Goal: Task Accomplishment & Management: Complete application form

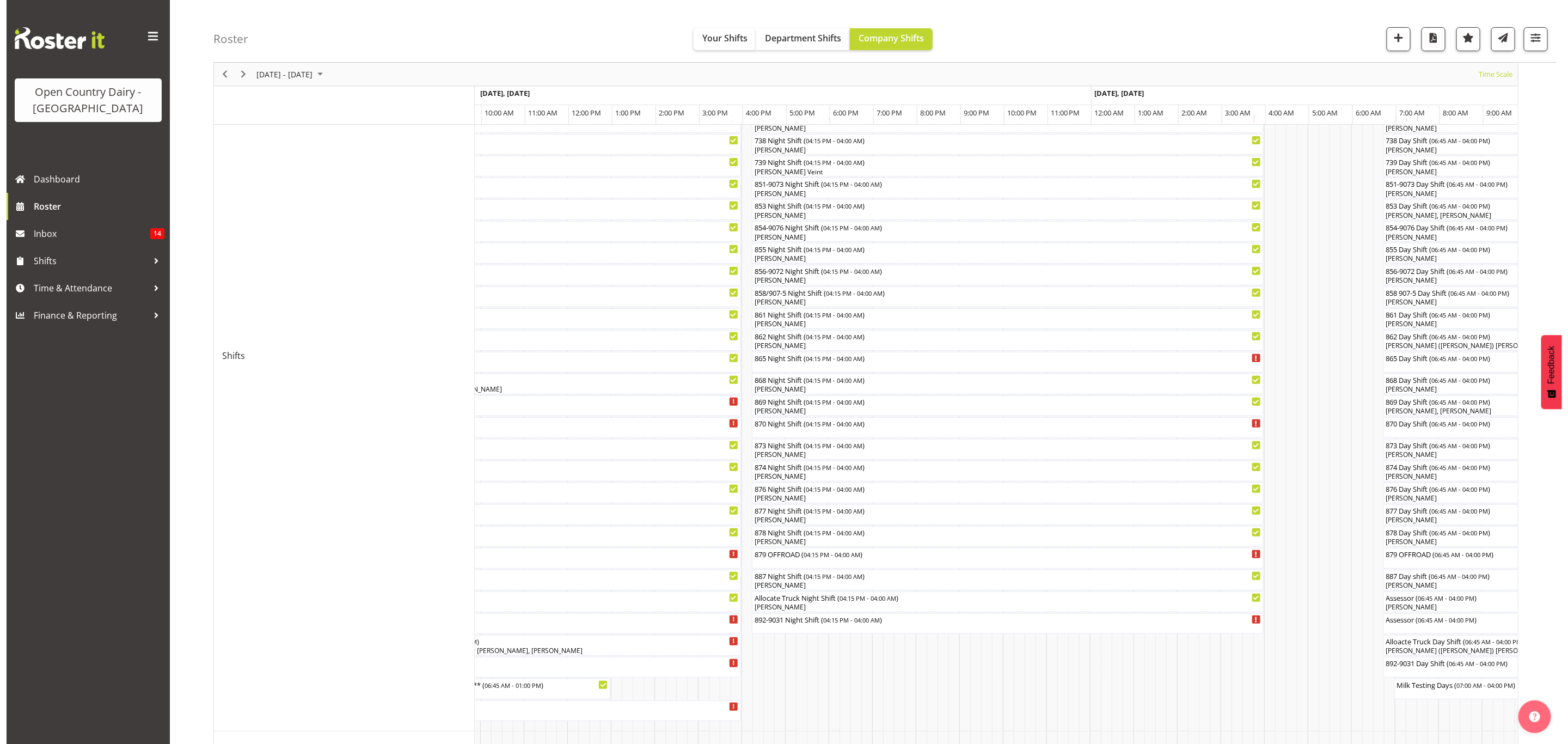
scroll to position [163, 0]
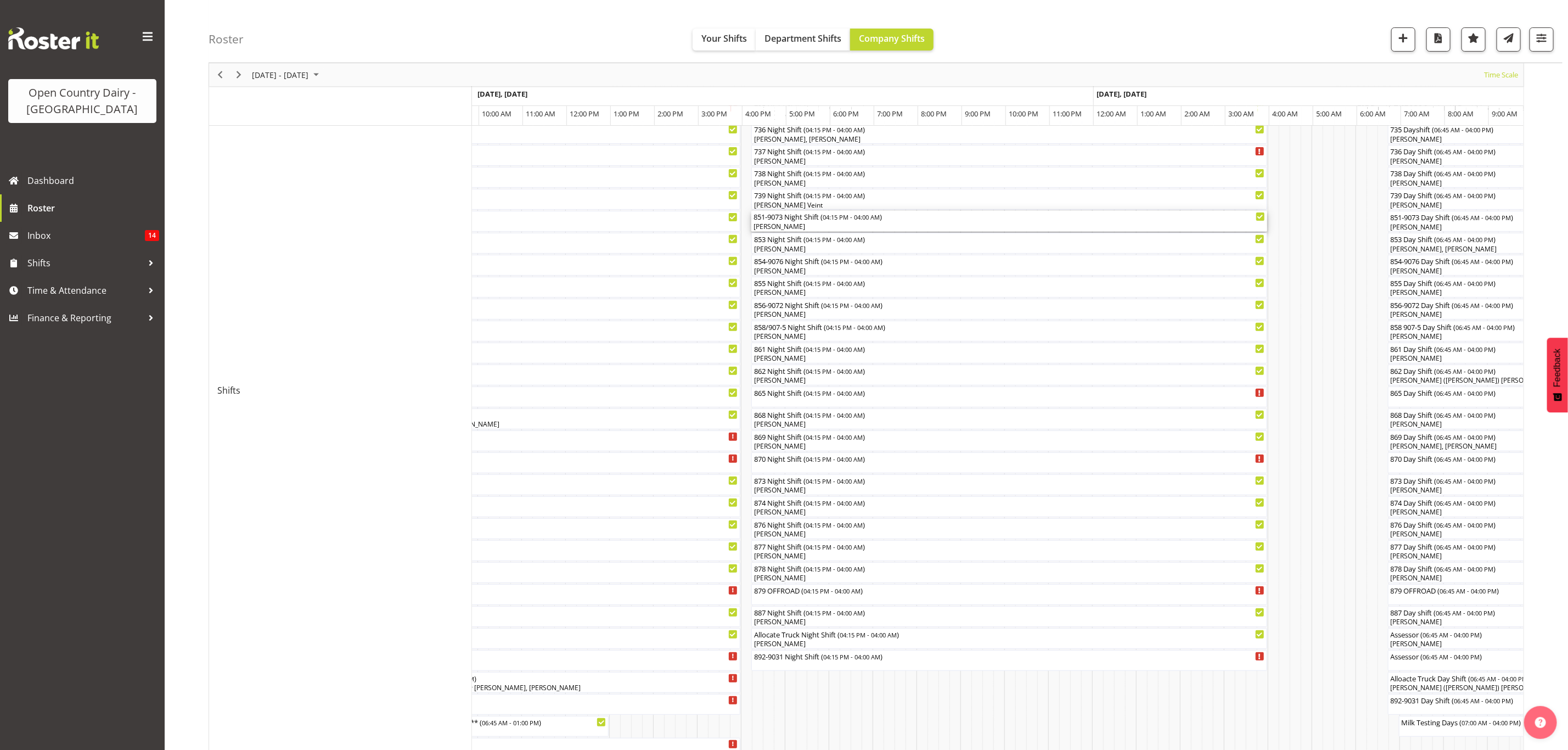
click at [849, 219] on span "04:15 PM - 04:00 AM" at bounding box center [851, 217] width 57 height 9
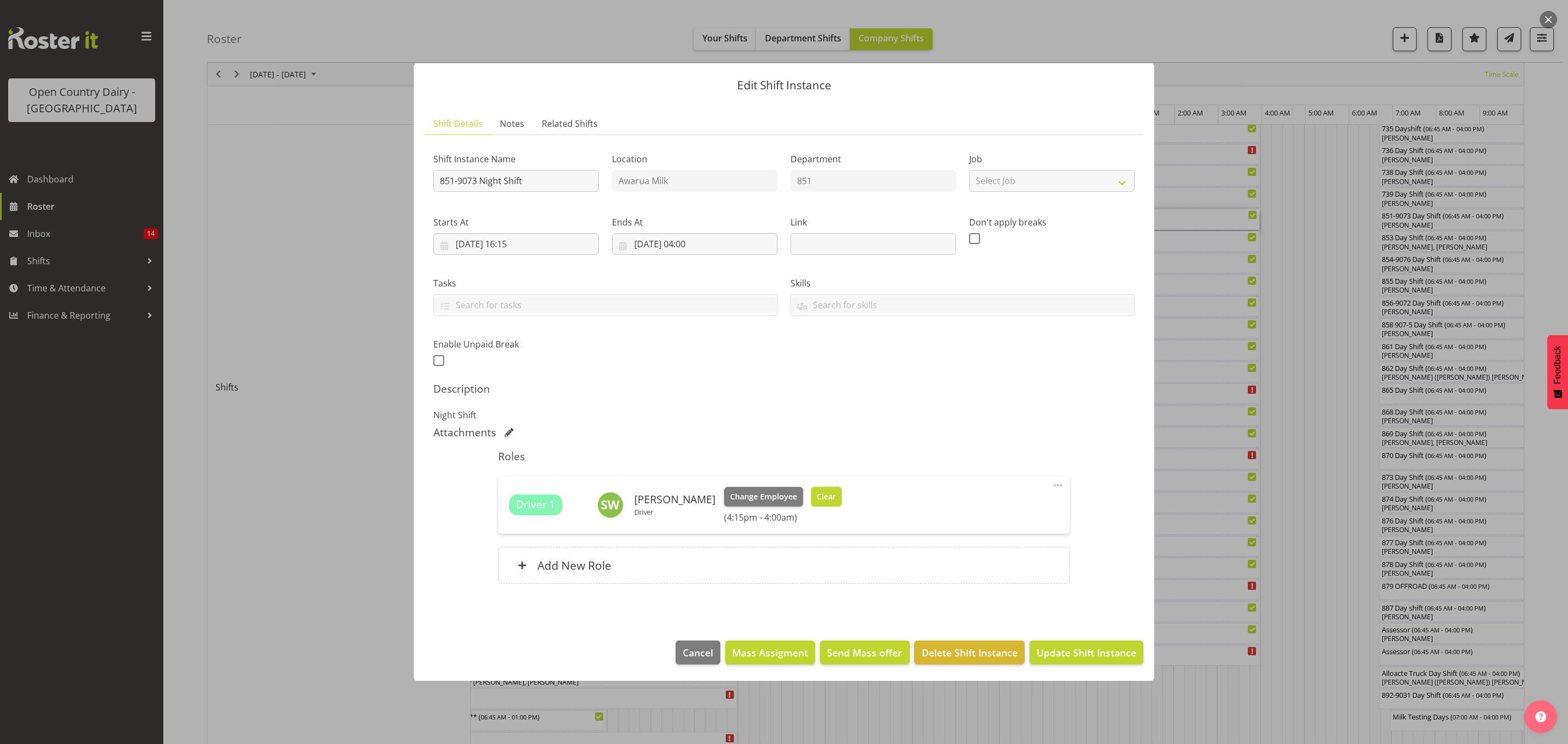
click at [826, 506] on button "Clear" at bounding box center [826, 496] width 31 height 19
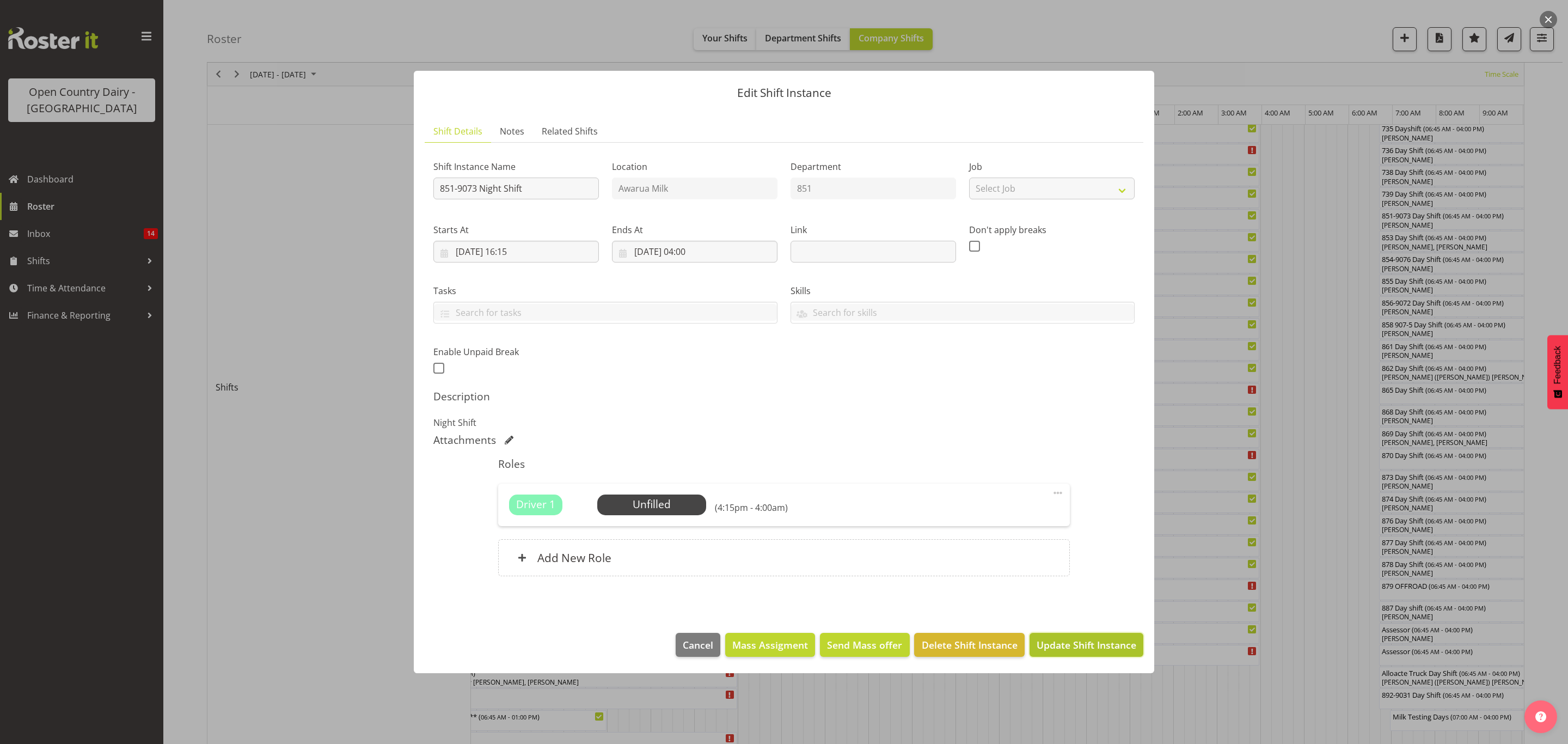
click at [1040, 639] on span "Update Shift Instance" at bounding box center [1086, 644] width 100 height 14
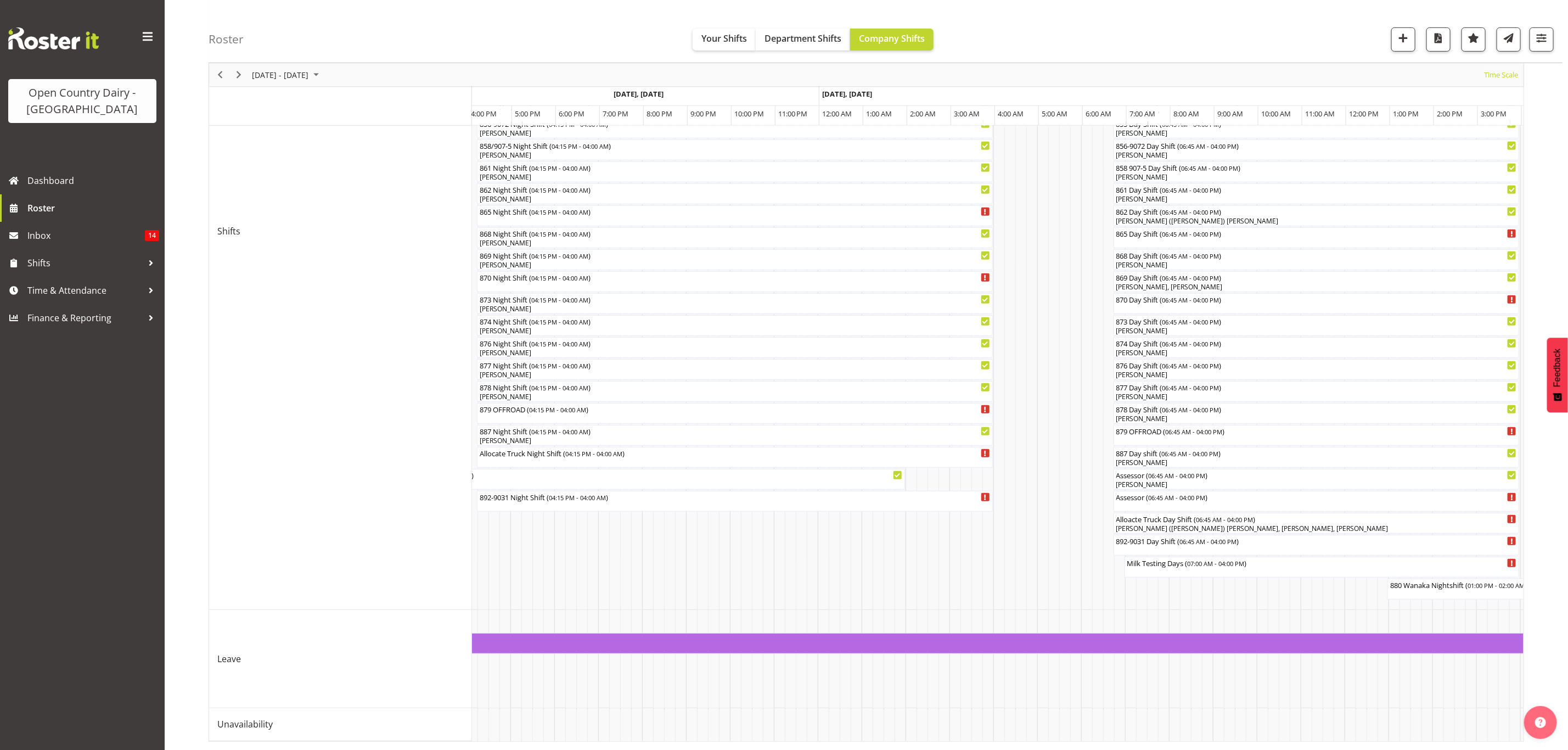
scroll to position [0, 2953]
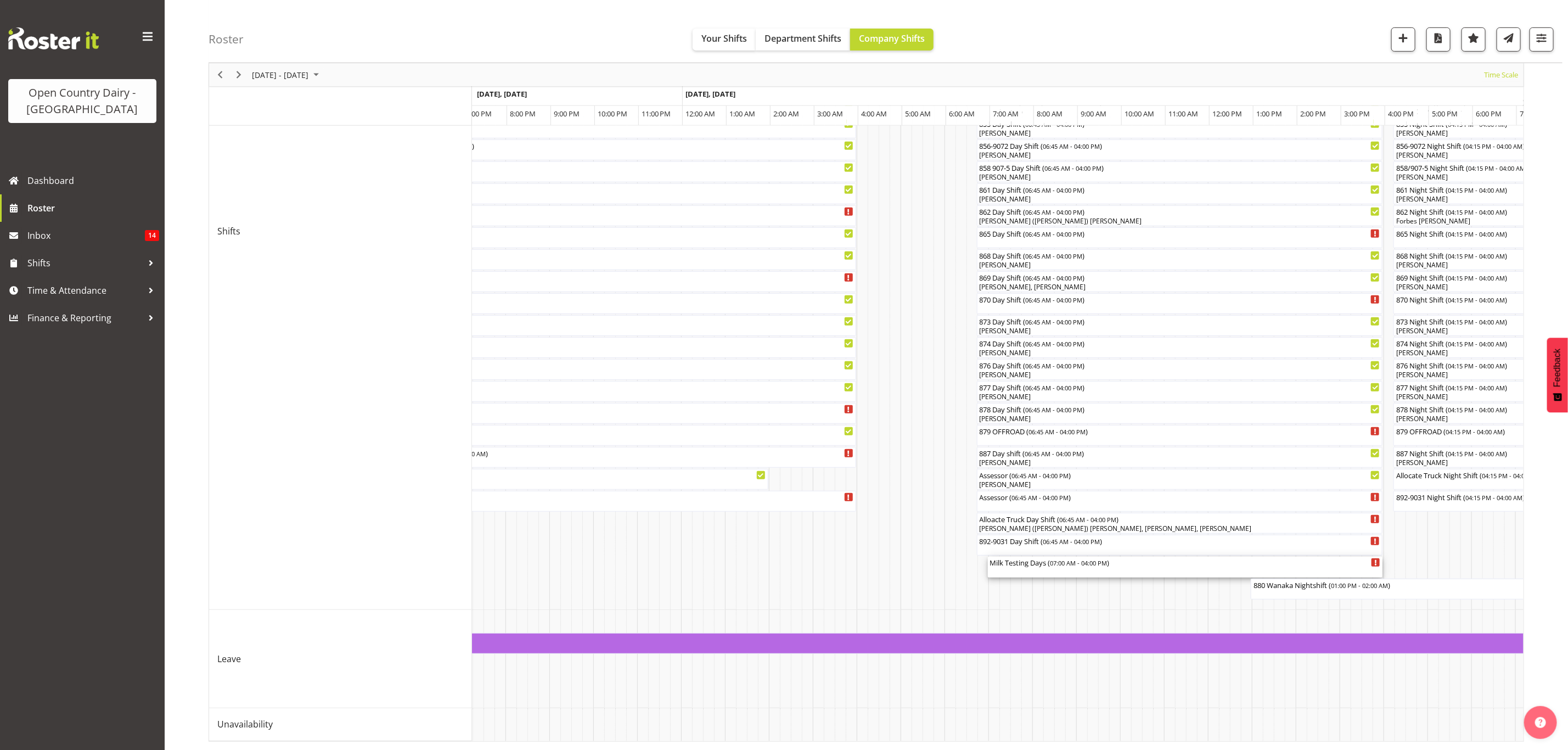
click at [1043, 557] on div "Milk Testing Days ( 07:00 AM - 04:00 PM )" at bounding box center [1186, 562] width 391 height 11
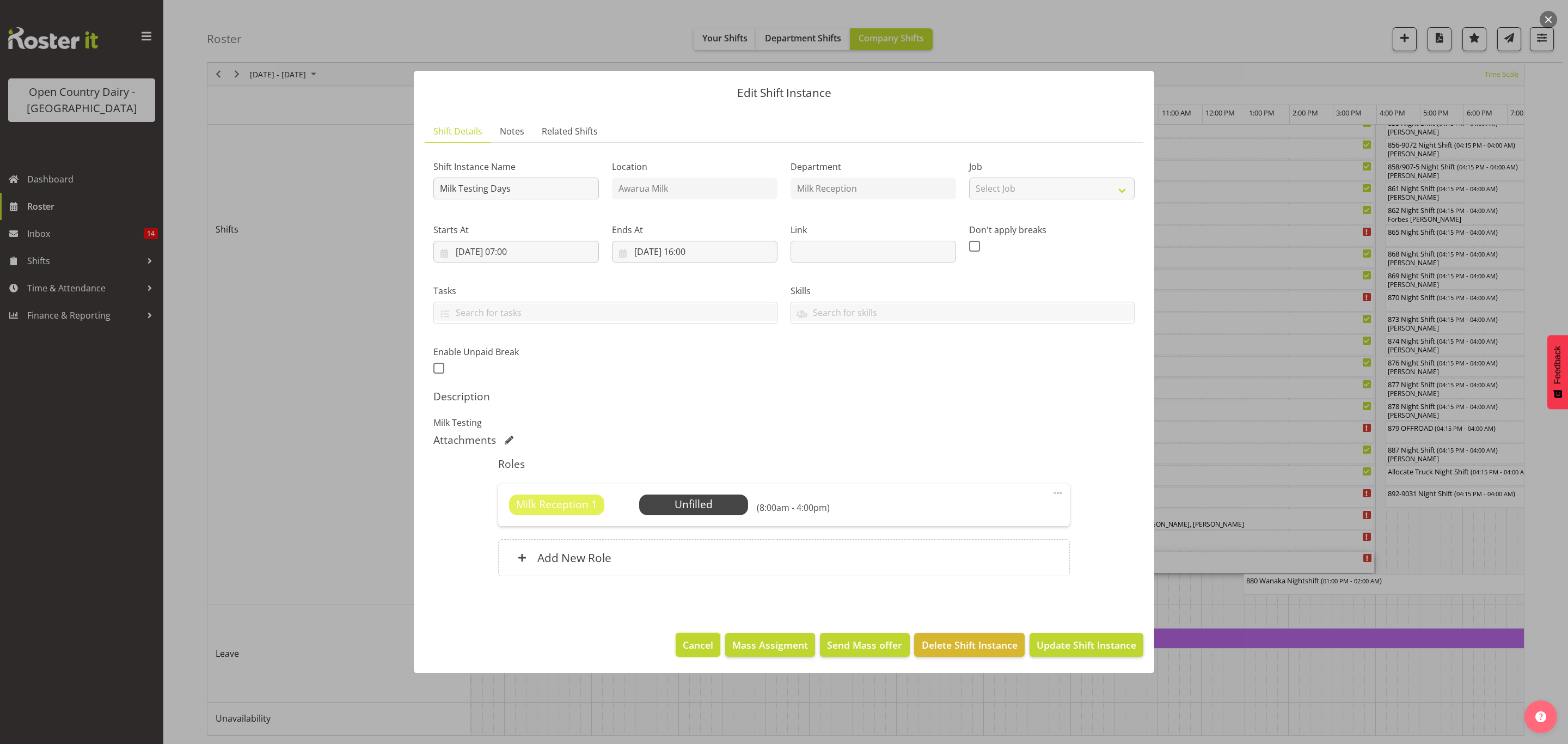
click at [691, 652] on span "Cancel" at bounding box center [698, 644] width 31 height 14
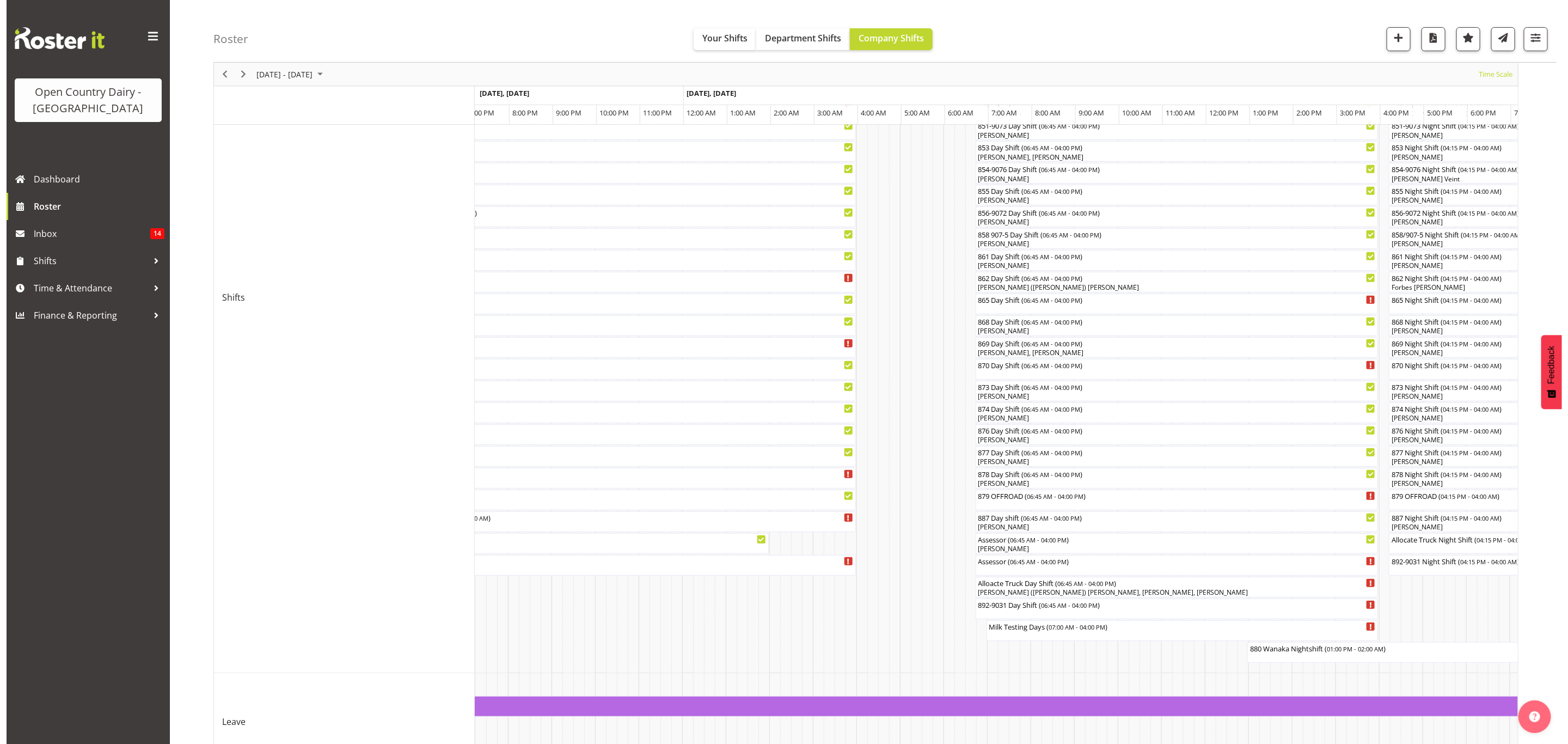
scroll to position [252, 0]
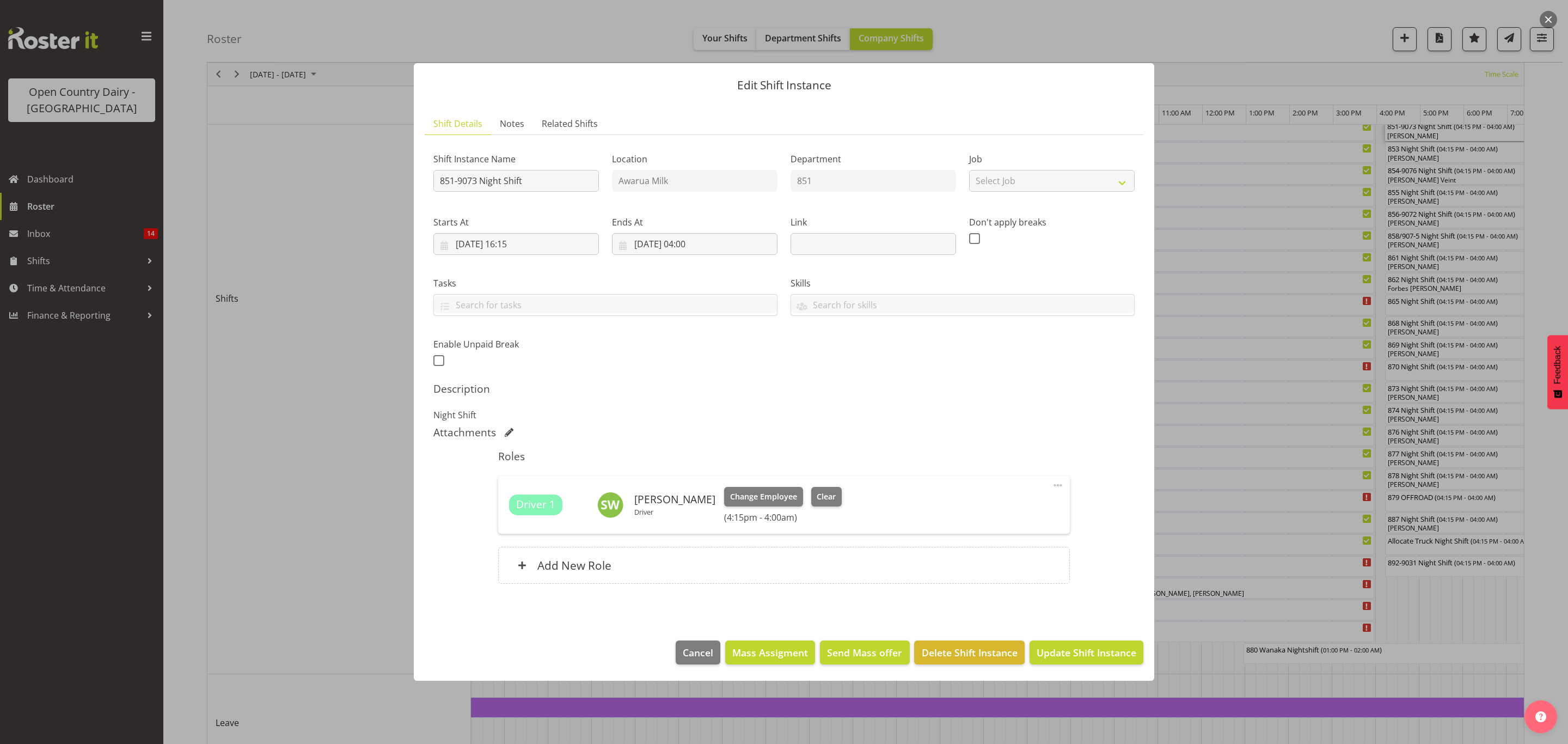
click at [822, 507] on div "Change Employee Clear (4:15pm - 4:00am)" at bounding box center [783, 505] width 118 height 36
click at [822, 497] on span "Clear" at bounding box center [826, 497] width 19 height 12
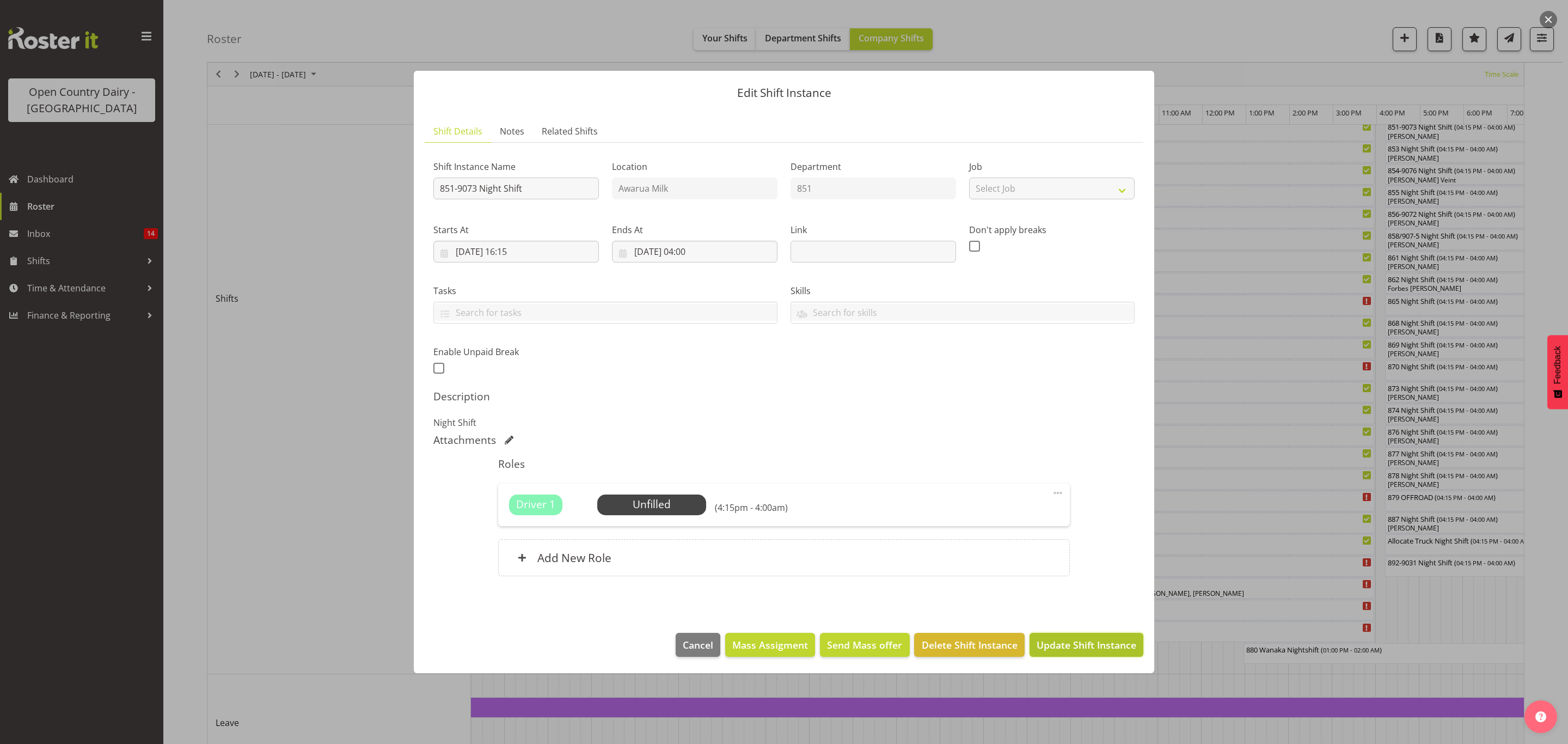
click at [1081, 646] on span "Update Shift Instance" at bounding box center [1086, 644] width 100 height 14
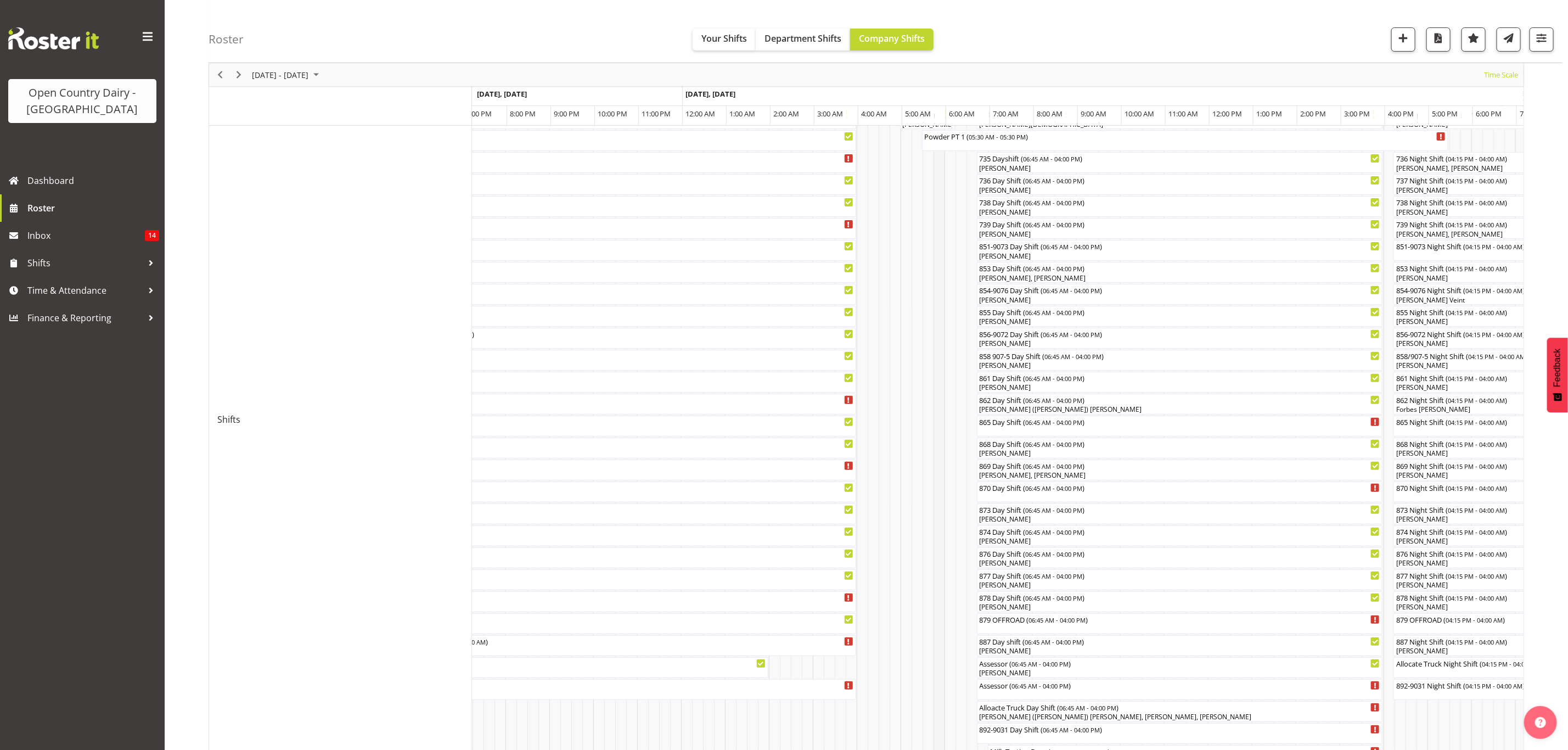
scroll to position [337, 0]
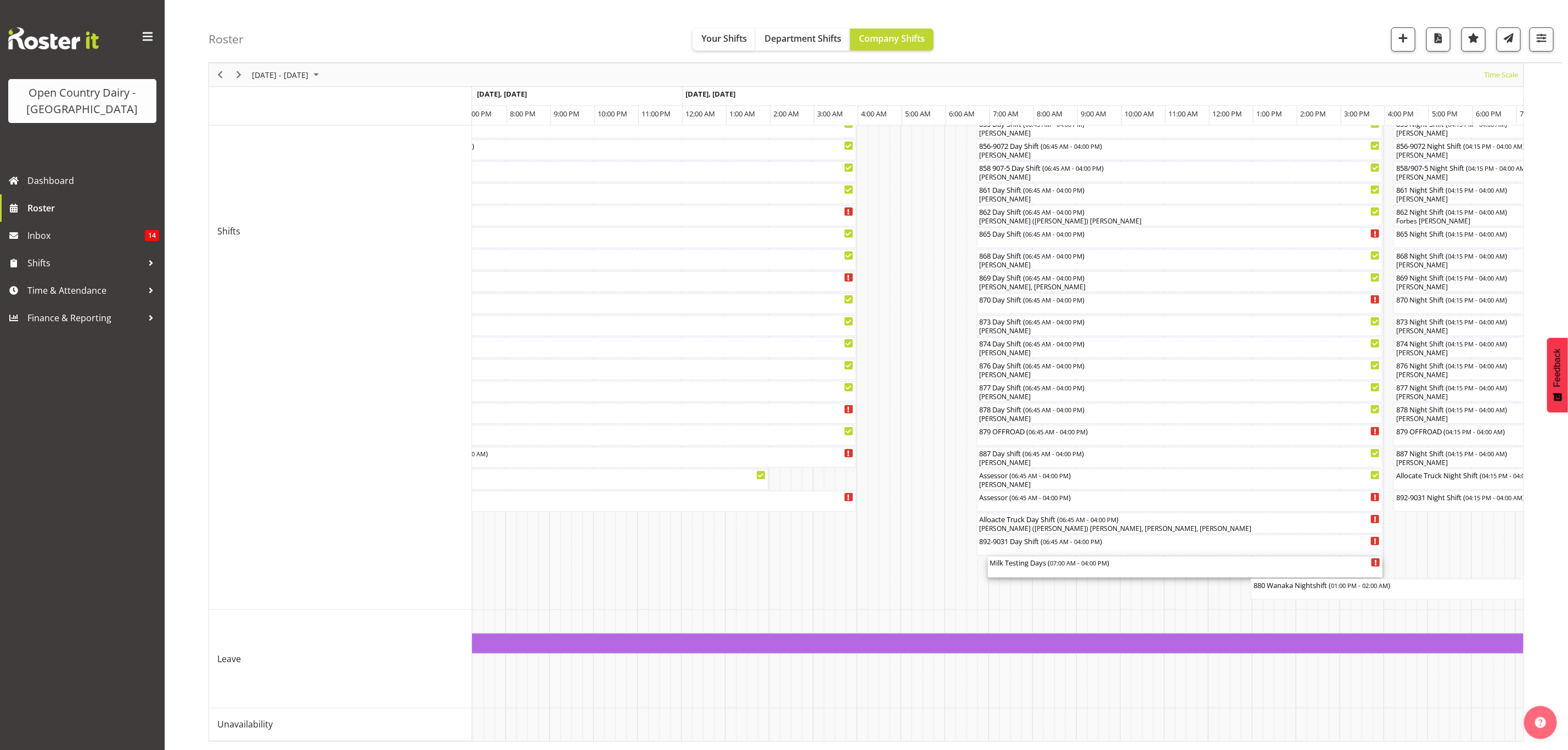
click at [1039, 557] on div "Milk Testing Days ( 07:00 AM - 04:00 PM )" at bounding box center [1186, 567] width 391 height 21
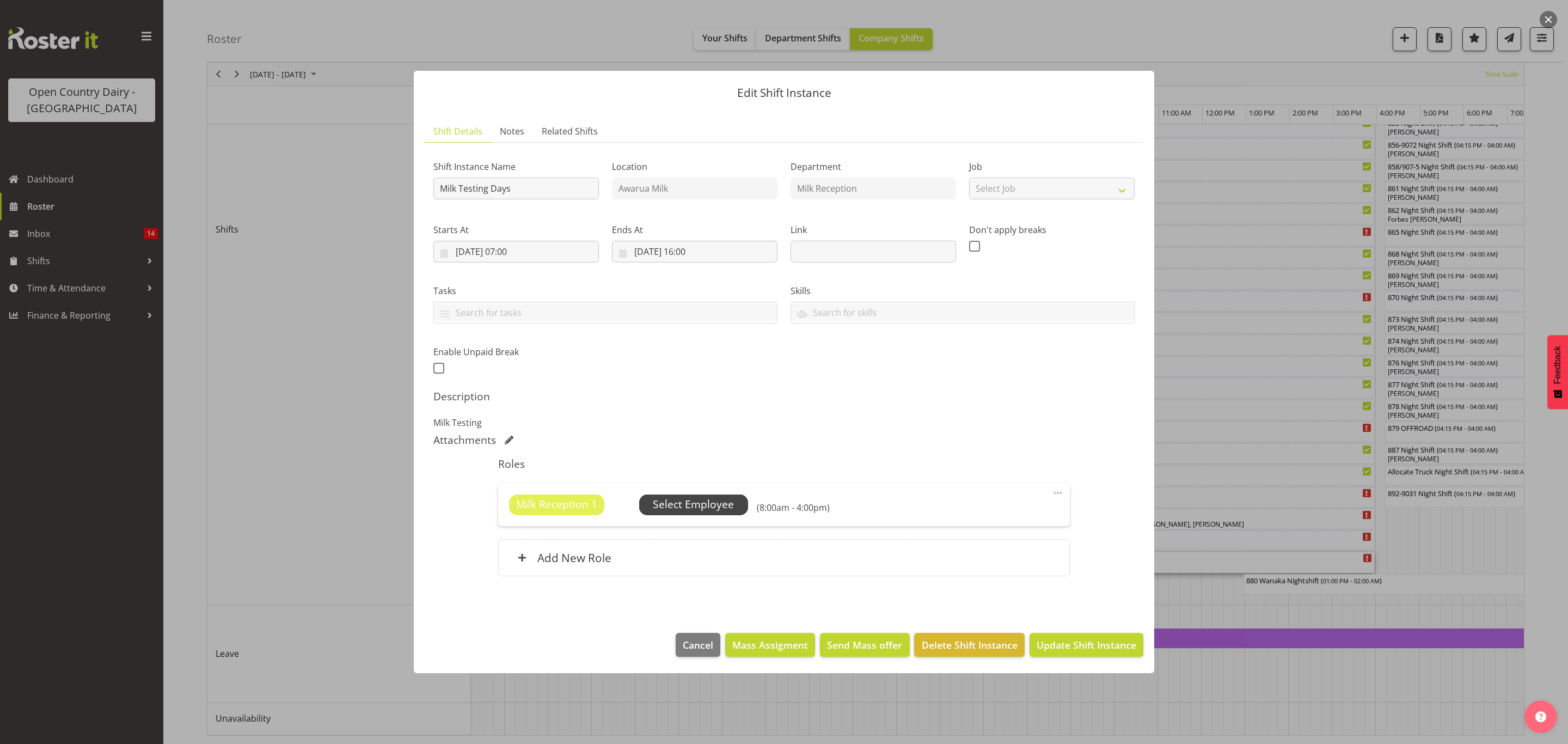
click at [725, 512] on span "Select Employee" at bounding box center [693, 505] width 81 height 16
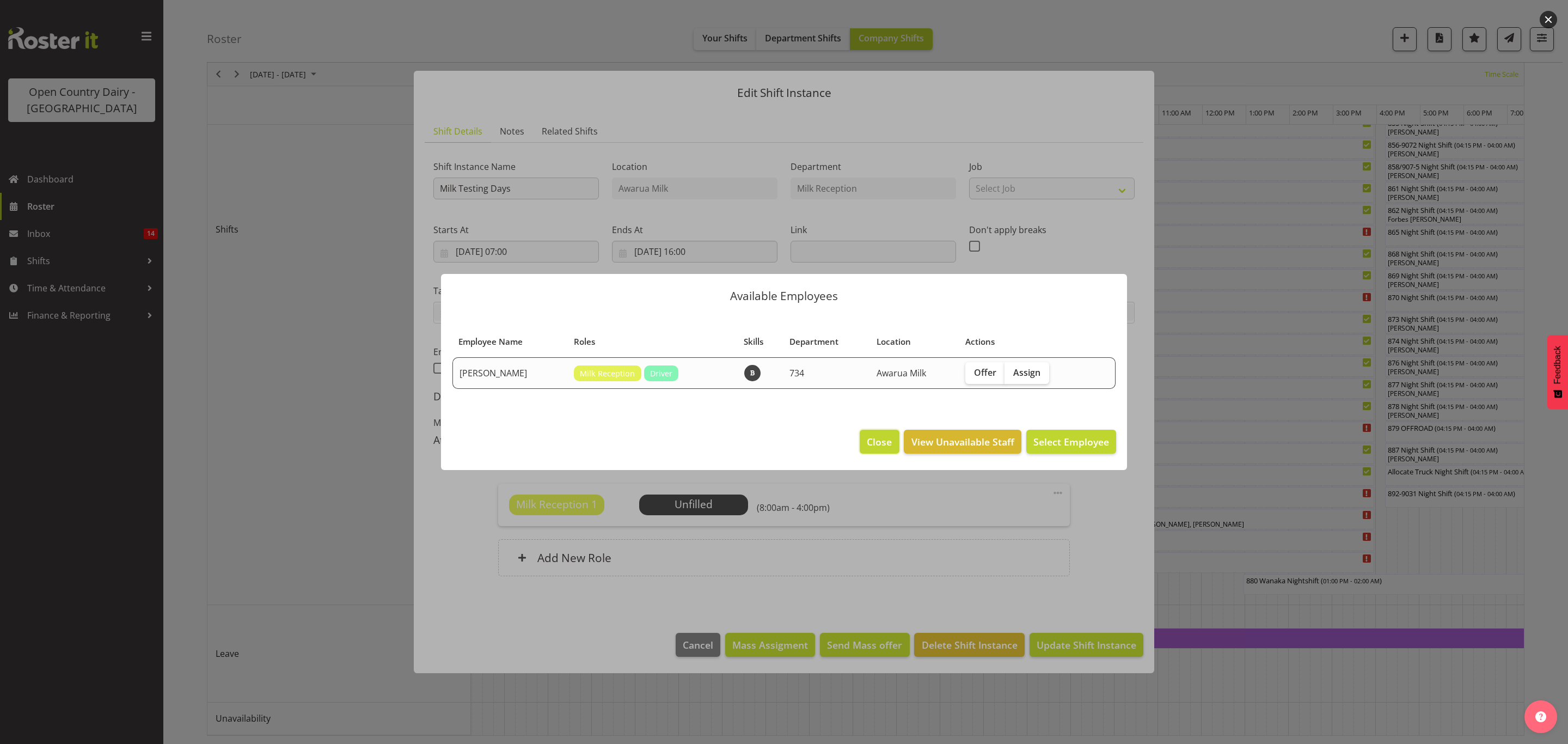
click at [871, 450] on button "Close" at bounding box center [879, 442] width 39 height 24
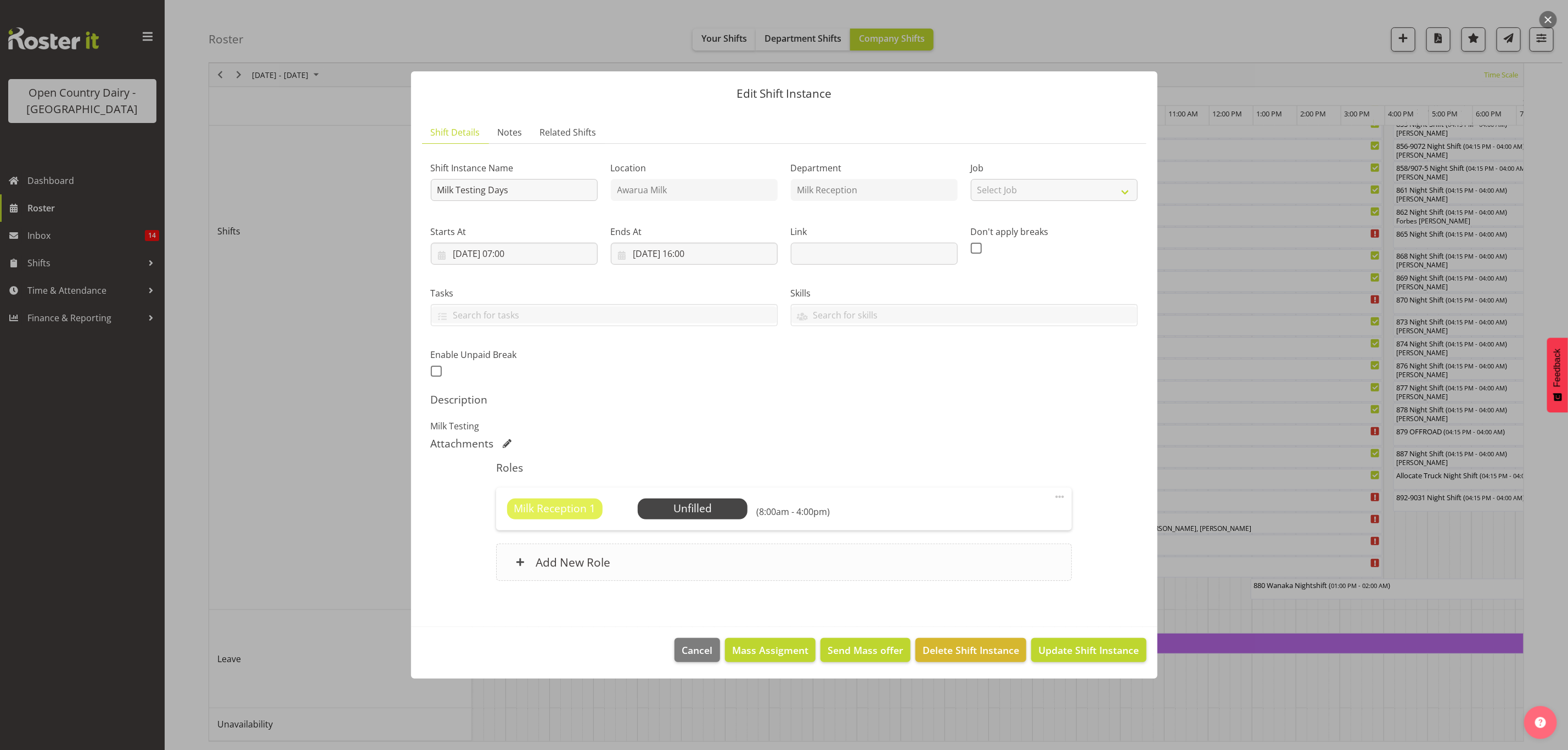
click at [832, 552] on div "Add New Role" at bounding box center [784, 562] width 576 height 37
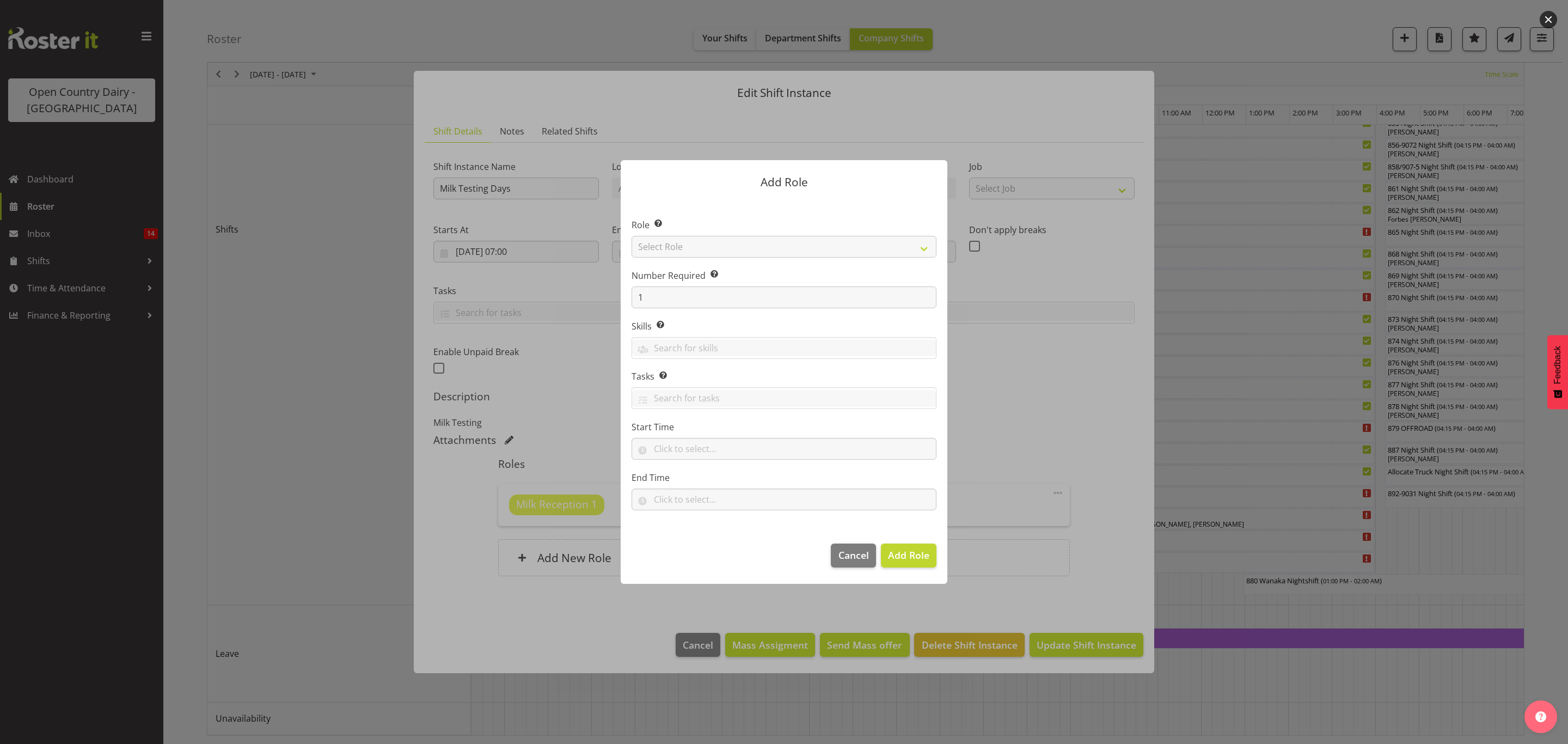
click at [814, 232] on div "Role Select the role you wish to add to the shift. Select Role Crew Leader Driv…" at bounding box center [784, 238] width 305 height 39
click at [814, 242] on select "Select Role Crew Leader Driver Driver Assessor Dayshift Driver Assessor Nightsh…" at bounding box center [784, 247] width 305 height 22
select select "1154"
click at [631, 236] on select "Select Role Crew Leader Driver Driver Assessor Dayshift Driver Assessor Nightsh…" at bounding box center [784, 247] width 305 height 22
click at [921, 549] on span "Add Role" at bounding box center [909, 555] width 41 height 13
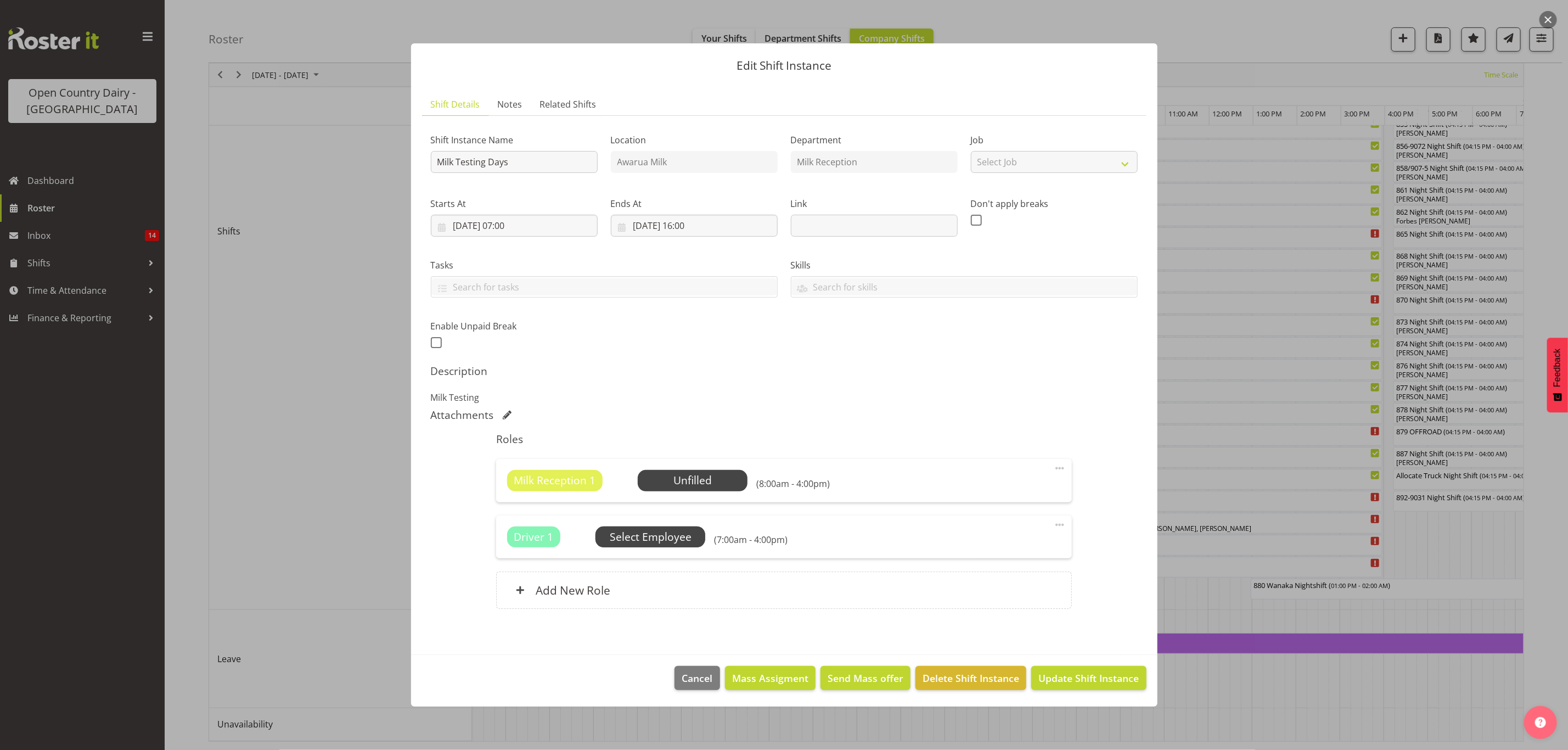
click at [0, 0] on span "Select Employee" at bounding box center [0, 0] width 0 height 0
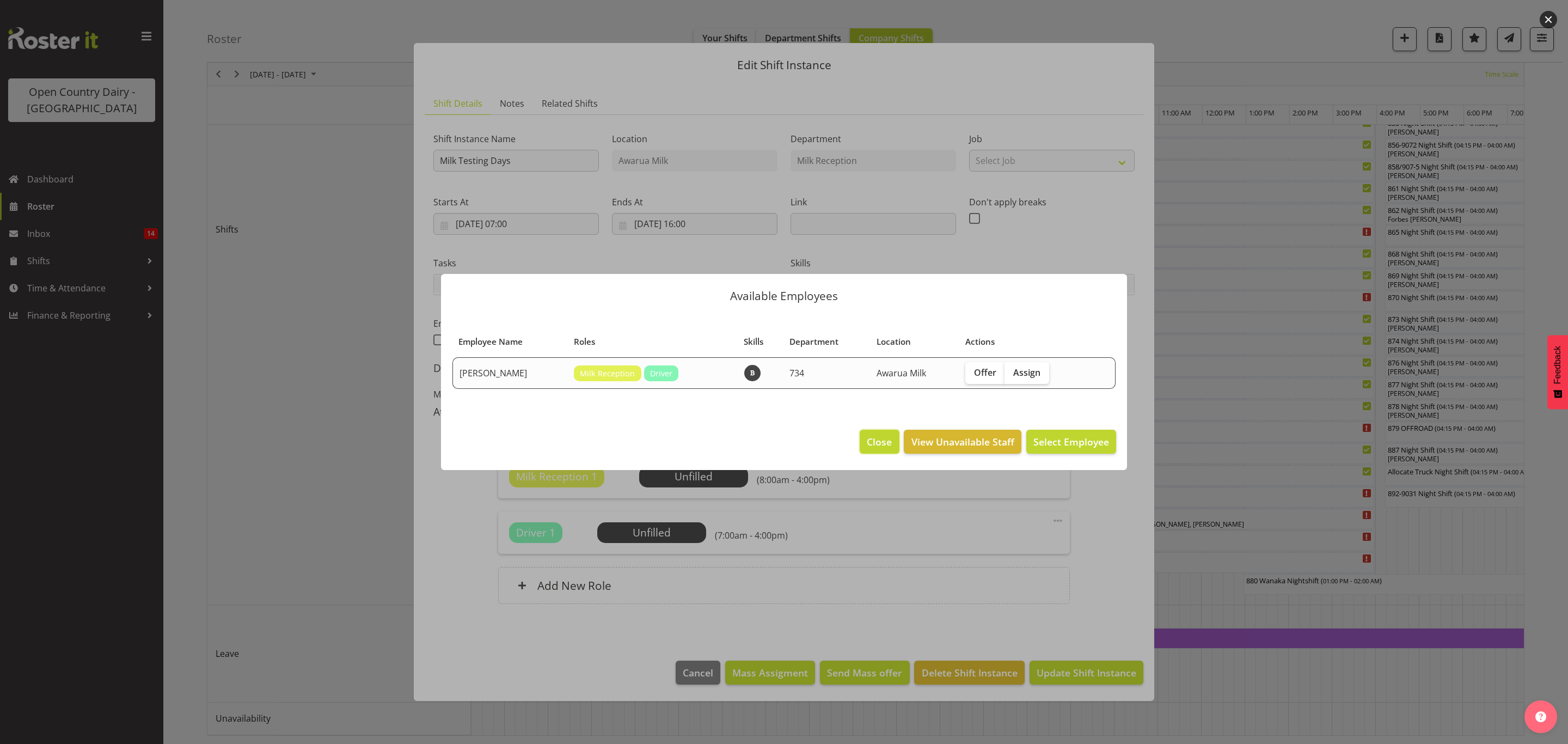
click at [861, 447] on button "Close" at bounding box center [879, 442] width 39 height 24
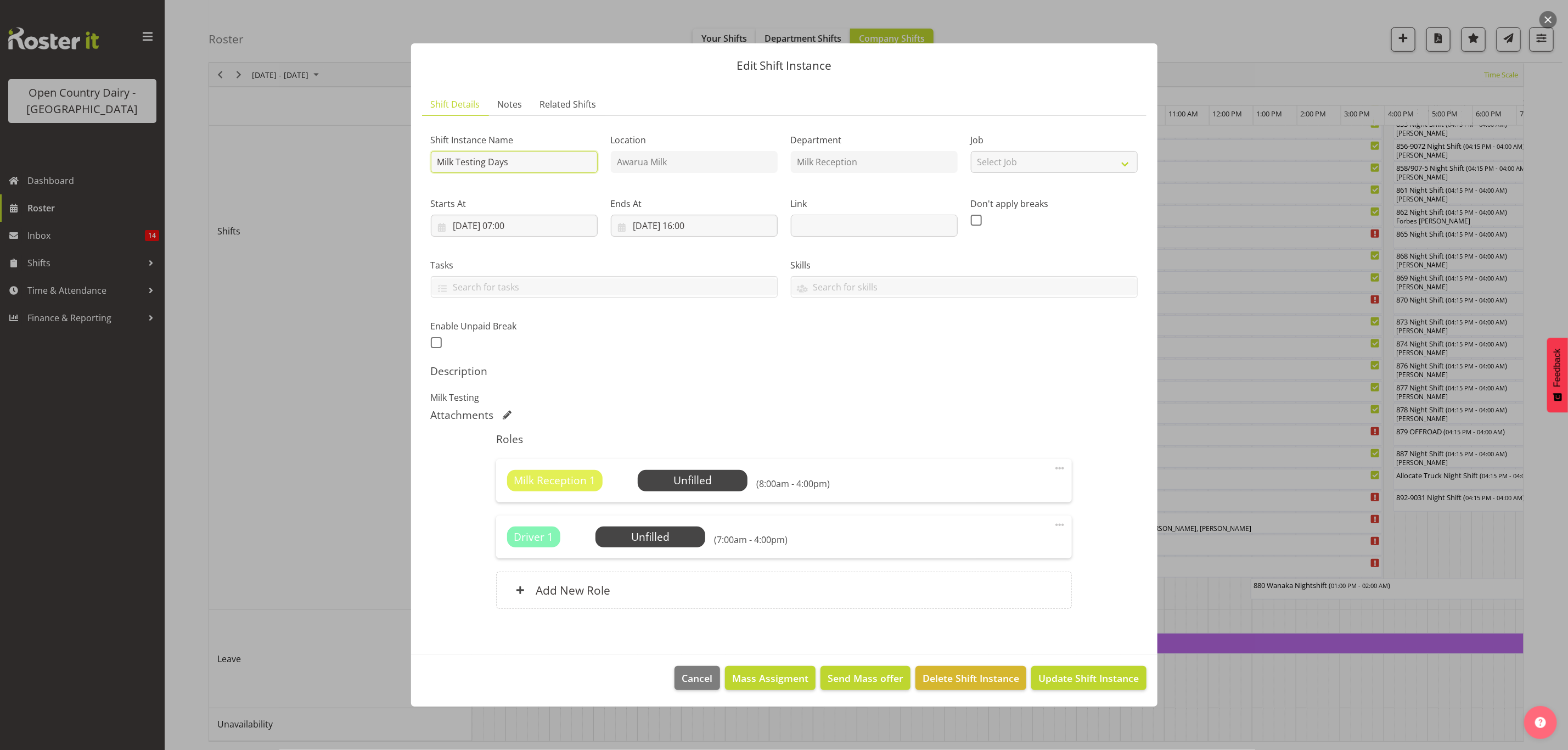
click at [559, 163] on input "Milk Testing Days" at bounding box center [514, 162] width 167 height 22
click at [703, 671] on span "Cancel" at bounding box center [698, 678] width 31 height 14
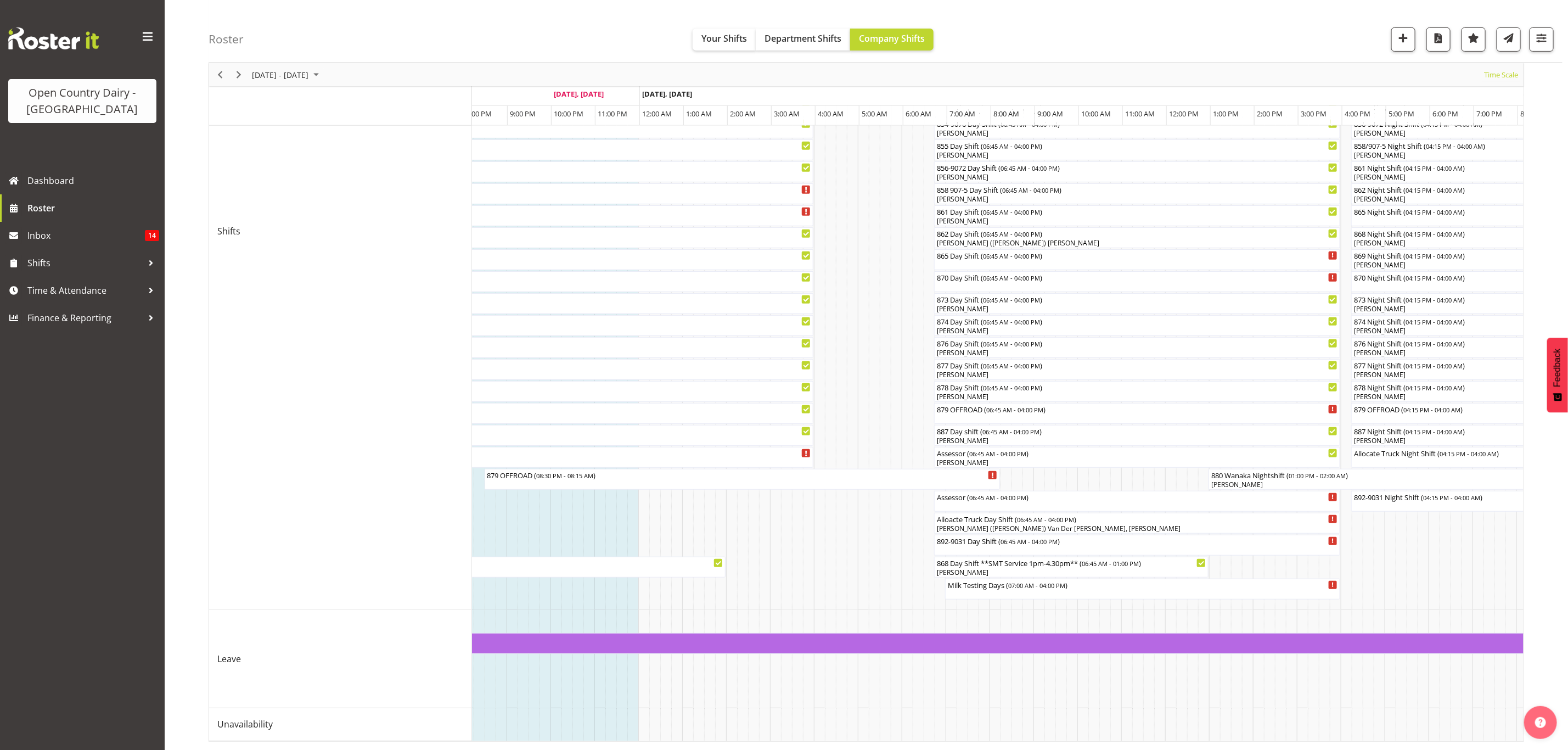
scroll to position [0, 2019]
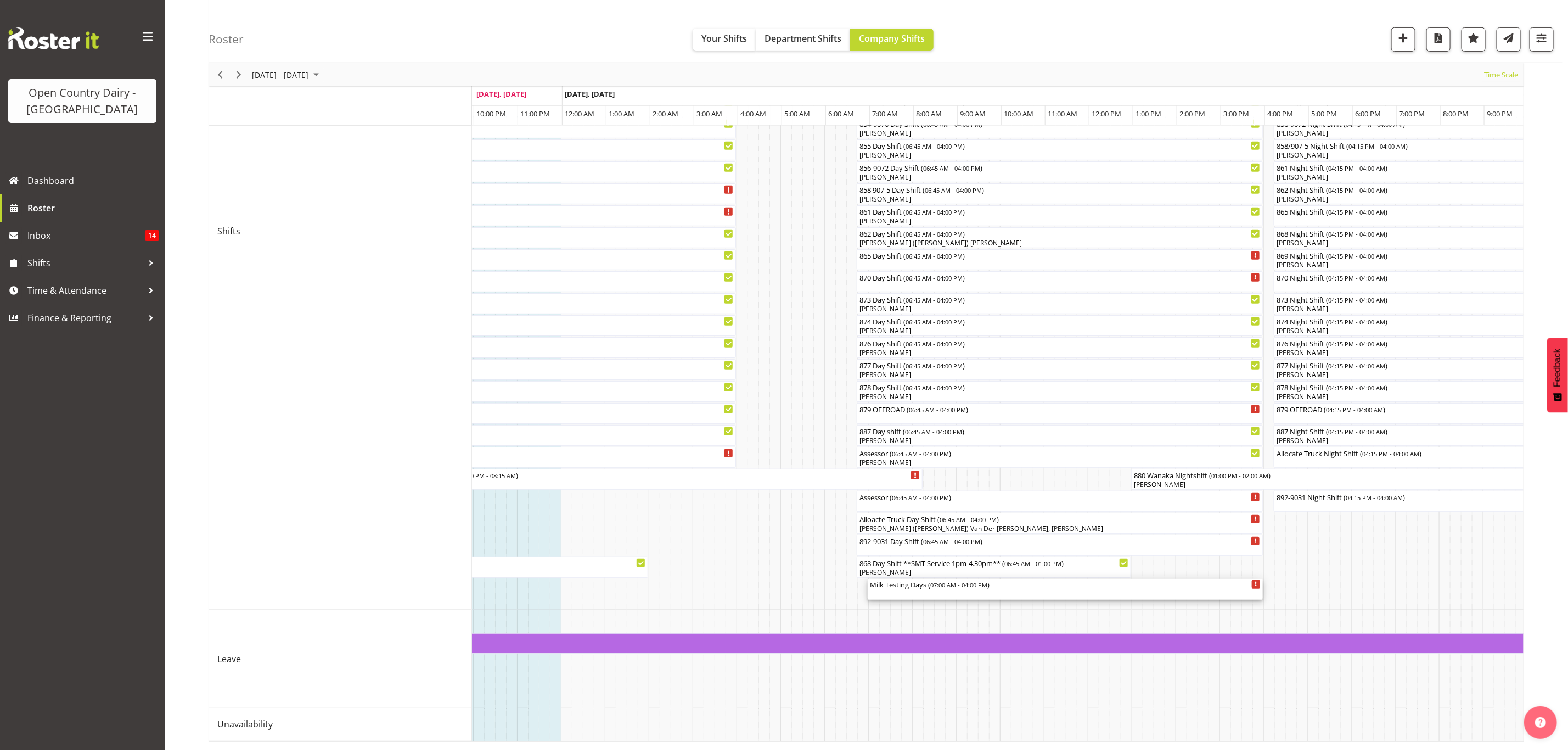
click at [921, 579] on div "Milk Testing Days ( 07:00 AM - 04:00 PM )" at bounding box center [1066, 584] width 391 height 11
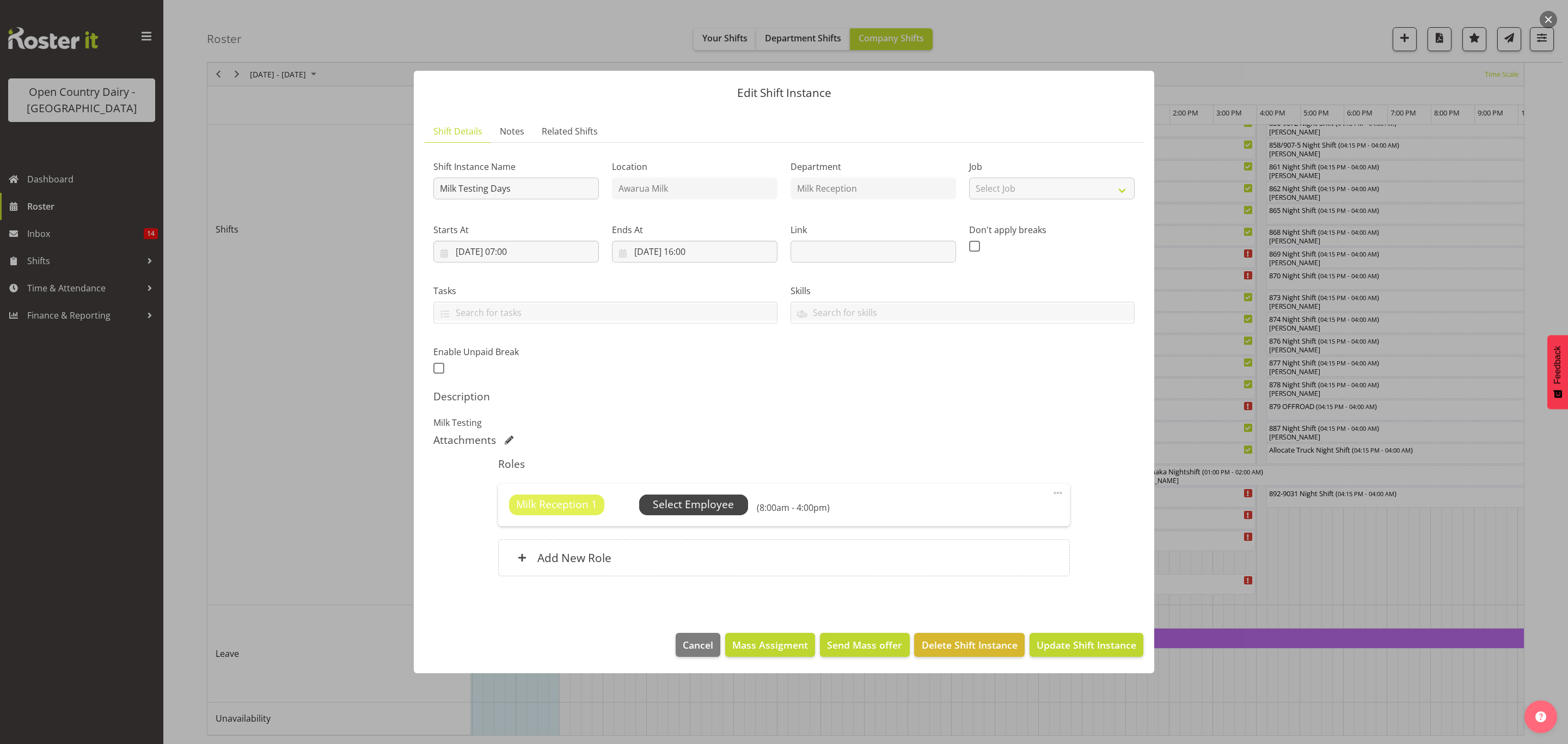
click at [734, 503] on span "Select Employee" at bounding box center [693, 504] width 109 height 21
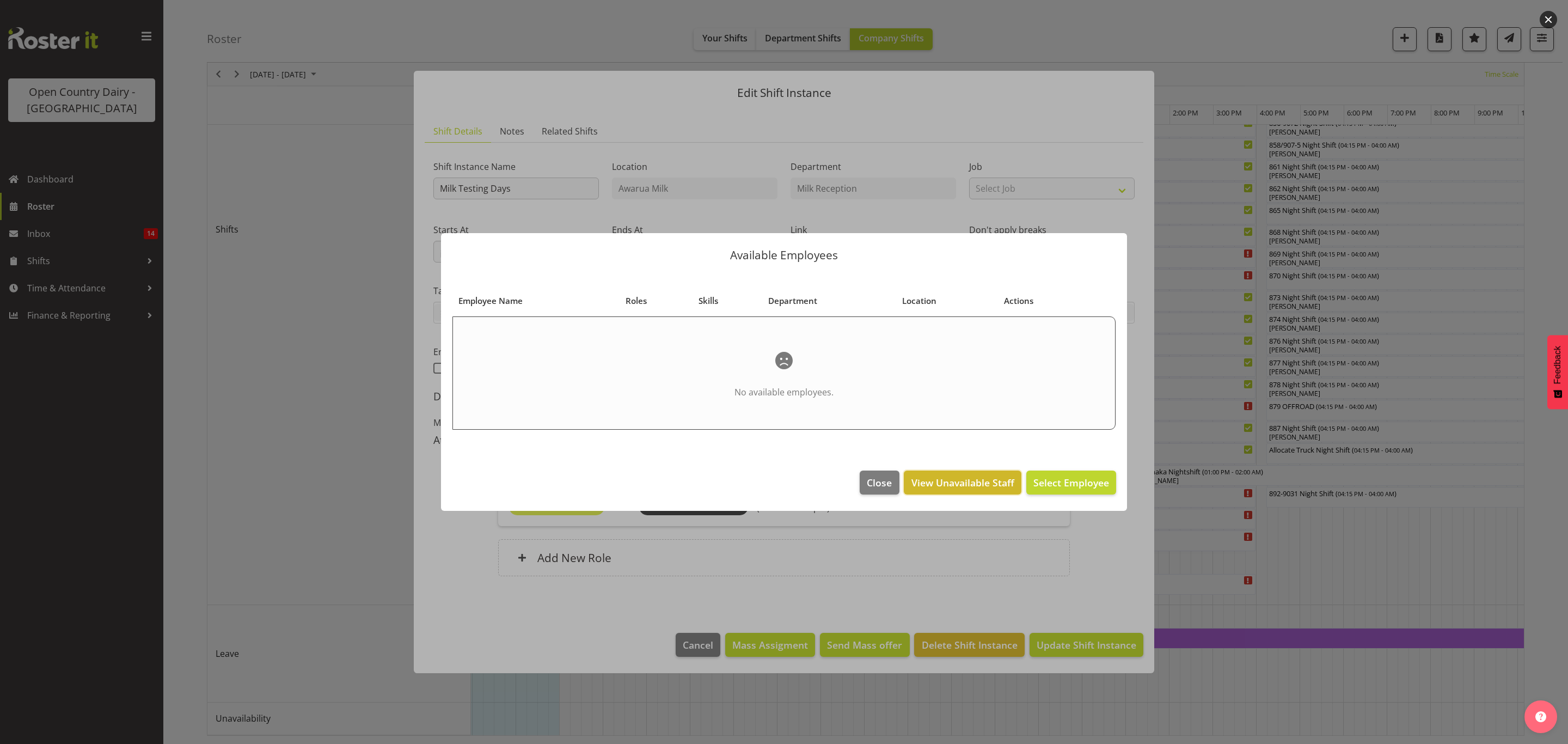
click at [930, 484] on span "View Unavailable Staff" at bounding box center [963, 482] width 103 height 14
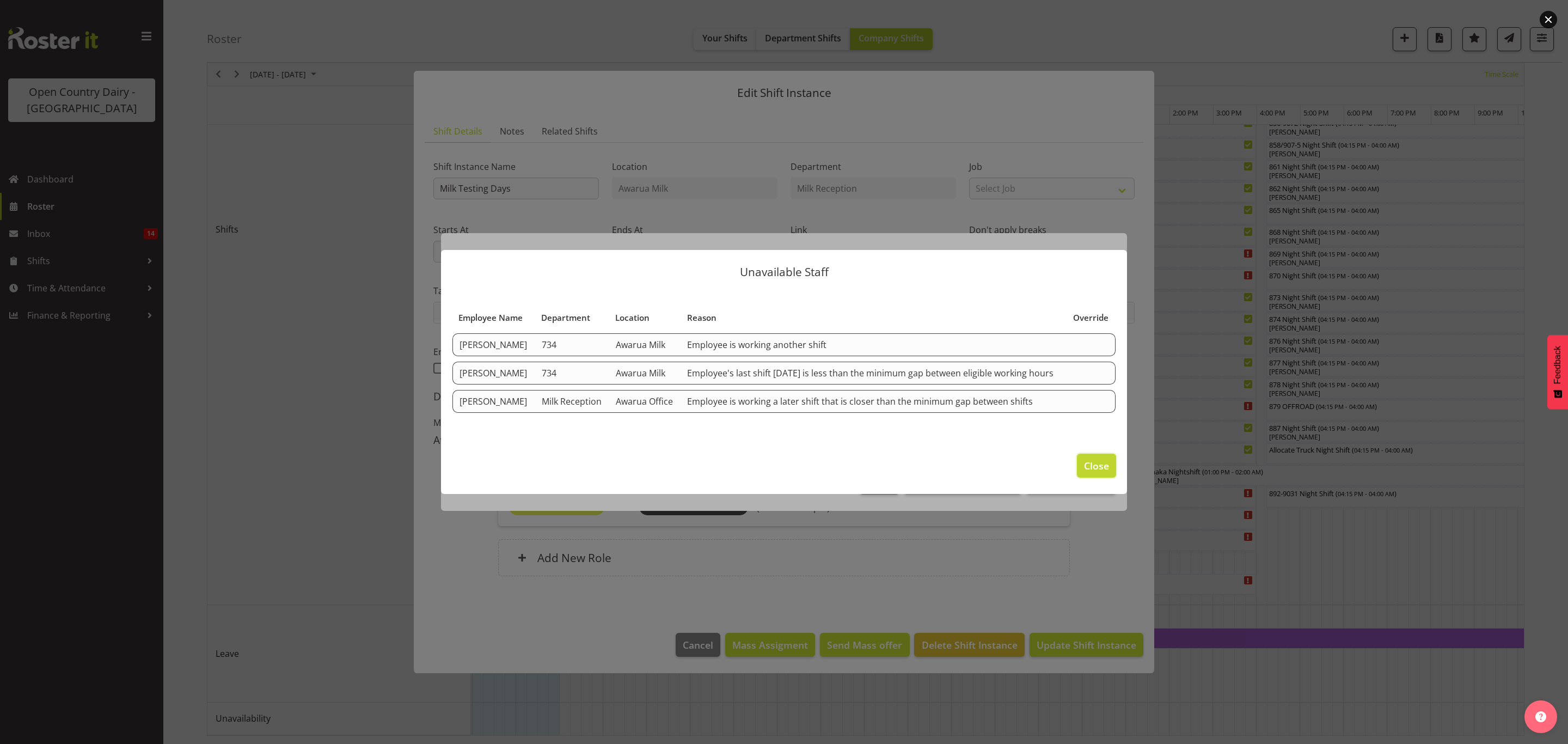
click at [1101, 474] on button "Close" at bounding box center [1097, 466] width 39 height 24
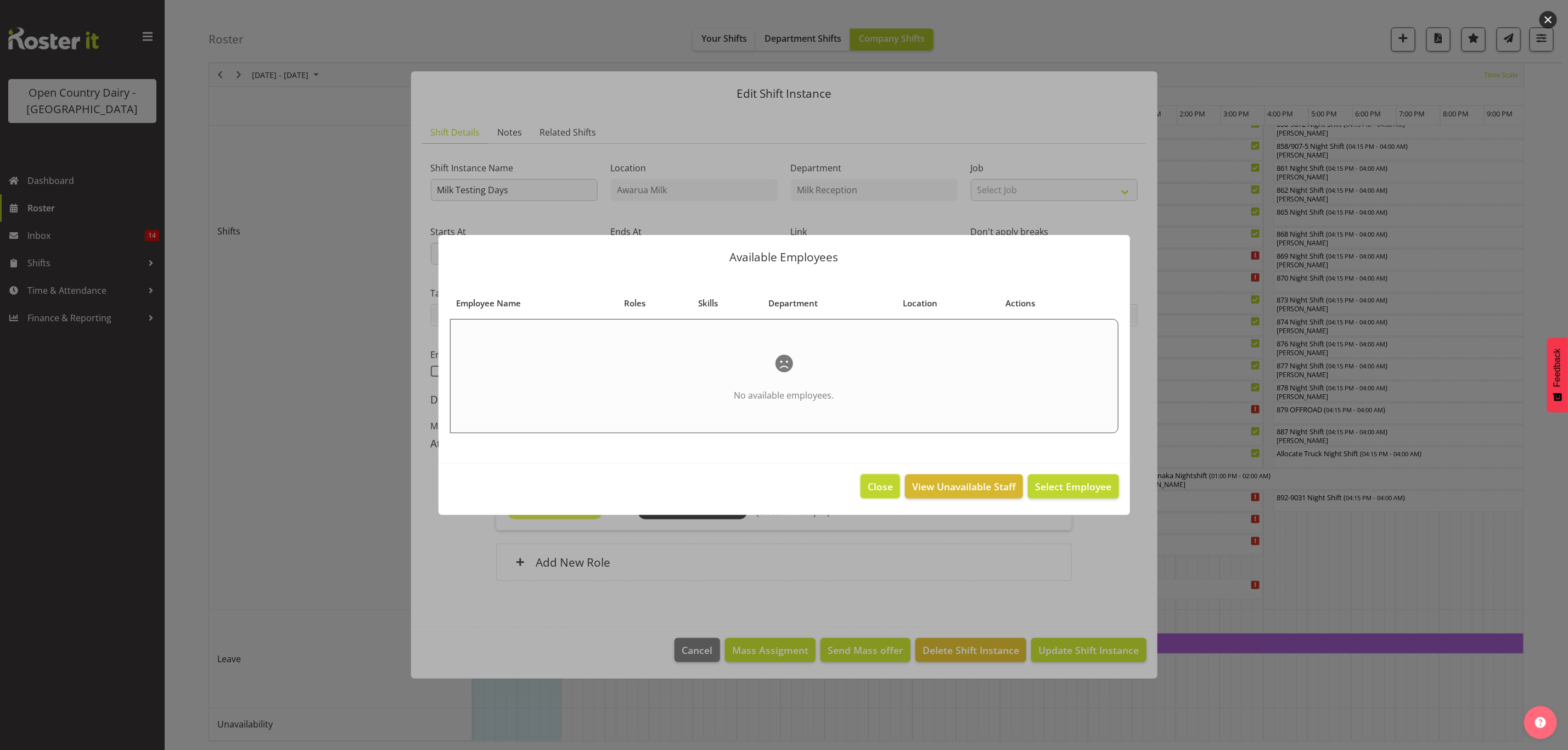
click at [871, 498] on button "Close" at bounding box center [880, 486] width 40 height 24
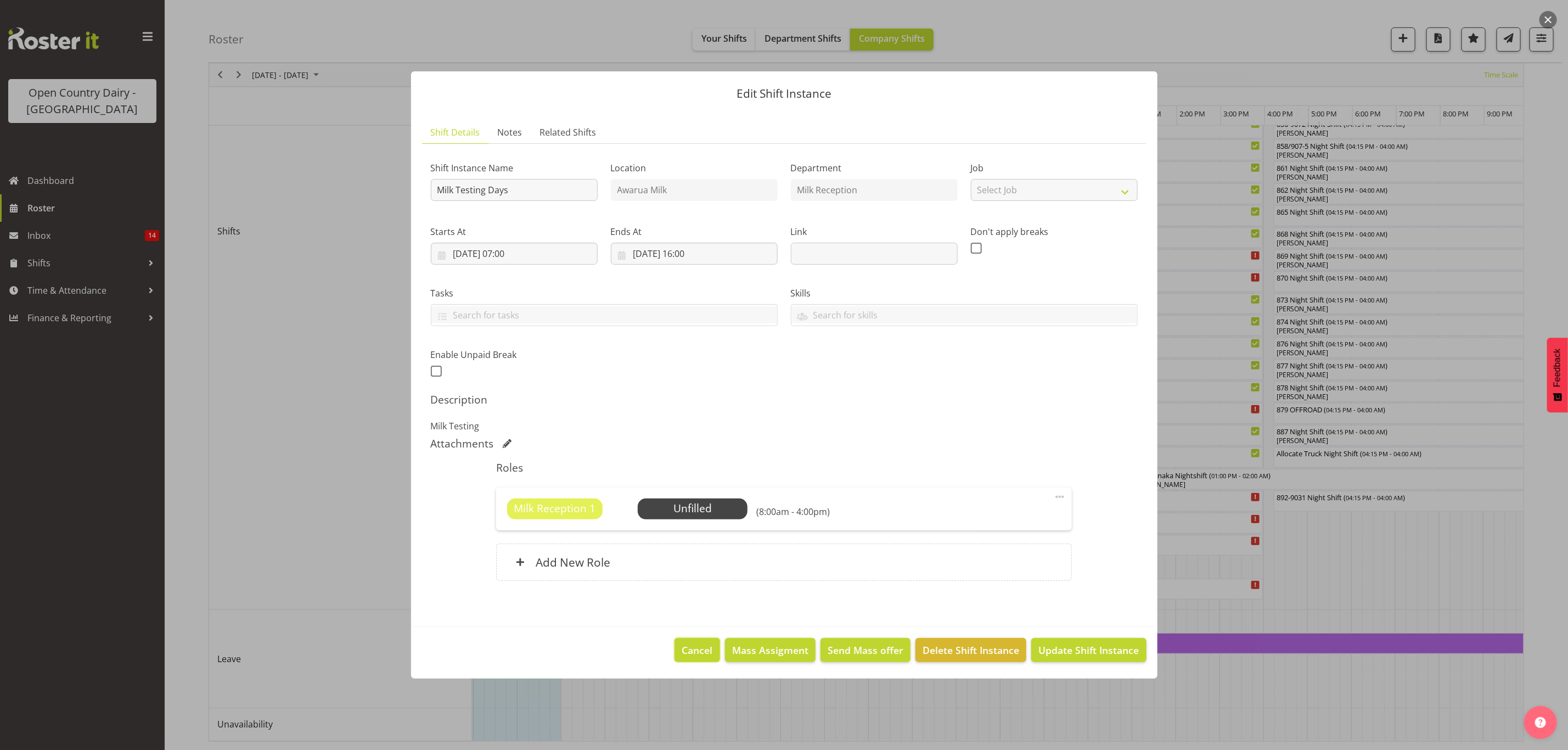
click at [695, 646] on span "Cancel" at bounding box center [698, 650] width 31 height 14
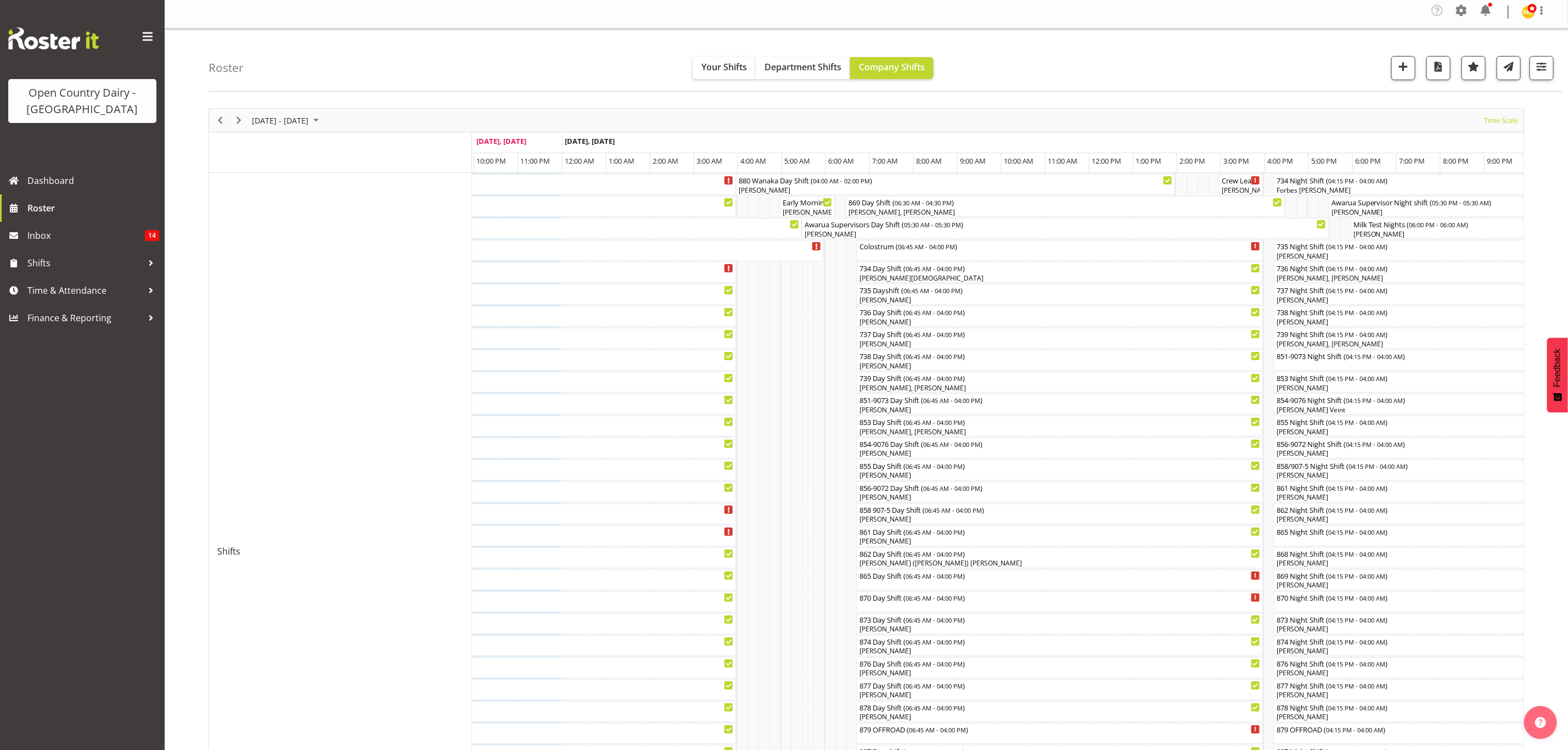
scroll to position [0, 0]
click at [1468, 13] on span at bounding box center [1461, 14] width 18 height 18
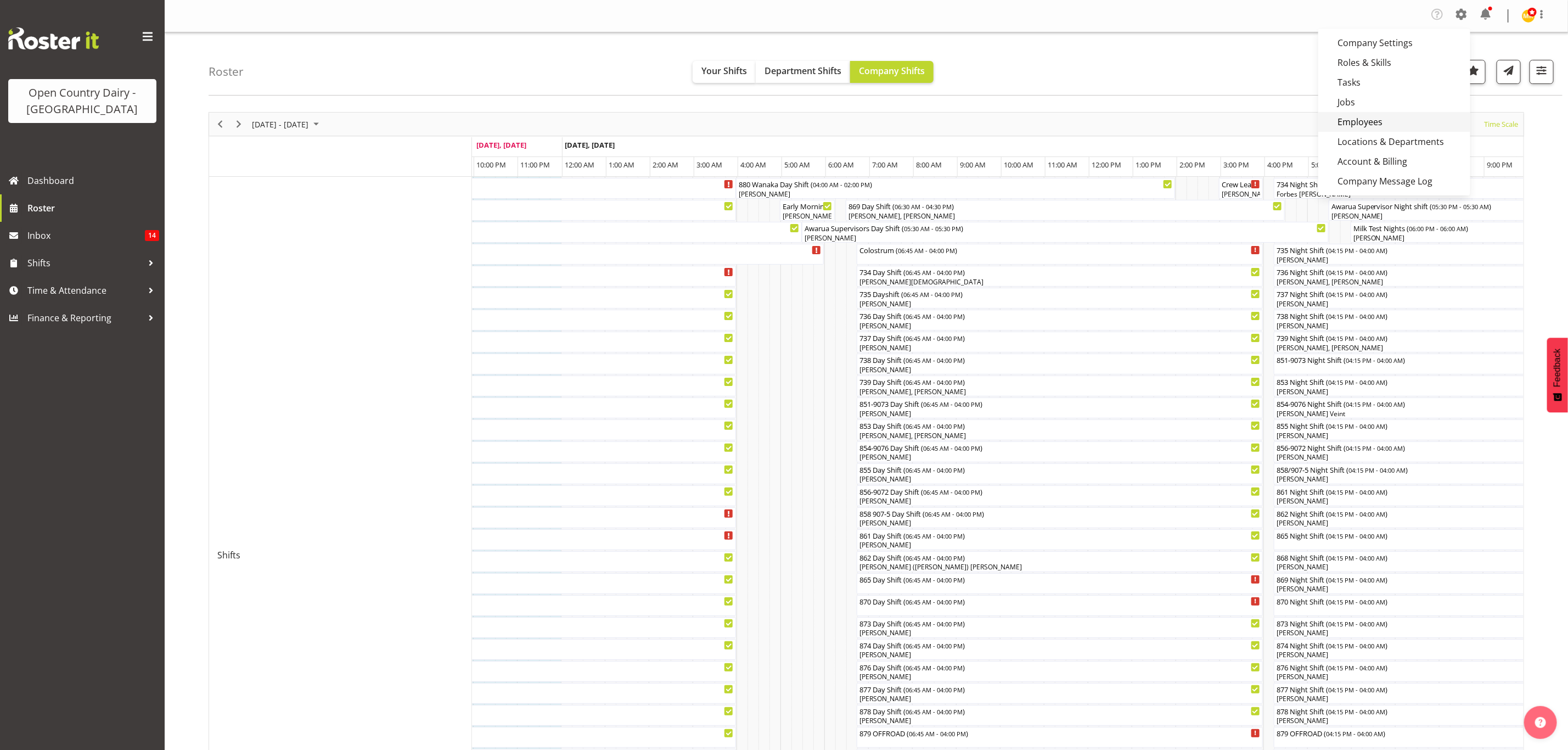
click at [1390, 123] on link "Employees" at bounding box center [1395, 121] width 152 height 20
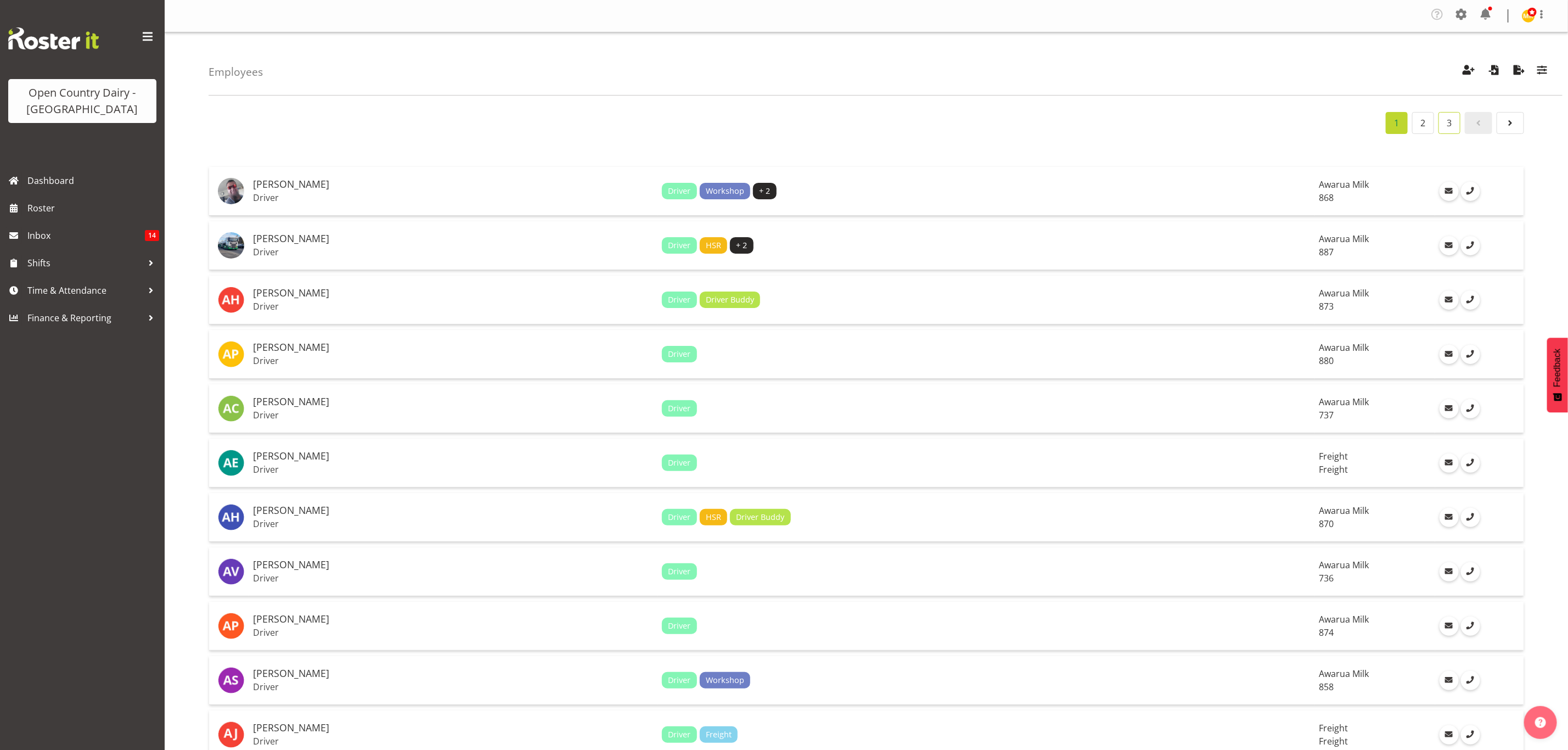
click at [1456, 124] on link "3" at bounding box center [1449, 123] width 22 height 22
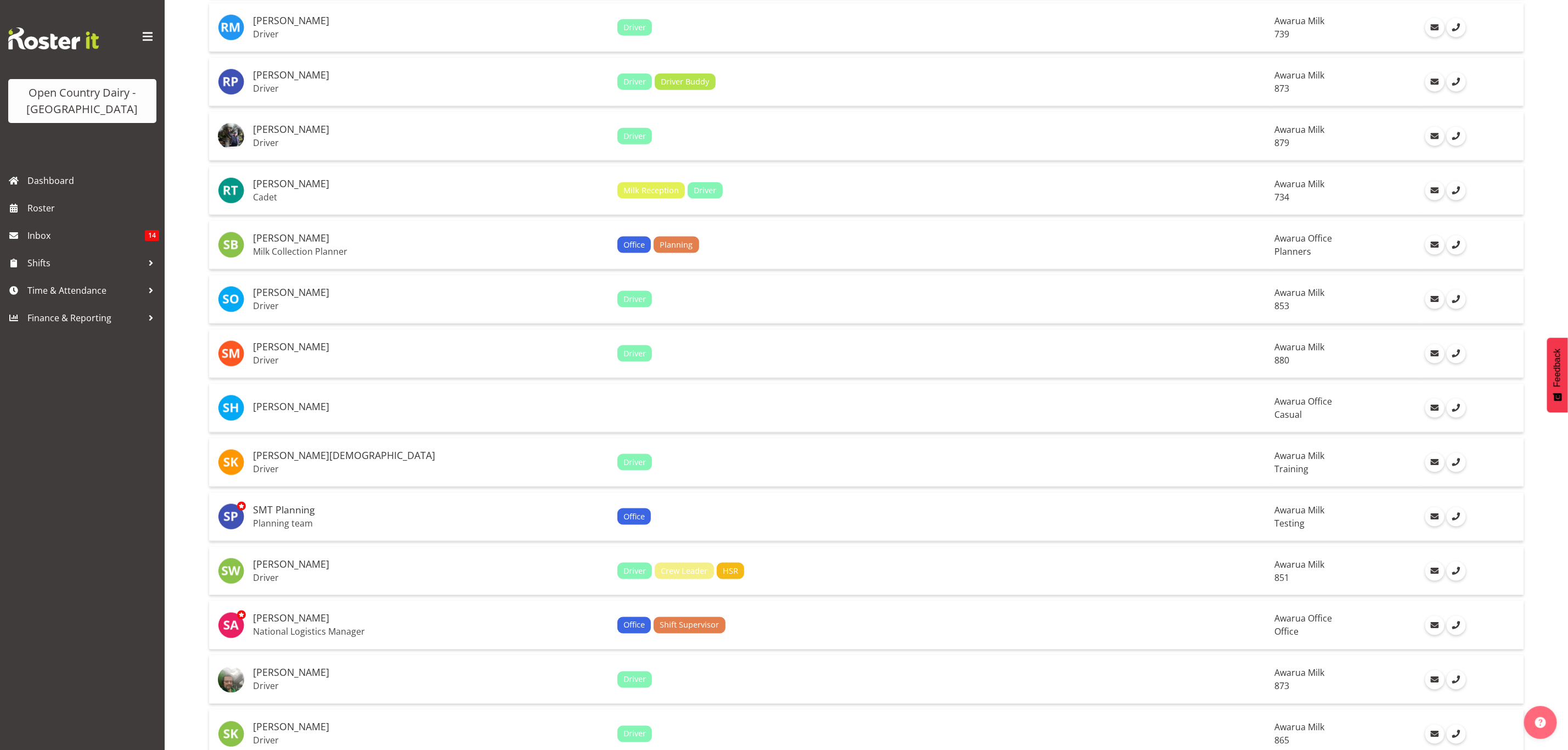
scroll to position [989, 0]
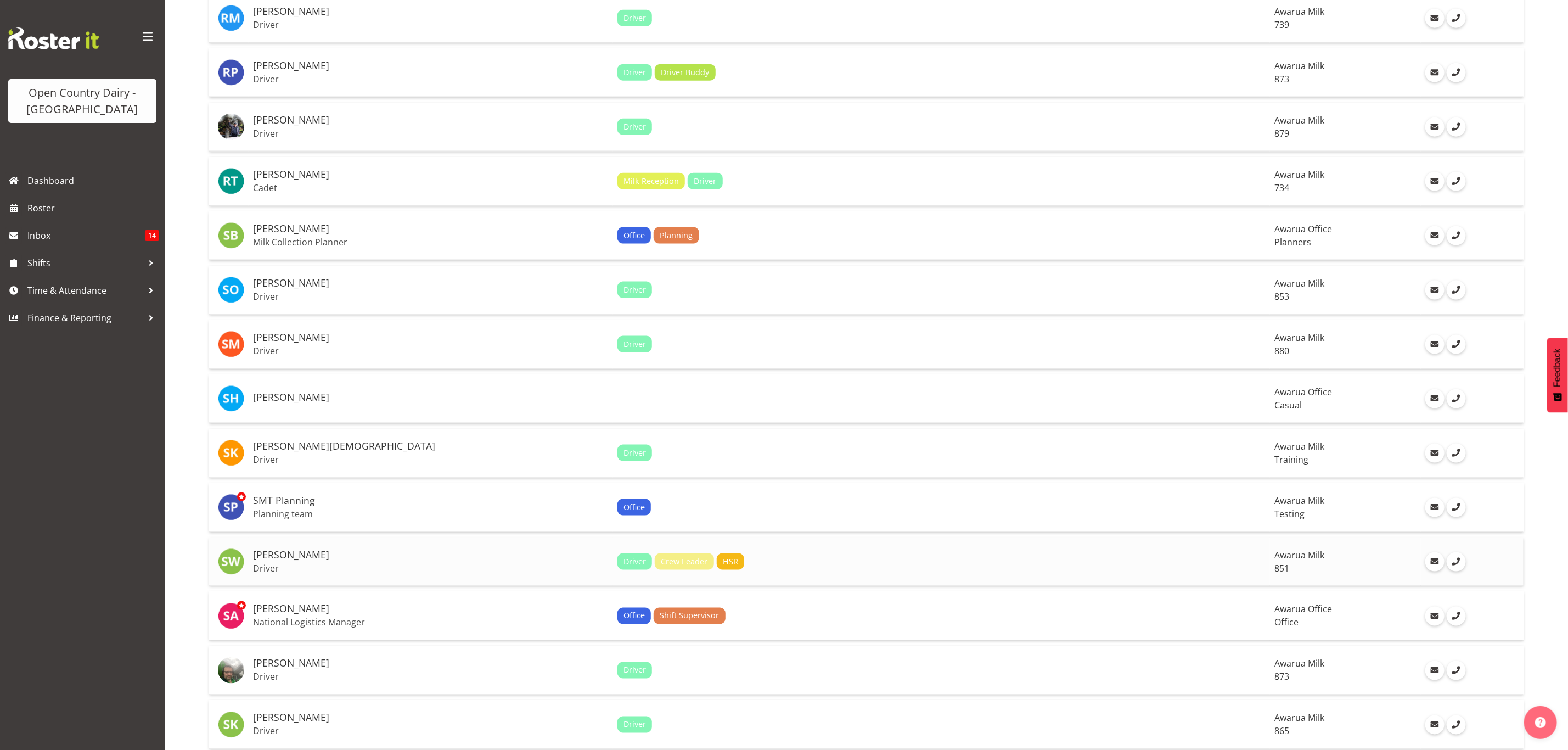
click at [438, 564] on p "Driver" at bounding box center [431, 569] width 356 height 11
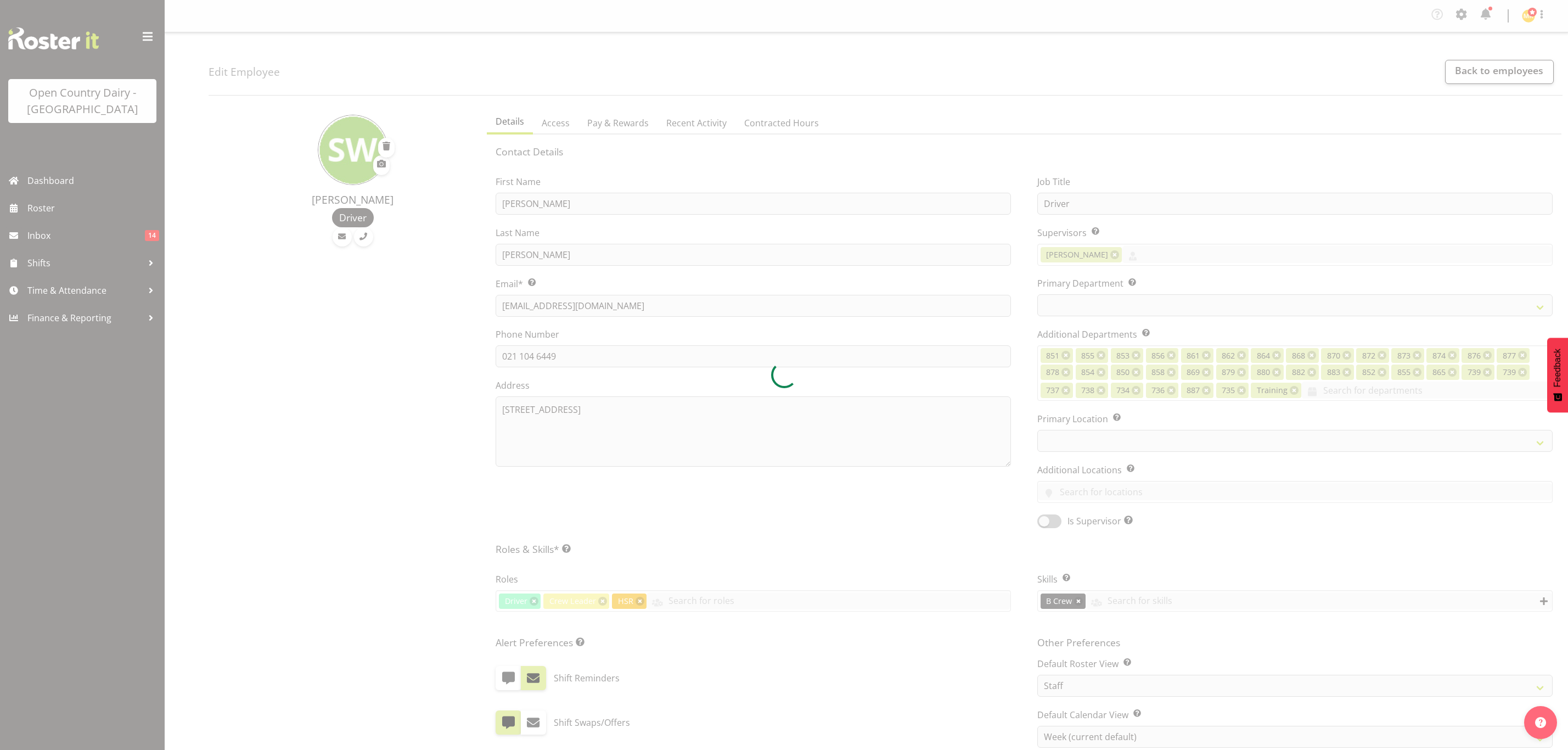
select select "TimelineWeek"
click at [761, 602] on div at bounding box center [784, 375] width 1568 height 750
select select
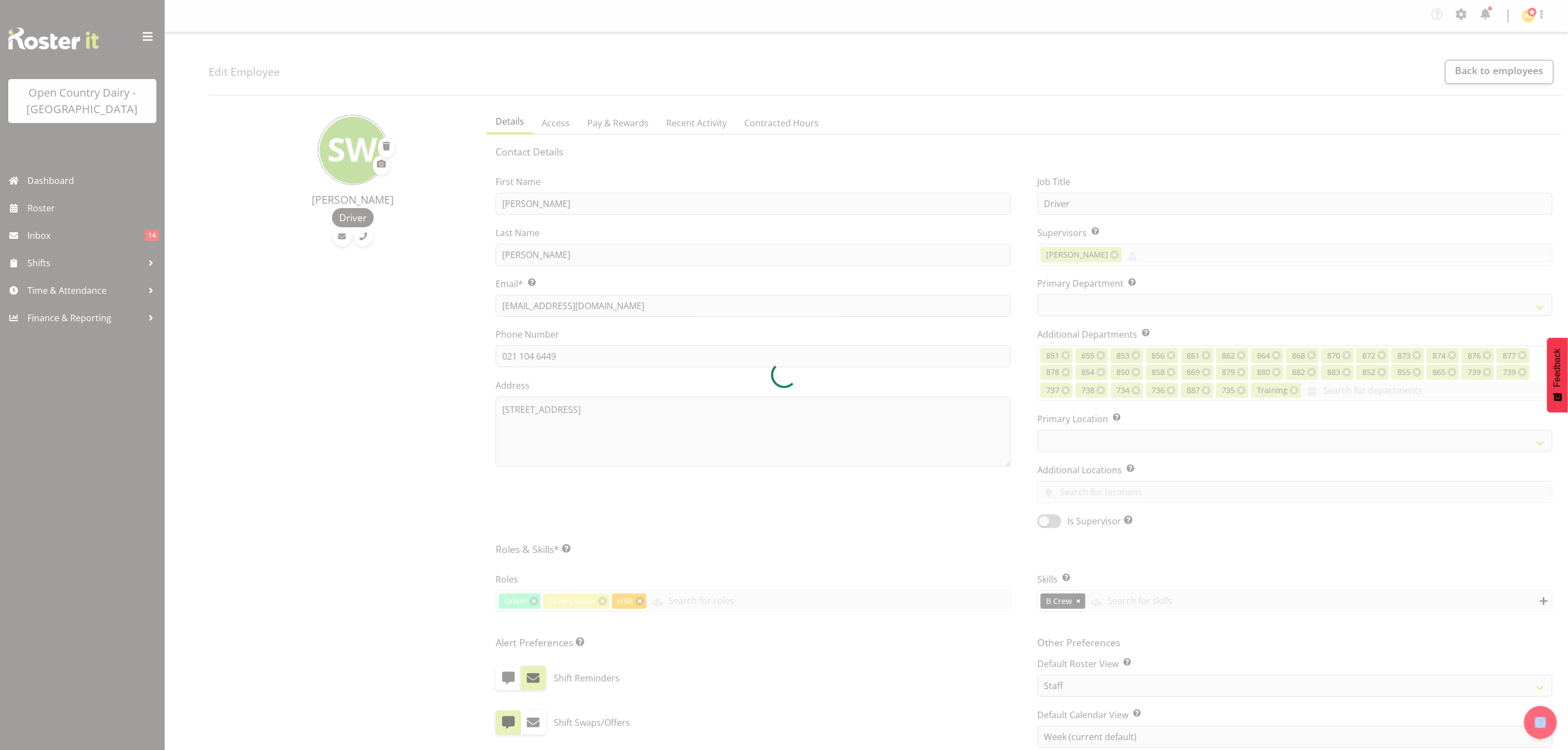
select select "667"
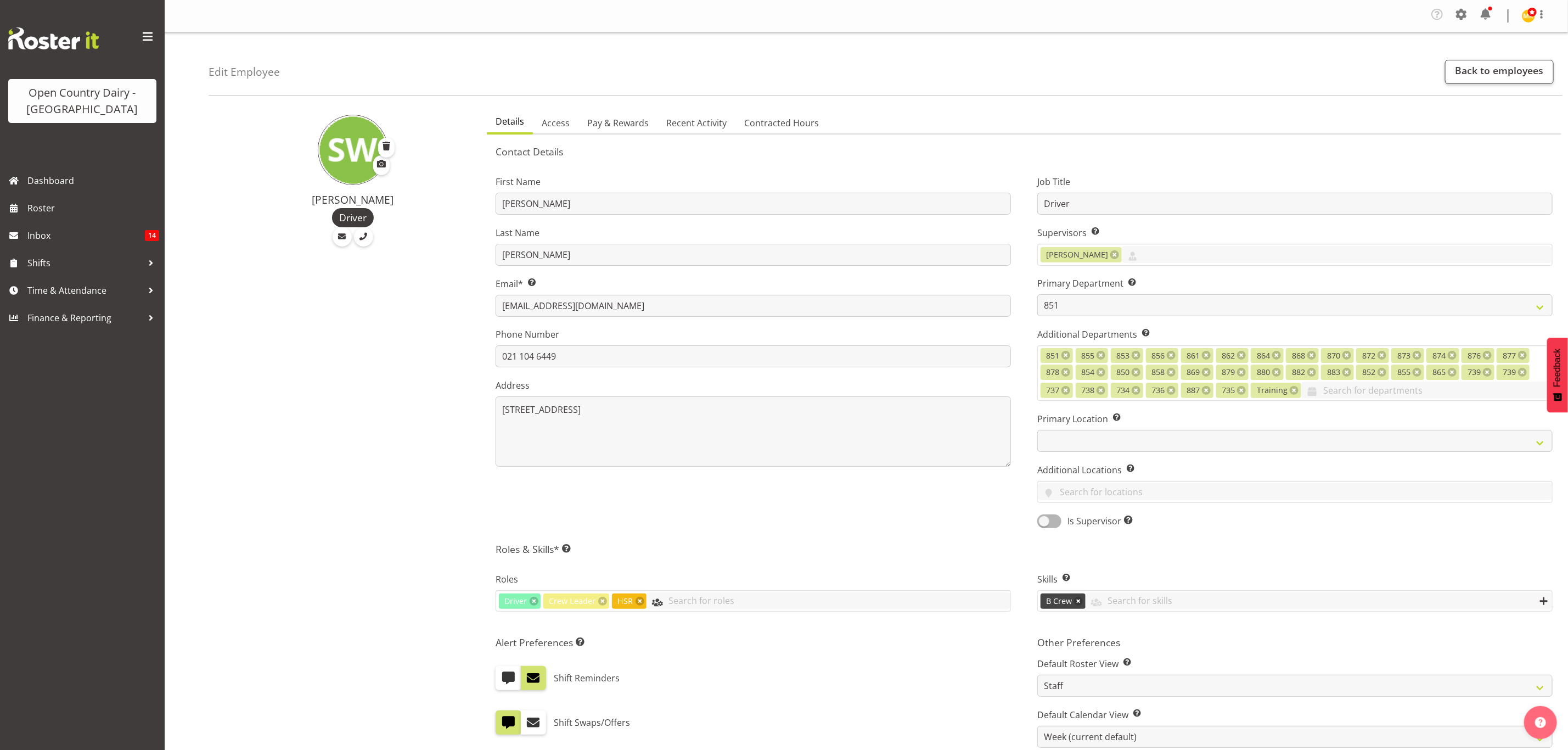
click at [762, 602] on input "text" at bounding box center [828, 601] width 364 height 17
type input "mi"
click at [756, 631] on link "Milk Reception" at bounding box center [753, 627] width 514 height 20
click at [806, 558] on div "Roles Driver Crew Leader HSR Milk Reception Crew Leader Driver Driver Assessor …" at bounding box center [754, 594] width 542 height 73
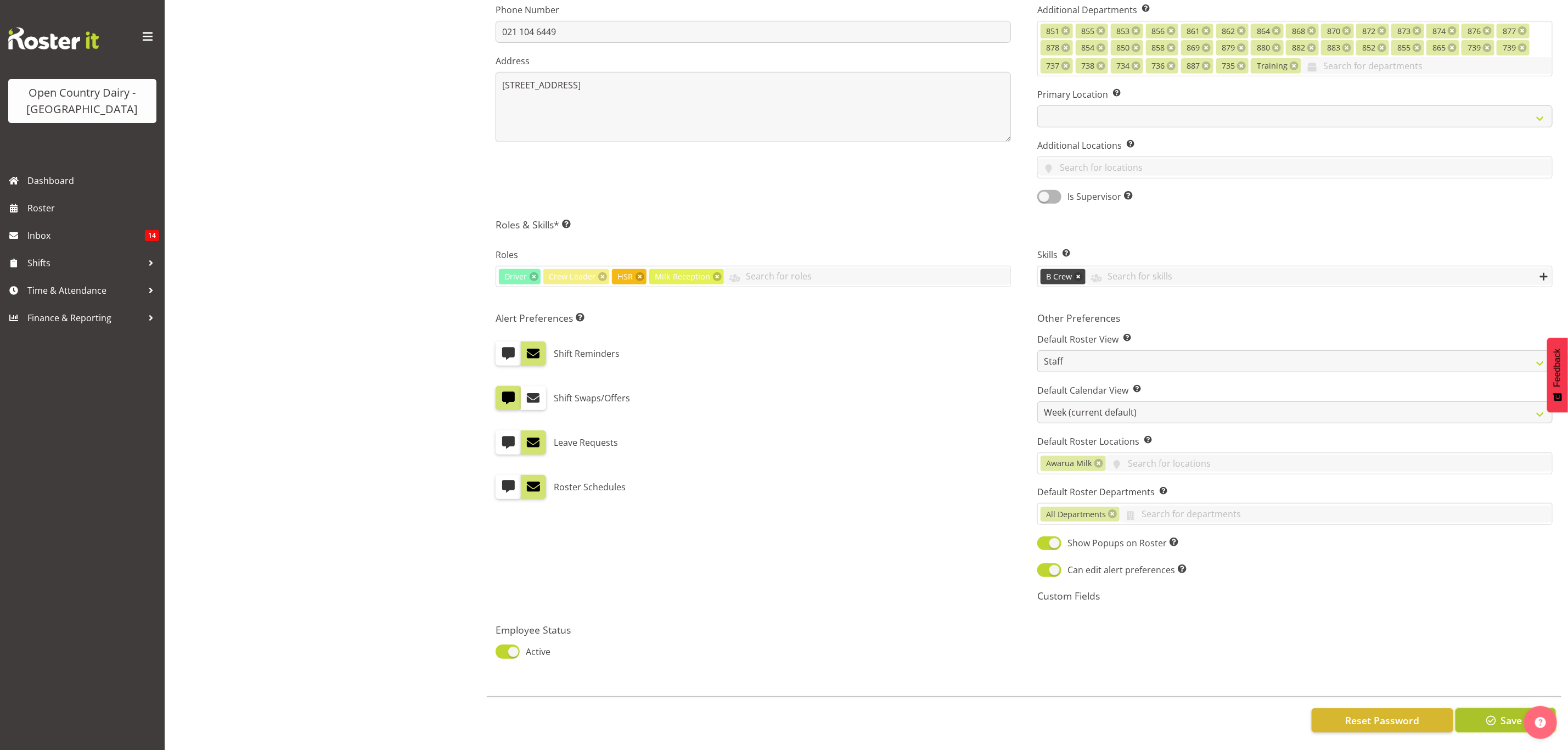
click at [1476, 712] on button "Save" at bounding box center [1505, 720] width 100 height 24
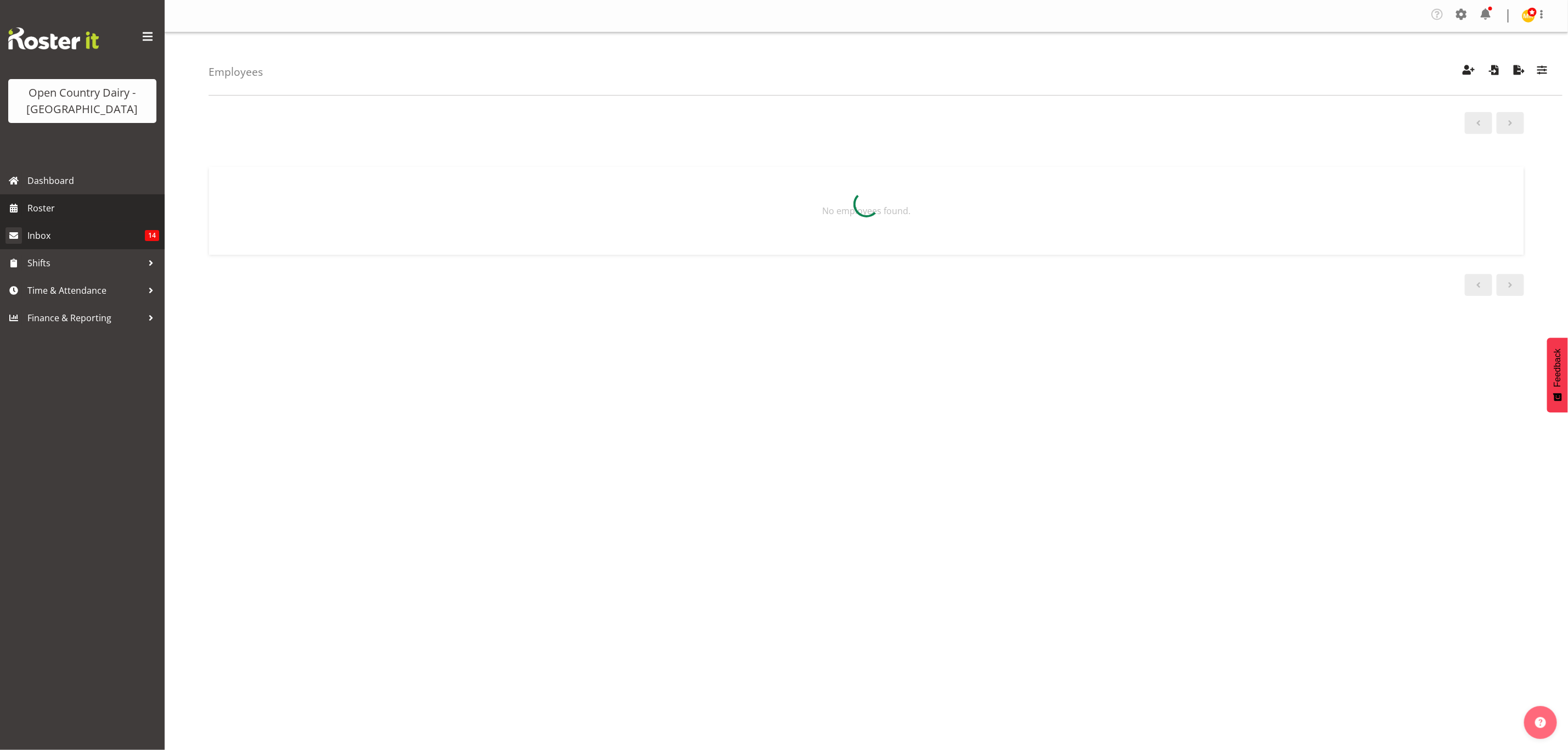
click at [33, 222] on link "Inbox 14" at bounding box center [82, 235] width 164 height 28
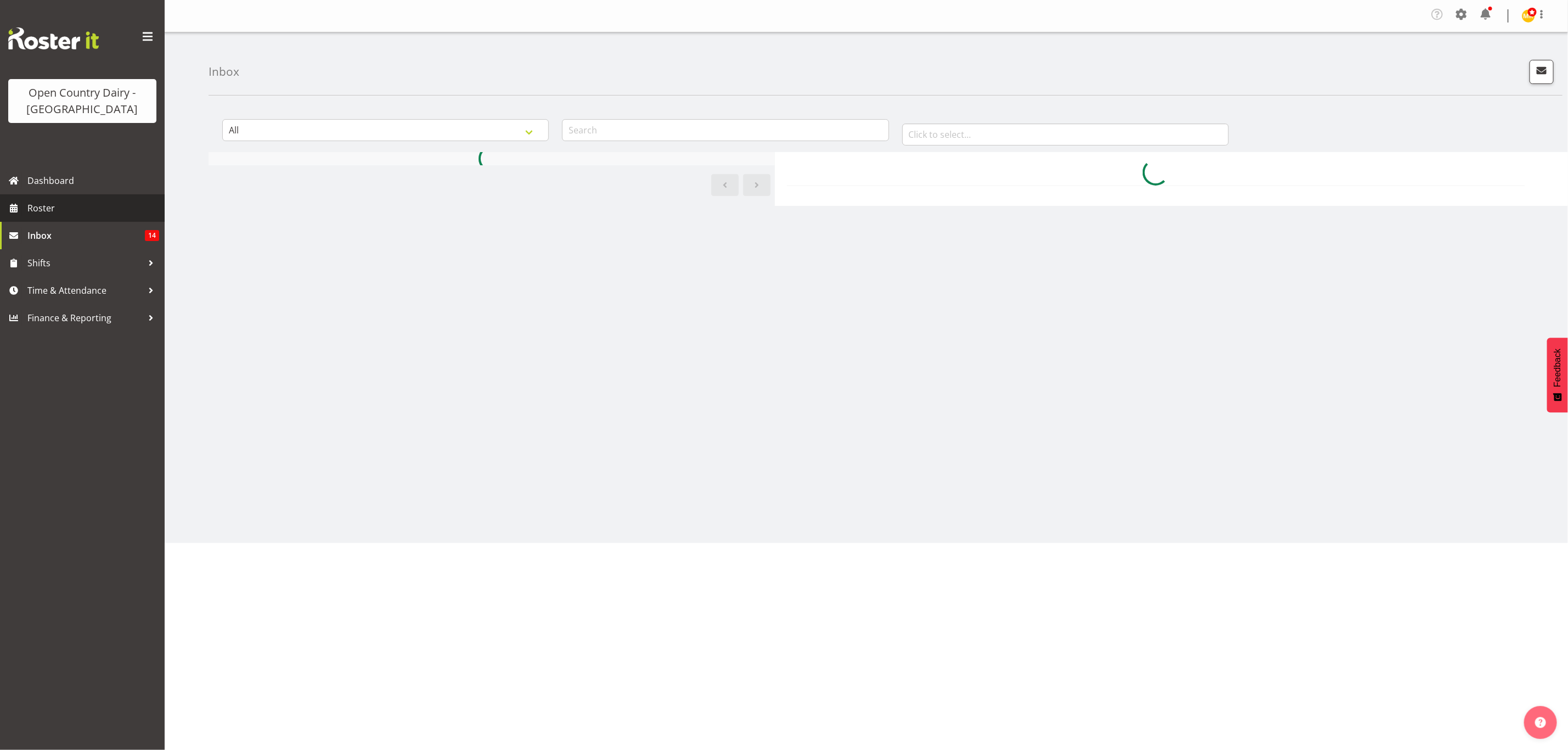
click at [36, 211] on span "Roster" at bounding box center [93, 208] width 131 height 16
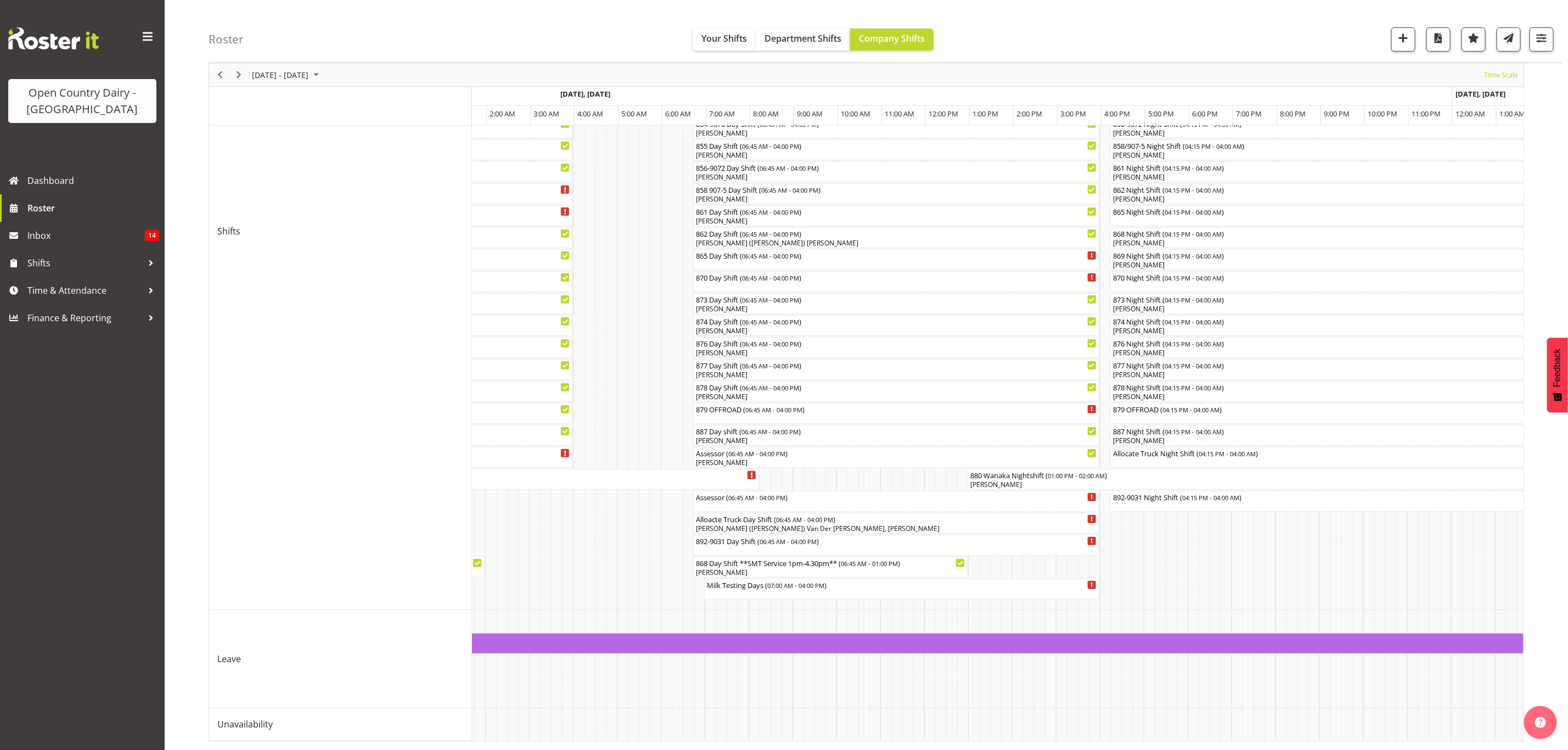
scroll to position [0, 2355]
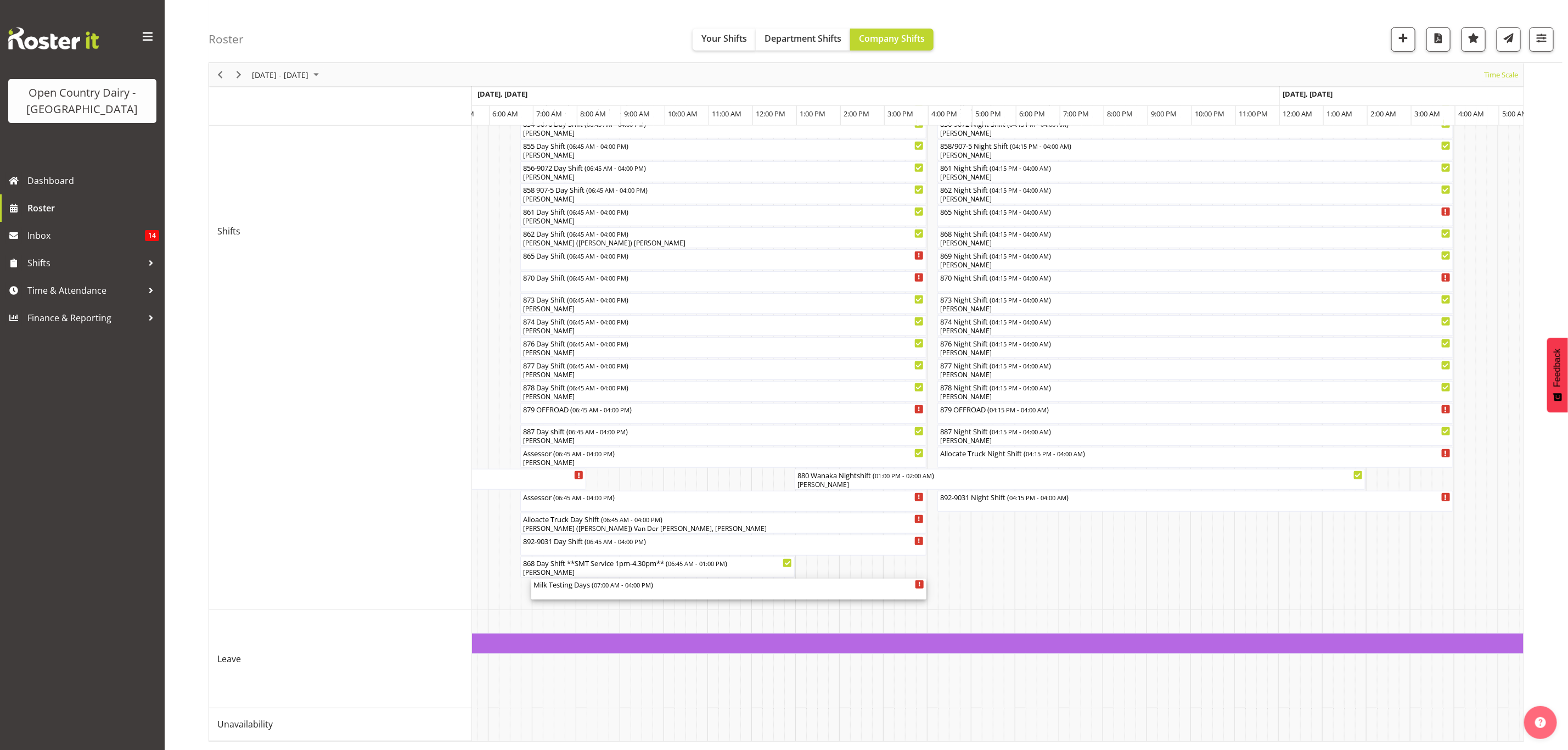
click at [593, 583] on div "Milk Testing Days ( 07:00 AM - 04:00 PM )" at bounding box center [729, 589] width 391 height 21
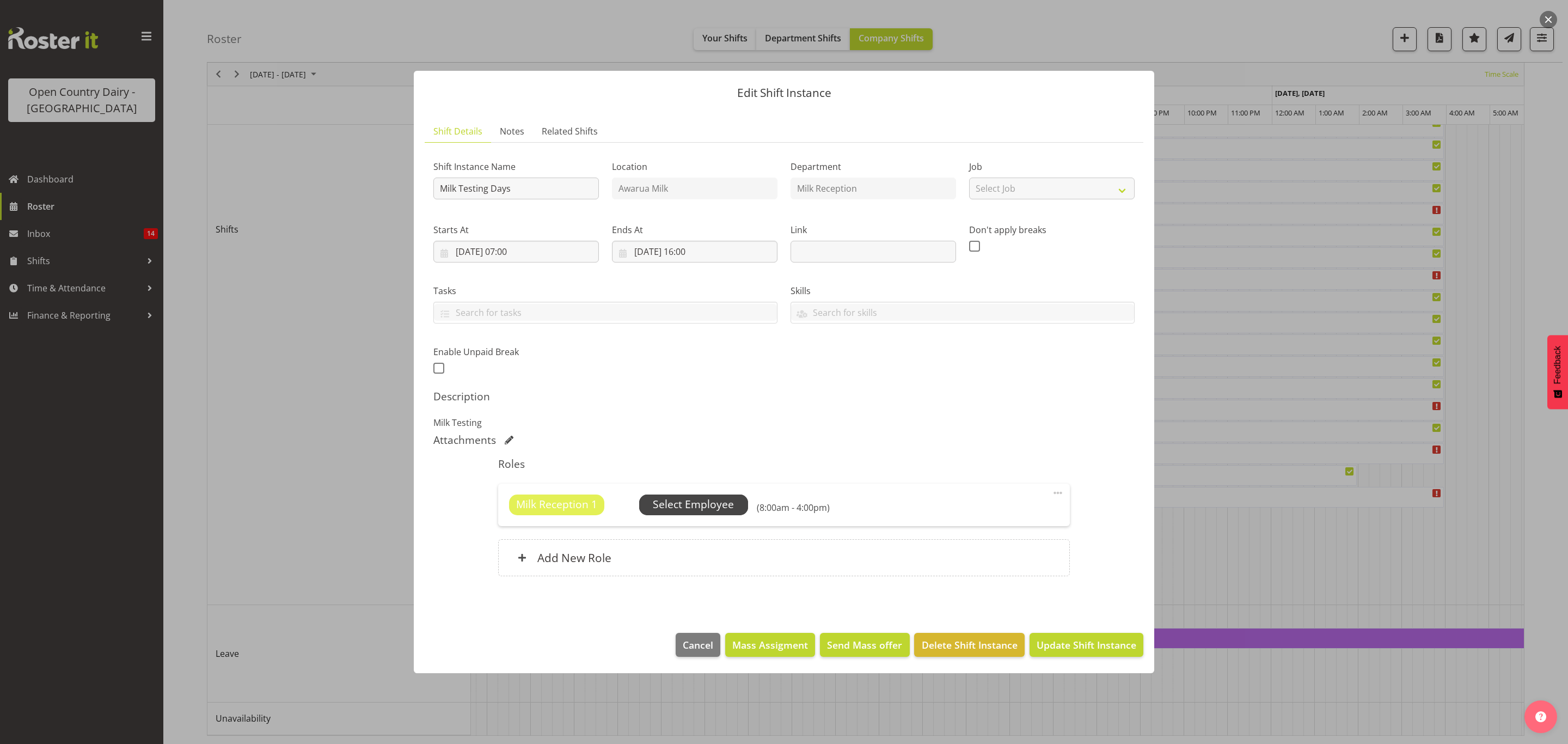
click at [677, 507] on span "Select Employee" at bounding box center [693, 505] width 81 height 16
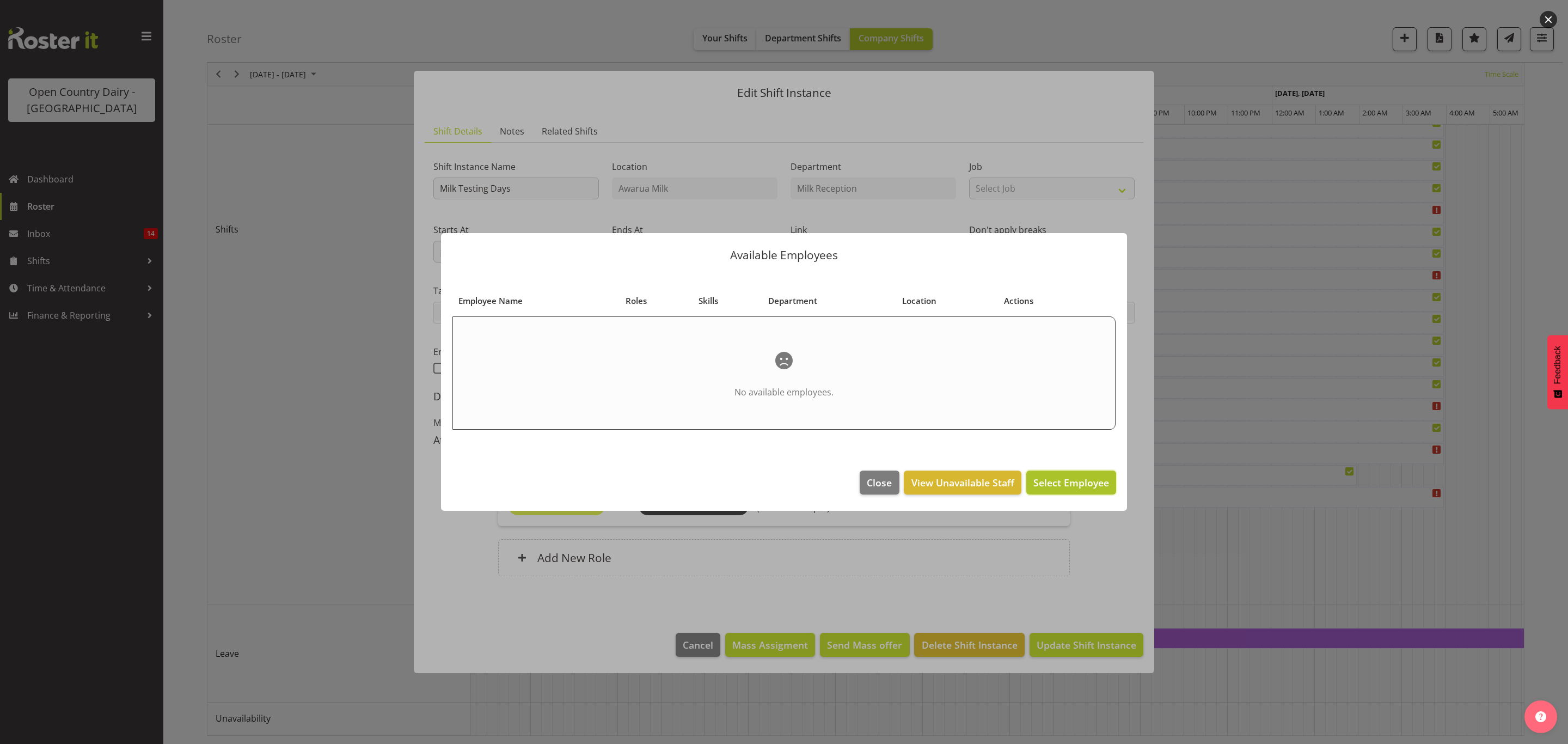
click at [1045, 482] on span "Select Employee" at bounding box center [1071, 483] width 76 height 13
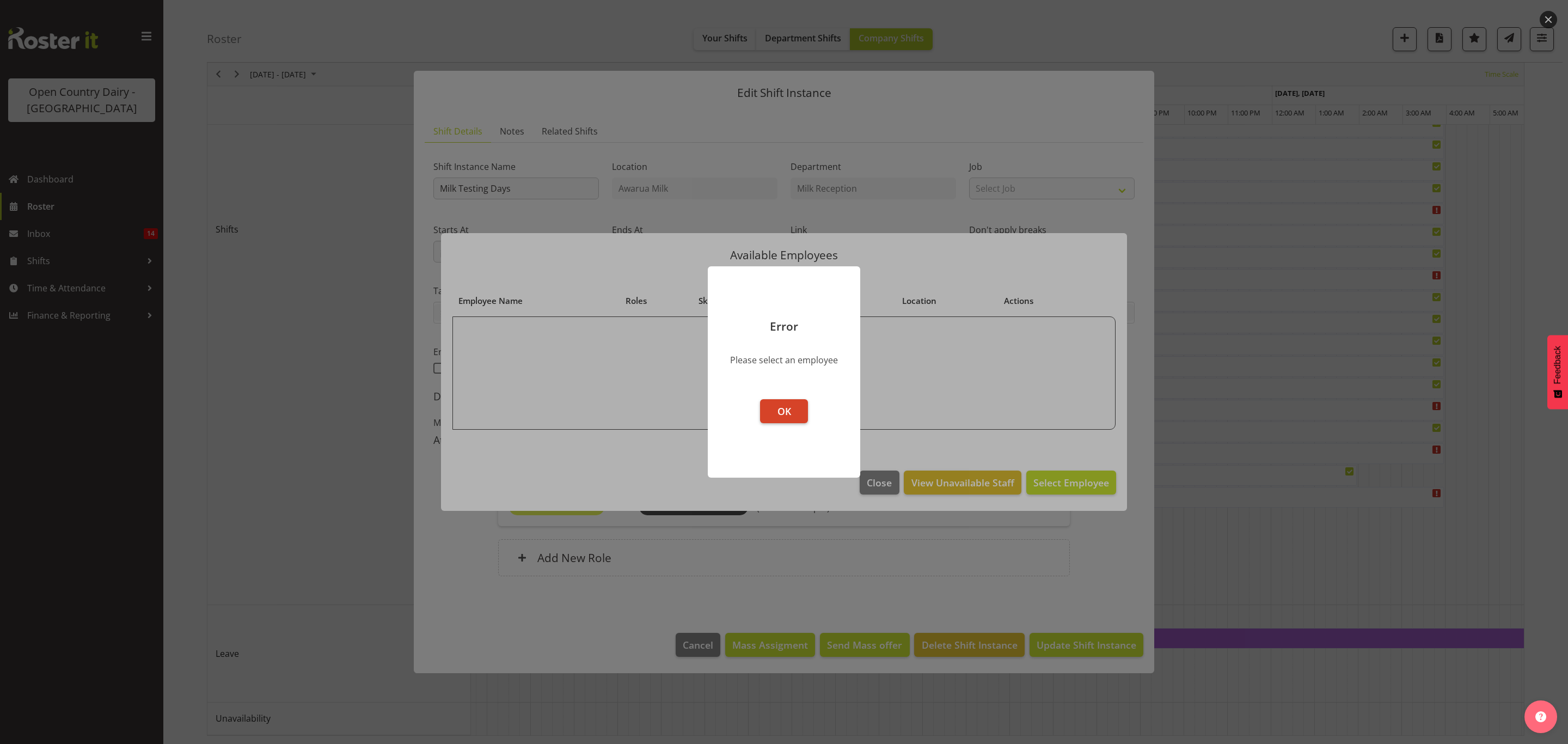
click at [786, 419] on button "OK" at bounding box center [784, 411] width 48 height 24
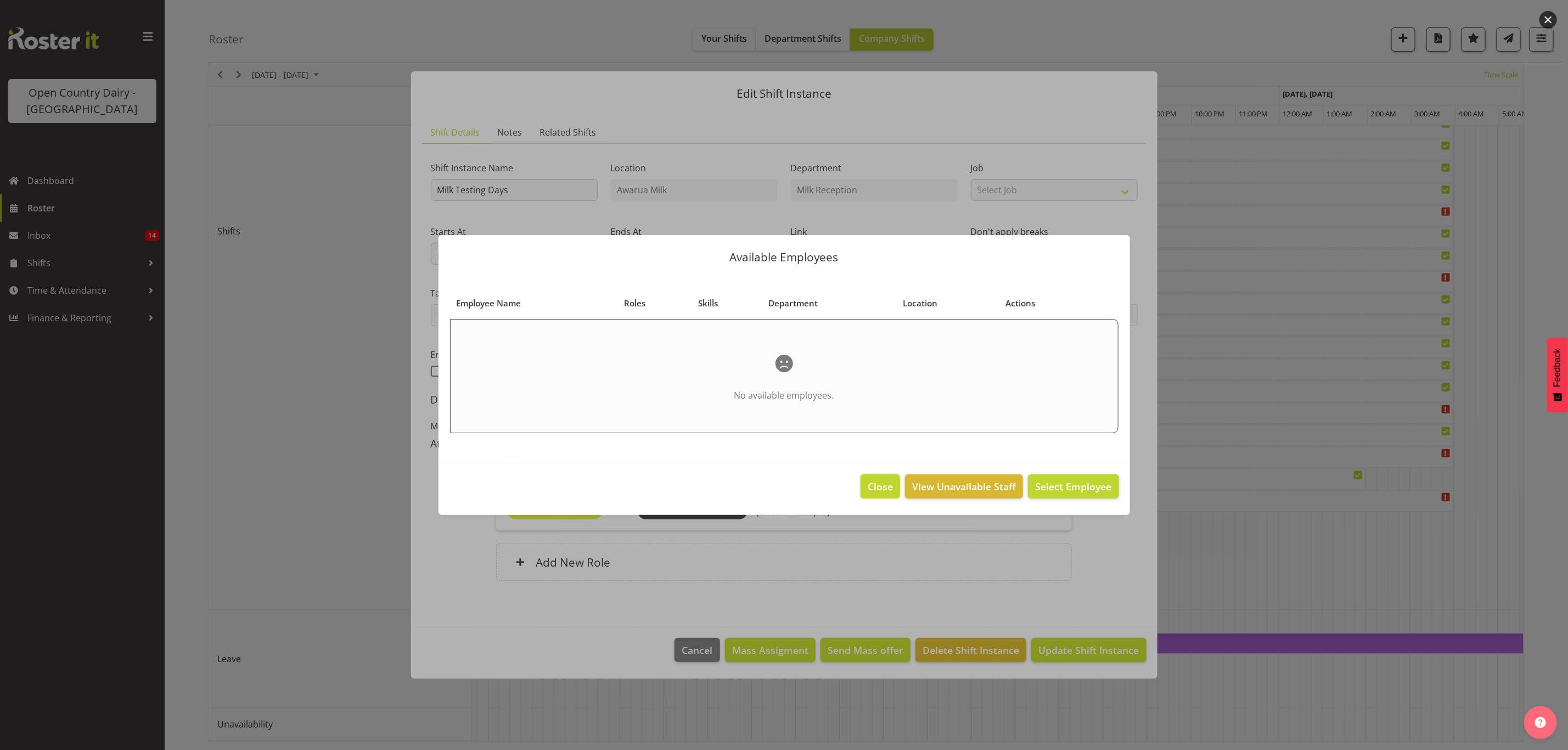
click at [866, 486] on button "Close" at bounding box center [880, 486] width 40 height 24
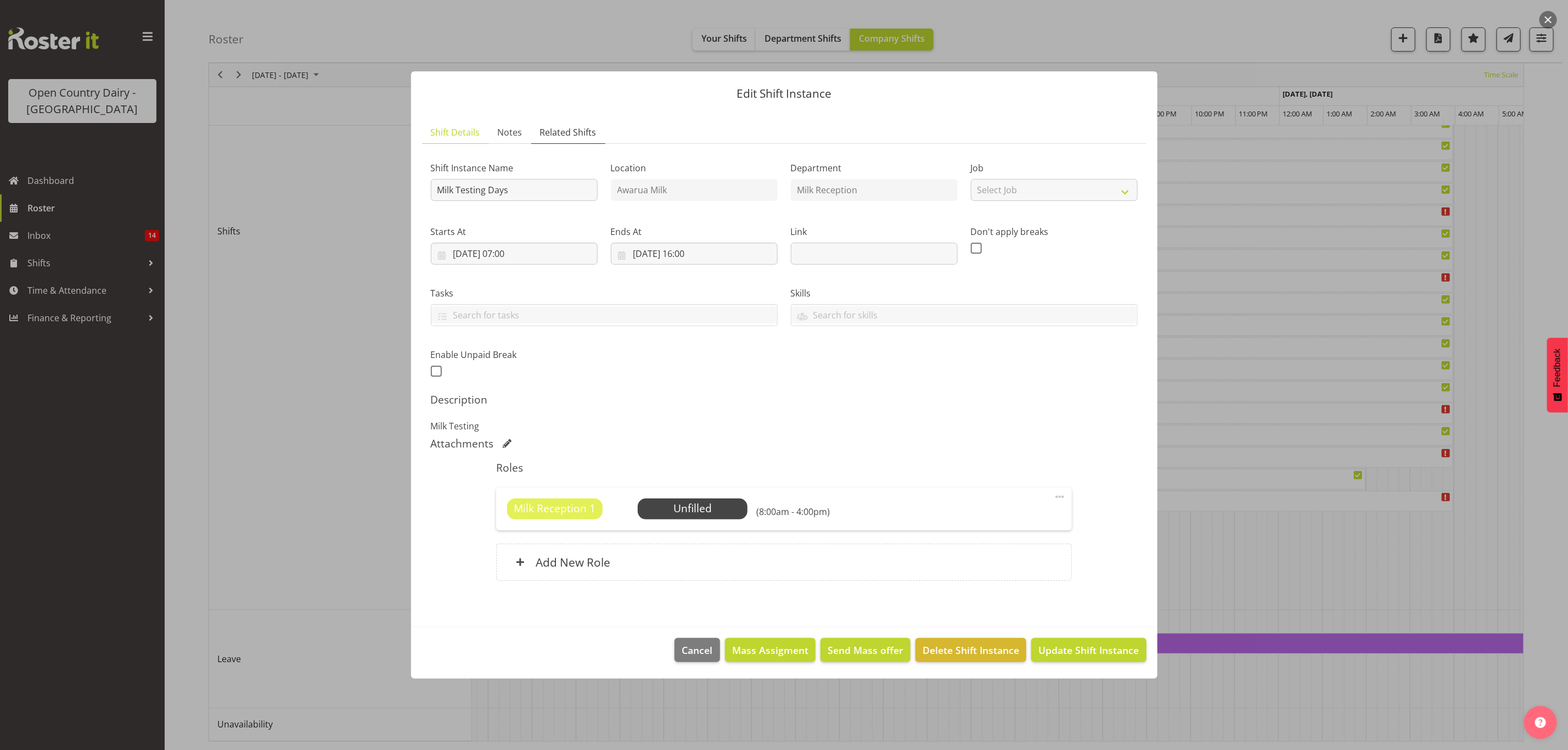
click at [540, 136] on span "Related Shifts" at bounding box center [568, 132] width 57 height 13
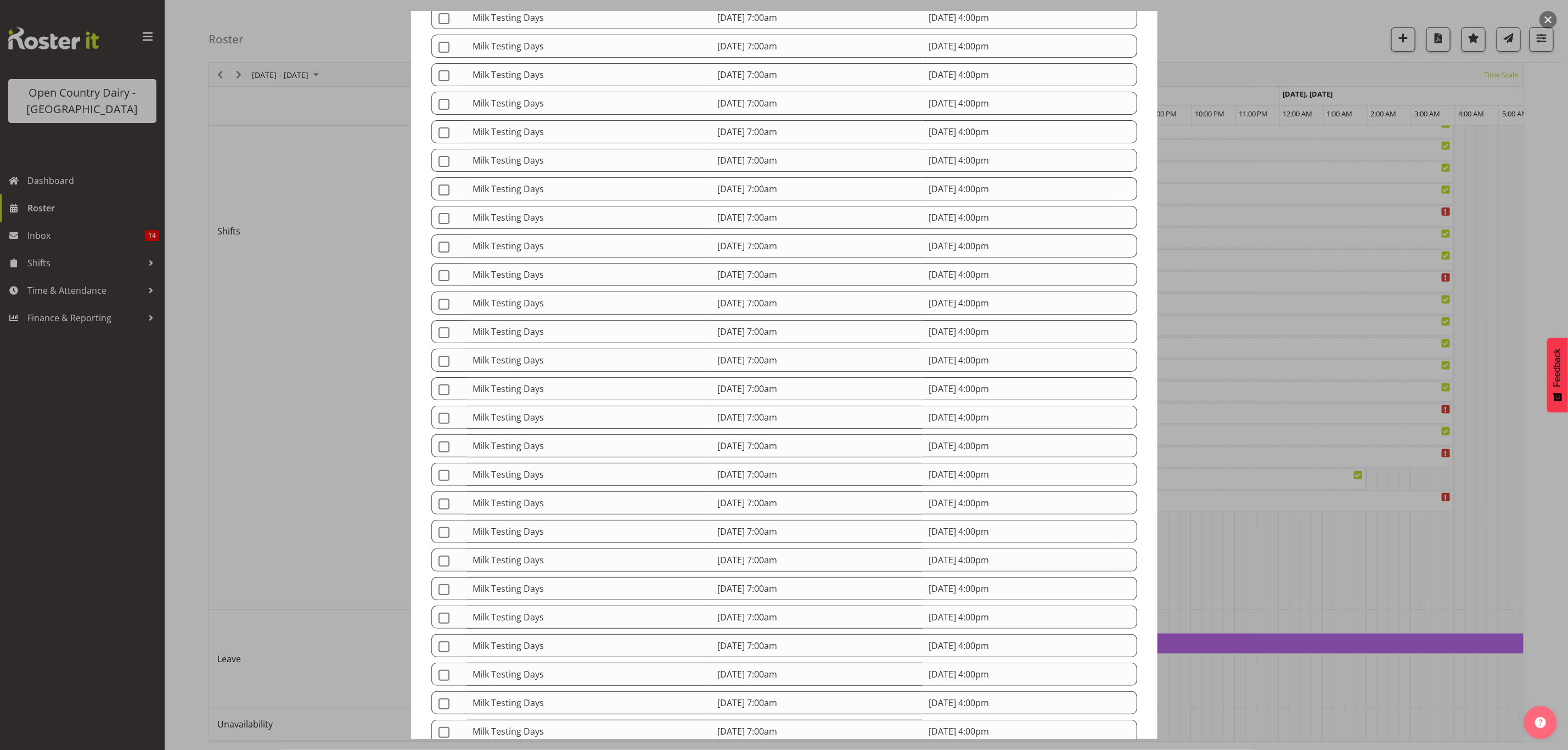
scroll to position [0, 0]
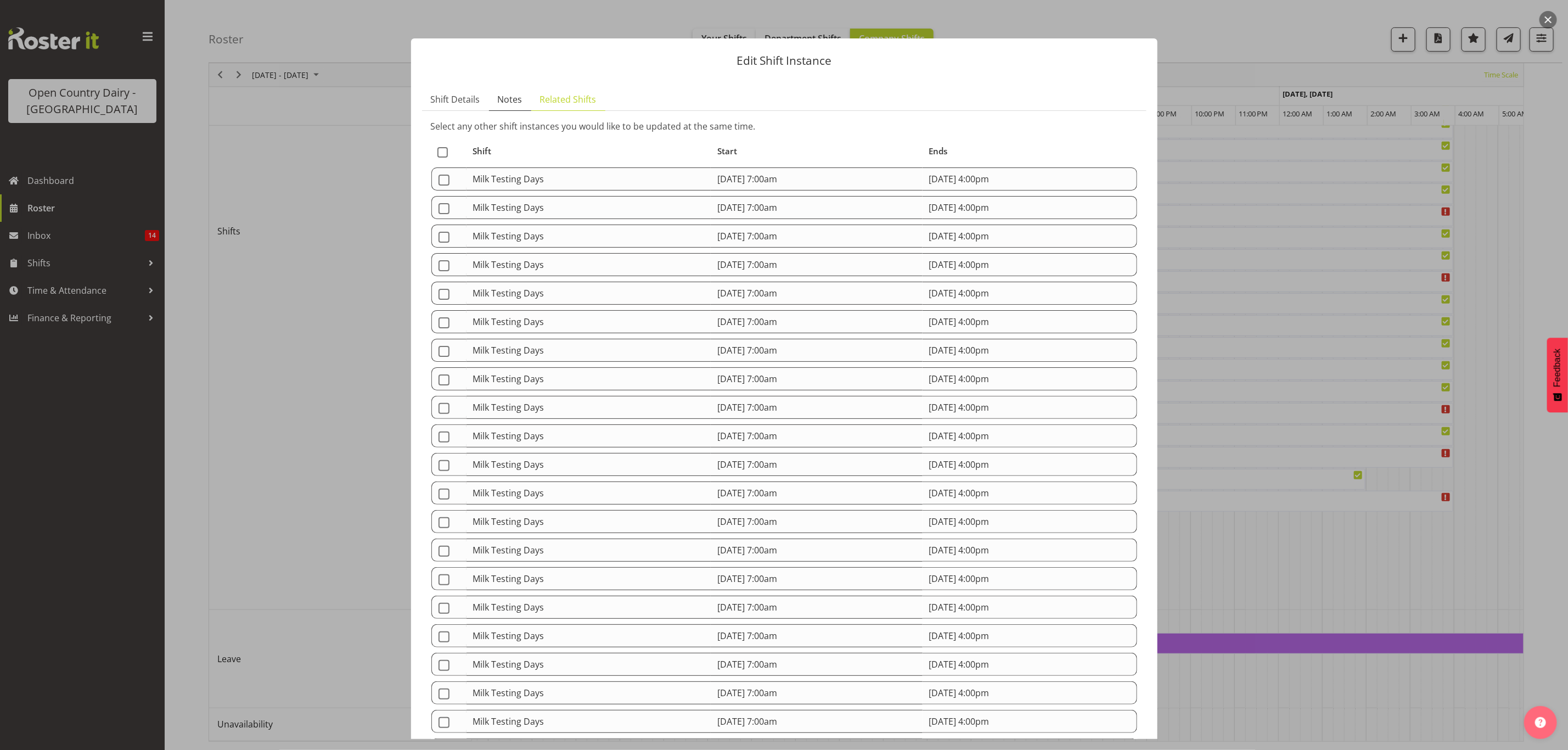
click at [514, 105] on span "Notes" at bounding box center [510, 100] width 25 height 13
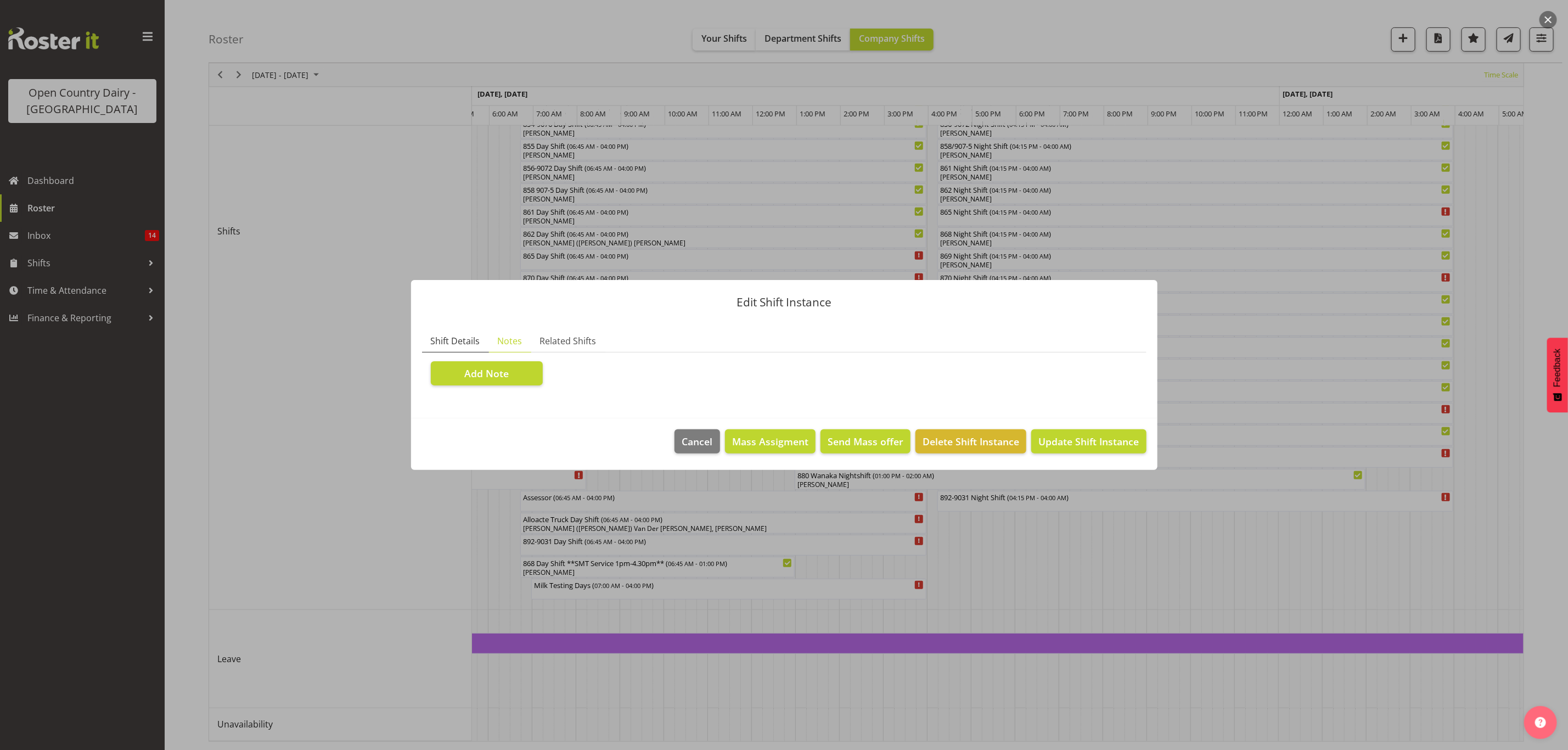
click at [465, 341] on span "Shift Details" at bounding box center [455, 341] width 49 height 13
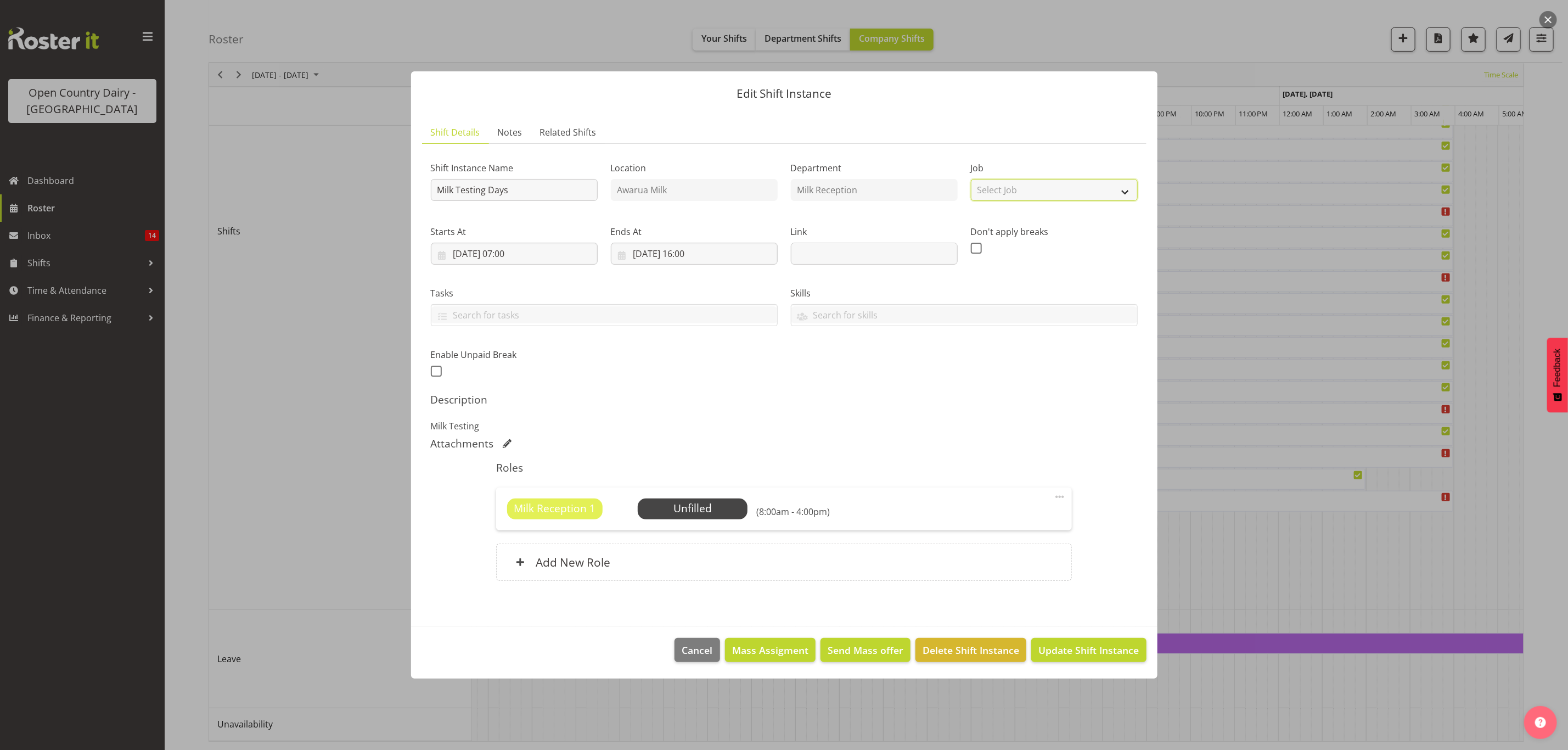
click at [1000, 181] on select "Select Job Create new job Connecting /unconnecting Trailers Meeting" at bounding box center [1054, 190] width 167 height 22
select select "0"
click at [971, 179] on select "Select Job Create new job Connecting /unconnecting Trailers Meeting" at bounding box center [1054, 190] width 167 height 22
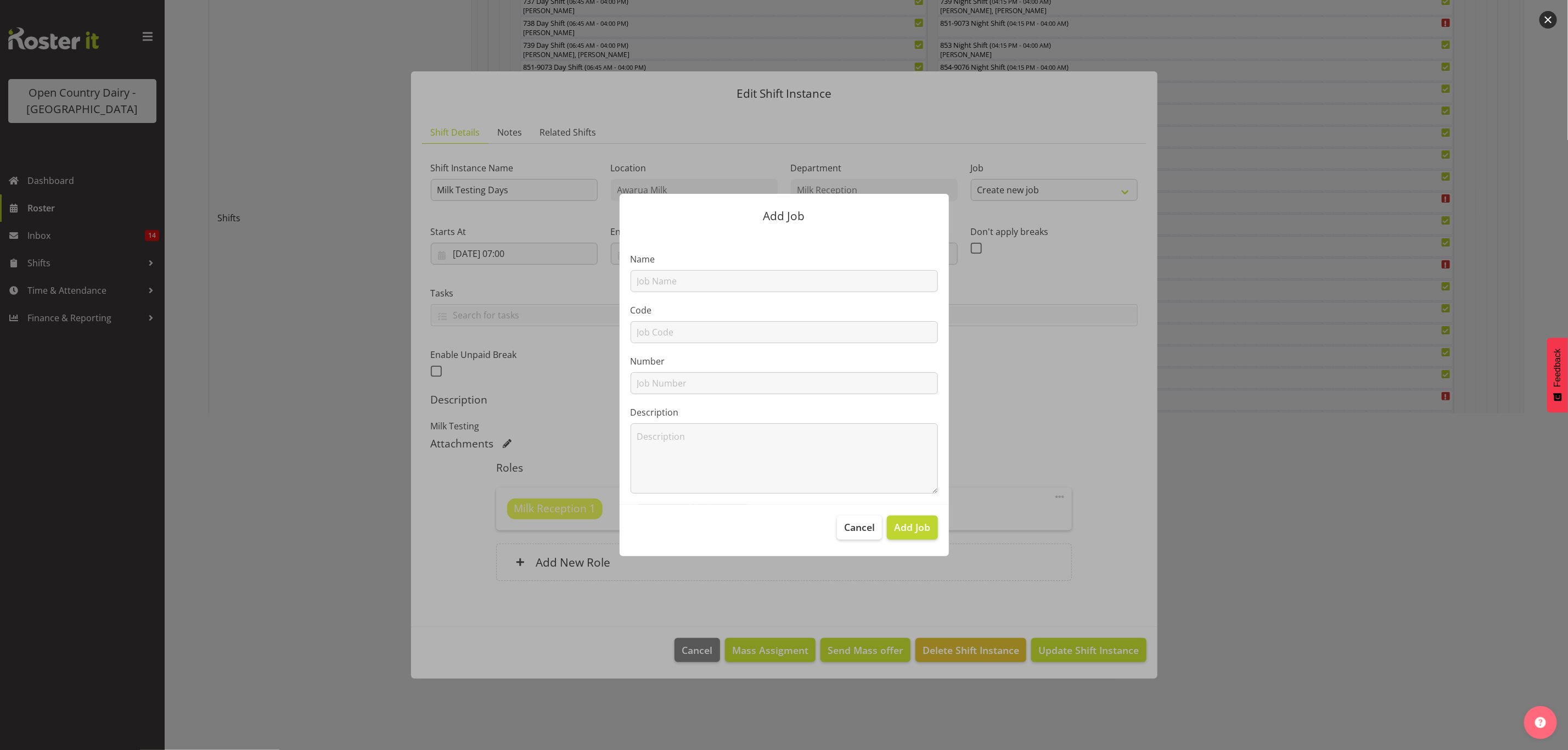
click at [1049, 287] on div at bounding box center [784, 375] width 1568 height 750
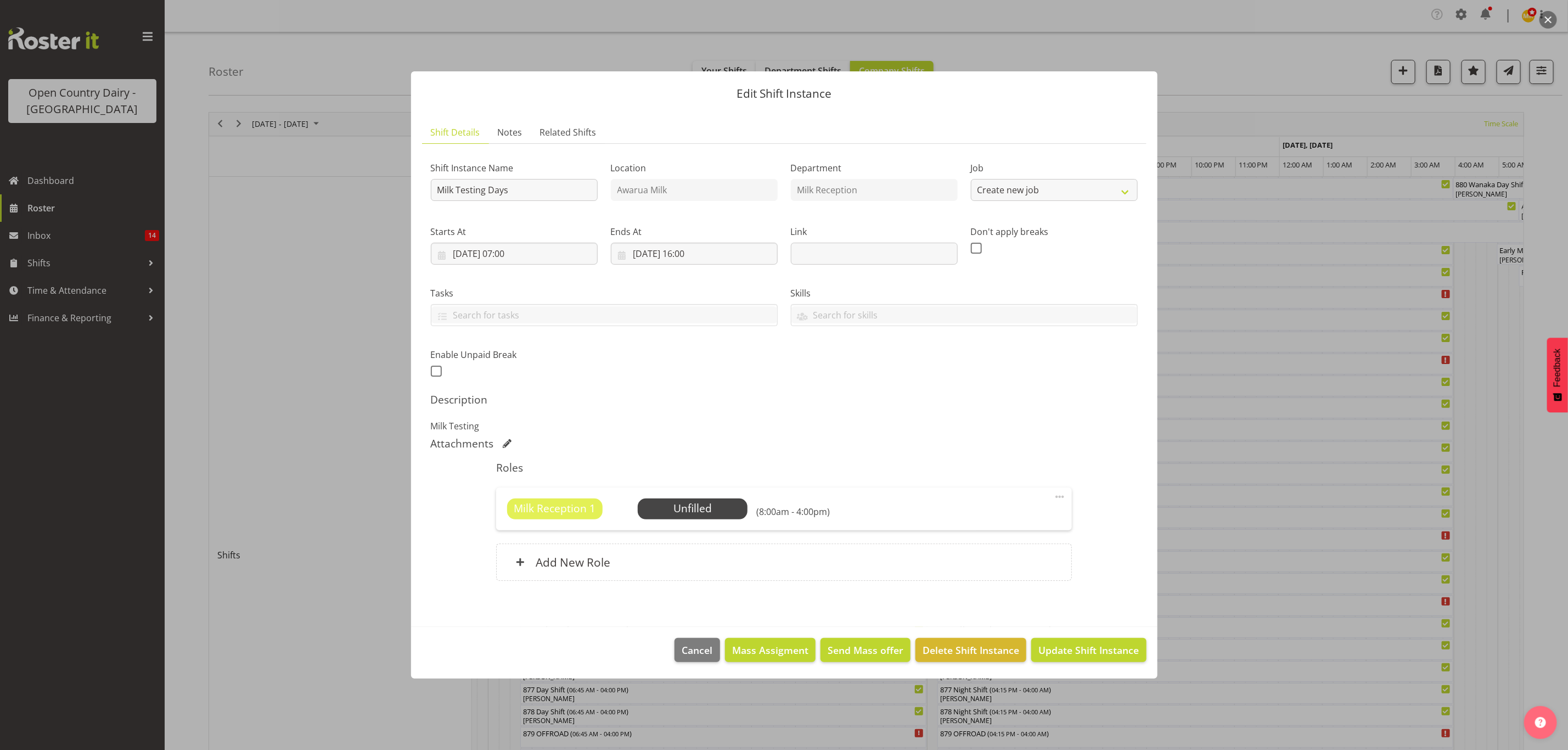
scroll to position [337, 0]
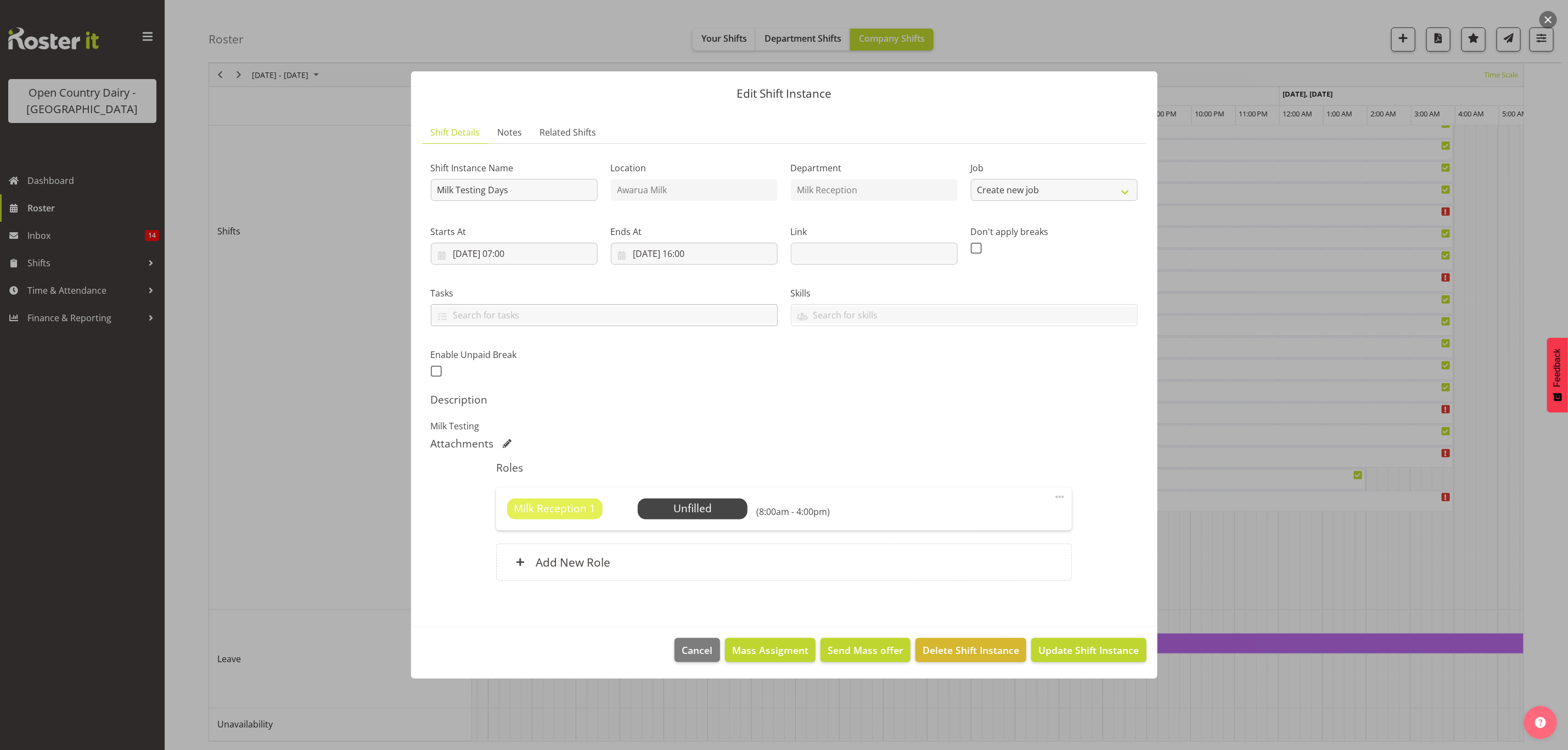
click at [599, 324] on div at bounding box center [604, 316] width 346 height 19
type input "m"
click at [808, 318] on input "text" at bounding box center [964, 314] width 346 height 17
click at [839, 368] on link "B Crew" at bounding box center [964, 362] width 346 height 20
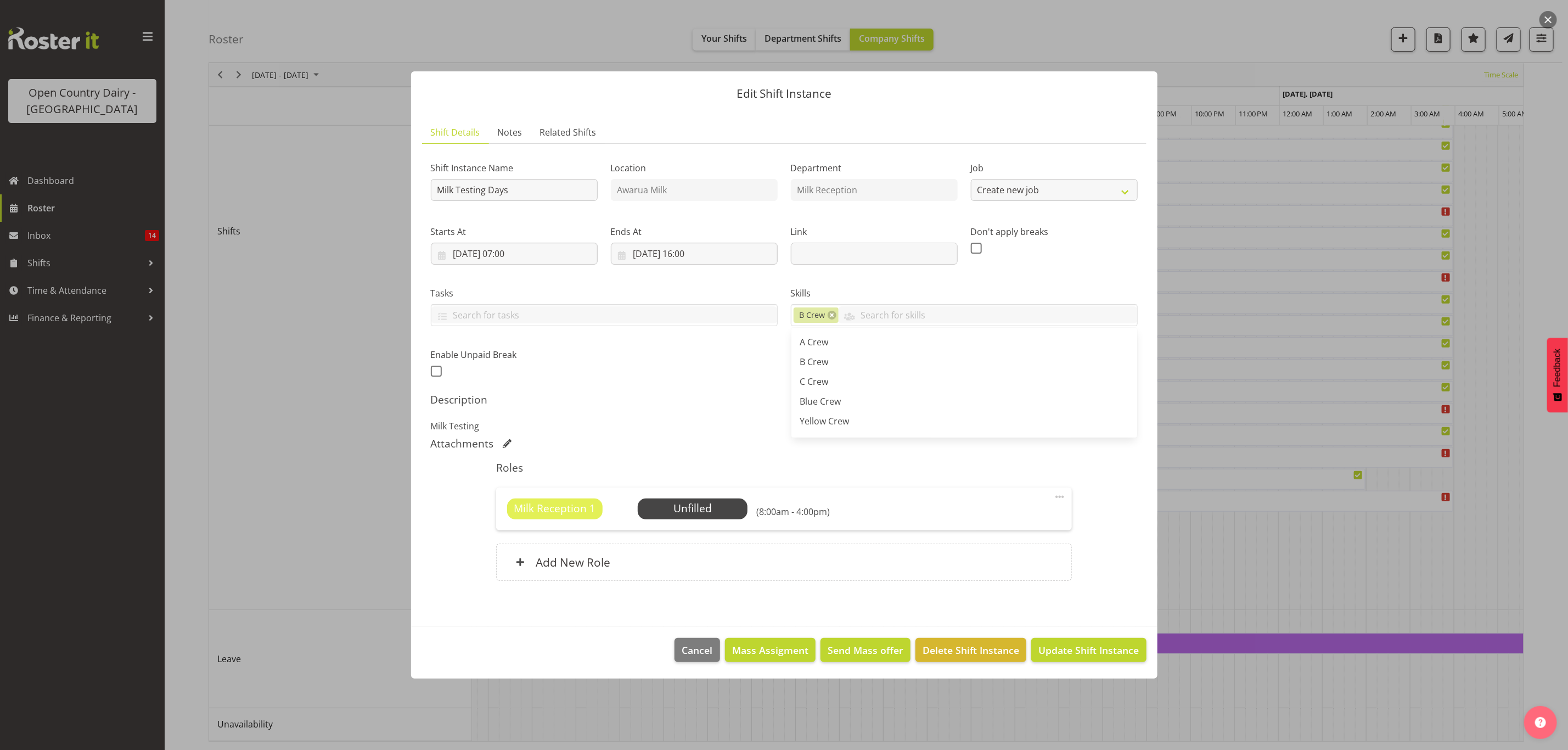
click at [730, 409] on div "Description Milk Testing" at bounding box center [784, 413] width 707 height 40
click at [665, 510] on span "Select Employee" at bounding box center [692, 509] width 82 height 16
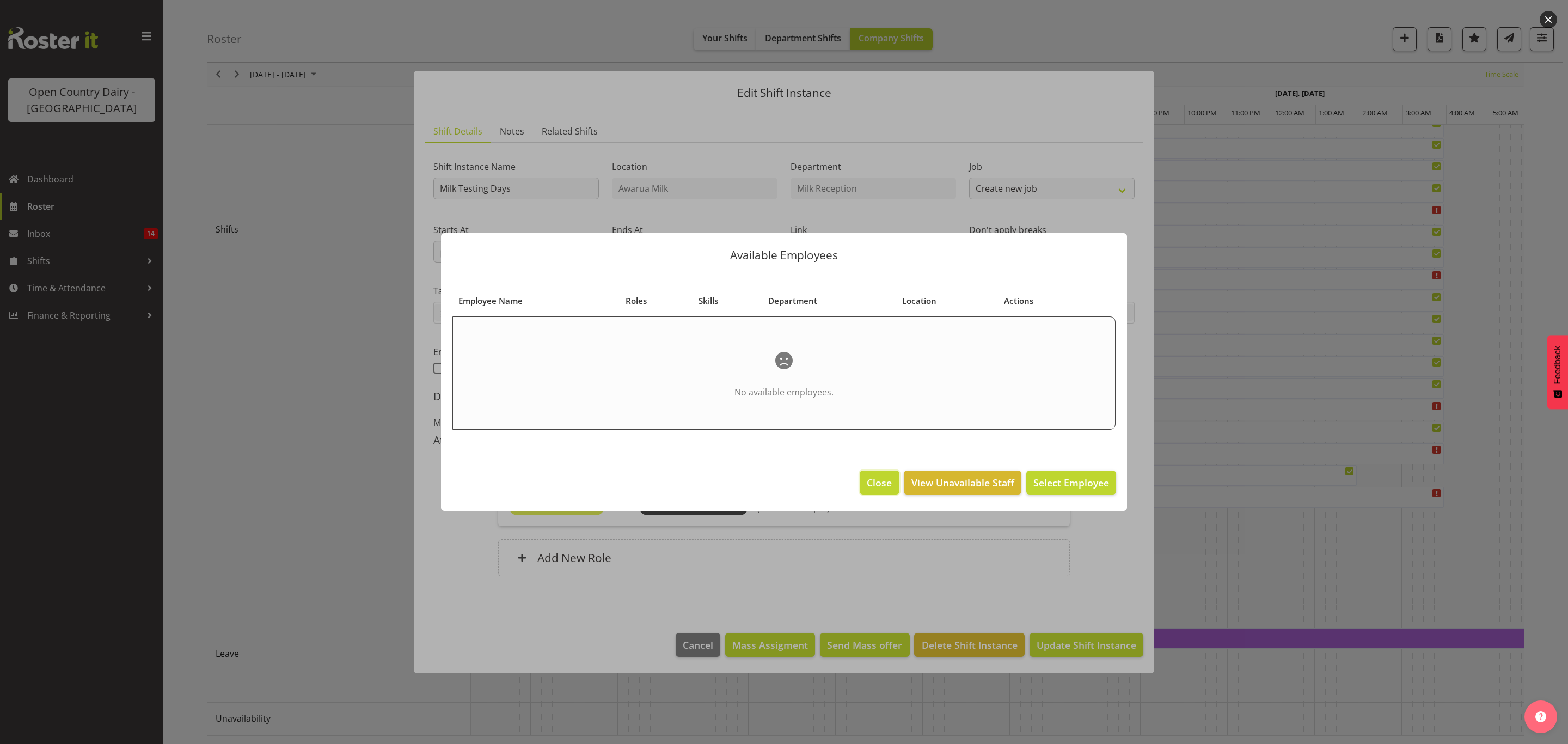
click at [894, 492] on button "Close" at bounding box center [879, 482] width 39 height 24
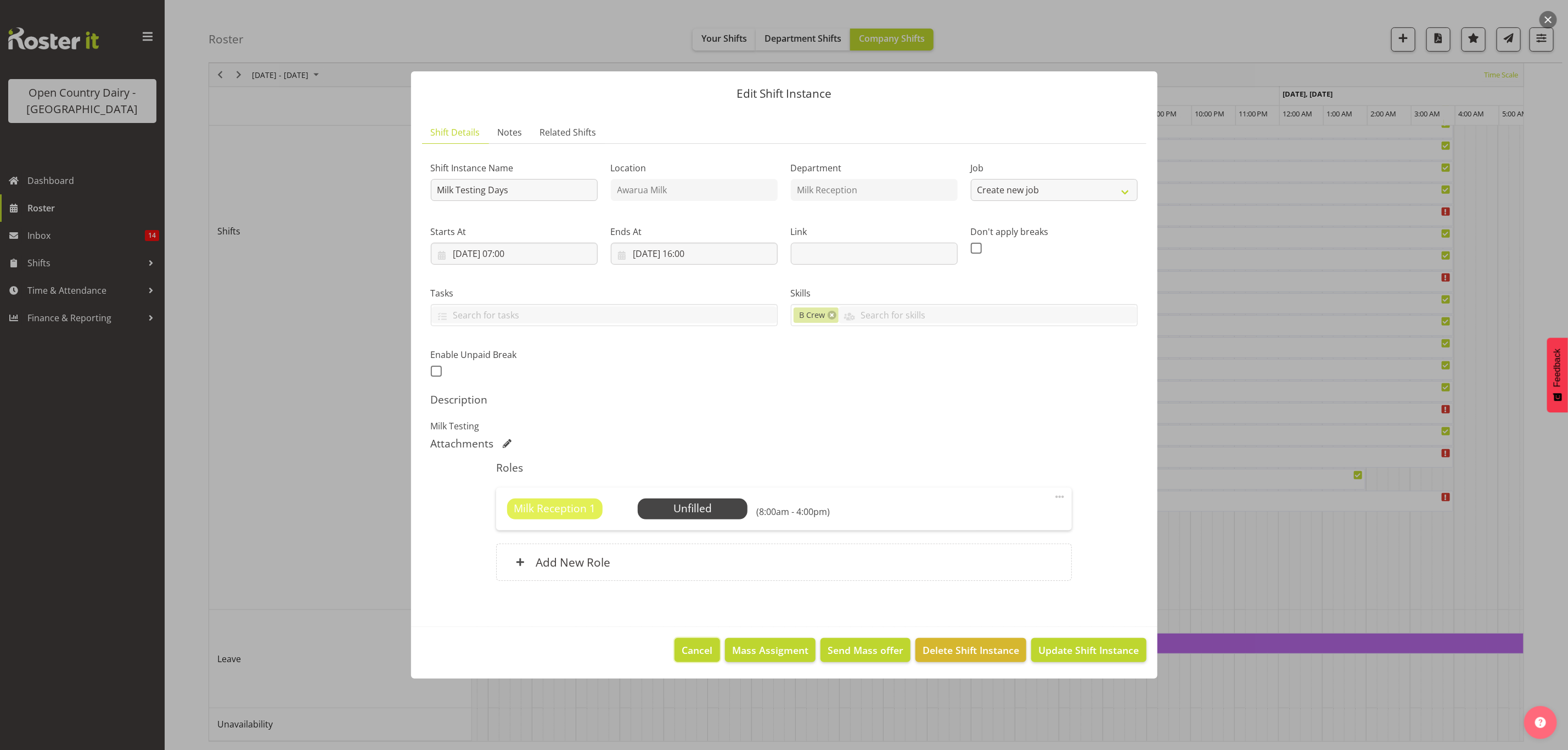
click at [690, 650] on span "Cancel" at bounding box center [698, 650] width 31 height 14
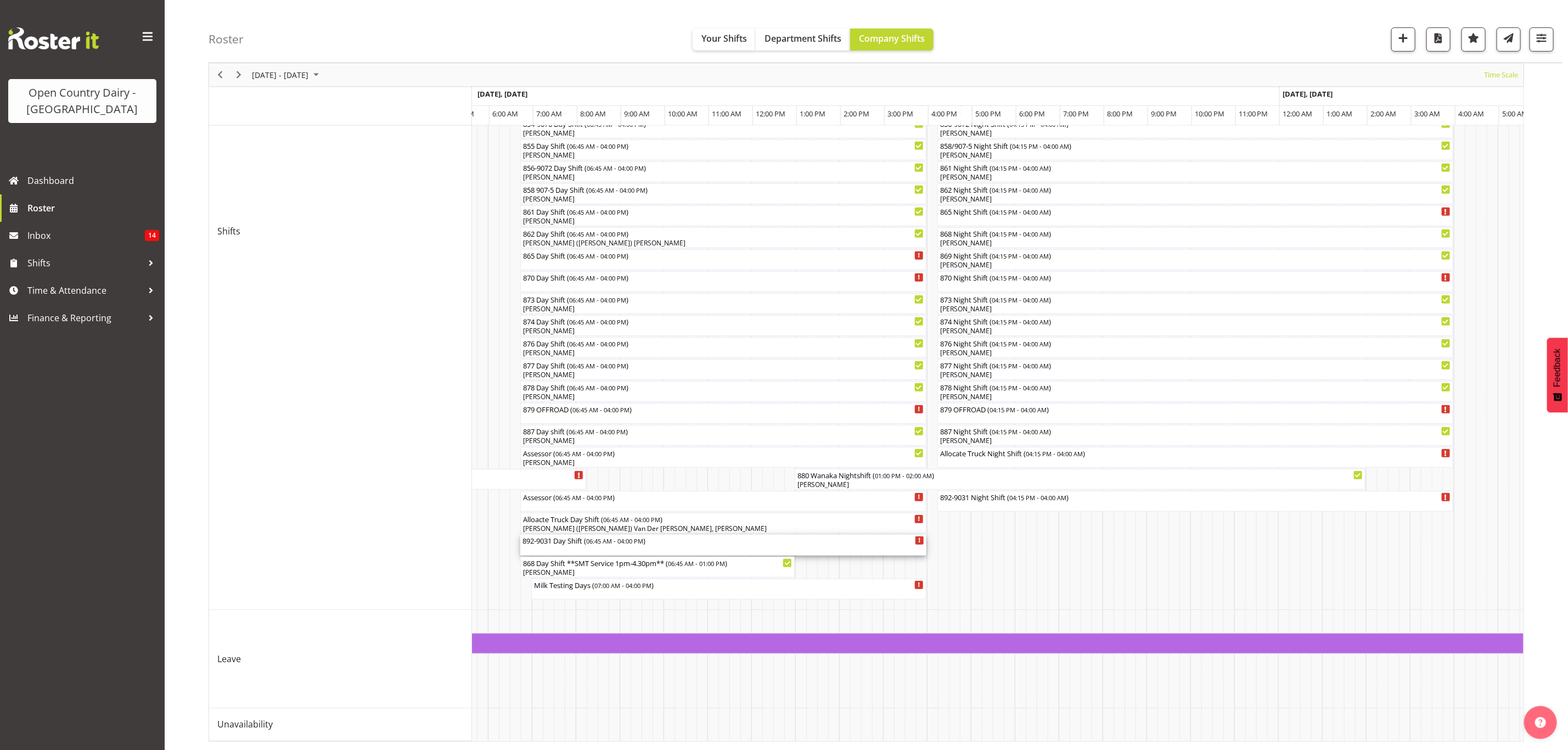
click at [585, 537] on div "892-9031 Day Shift ( 06:45 AM - 04:00 PM )" at bounding box center [723, 545] width 402 height 21
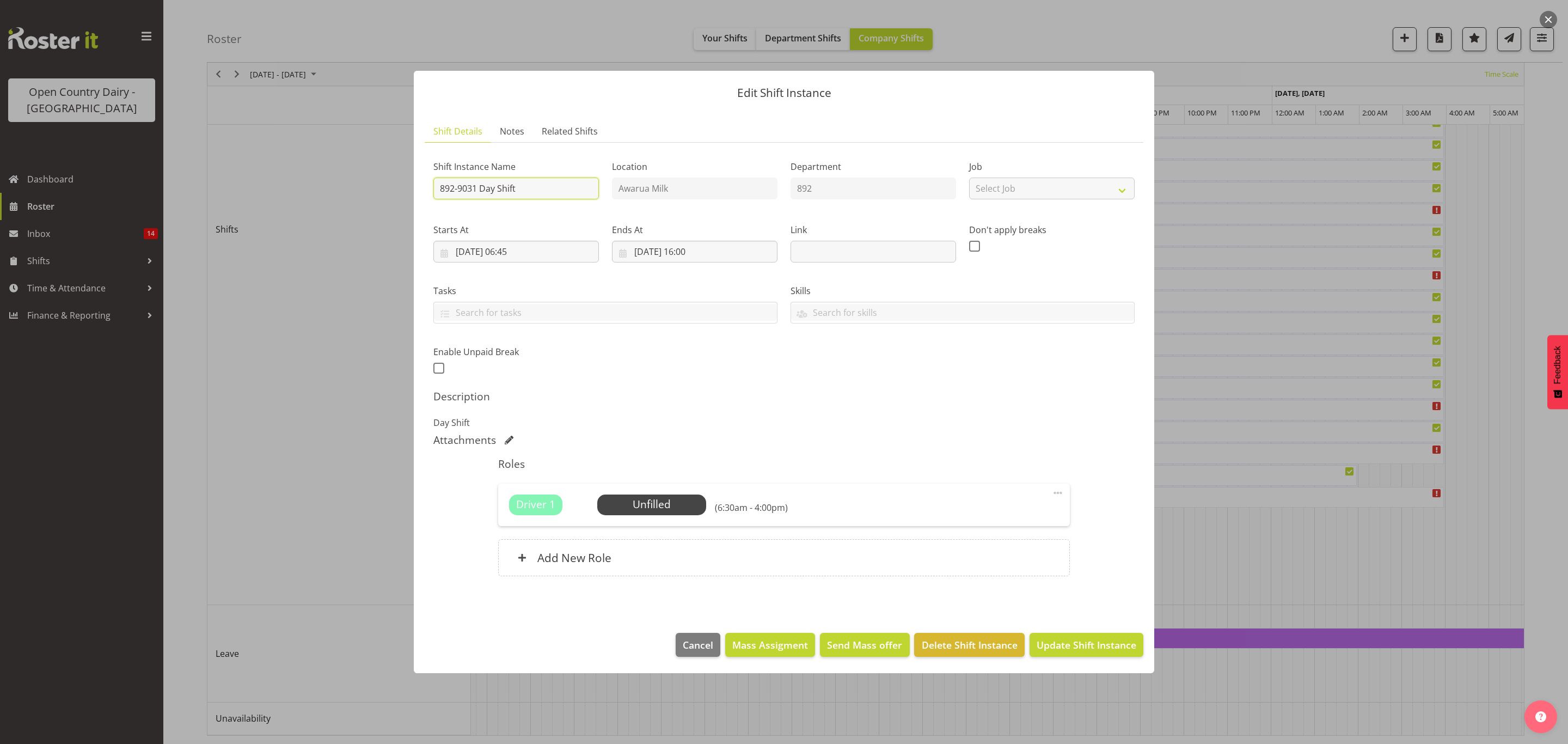
drag, startPoint x: 523, startPoint y: 186, endPoint x: 393, endPoint y: 207, distance: 131.7
click at [393, 207] on div "Edit Shift Instance Shift Details Notes Related Shifts Shift Instance Name 892-…" at bounding box center [784, 372] width 1568 height 744
type input "Milk Testing Days"
click at [687, 498] on span "Select Employee" at bounding box center [651, 505] width 81 height 16
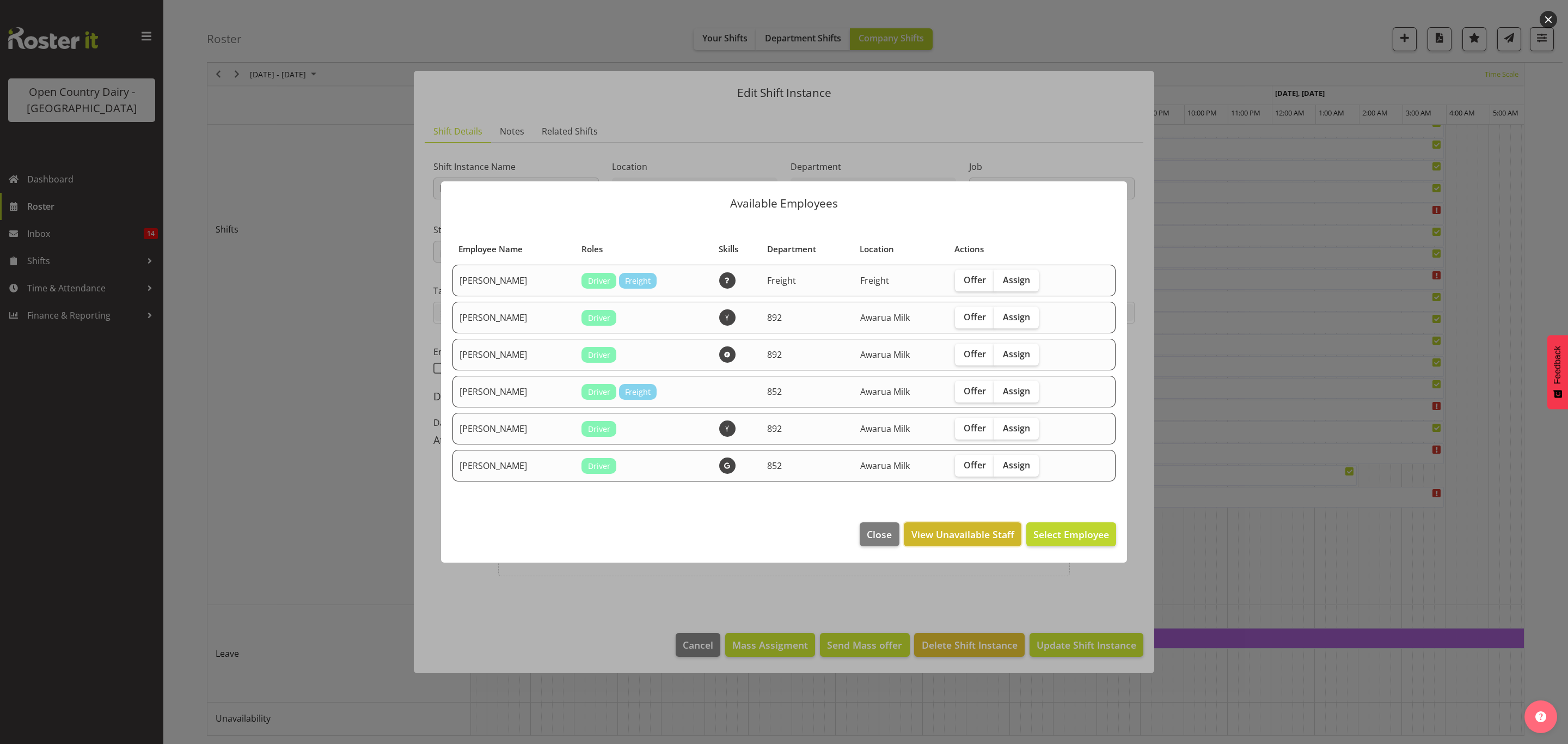
click at [956, 525] on button "View Unavailable Staff" at bounding box center [962, 535] width 117 height 24
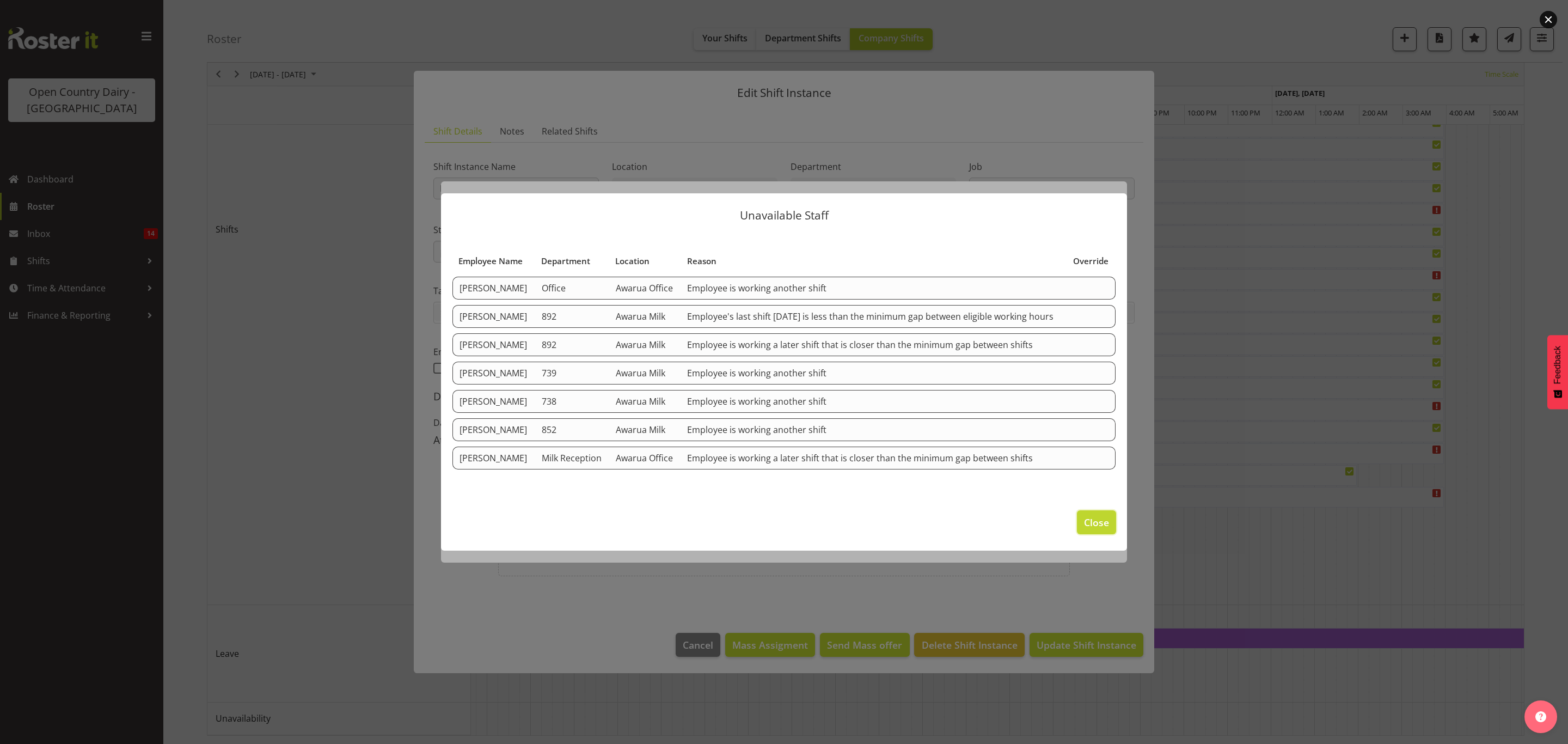
click at [1111, 523] on button "Close" at bounding box center [1097, 523] width 39 height 24
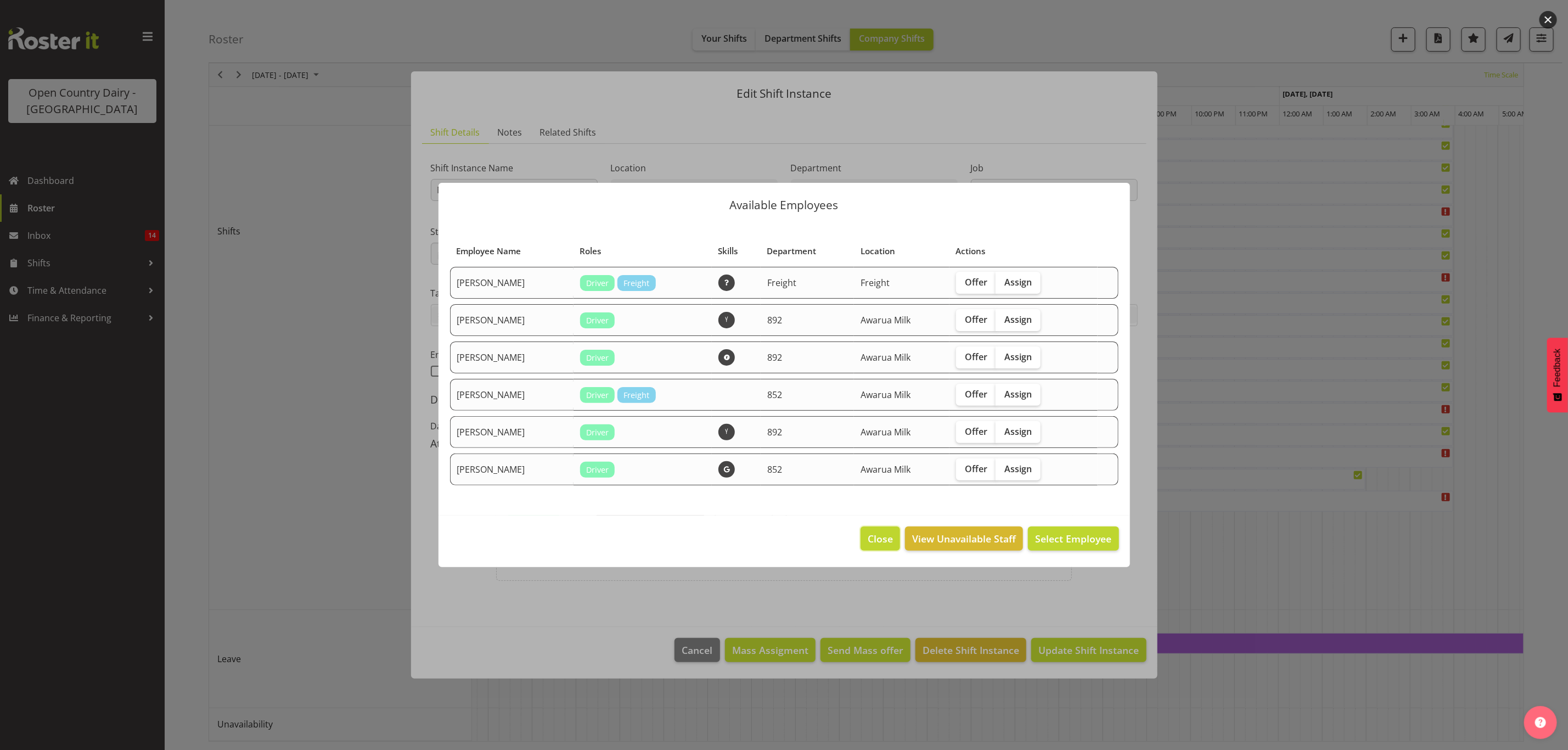
click at [873, 542] on span "Close" at bounding box center [880, 538] width 25 height 14
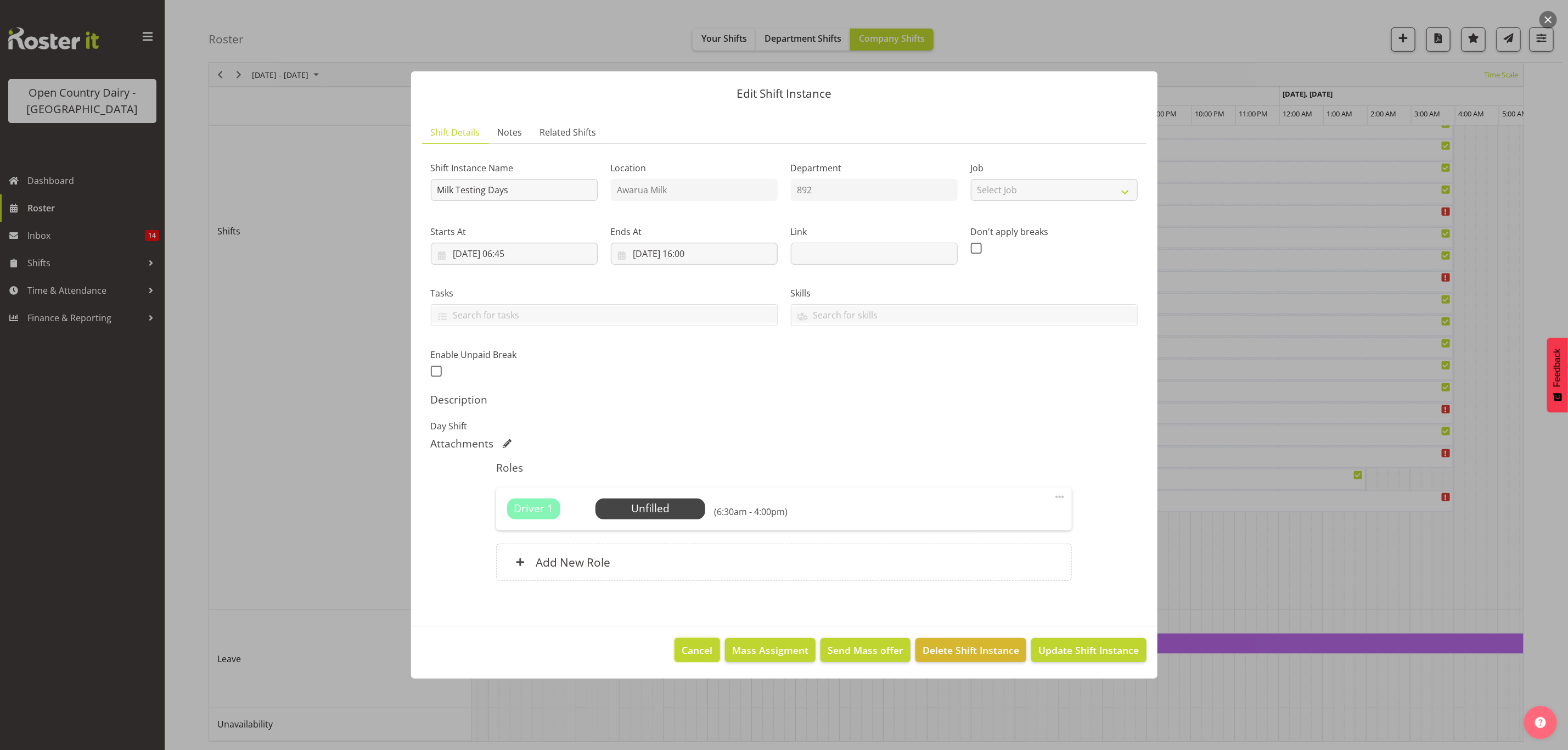
click at [693, 648] on span "Cancel" at bounding box center [698, 650] width 31 height 14
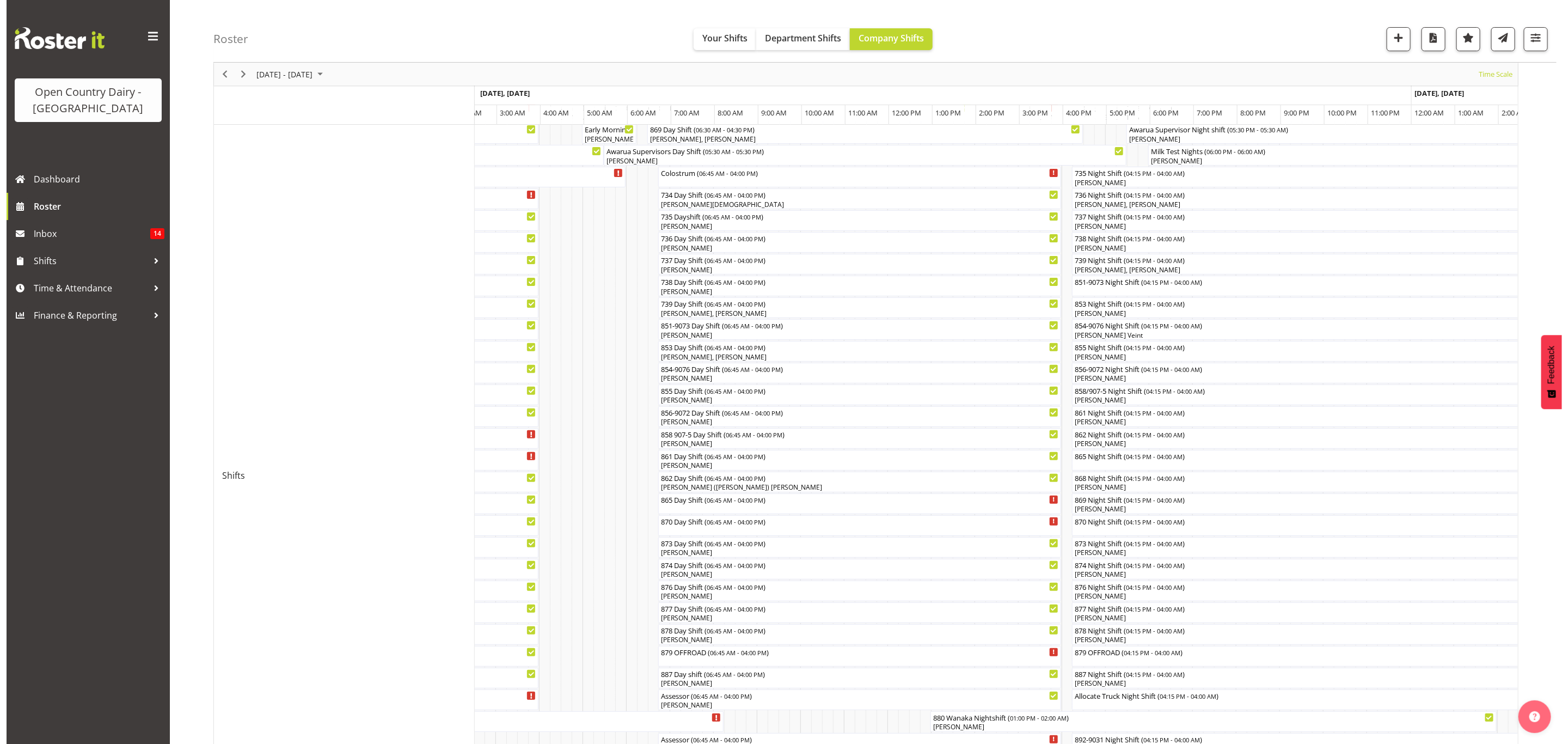
scroll to position [7, 0]
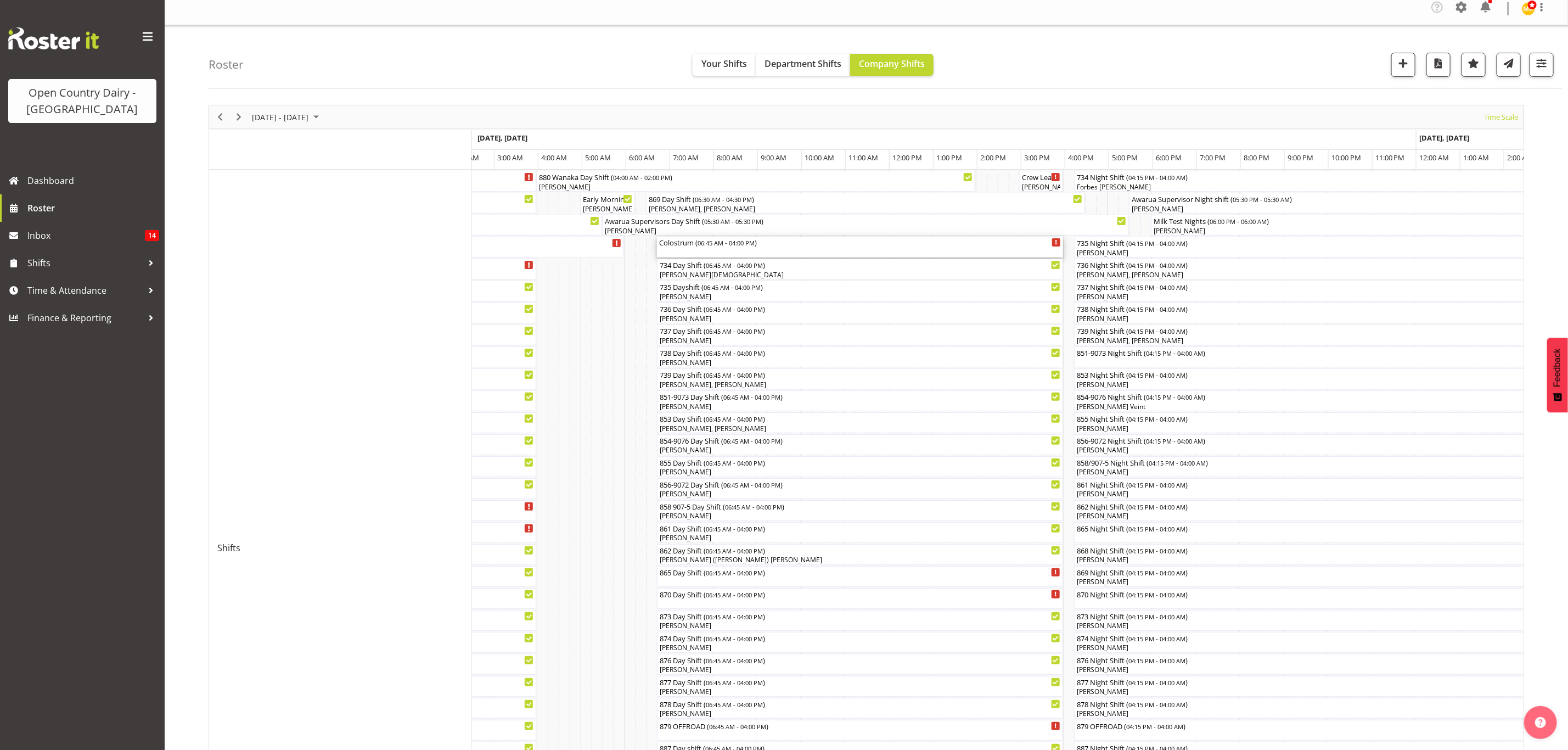
click at [713, 250] on div "Colostrum ( 06:45 AM - 04:00 PM )" at bounding box center [860, 247] width 402 height 21
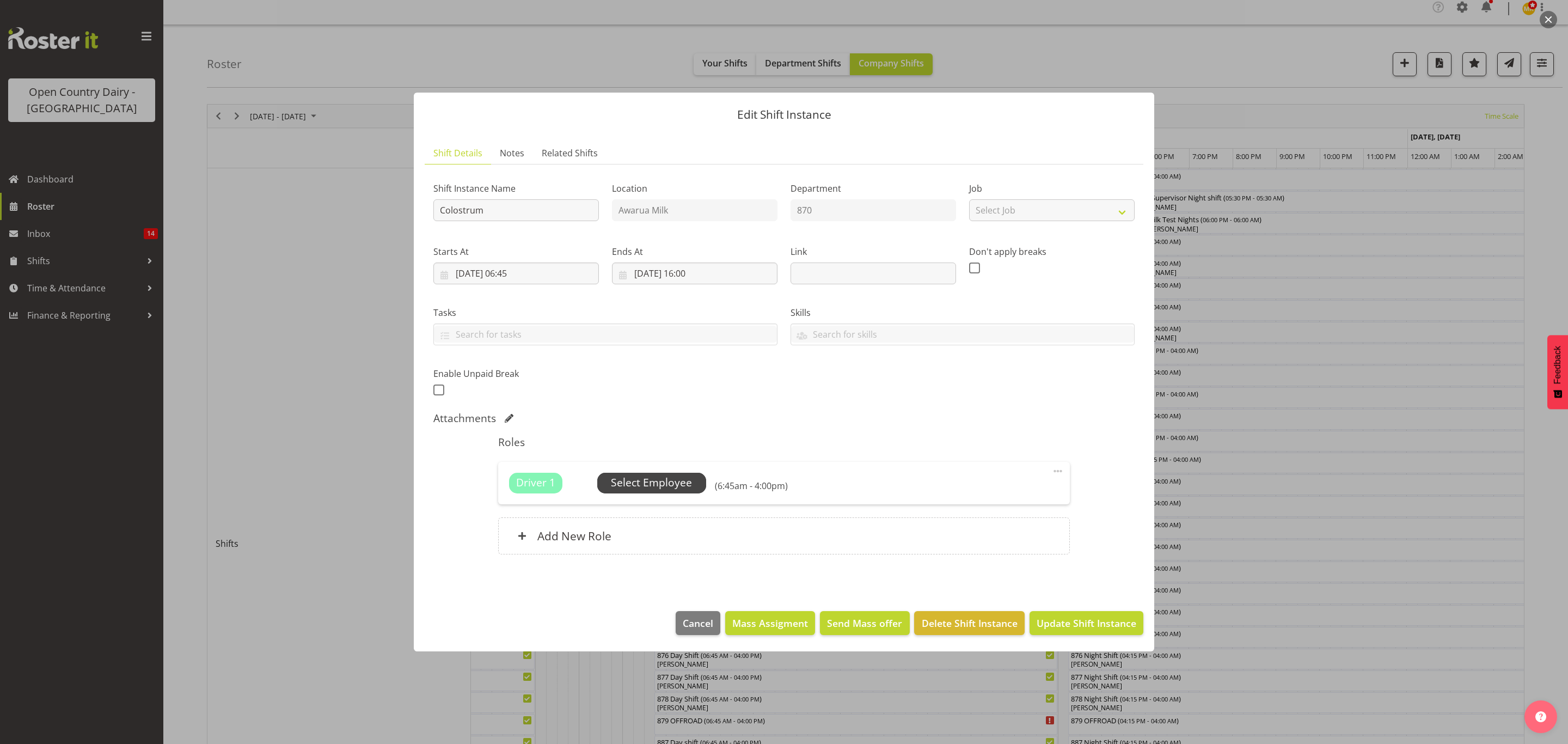
click at [667, 492] on span "Select Employee" at bounding box center [651, 483] width 109 height 21
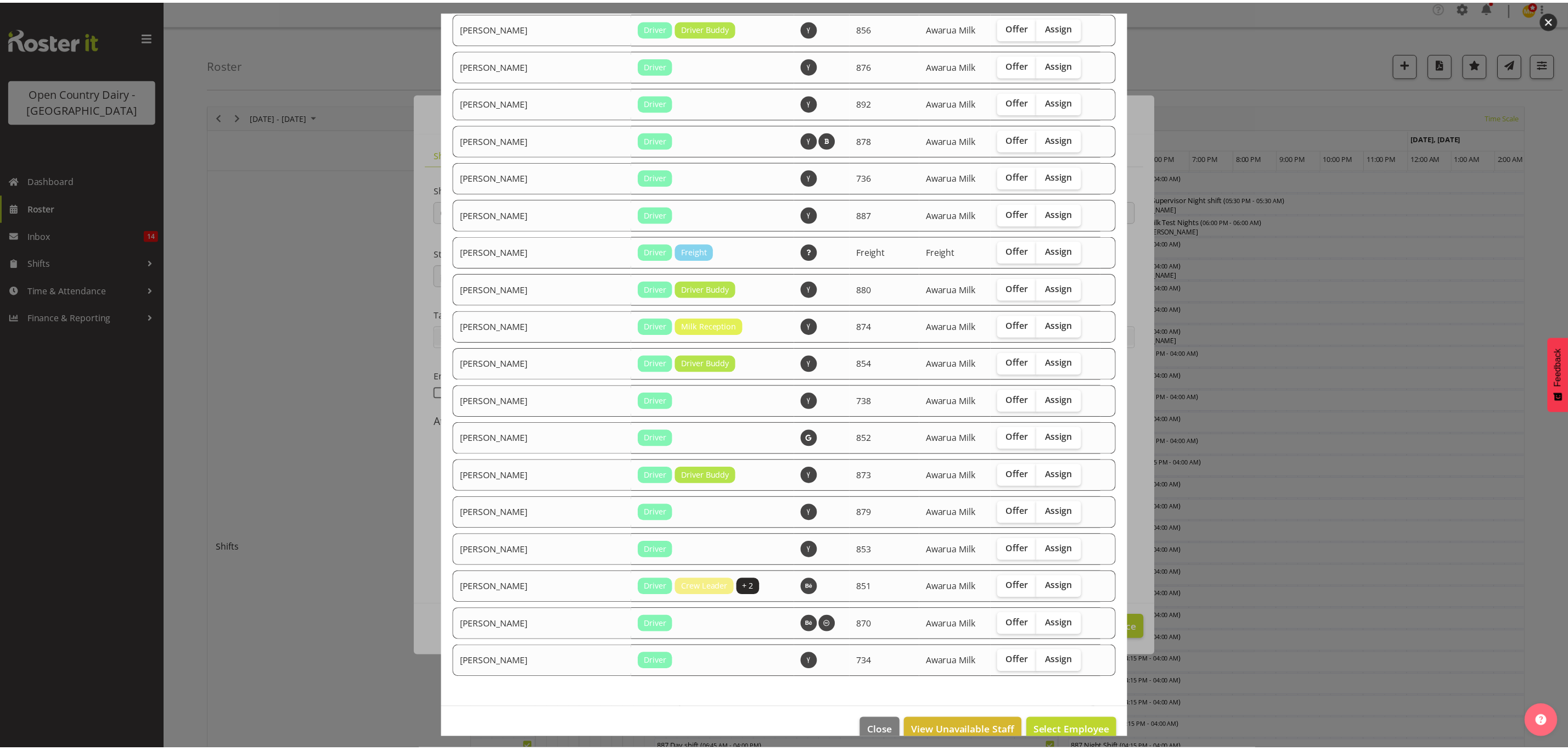
scroll to position [803, 0]
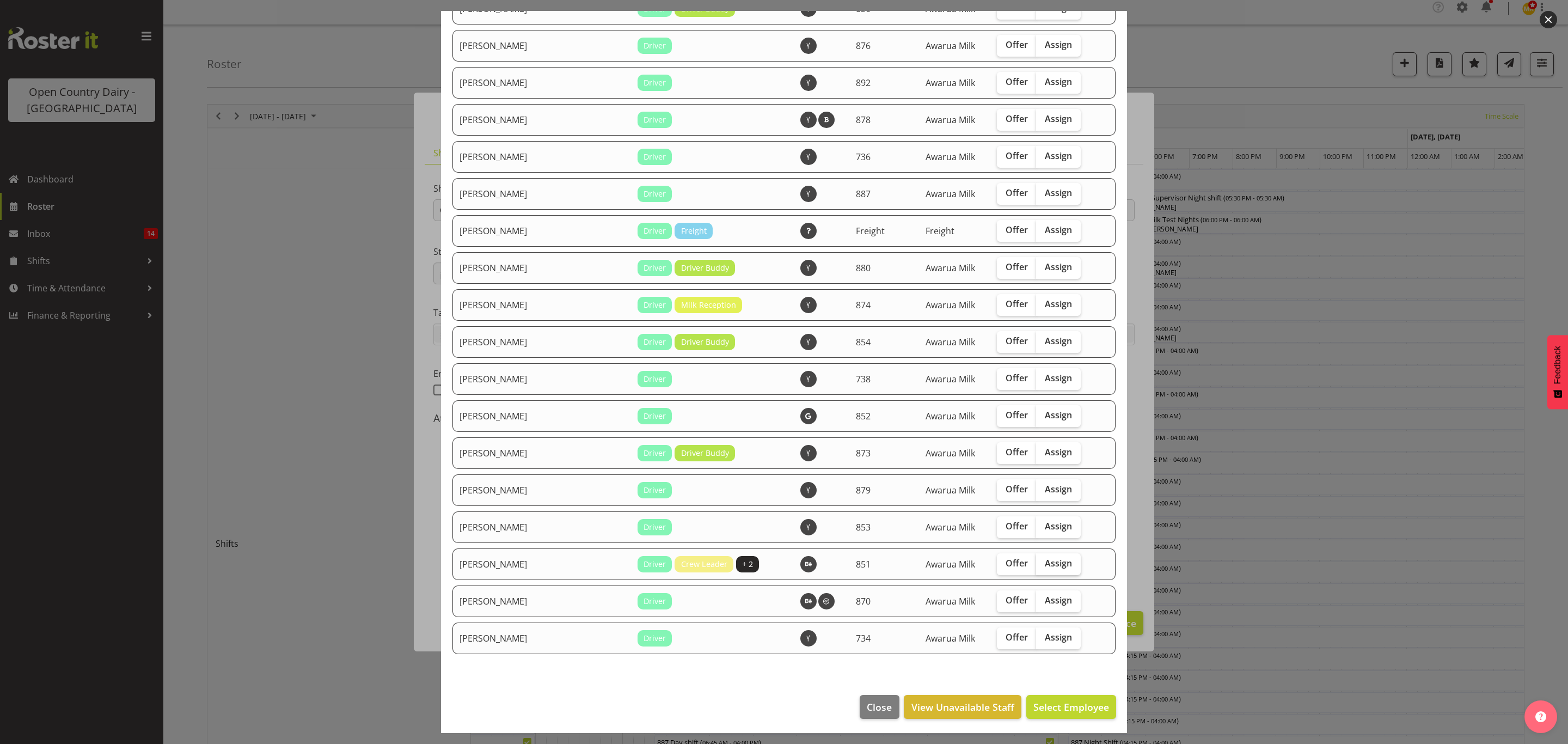
click at [1044, 558] on span "Assign" at bounding box center [1058, 563] width 27 height 11
click at [1036, 560] on input "Assign" at bounding box center [1039, 563] width 7 height 7
checkbox input "true"
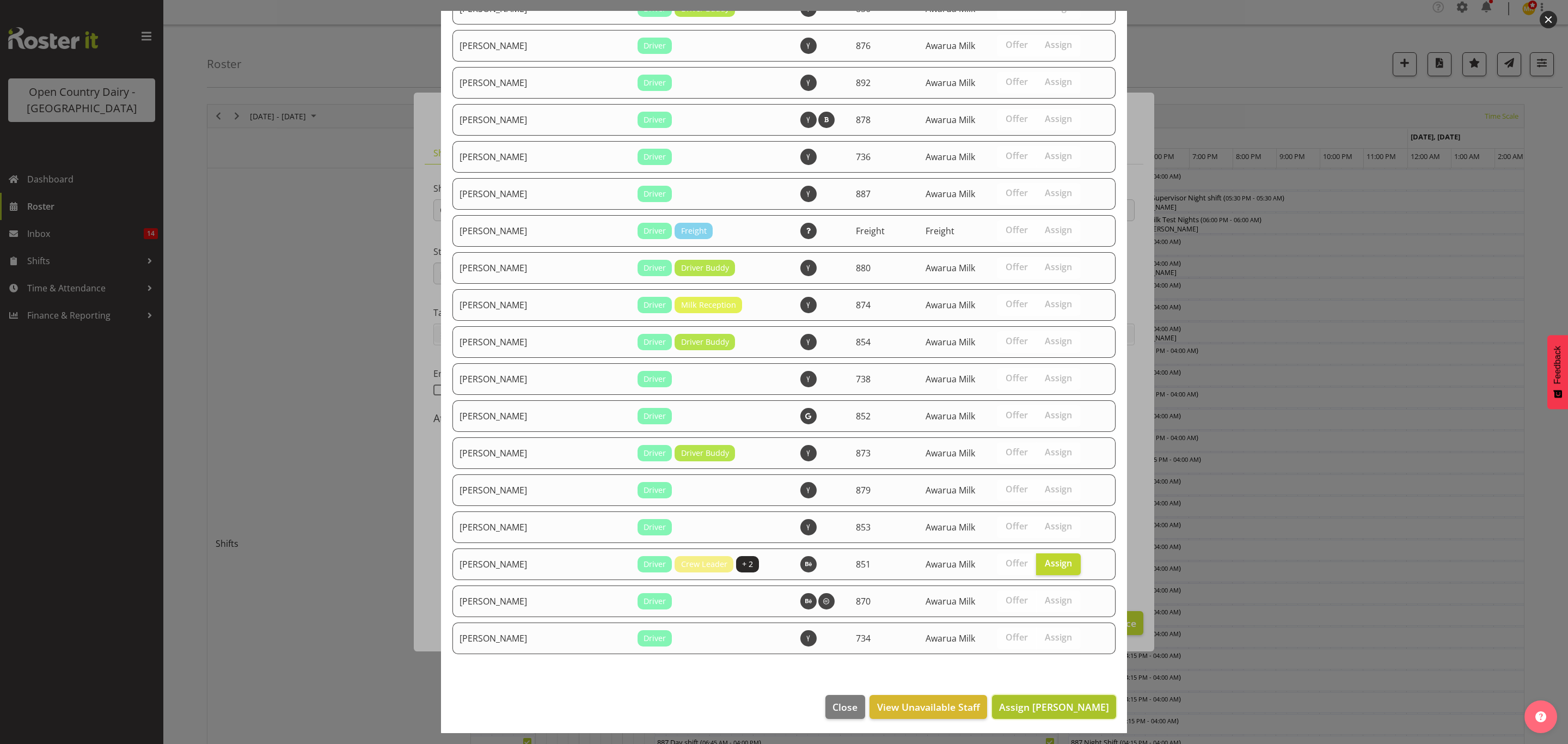
click at [1042, 696] on button "Assign Stacey Wilson" at bounding box center [1054, 707] width 124 height 24
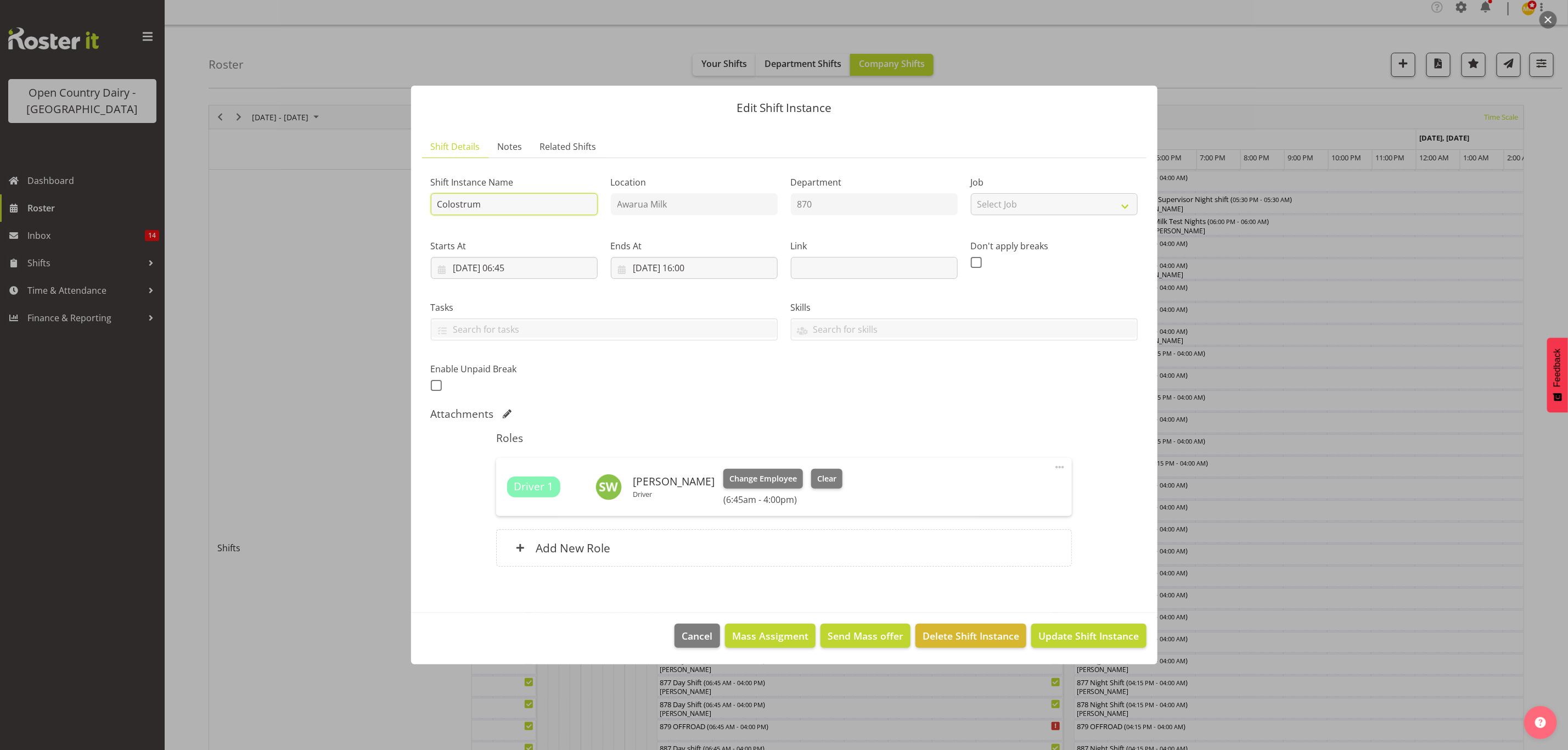
drag, startPoint x: 544, startPoint y: 198, endPoint x: 527, endPoint y: 198, distance: 17.0
click at [537, 198] on input "Colostrum" at bounding box center [514, 204] width 167 height 22
type input "C"
type input "Milk Testing Days"
click at [1048, 633] on span "Update Shift Instance" at bounding box center [1089, 635] width 100 height 14
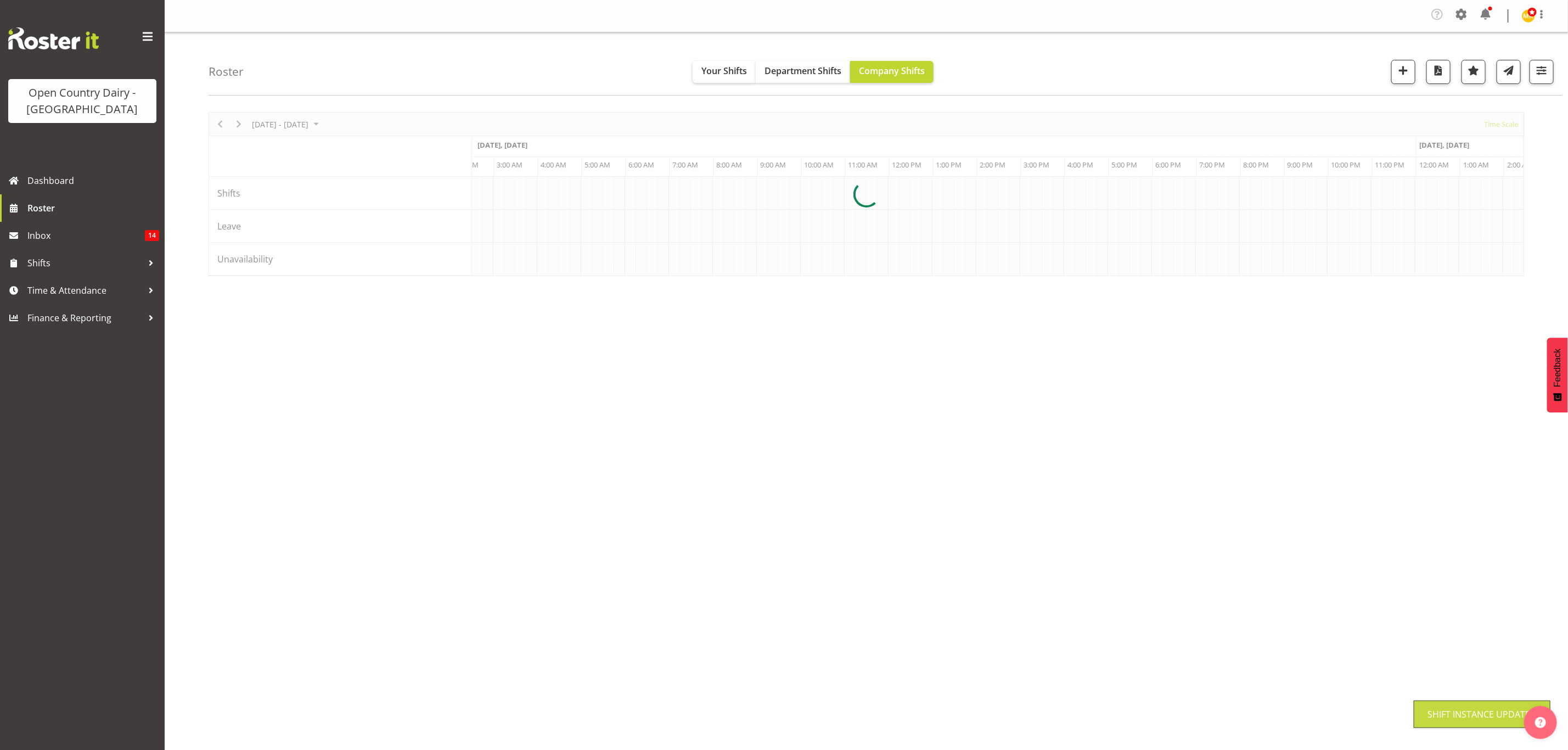
scroll to position [0, 0]
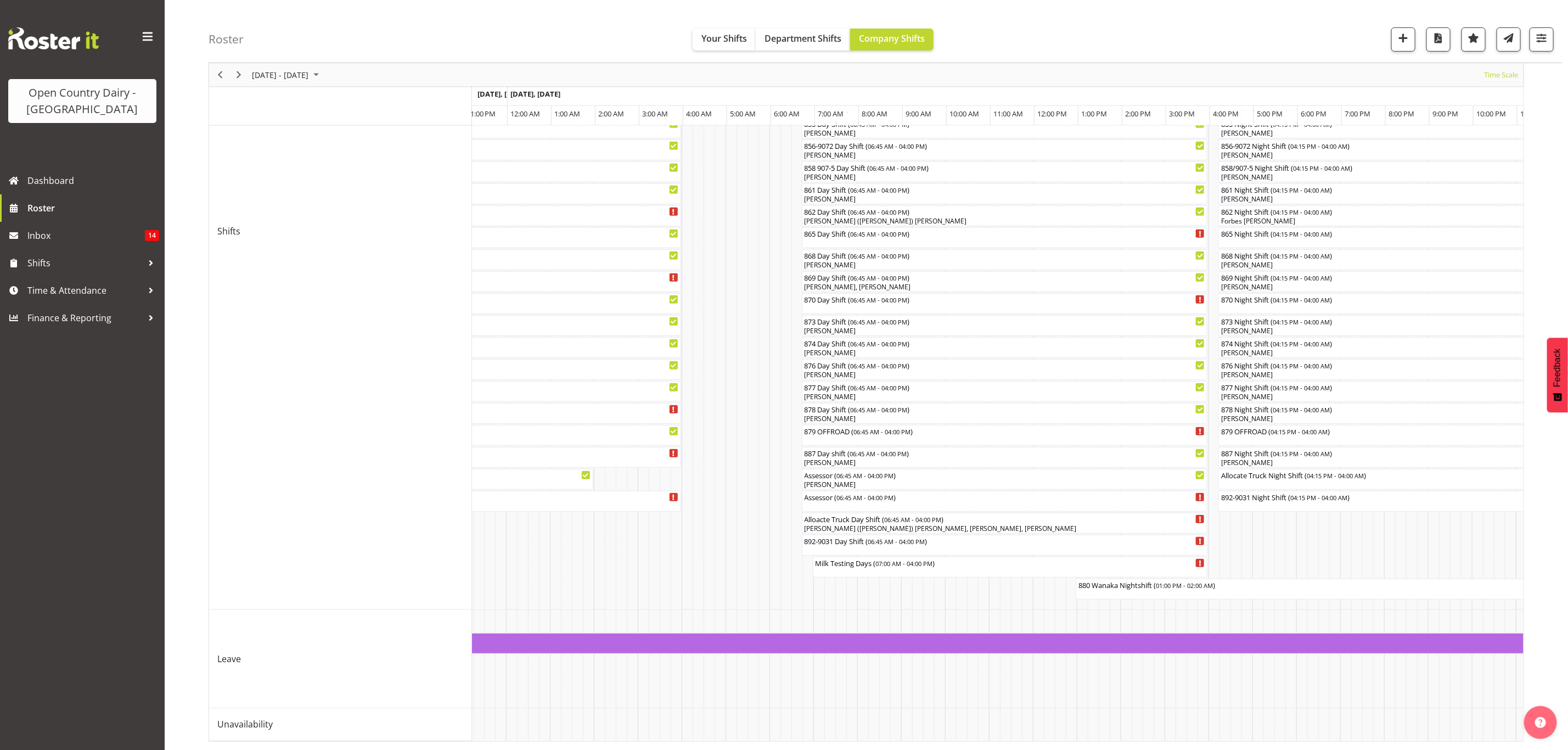
scroll to position [337, 0]
click at [932, 558] on span "07:00 AM - 04:00 PM" at bounding box center [904, 562] width 57 height 9
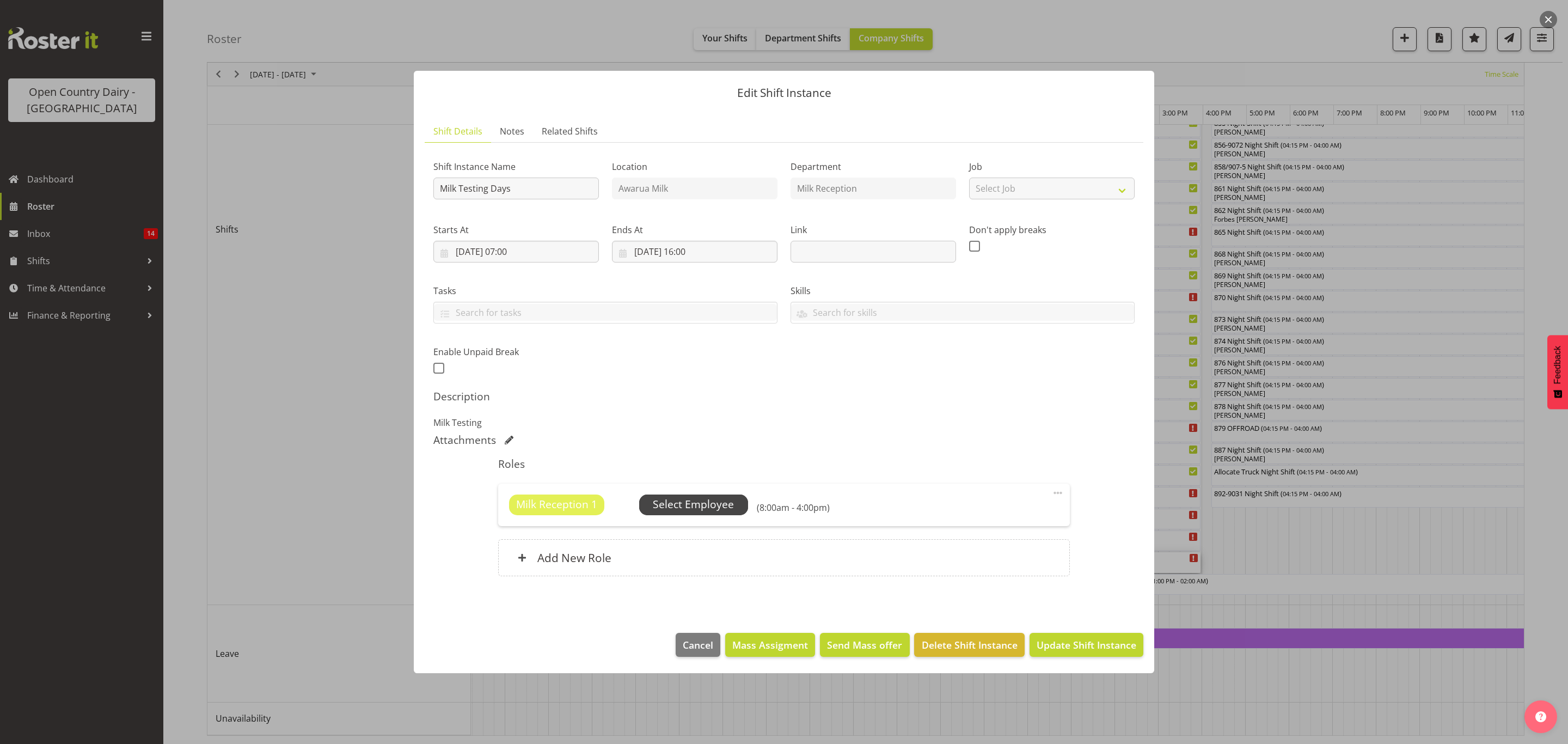
click at [716, 497] on span "Select Employee" at bounding box center [693, 505] width 81 height 16
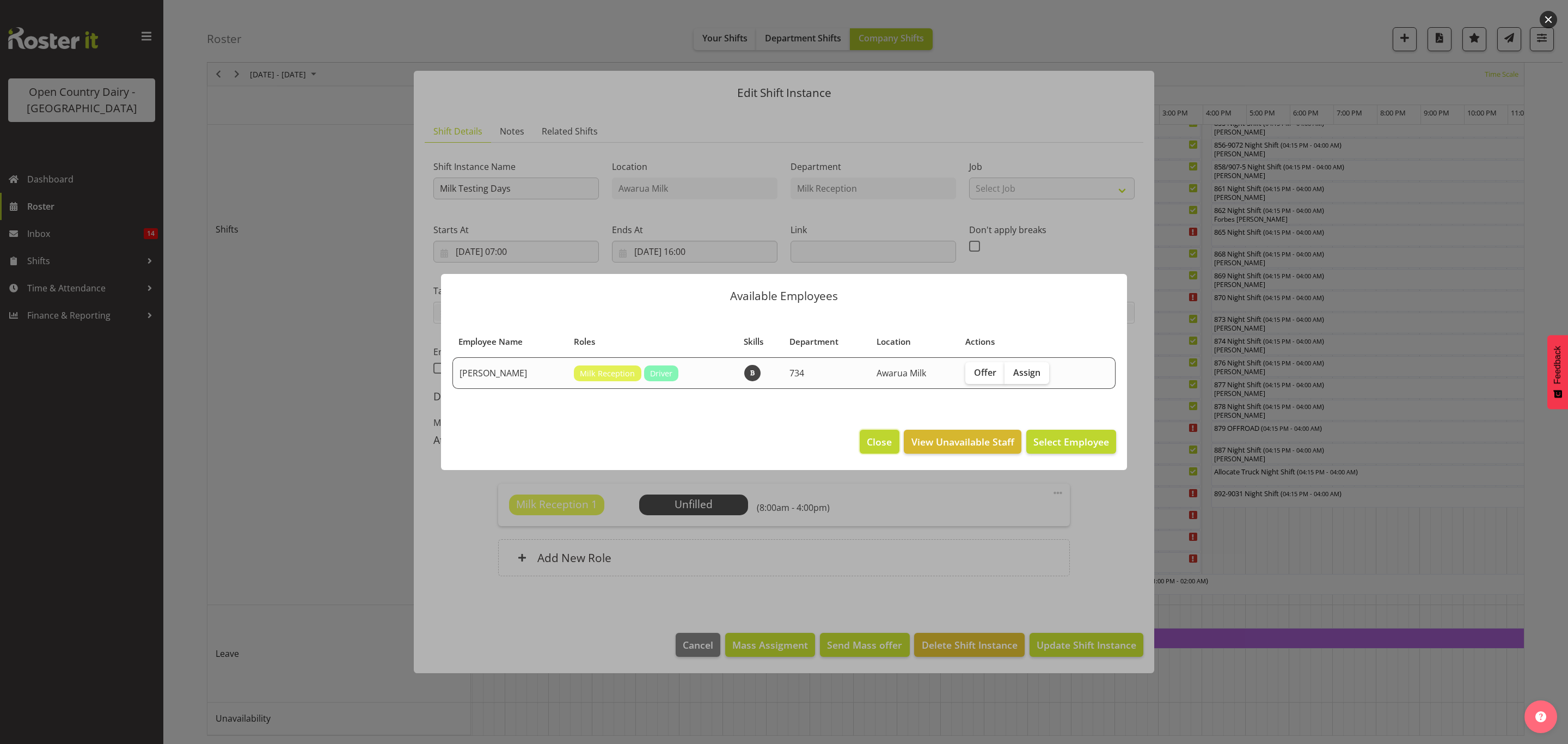
click at [883, 453] on button "Close" at bounding box center [879, 442] width 39 height 24
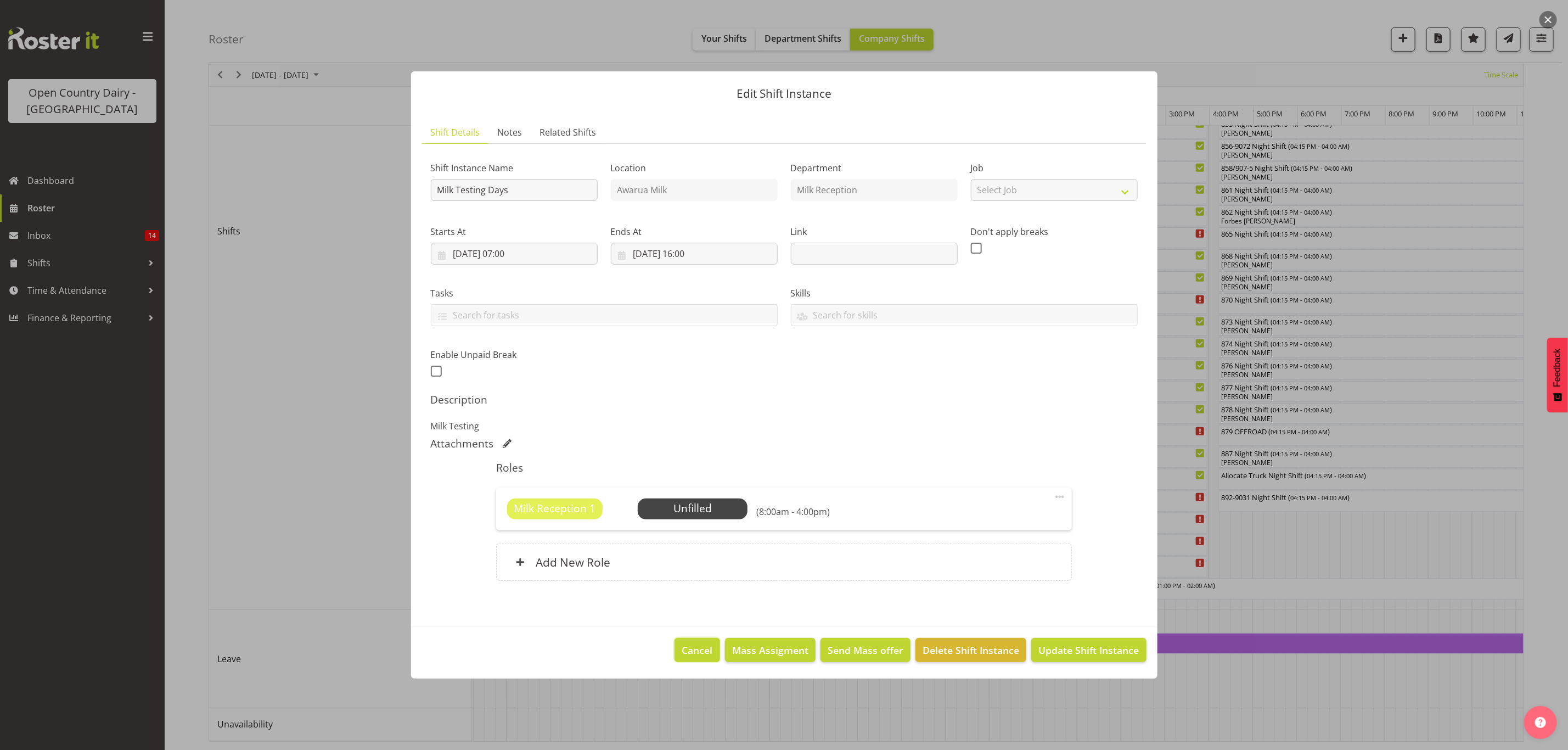
click at [695, 643] on button "Cancel" at bounding box center [697, 650] width 45 height 24
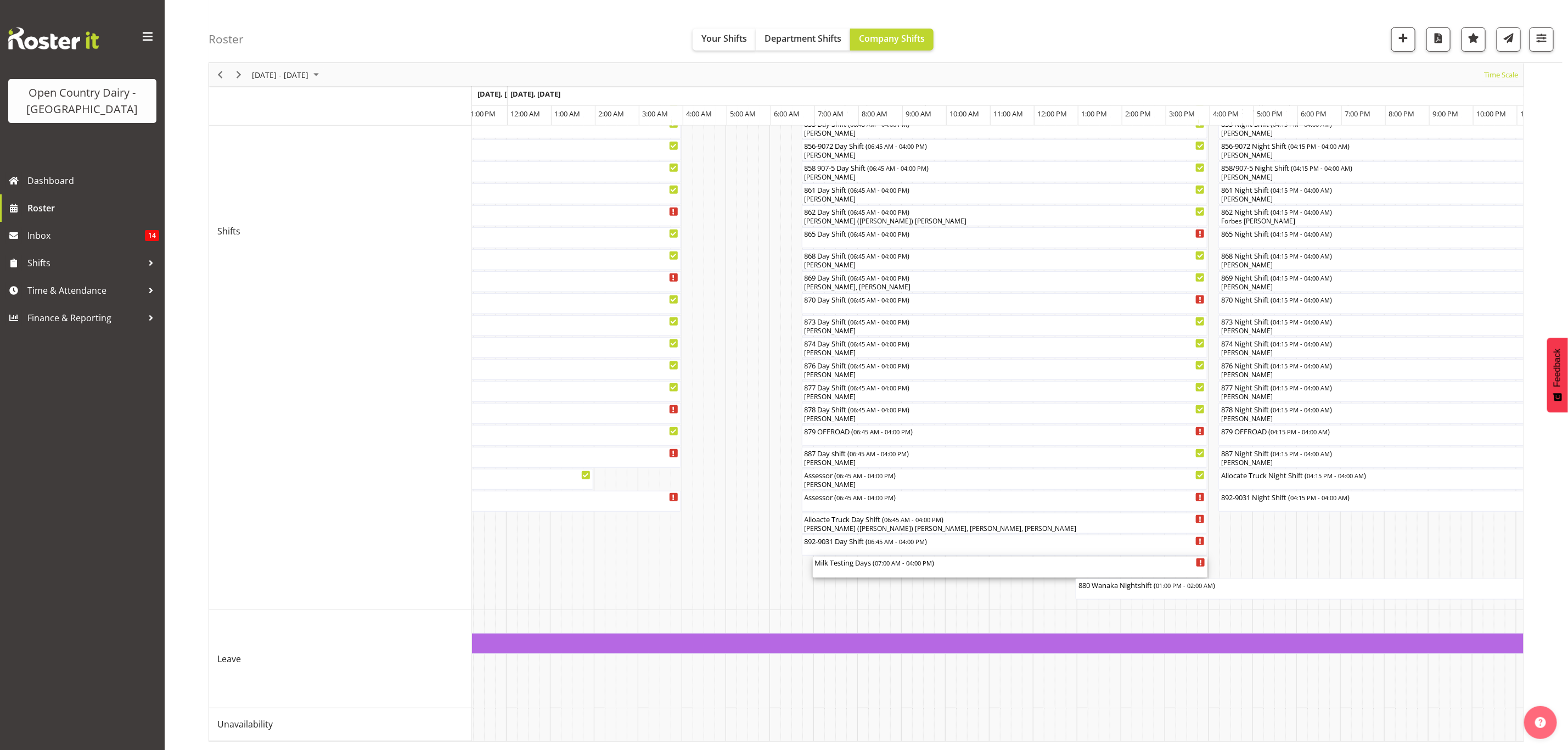
click at [932, 559] on div "Milk Testing Days ( 07:00 AM - 04:00 PM )" at bounding box center [1011, 567] width 391 height 21
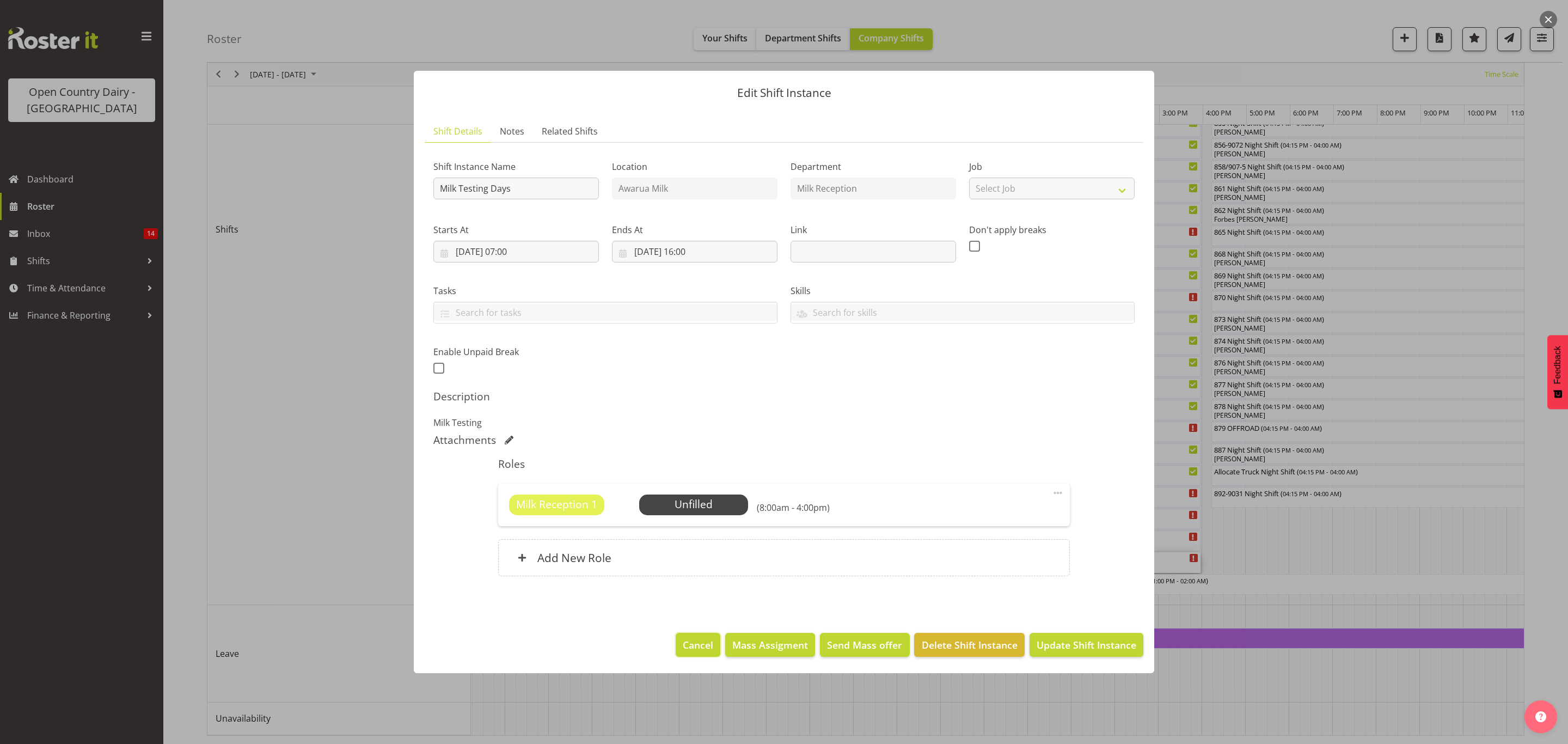
click at [689, 652] on span "Cancel" at bounding box center [698, 644] width 31 height 14
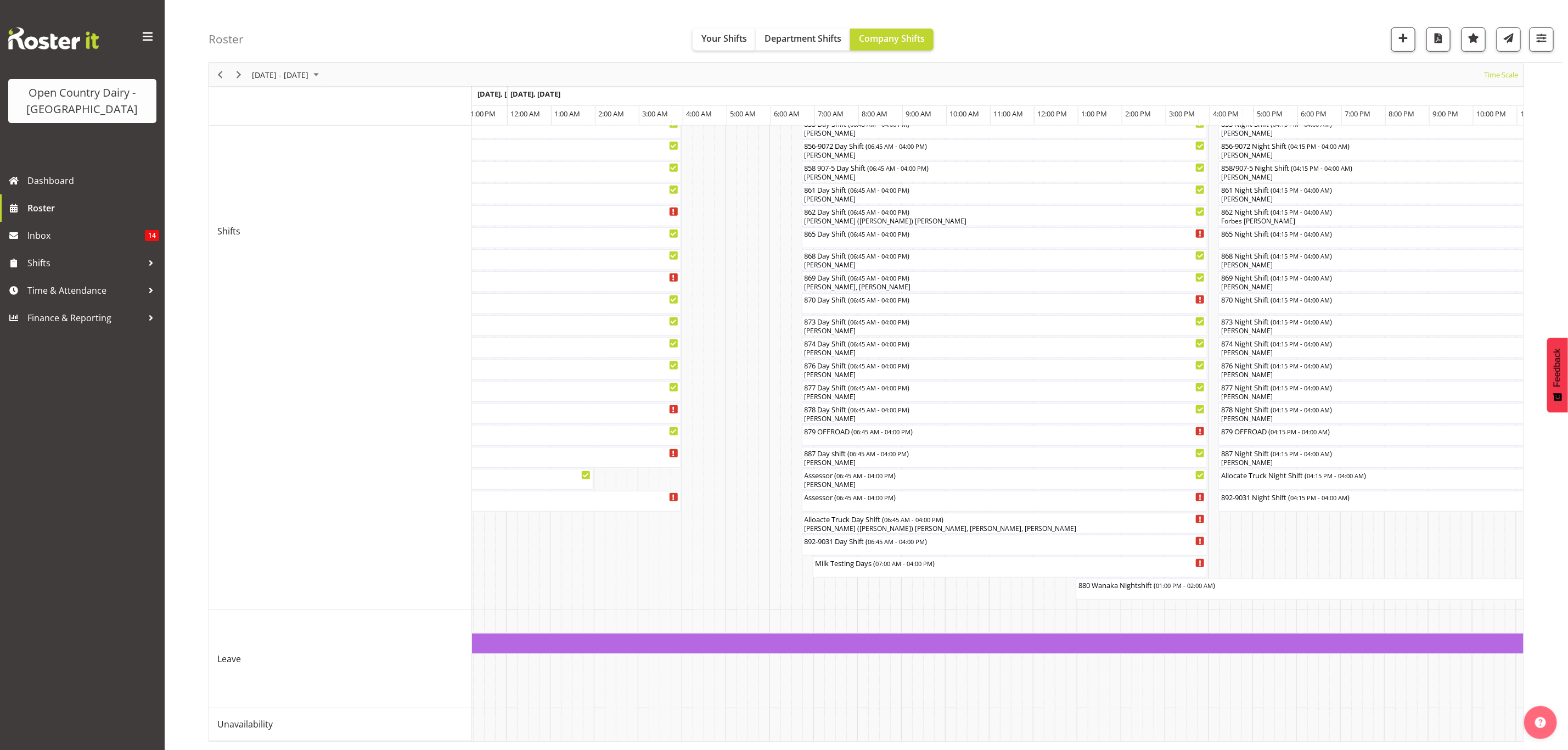
scroll to position [0, 0]
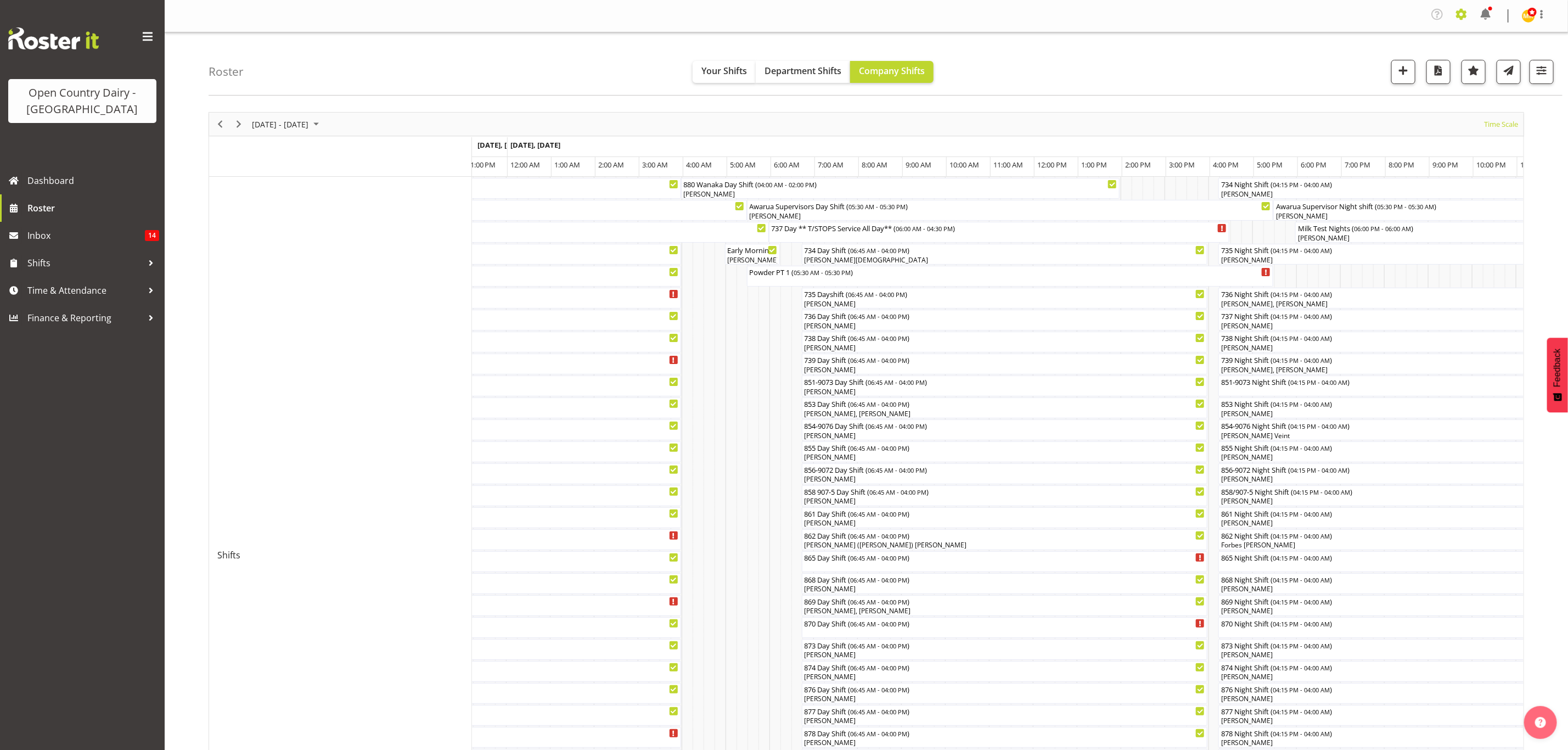
click at [1464, 18] on span at bounding box center [1461, 14] width 18 height 18
click at [1392, 121] on link "Employees" at bounding box center [1395, 121] width 152 height 20
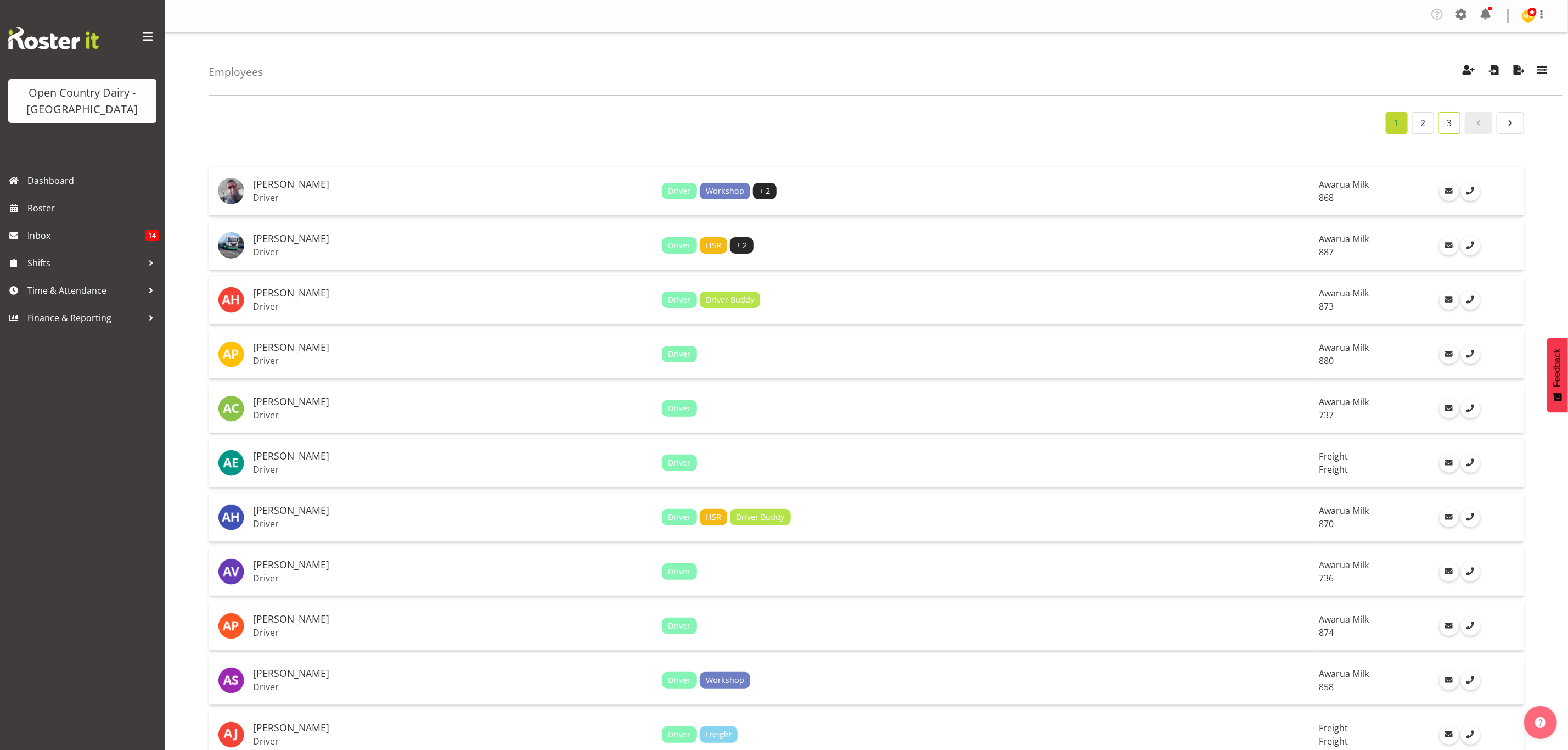
click at [1443, 125] on link "3" at bounding box center [1449, 123] width 22 height 22
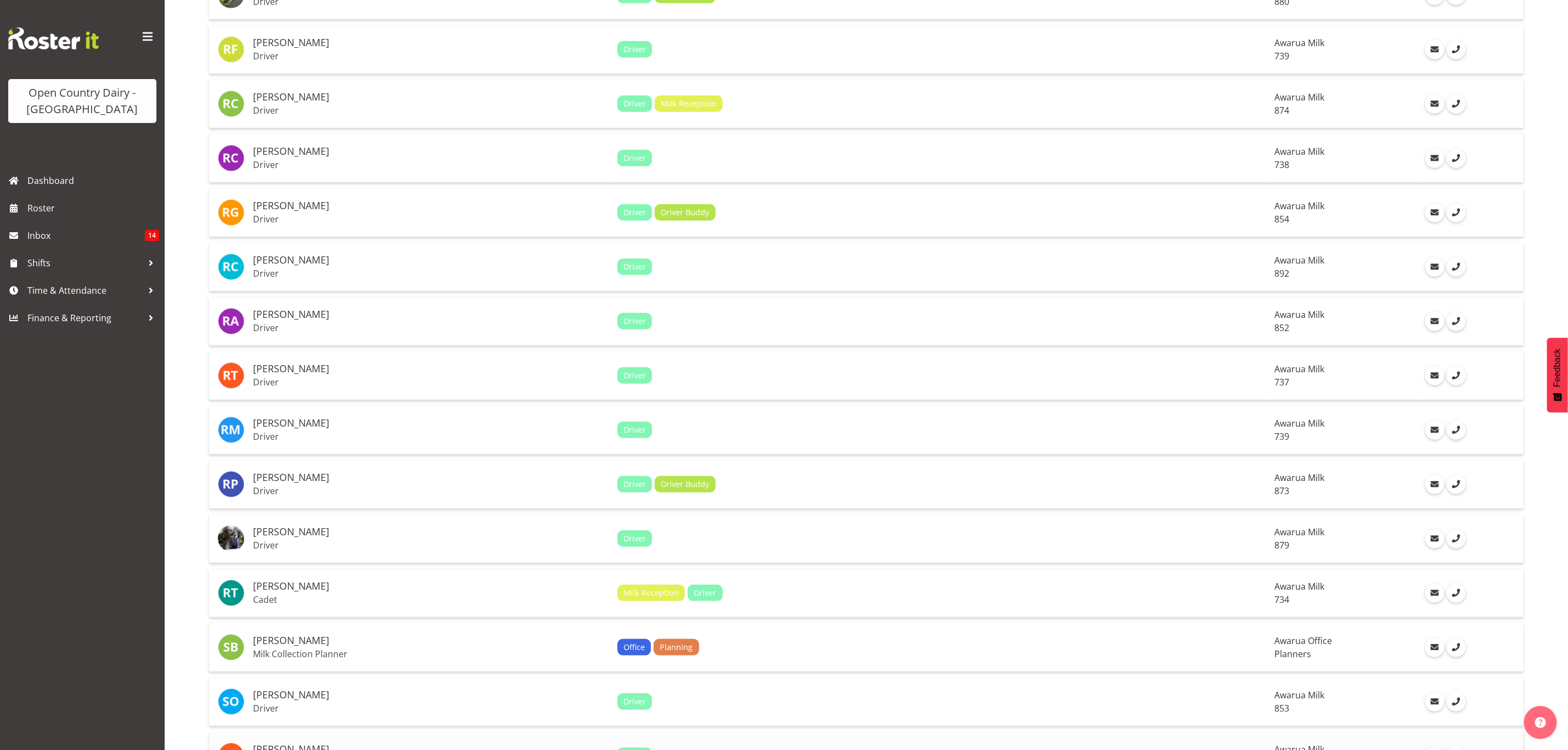
scroll to position [1153, 0]
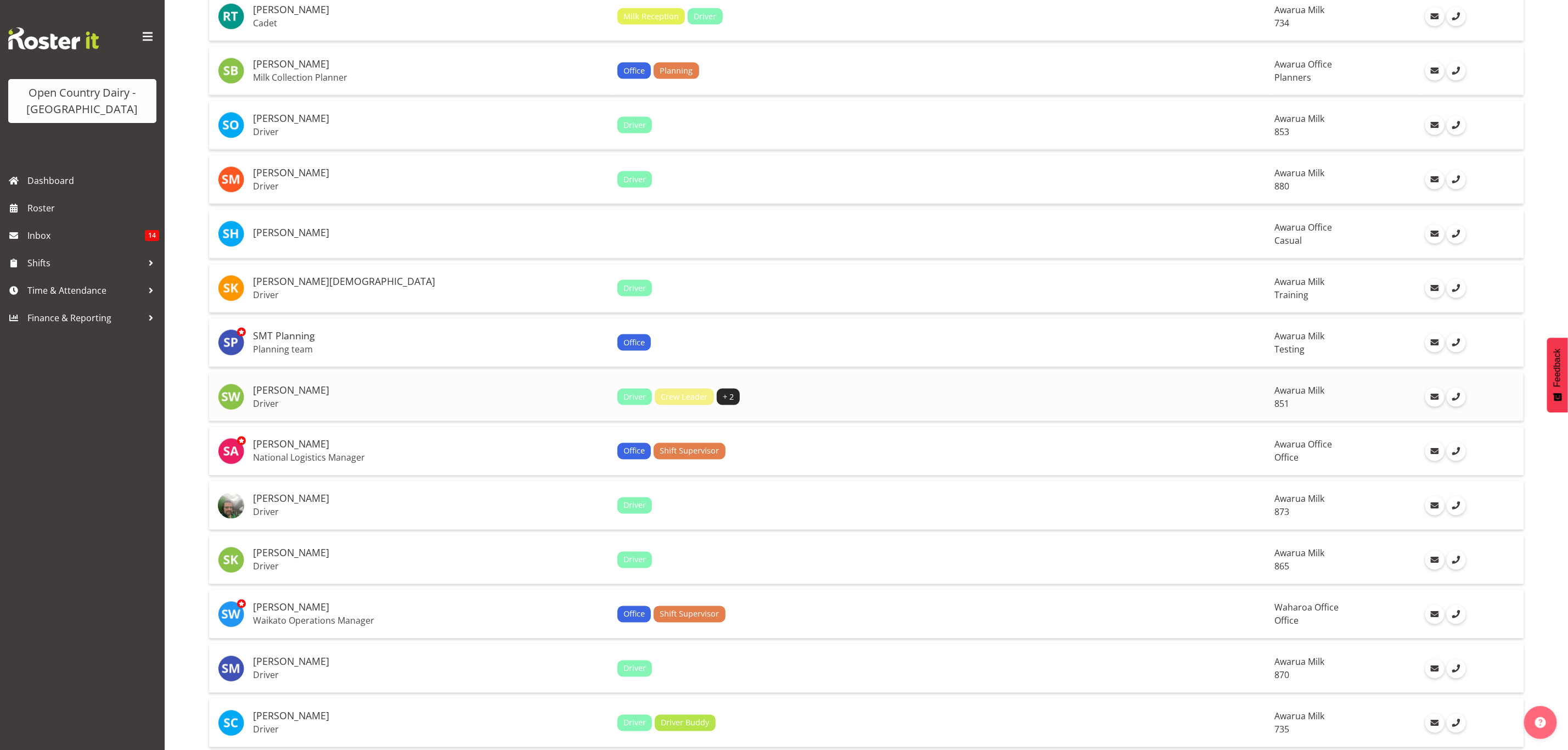
click at [371, 398] on p "Driver" at bounding box center [431, 403] width 356 height 11
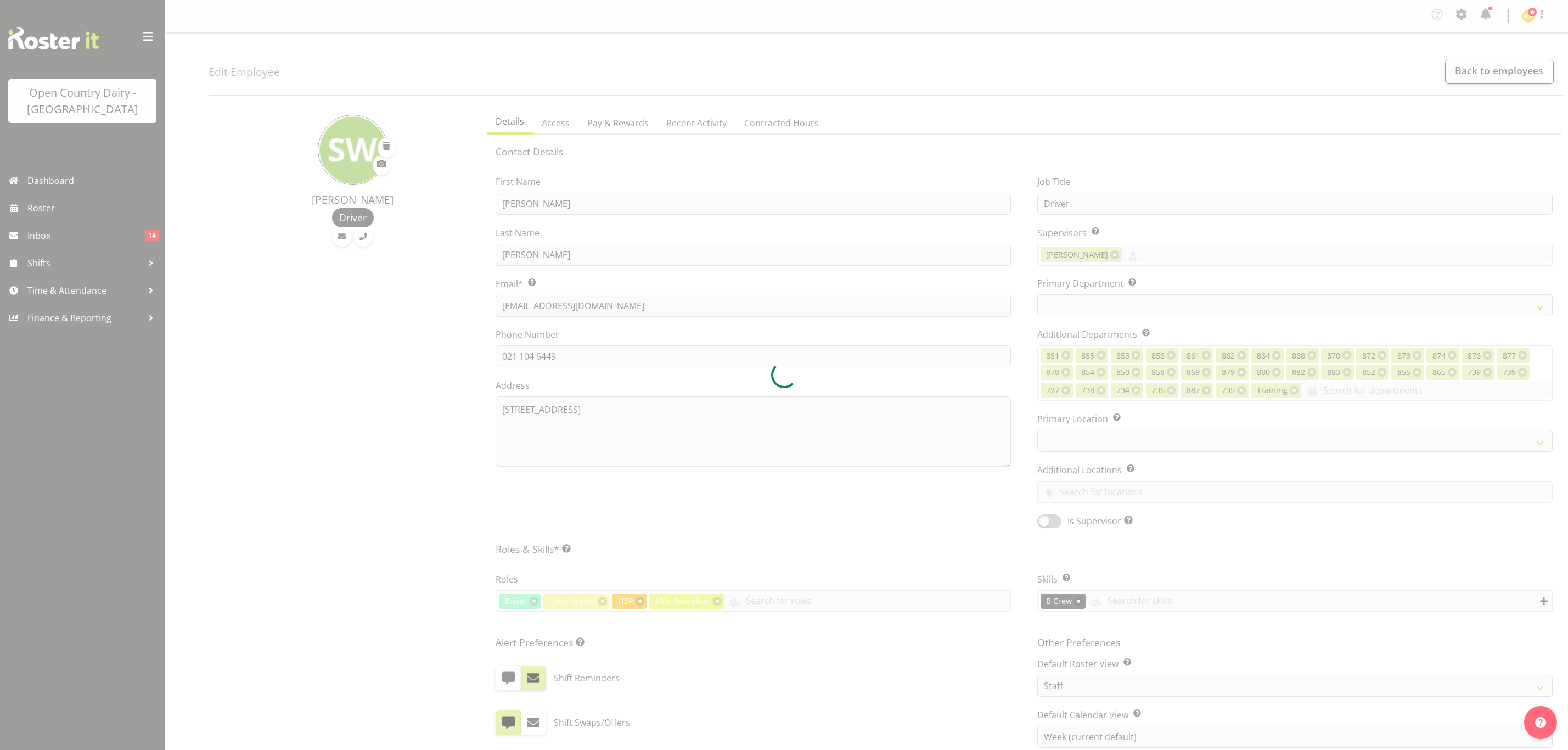
select select "TimelineWeek"
select select
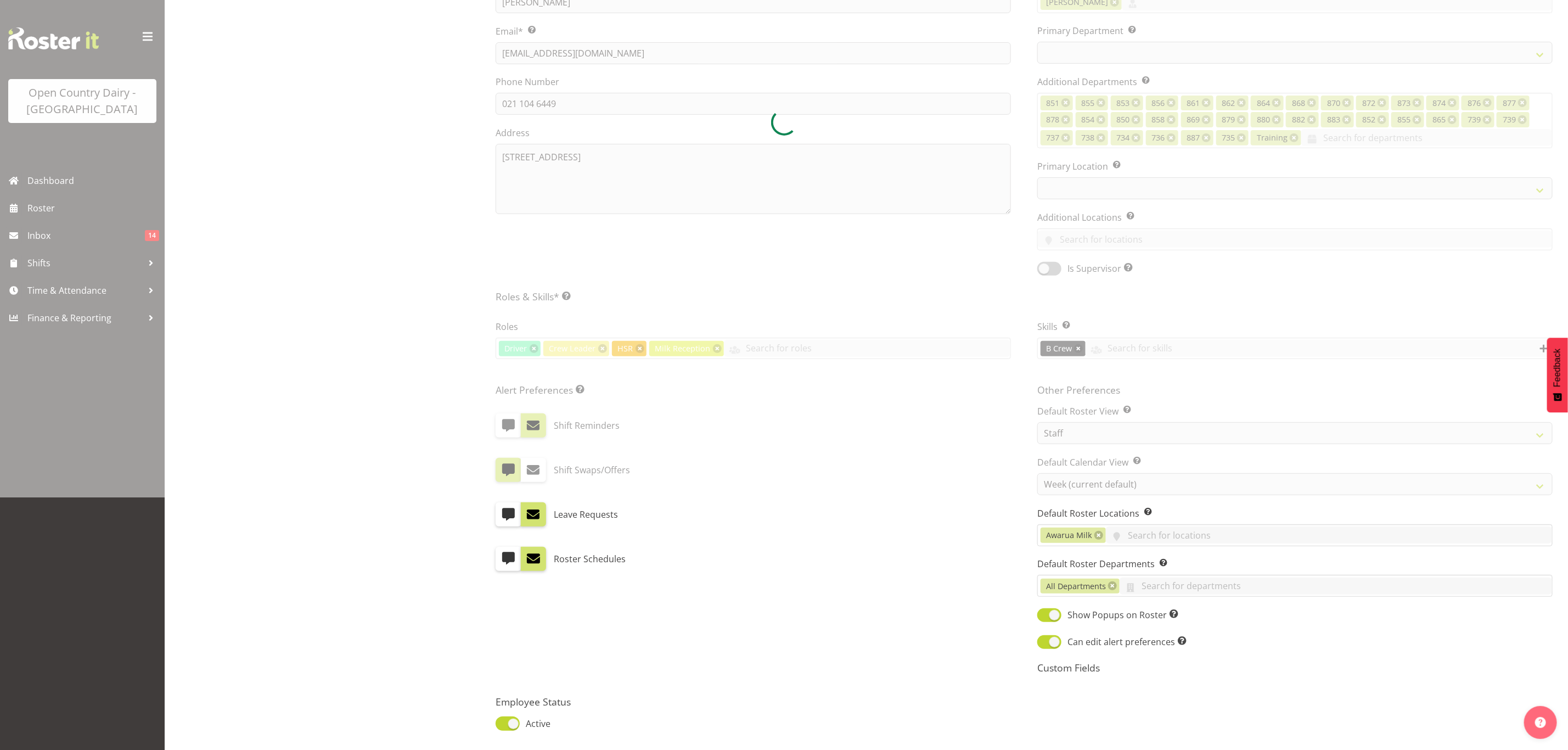
scroll to position [330, 0]
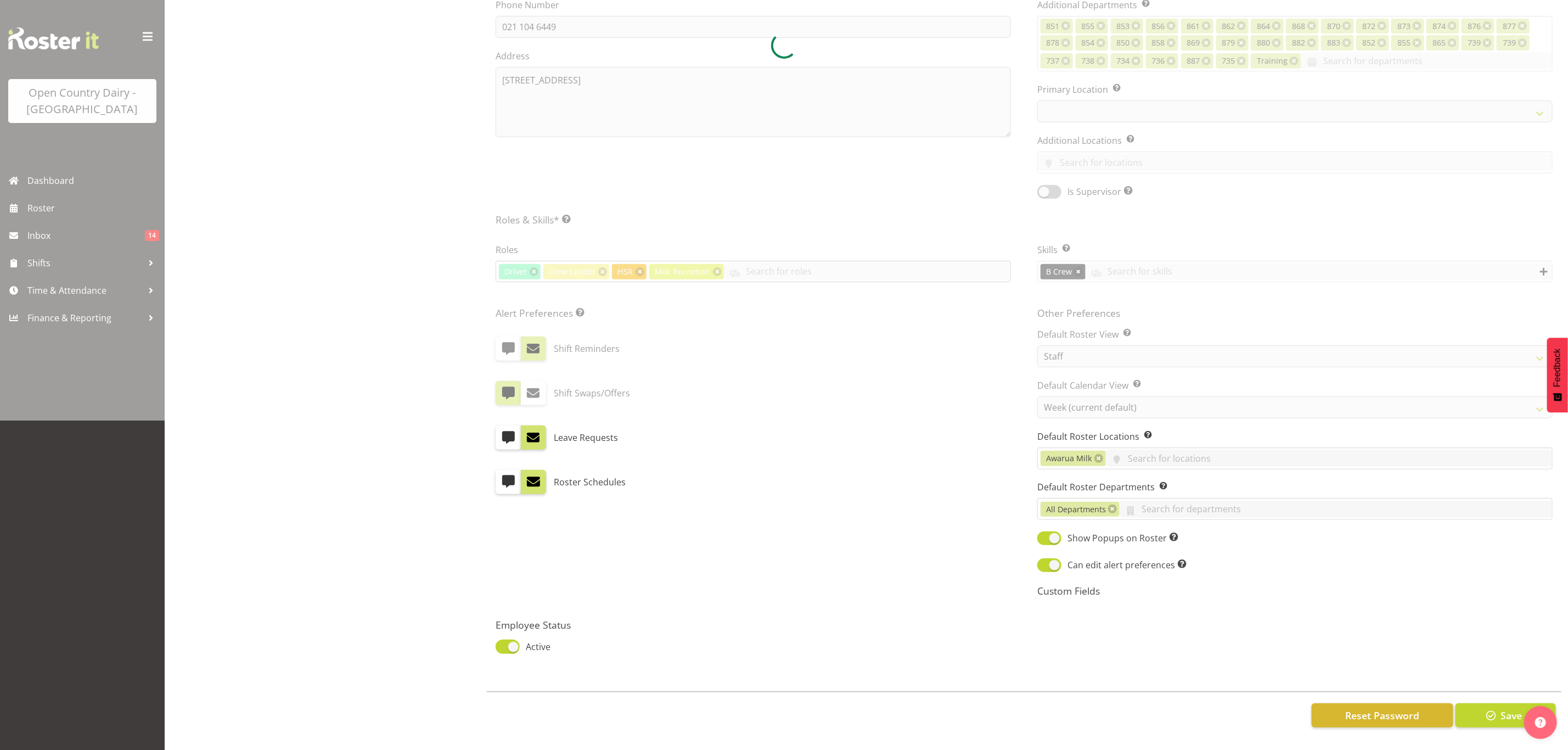
select select "667"
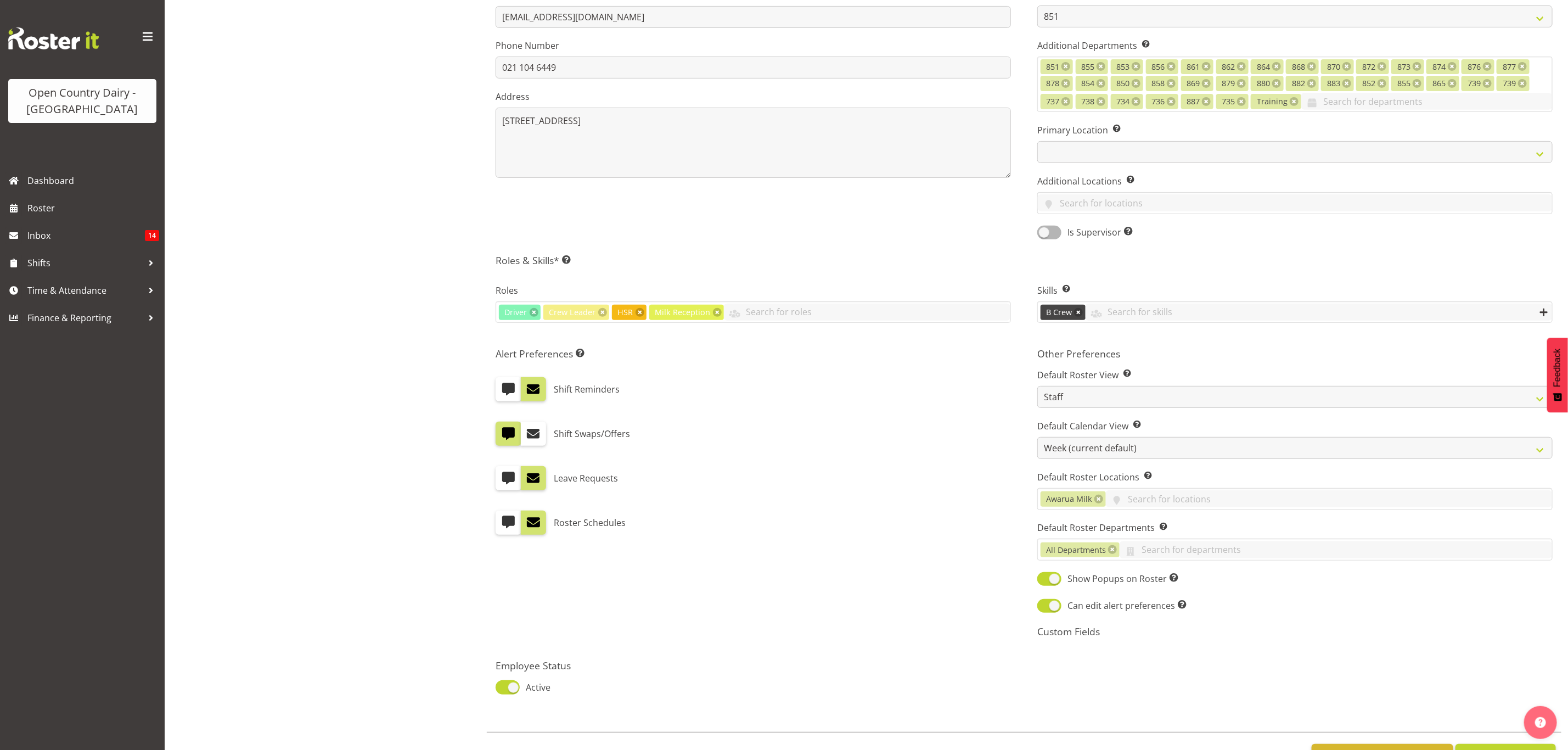
scroll to position [247, 0]
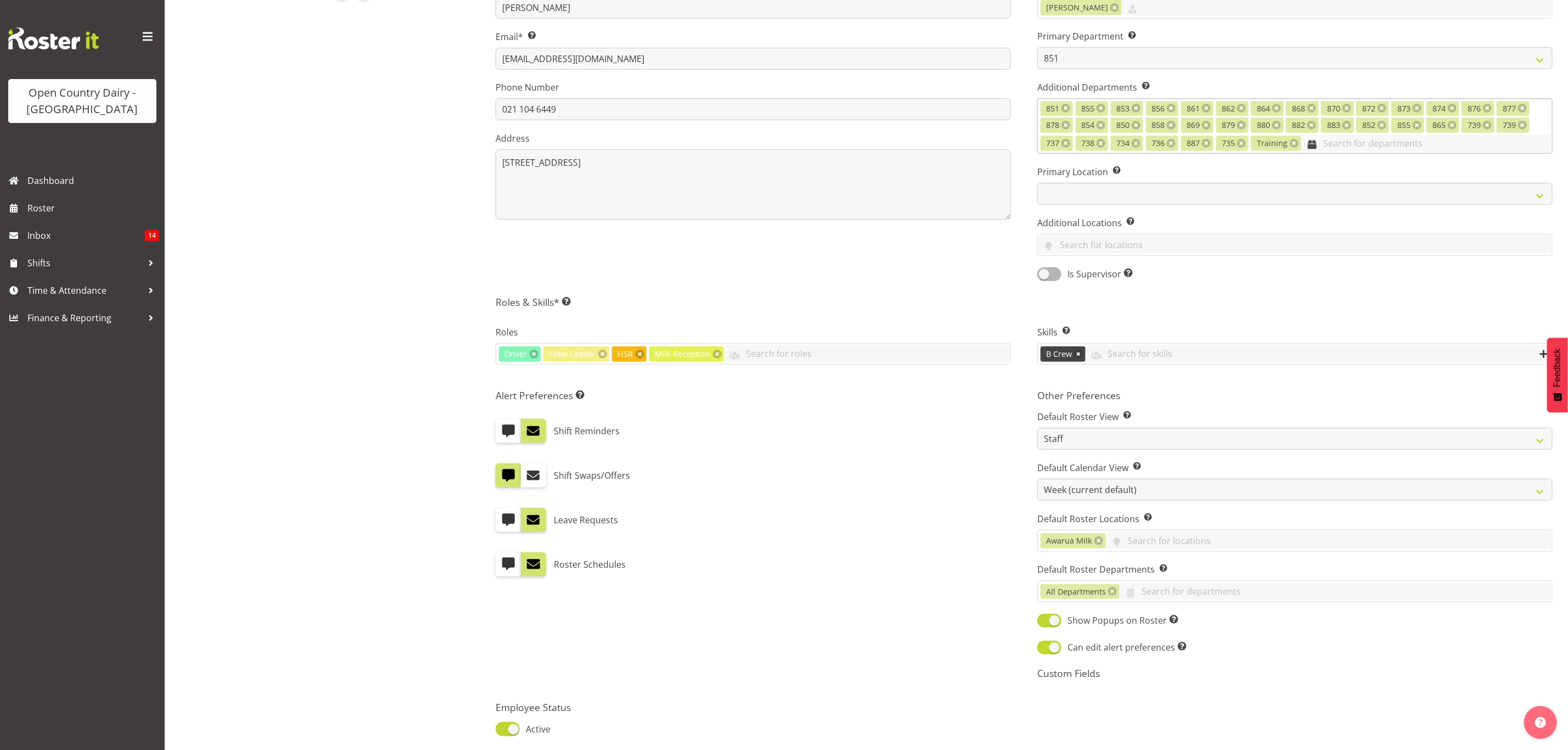
click at [1399, 146] on input "text" at bounding box center [1427, 142] width 251 height 17
type input "milk"
click at [1455, 179] on link "Milk Reception" at bounding box center [1295, 169] width 514 height 20
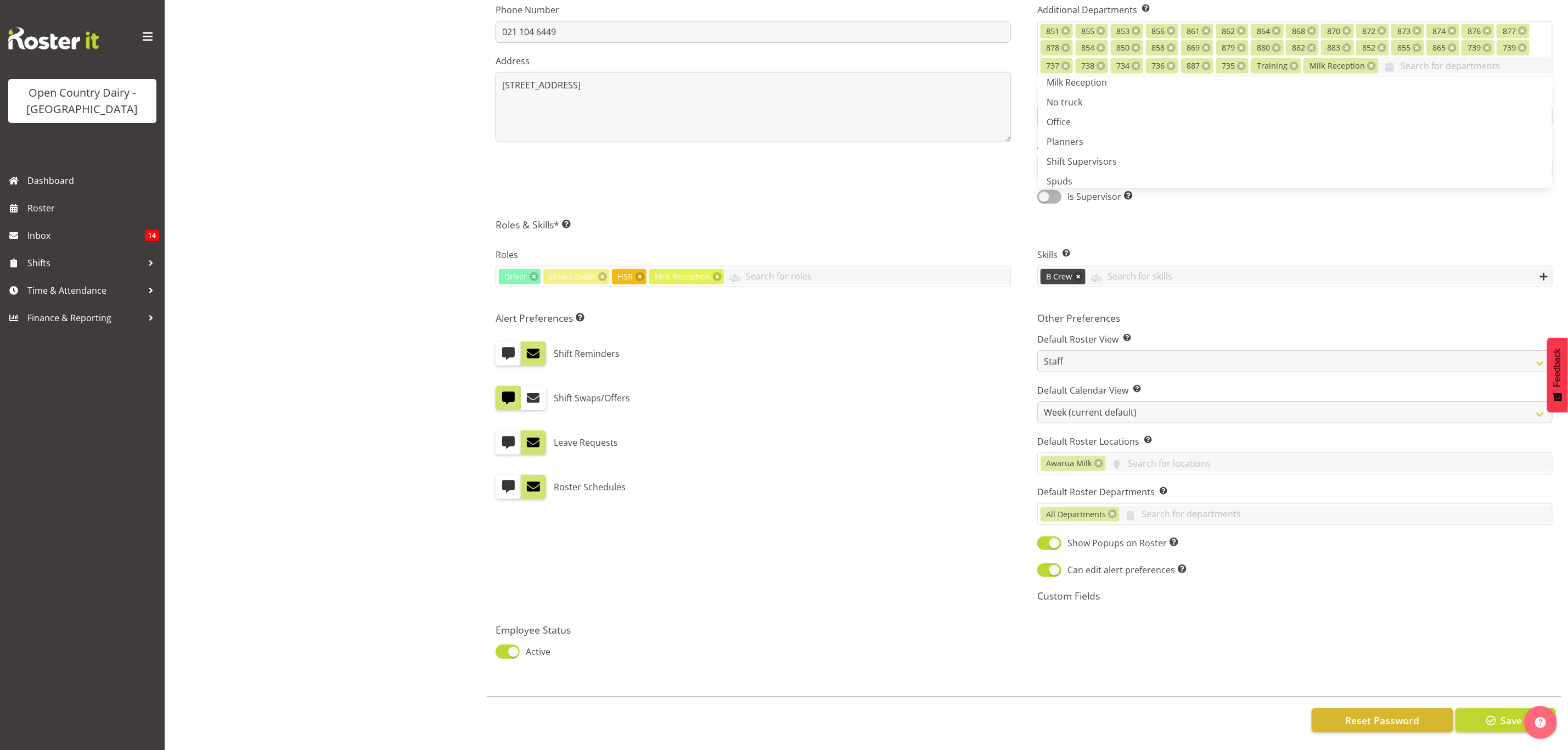
scroll to position [339, 0]
click at [1505, 714] on span "Save" at bounding box center [1511, 720] width 22 height 14
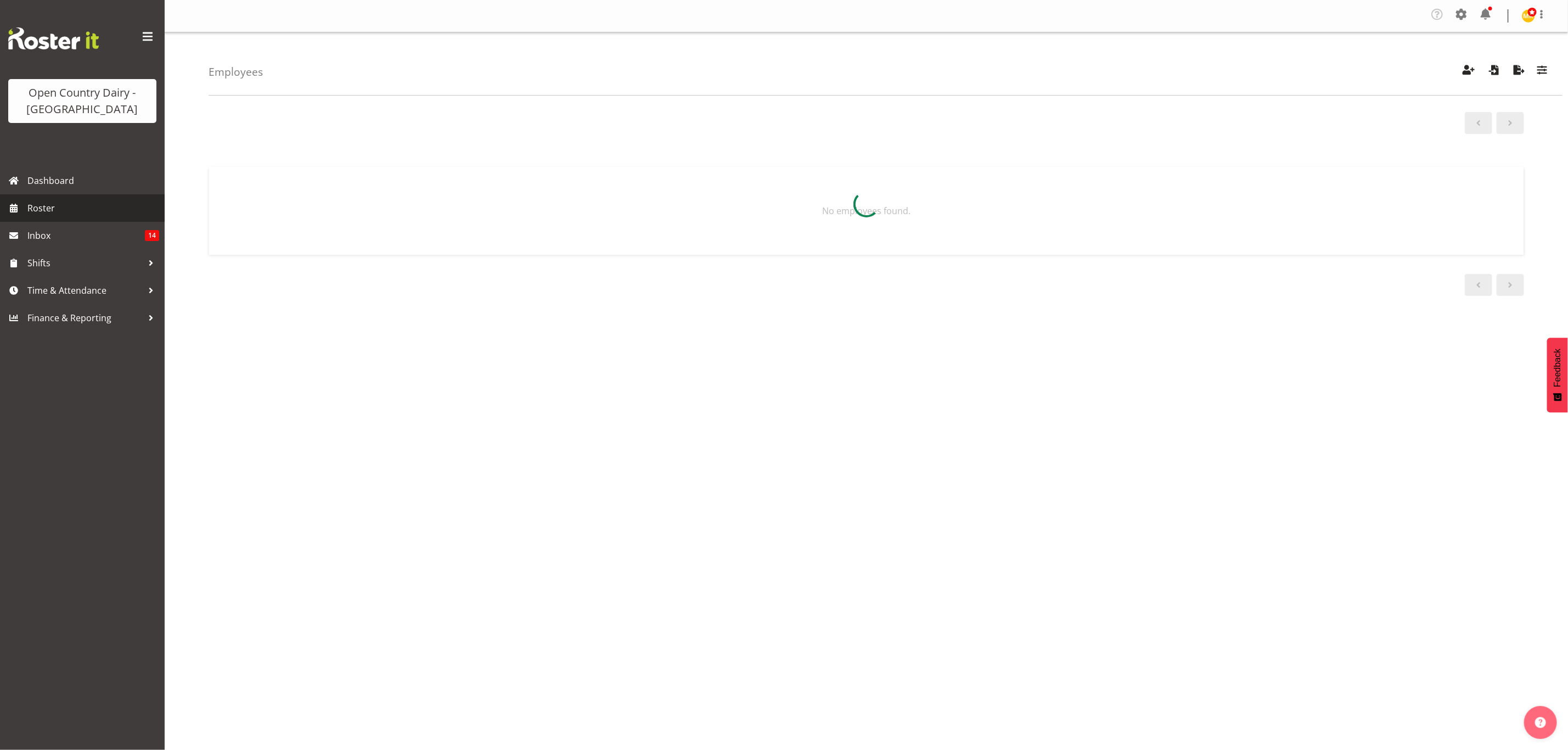
click at [44, 213] on span "Roster" at bounding box center [93, 208] width 131 height 16
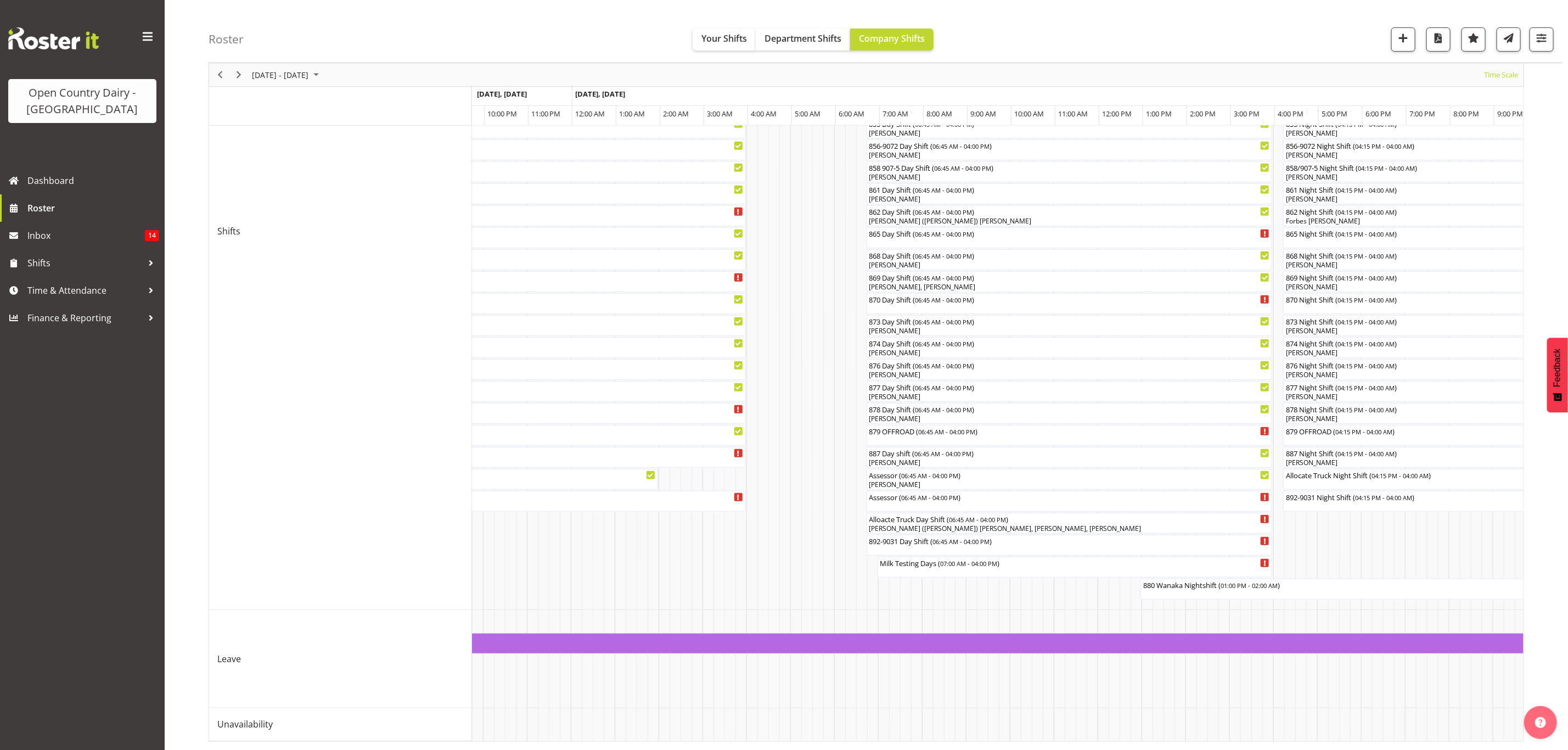
scroll to position [0, 3068]
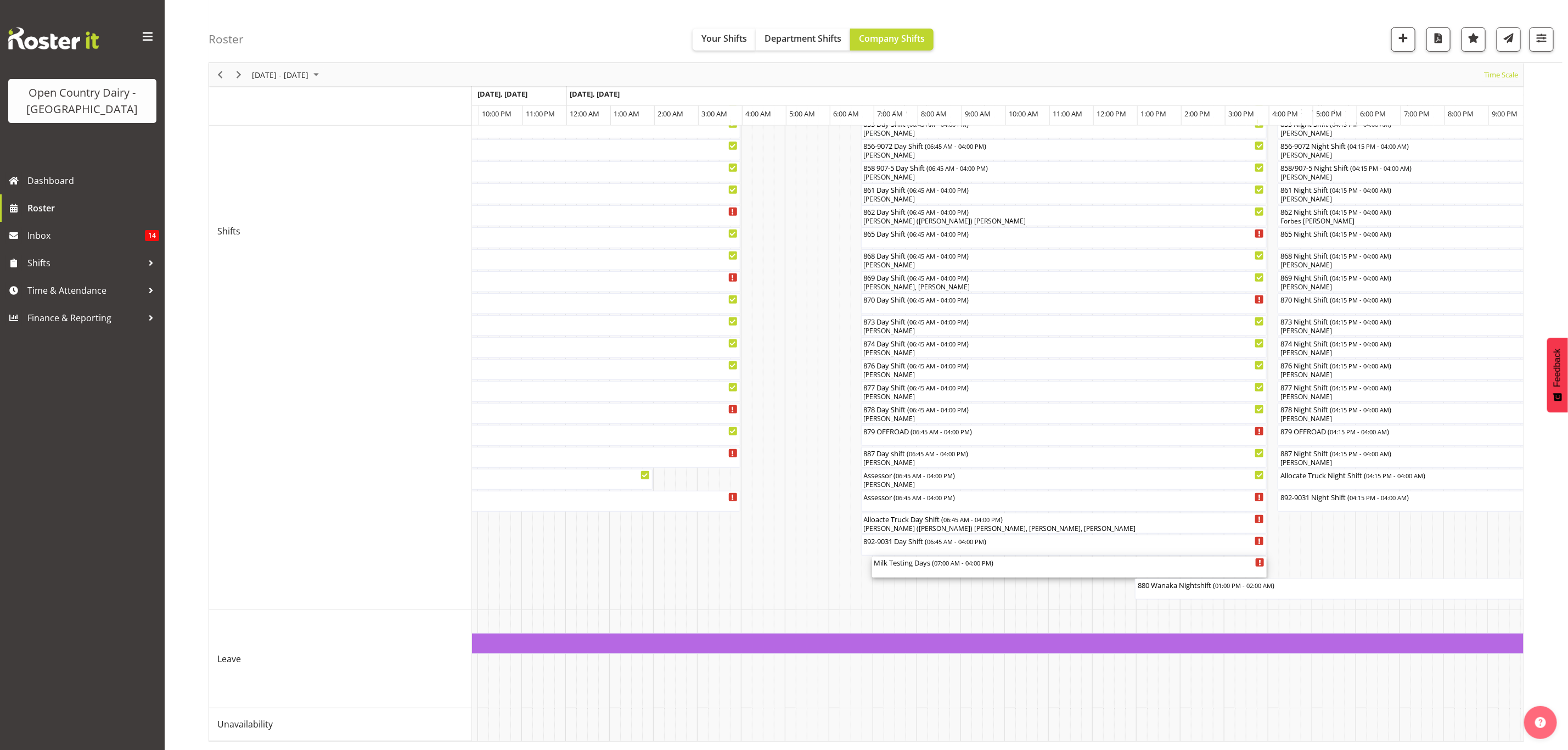
click at [968, 558] on span "07:00 AM - 04:00 PM" at bounding box center [963, 562] width 57 height 9
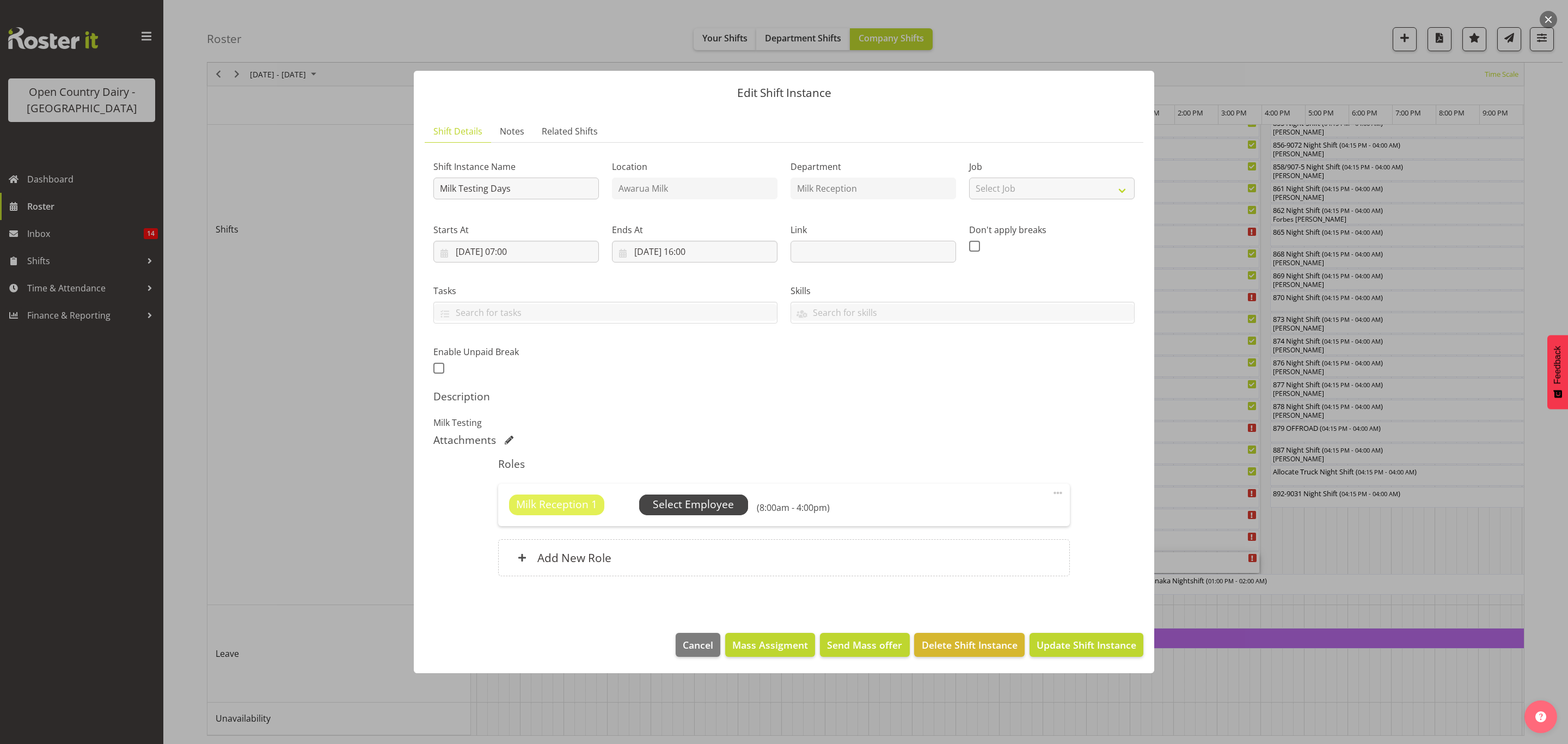
click at [746, 500] on span "Select Employee" at bounding box center [693, 504] width 109 height 21
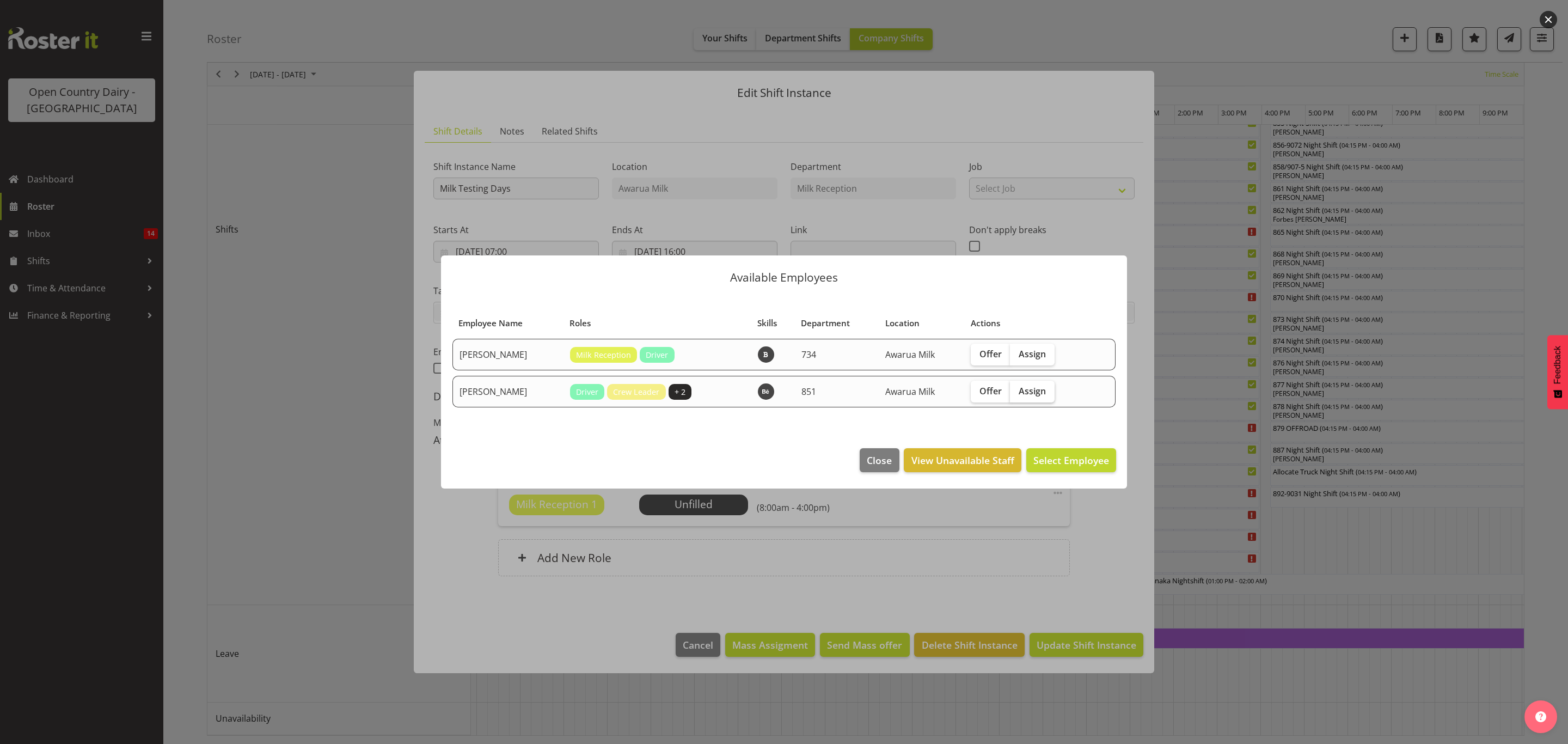
click at [1040, 391] on span "Assign" at bounding box center [1032, 391] width 27 height 11
click at [1017, 391] on input "Assign" at bounding box center [1013, 391] width 7 height 7
click at [1040, 391] on span "Assign" at bounding box center [1032, 391] width 27 height 11
click at [1017, 391] on input "Assign" at bounding box center [1013, 391] width 7 height 7
click at [1034, 393] on span "Assign" at bounding box center [1032, 391] width 27 height 11
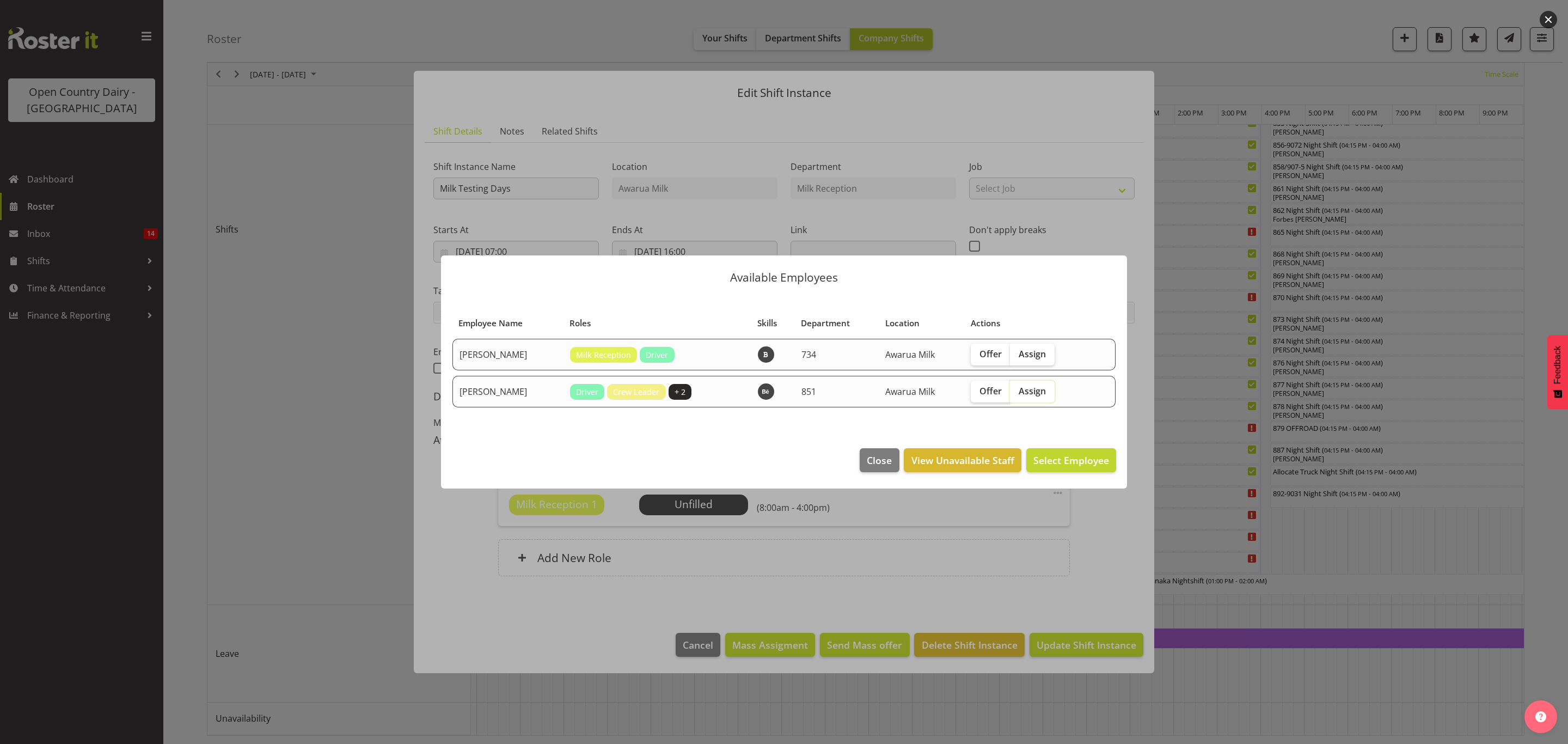
click at [1017, 393] on input "Assign" at bounding box center [1013, 391] width 7 height 7
click at [1034, 393] on span "Assign" at bounding box center [1032, 391] width 27 height 11
click at [1017, 393] on input "Assign" at bounding box center [1013, 391] width 7 height 7
click at [1030, 394] on span "Assign" at bounding box center [1032, 391] width 27 height 11
click at [1017, 394] on input "Assign" at bounding box center [1013, 391] width 7 height 7
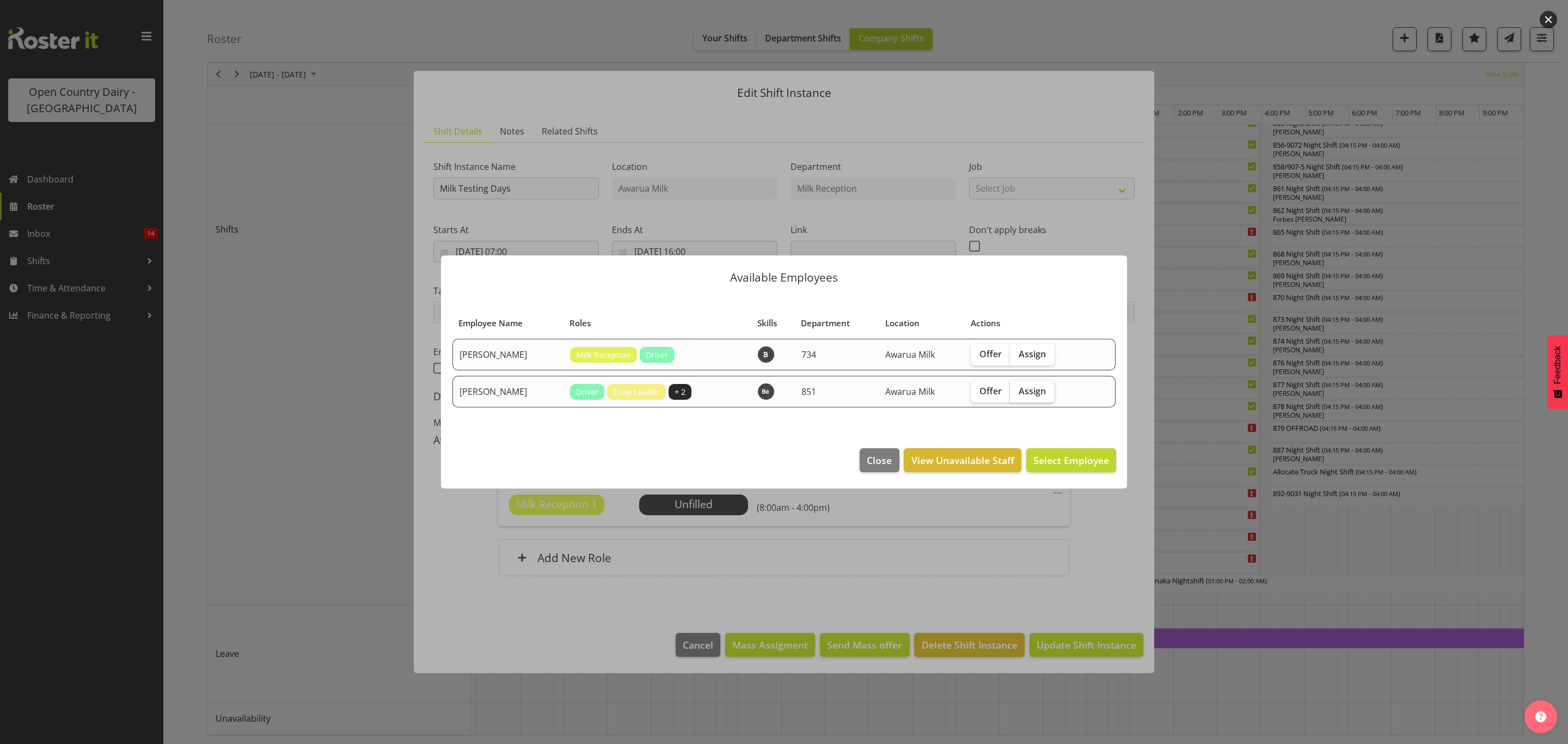
checkbox input "true"
click at [1039, 458] on span "Assign Stacey Wilson" at bounding box center [1054, 460] width 110 height 13
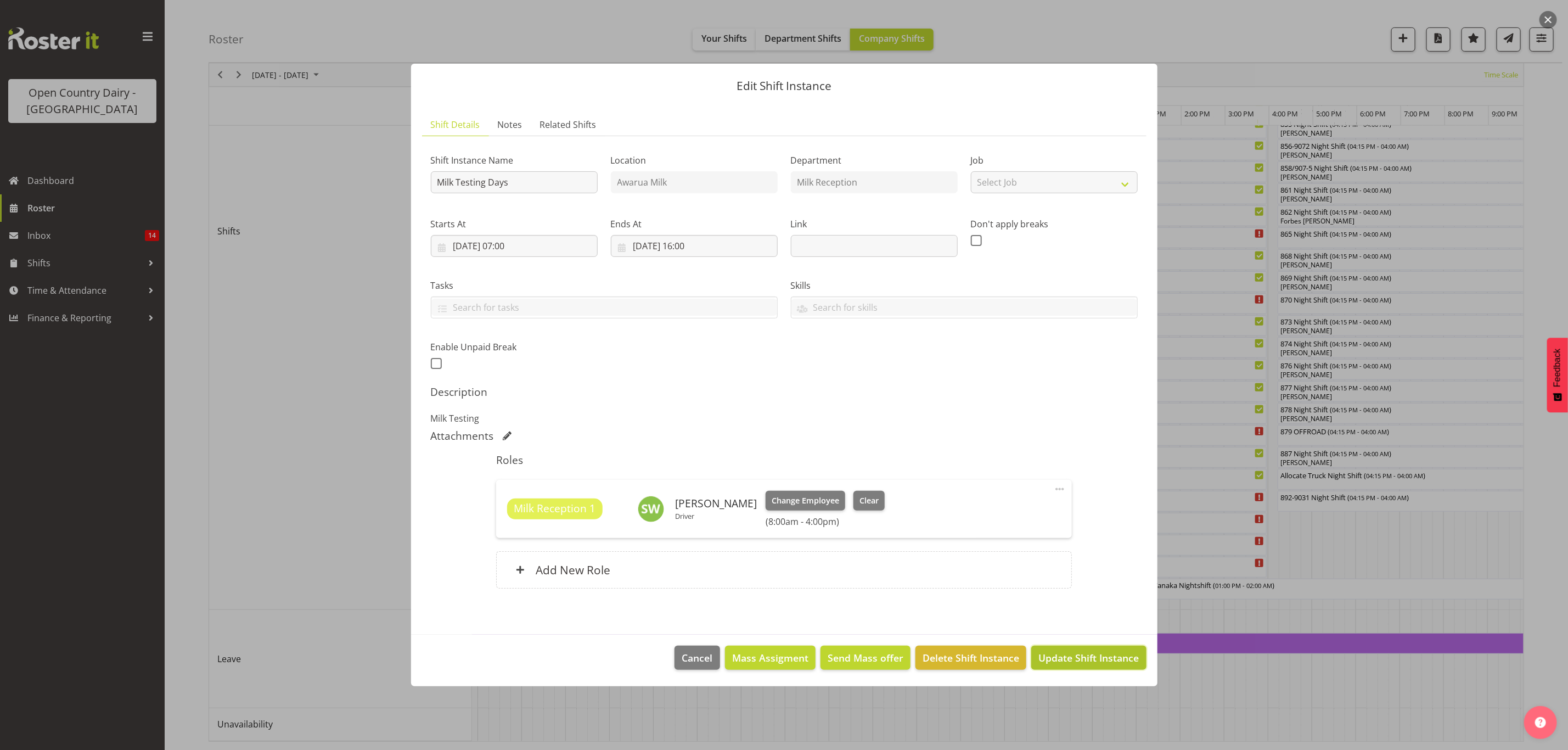
click at [1089, 668] on button "Update Shift Instance" at bounding box center [1089, 658] width 115 height 24
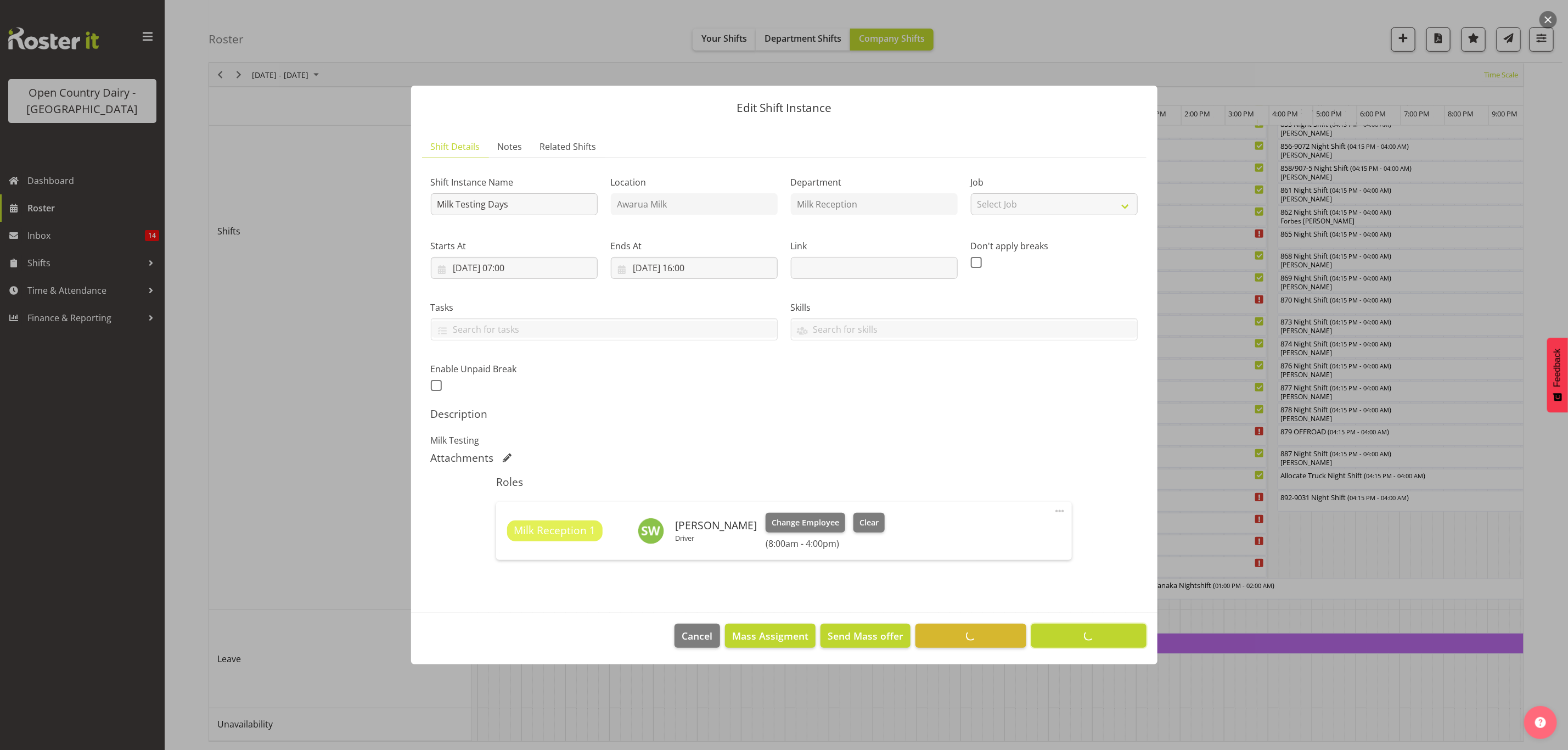
scroll to position [0, 0]
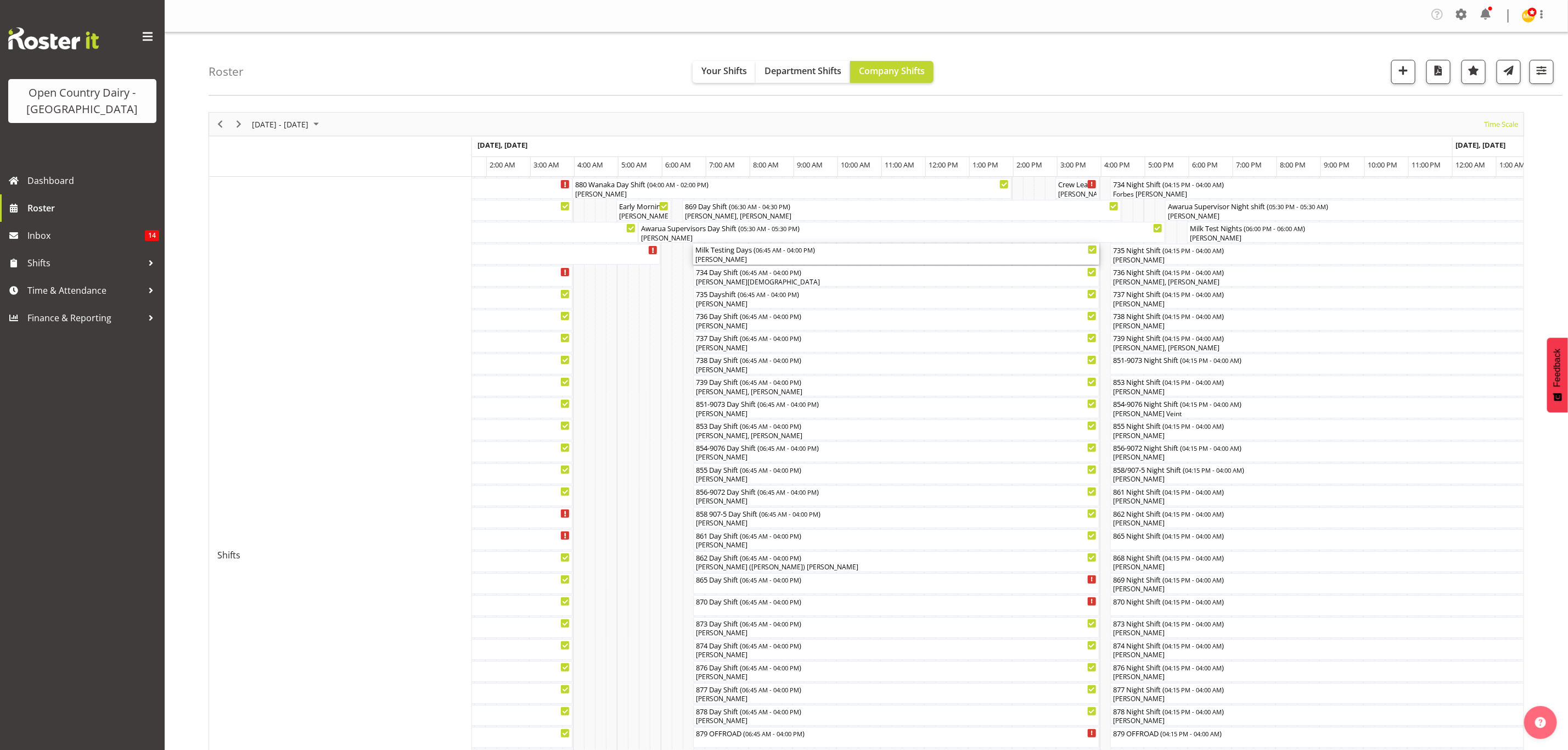
click at [704, 250] on div "Milk Testing Days ( 06:45 AM - 04:00 PM )" at bounding box center [897, 250] width 402 height 11
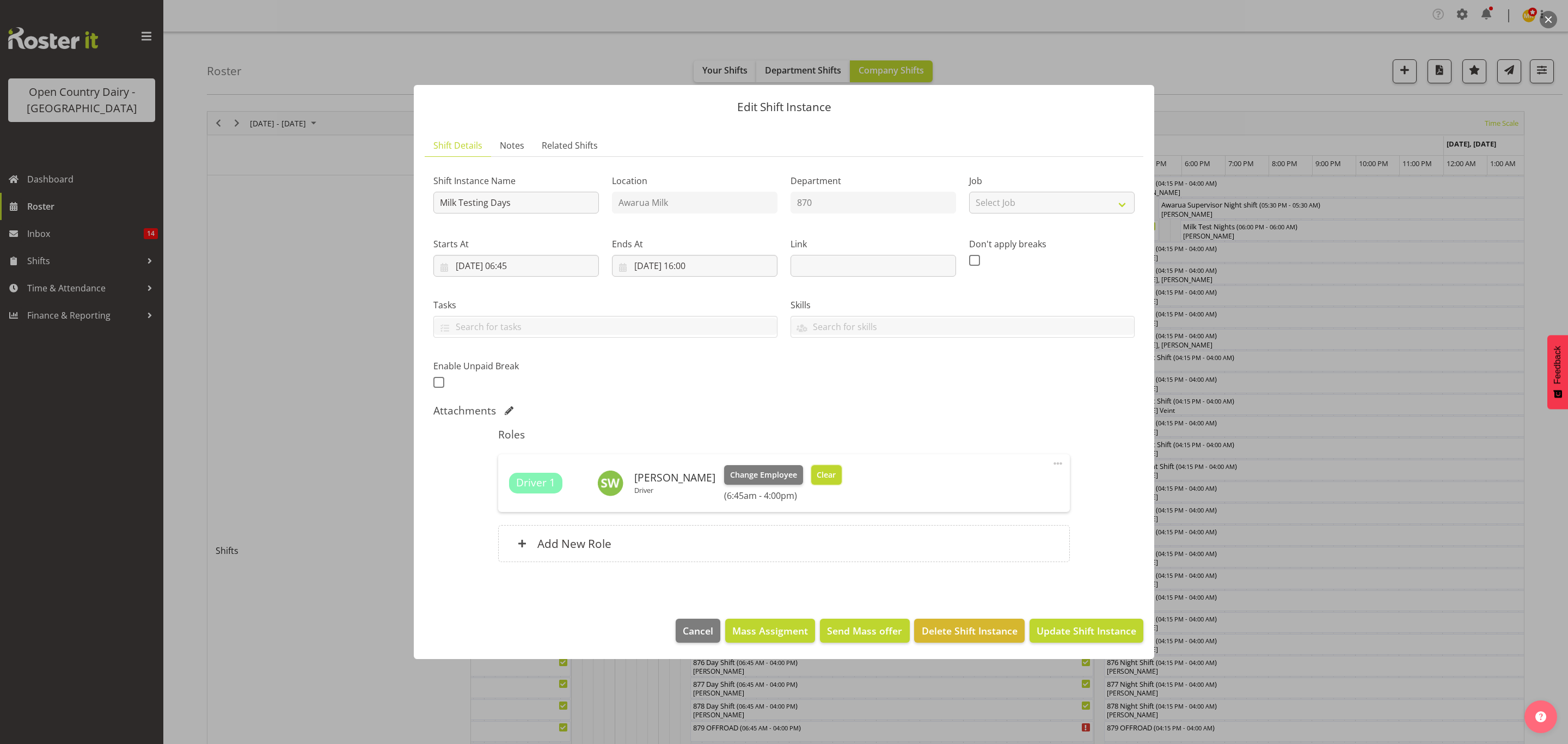
click at [811, 481] on button "Clear" at bounding box center [826, 474] width 31 height 19
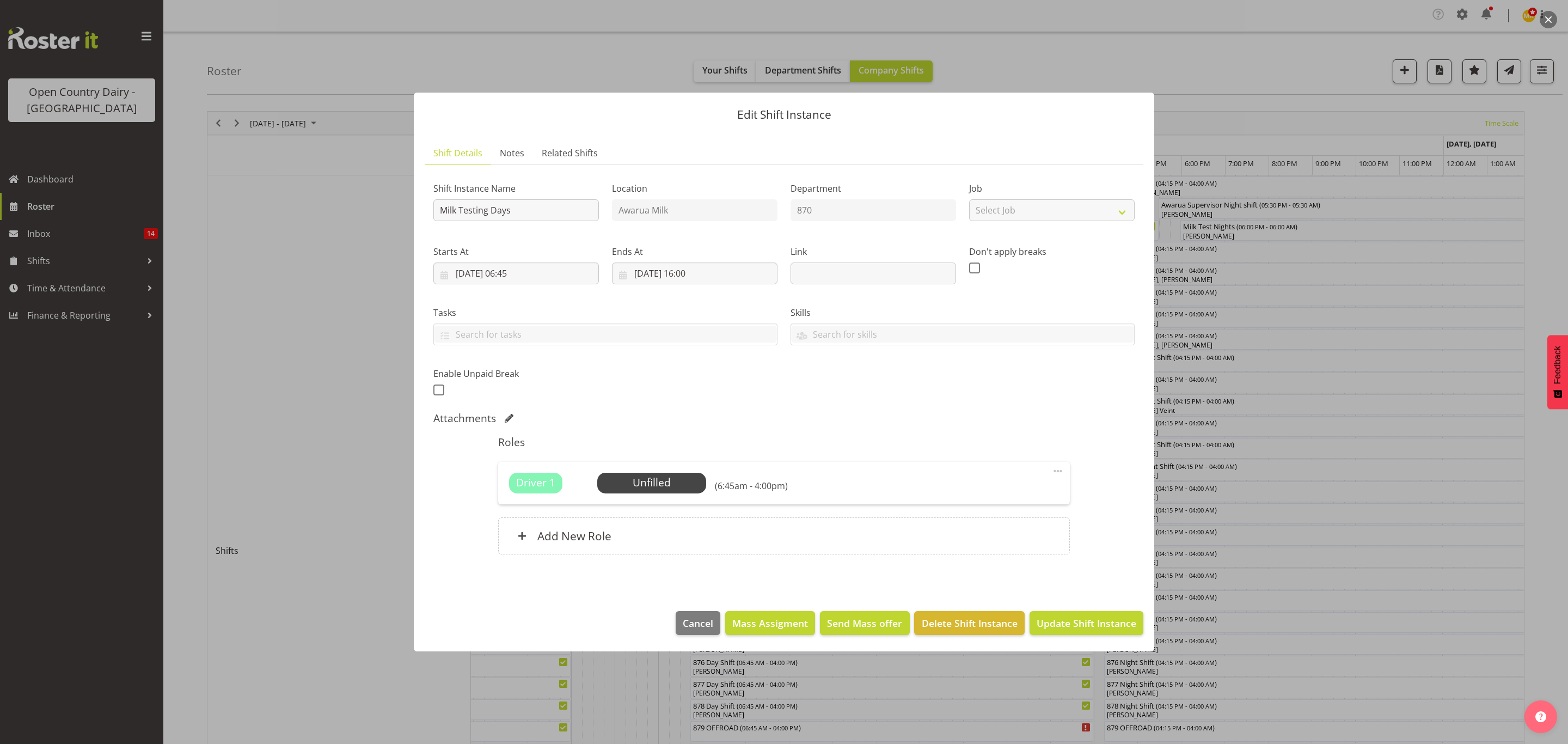
click at [1121, 639] on footer "Cancel Mass Assigment Send Mass offer Delete Shift Instance Update Shift Instan…" at bounding box center [784, 626] width 740 height 52
click at [1121, 628] on span "Update Shift Instance" at bounding box center [1086, 623] width 100 height 14
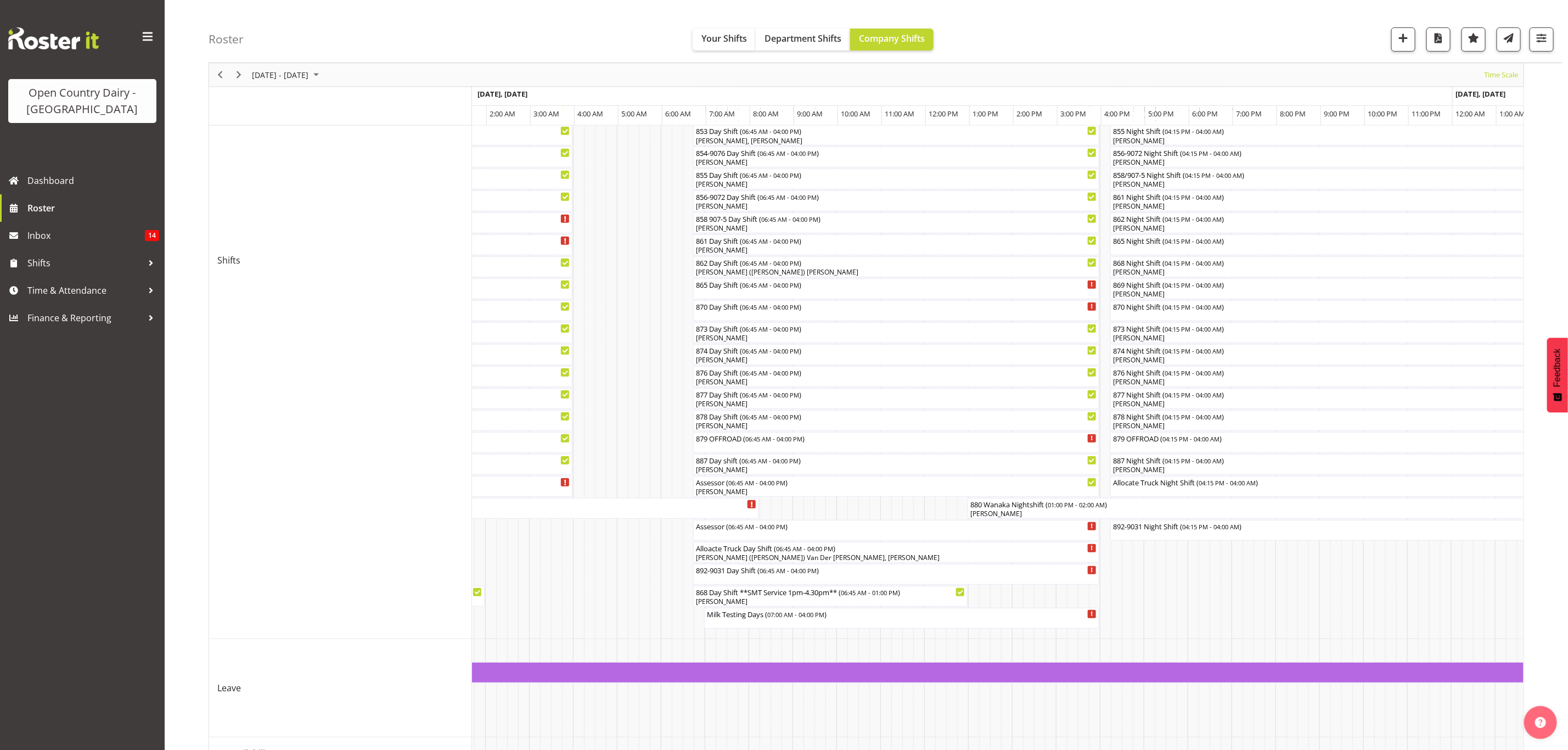
scroll to position [337, 0]
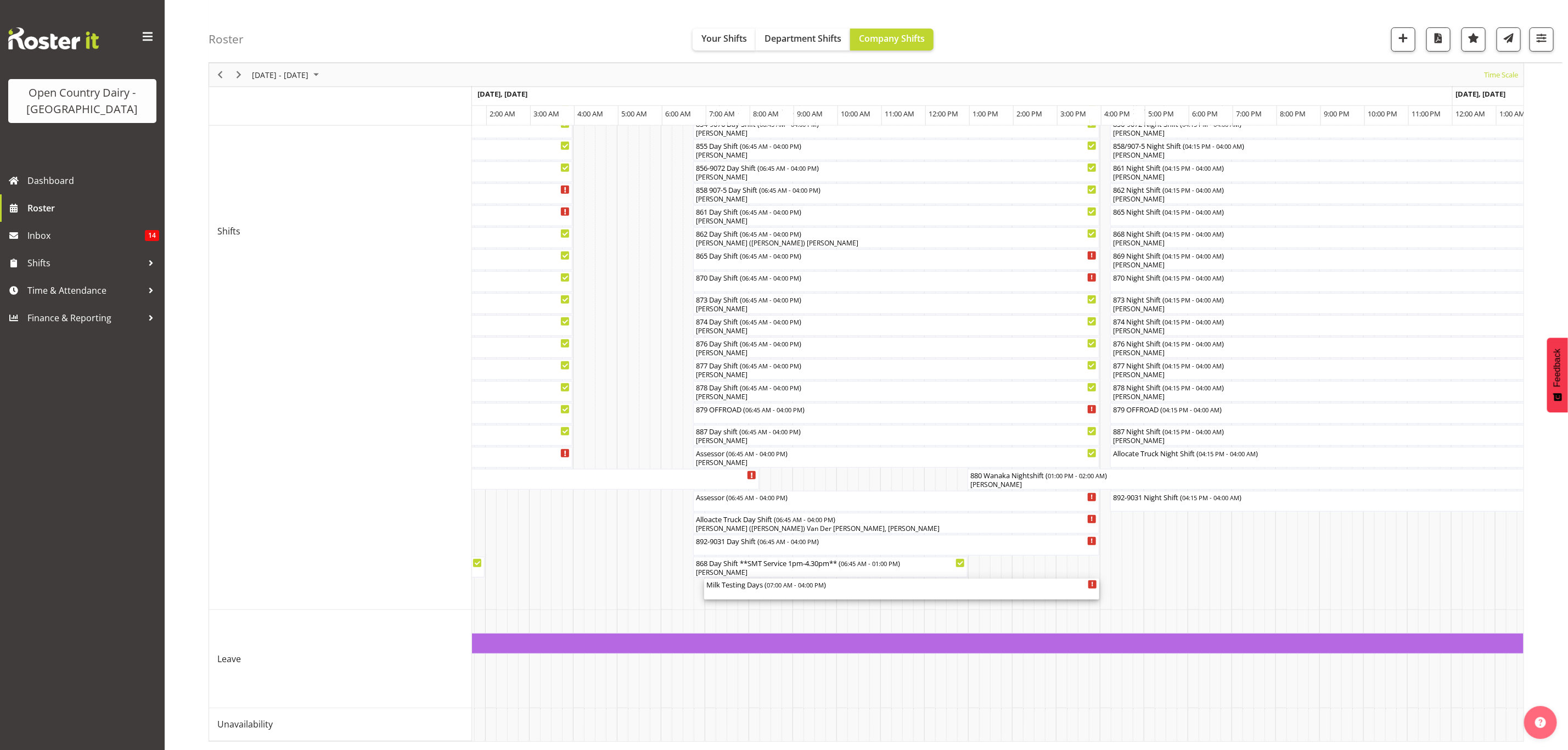
click at [856, 579] on div "Milk Testing Days ( 07:00 AM - 04:00 PM )" at bounding box center [902, 584] width 391 height 11
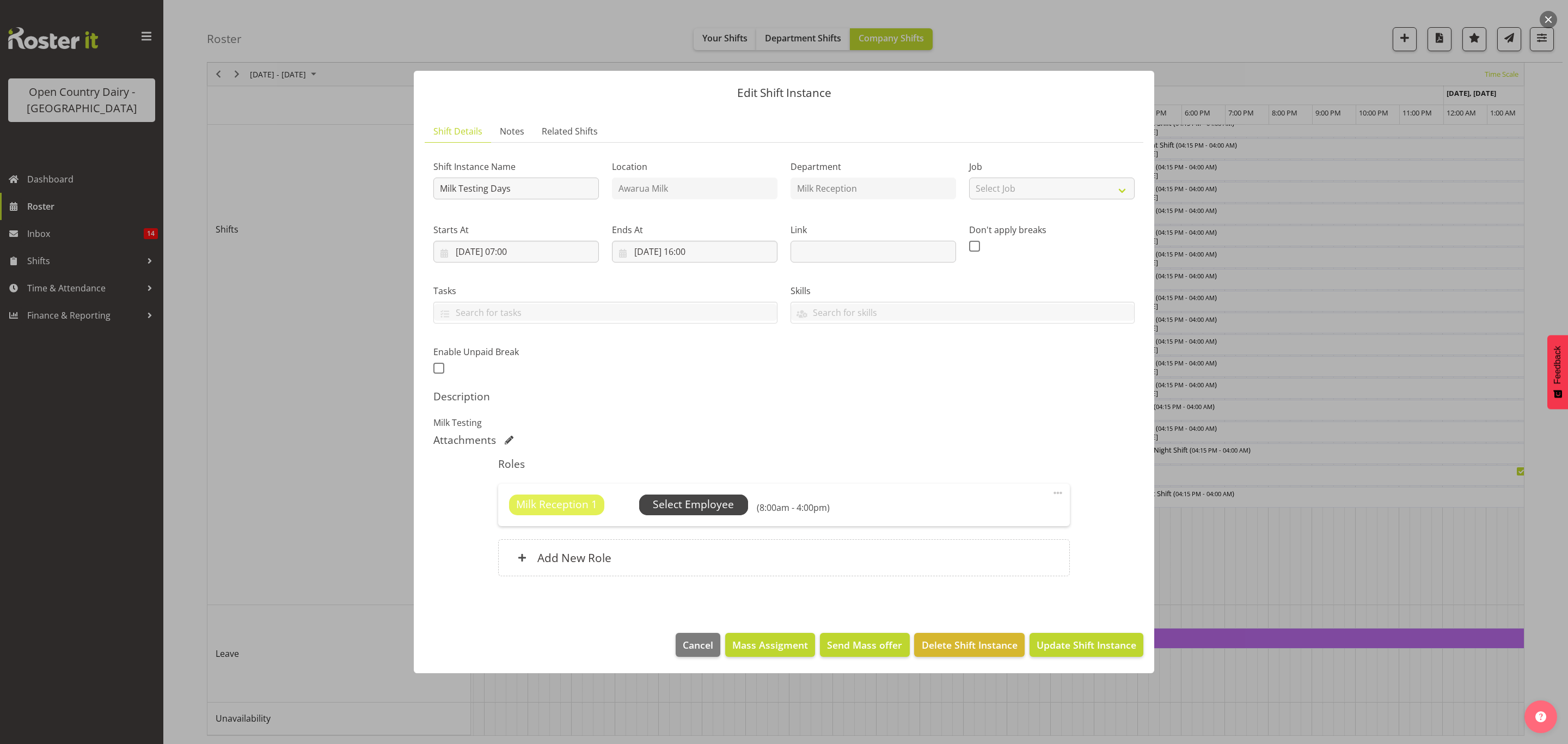
click at [742, 512] on span "Select Employee" at bounding box center [693, 504] width 109 height 21
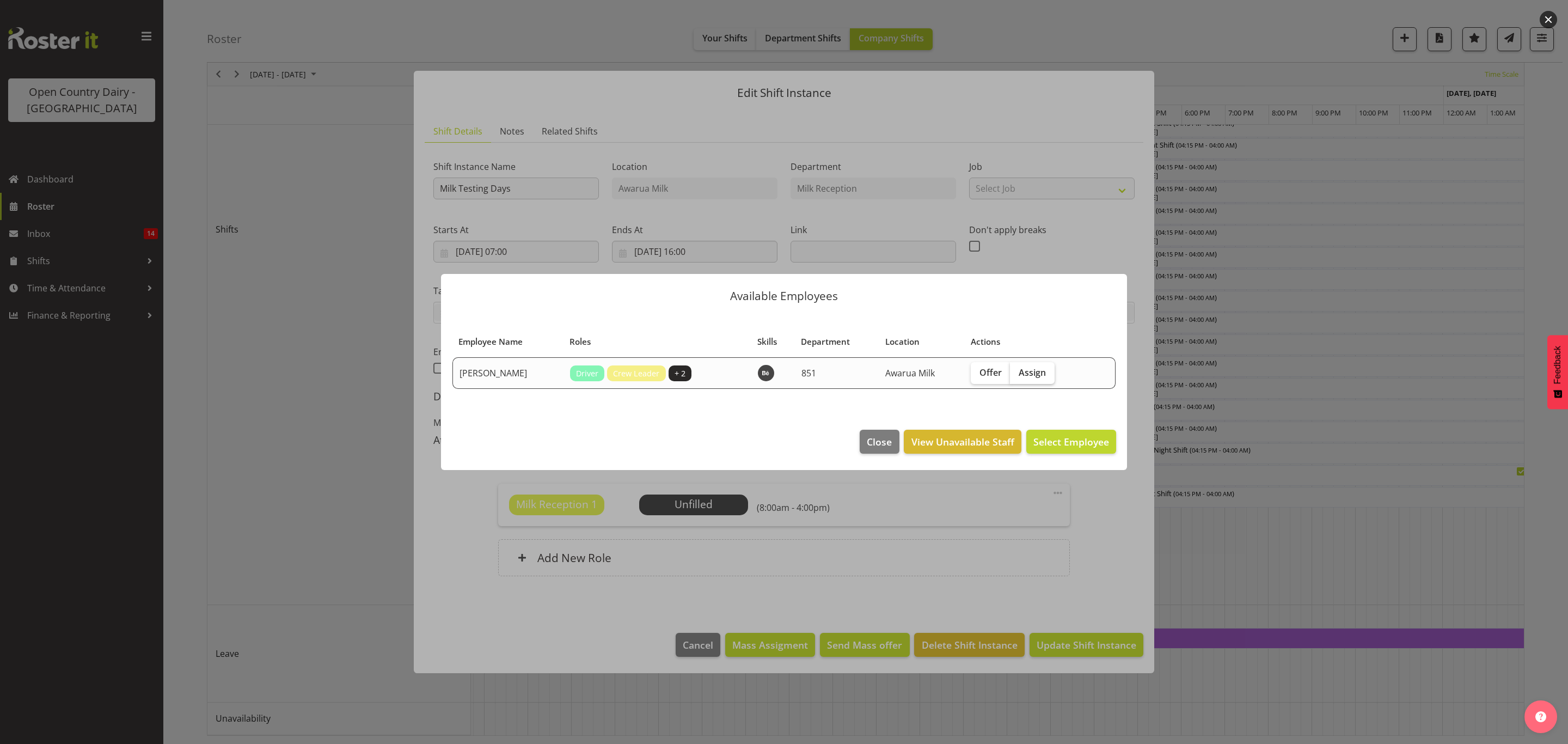
click at [1028, 369] on span "Assign" at bounding box center [1032, 373] width 27 height 11
click at [1017, 369] on input "Assign" at bounding box center [1013, 372] width 7 height 7
checkbox input "true"
click at [1039, 432] on button "Assign Stacey Wilson" at bounding box center [1054, 442] width 124 height 24
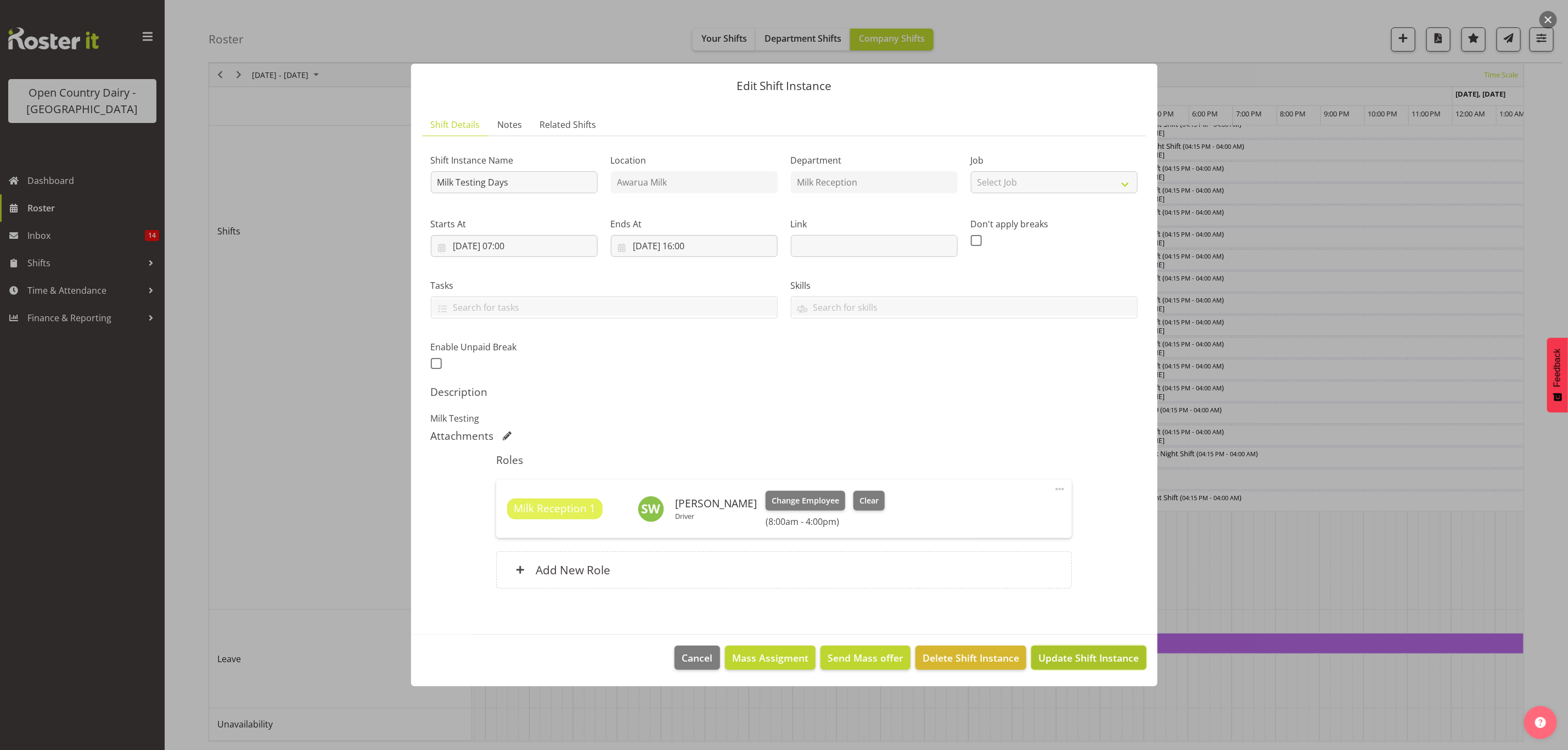
click at [1071, 656] on span "Update Shift Instance" at bounding box center [1089, 658] width 100 height 14
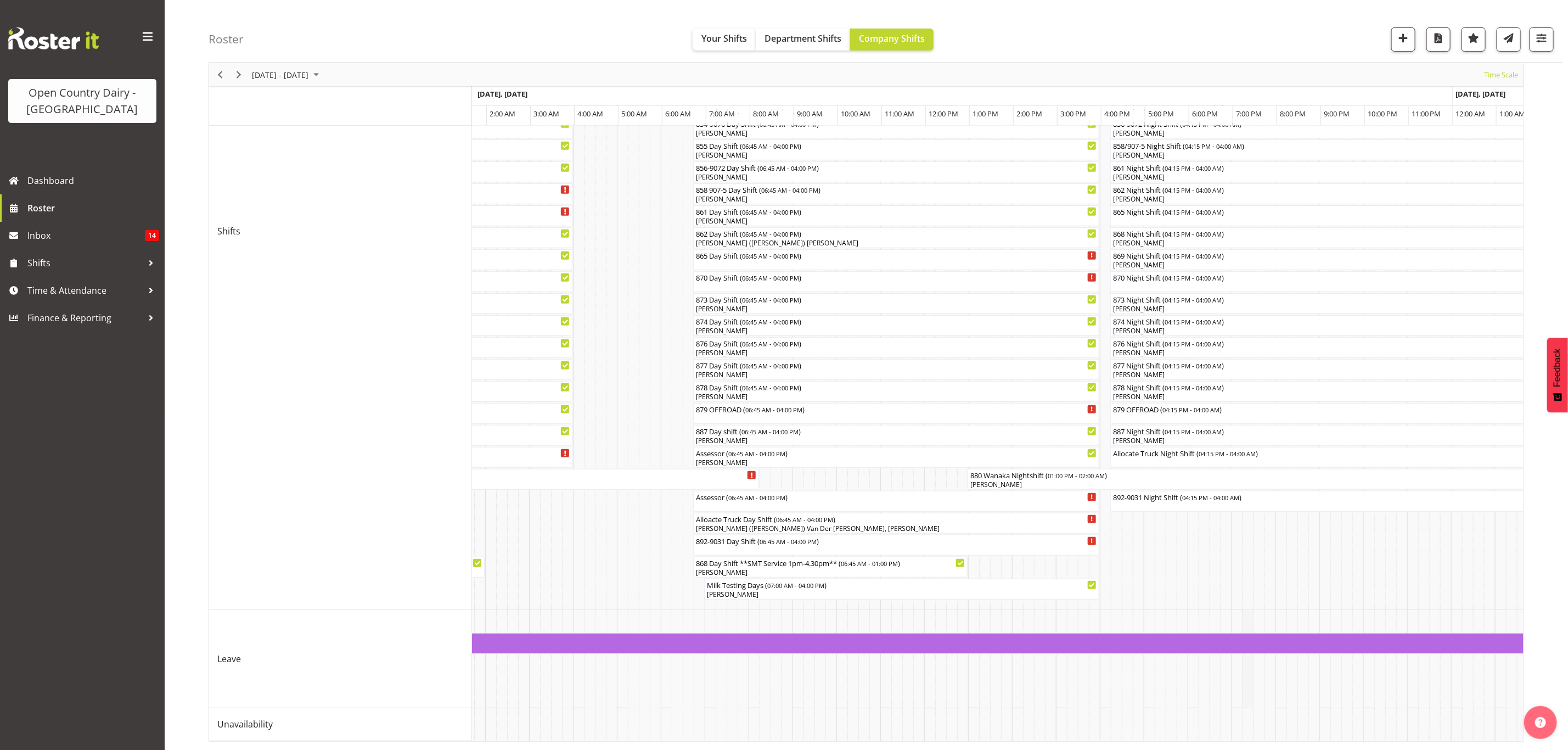
click at [1221, 679] on td "Timeline Week of September 2, 2025" at bounding box center [1226, 660] width 11 height 98
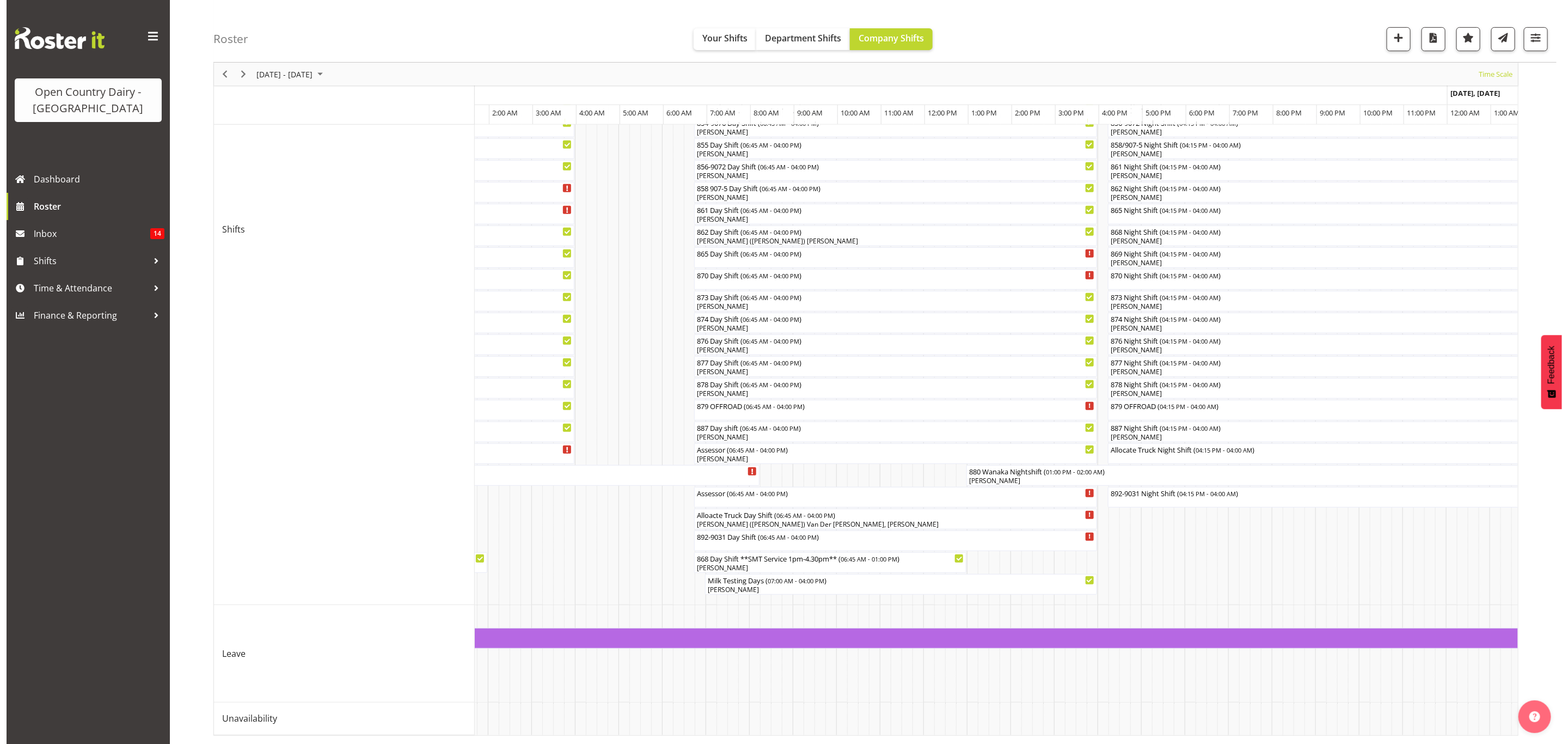
scroll to position [0, 1994]
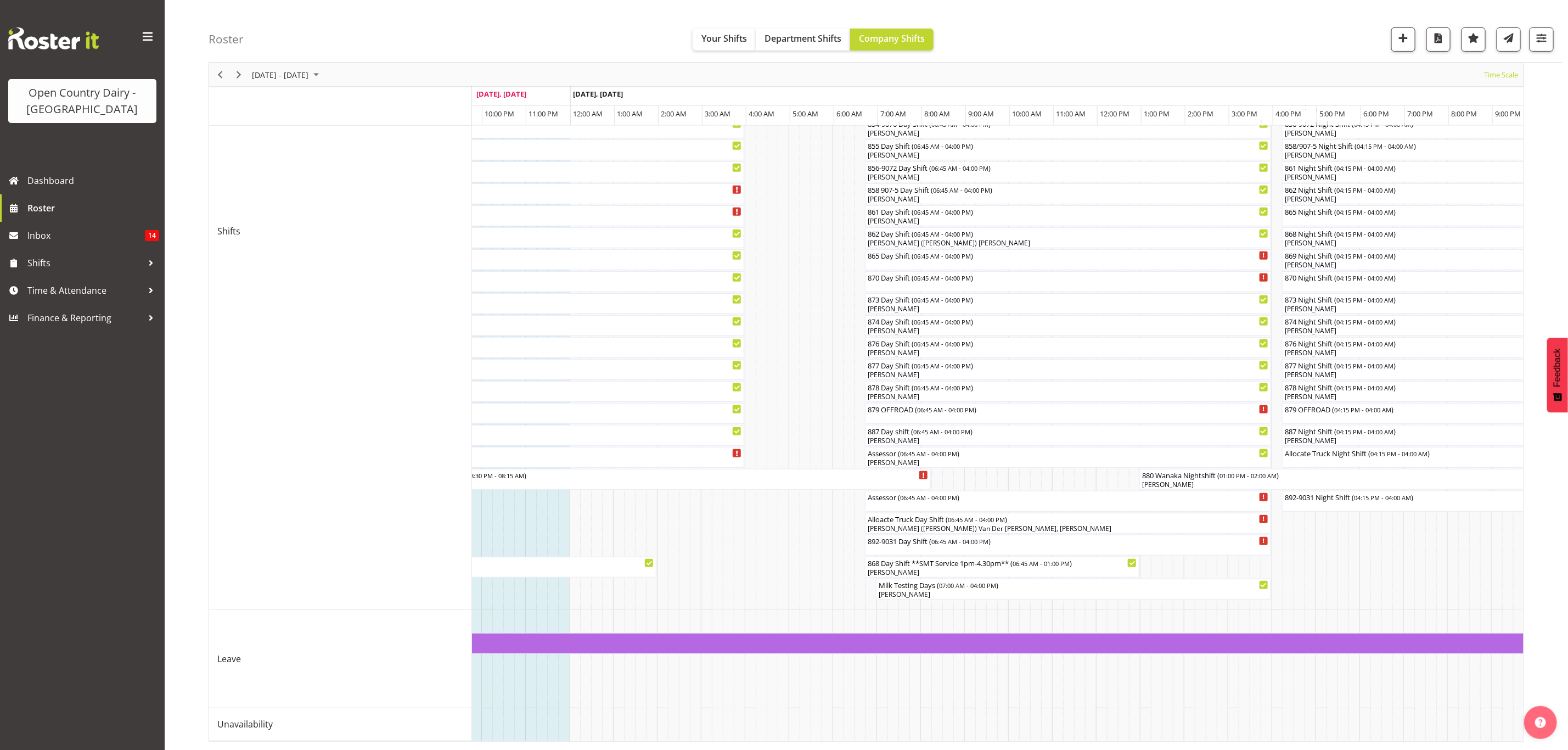
click at [784, 749] on div "September 01 - 07, 2025 Today Timeline Day Timeline Week Timeline Fortnight Tim…" at bounding box center [888, 264] width 1360 height 971
drag, startPoint x: 784, startPoint y: 749, endPoint x: 847, endPoint y: 753, distance: 63.1
click at [847, 426] on html "Open Country Dairy - South Island Dashboard Roster Inbox 14 Shifts Time & Atten…" at bounding box center [784, 51] width 1568 height 750
click at [1358, 227] on div "868 Night Shift ( 04:15 PM - 04:00 AM )" at bounding box center [1540, 233] width 512 height 11
click at [0, 0] on div at bounding box center [0, 0] width 0 height 0
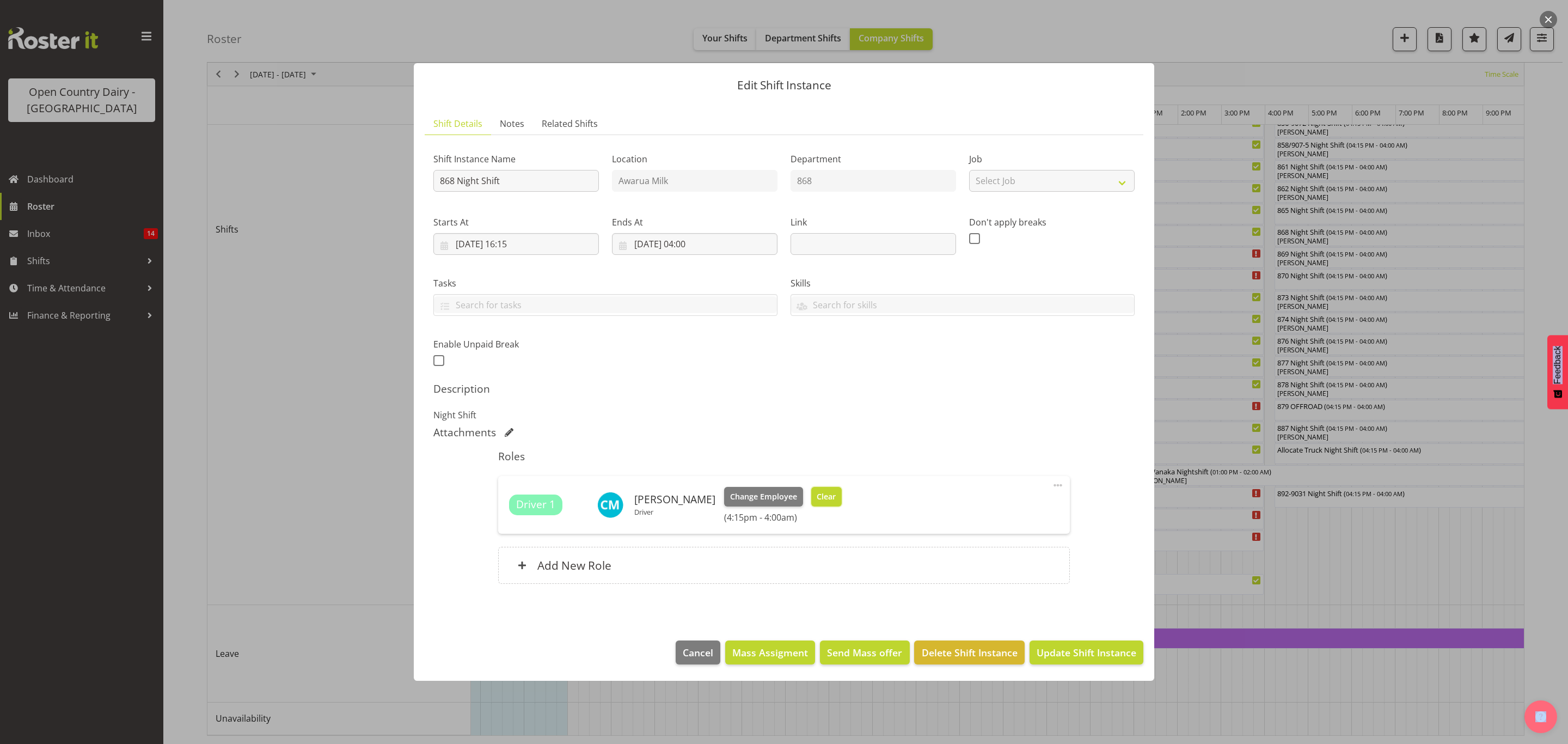
click at [828, 499] on span "Clear" at bounding box center [826, 497] width 19 height 12
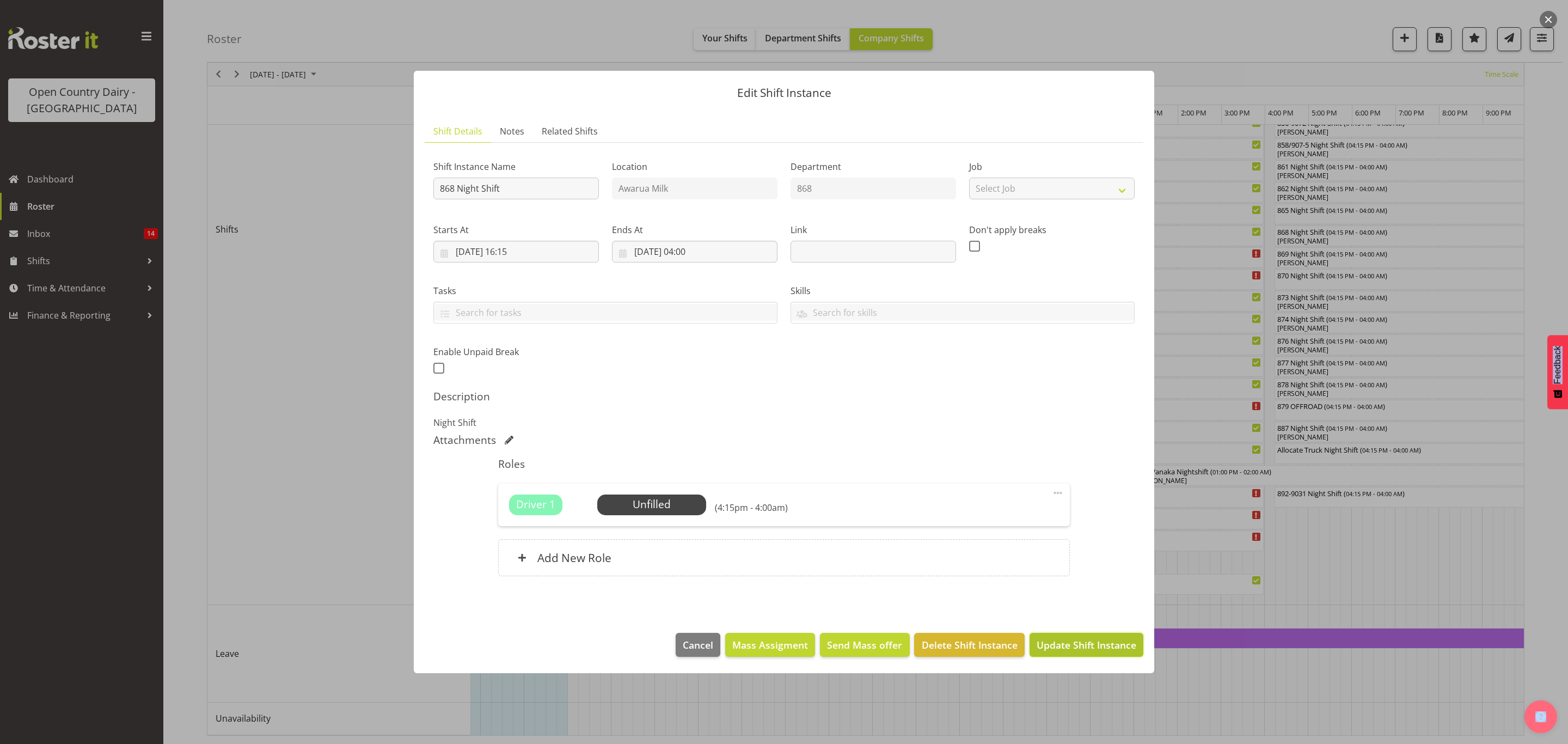
click at [1054, 646] on span "Update Shift Instance" at bounding box center [1086, 644] width 100 height 14
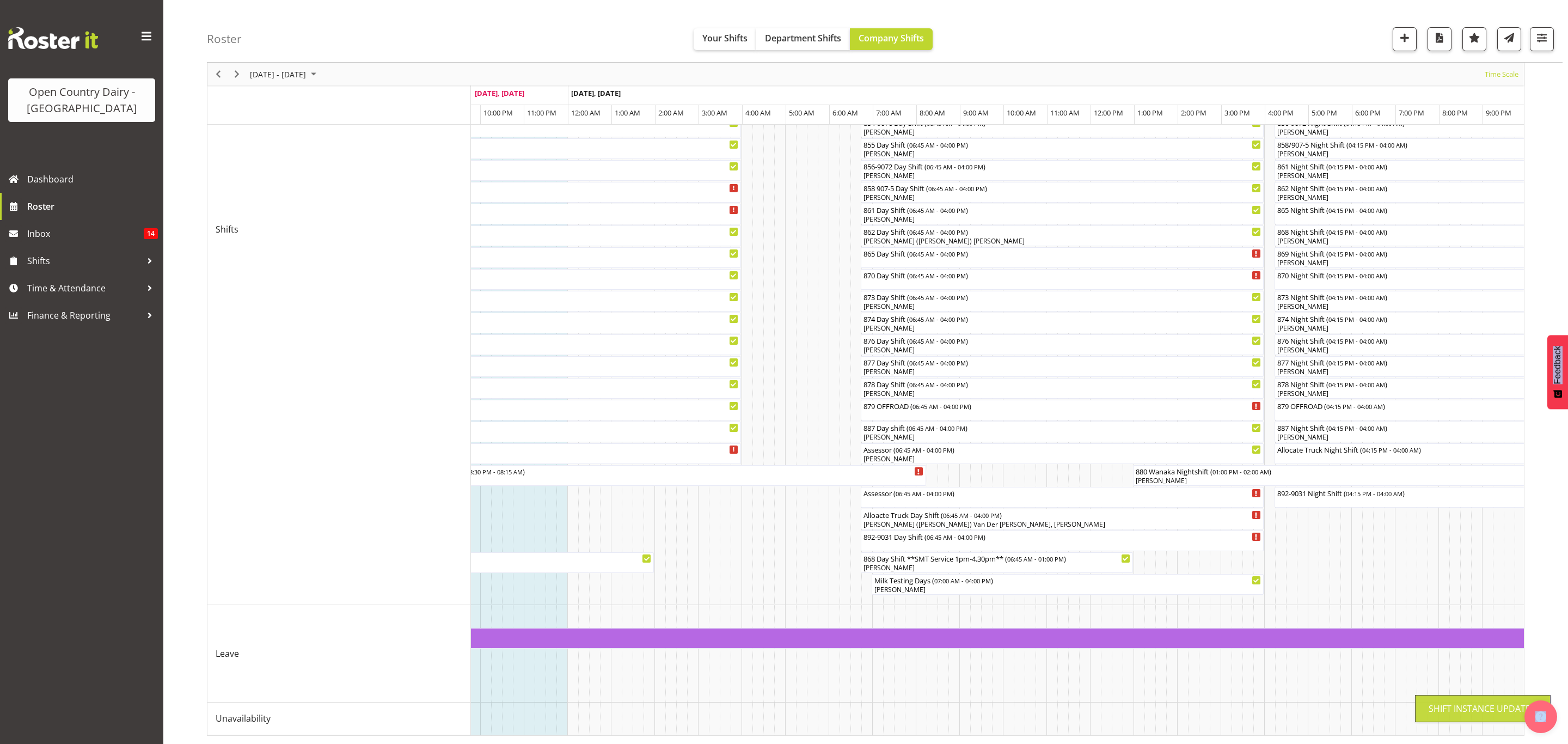
scroll to position [0, 0]
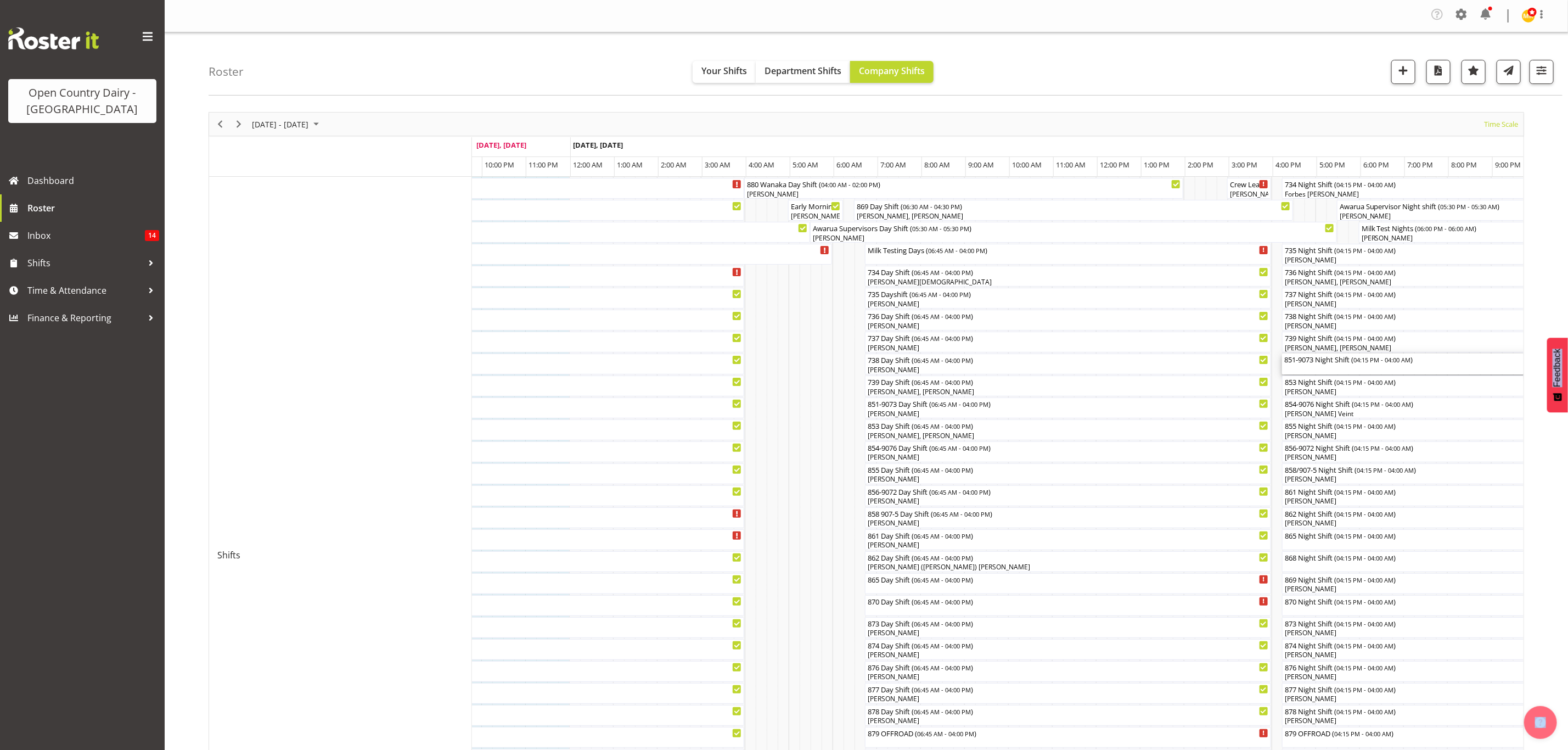
click at [1360, 361] on span "04:15 PM - 04:00 AM" at bounding box center [1382, 359] width 57 height 9
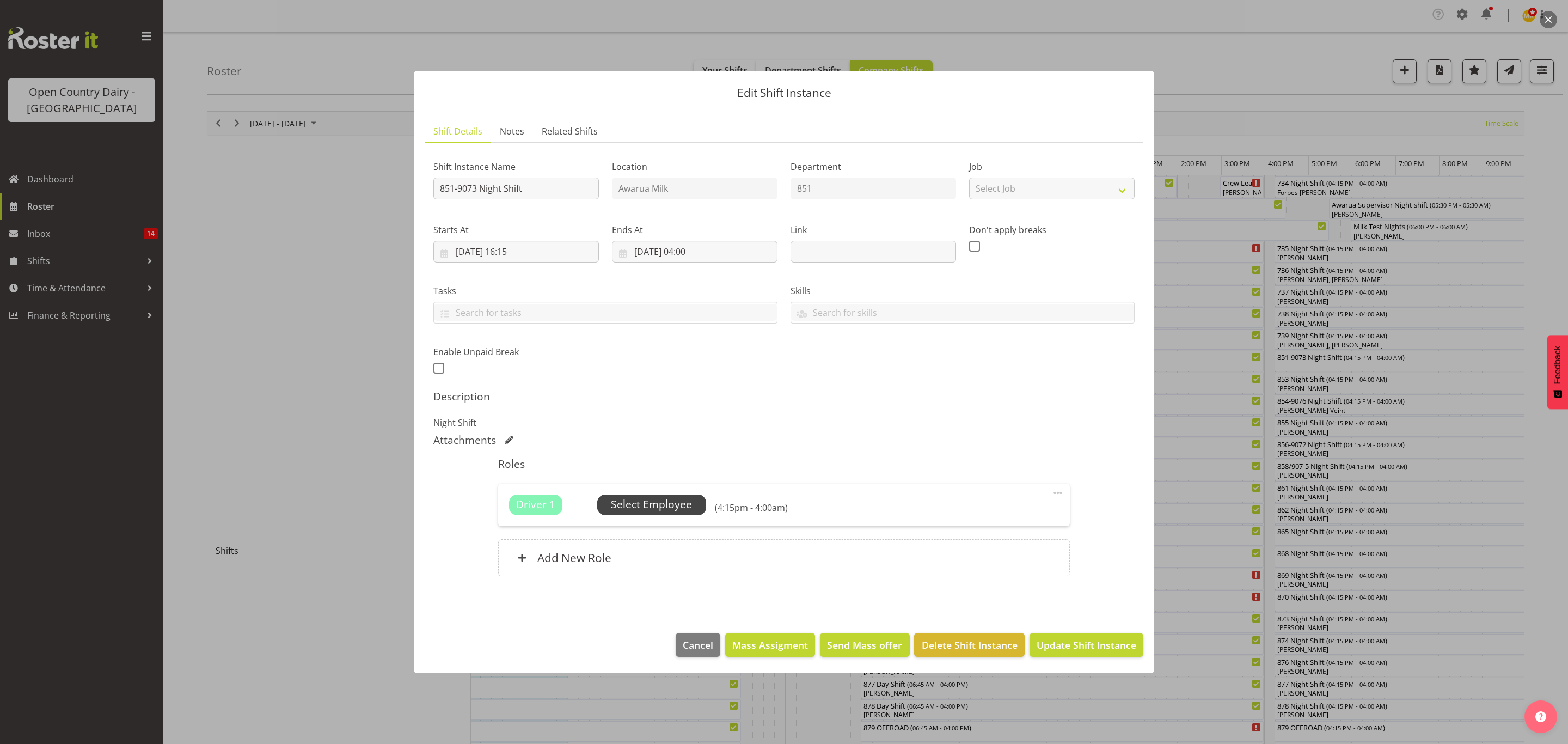
click at [624, 497] on span "Select Employee" at bounding box center [651, 505] width 81 height 16
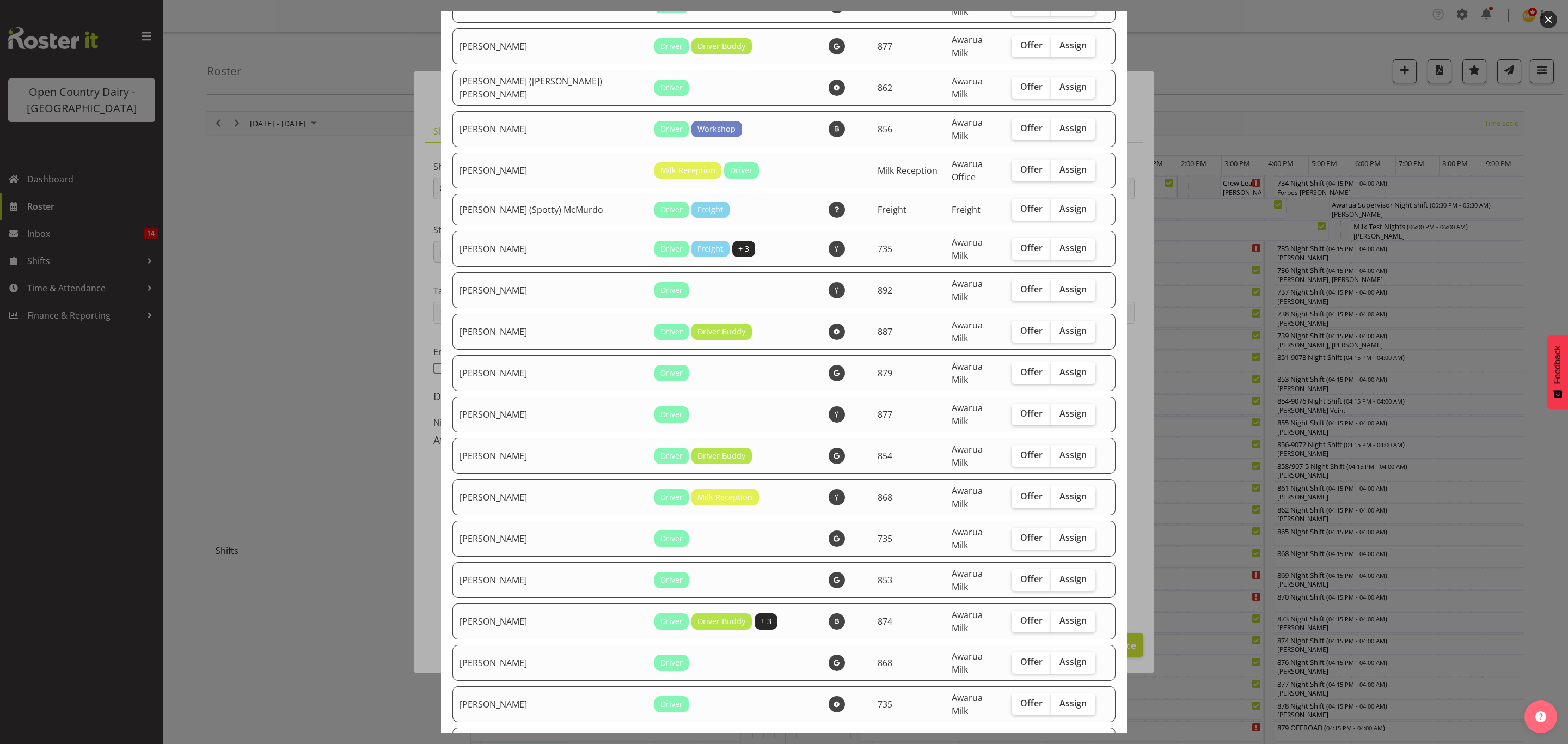
scroll to position [899, 0]
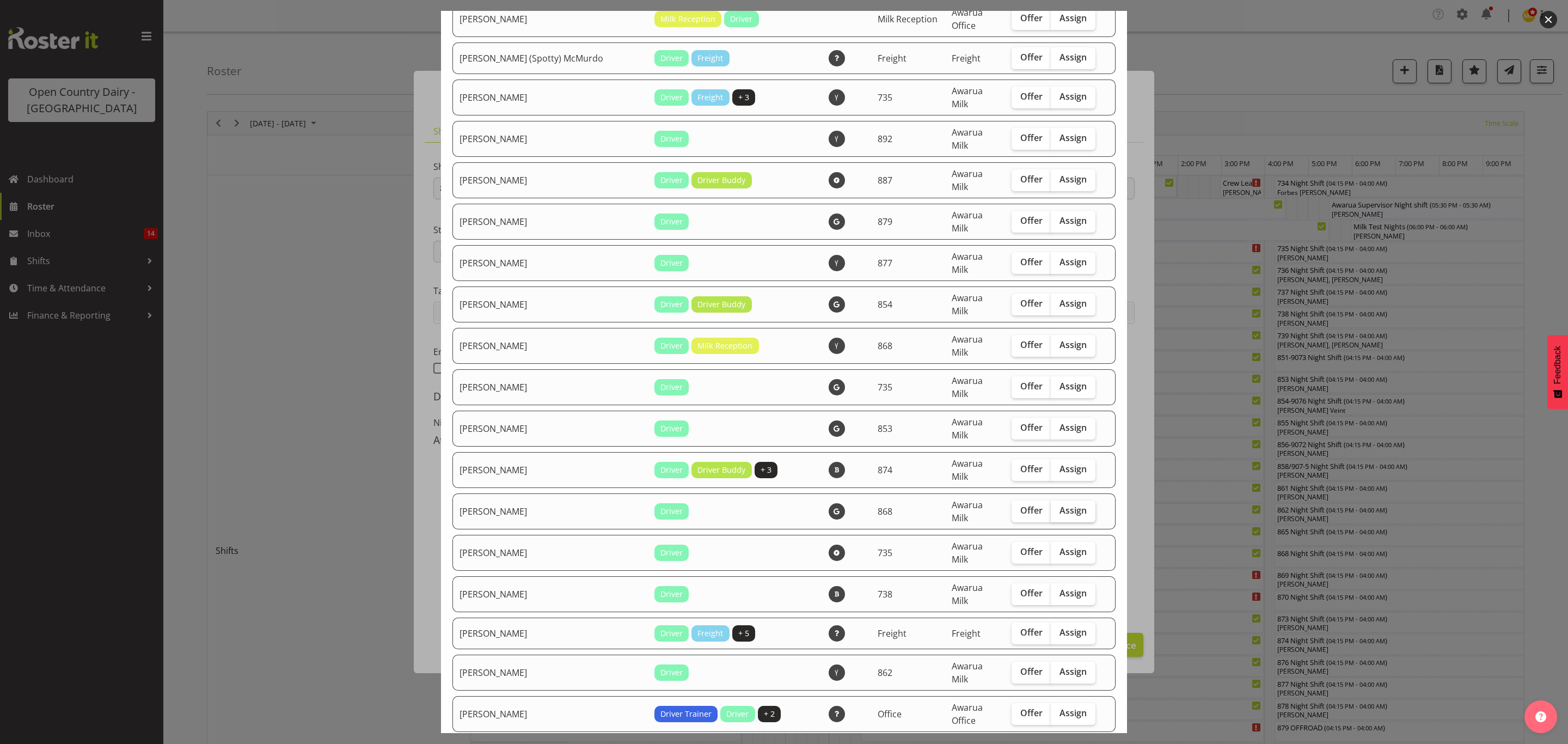
click at [1059, 505] on span "Assign" at bounding box center [1073, 510] width 27 height 11
click at [1050, 507] on input "Assign" at bounding box center [1054, 510] width 7 height 7
checkbox input "true"
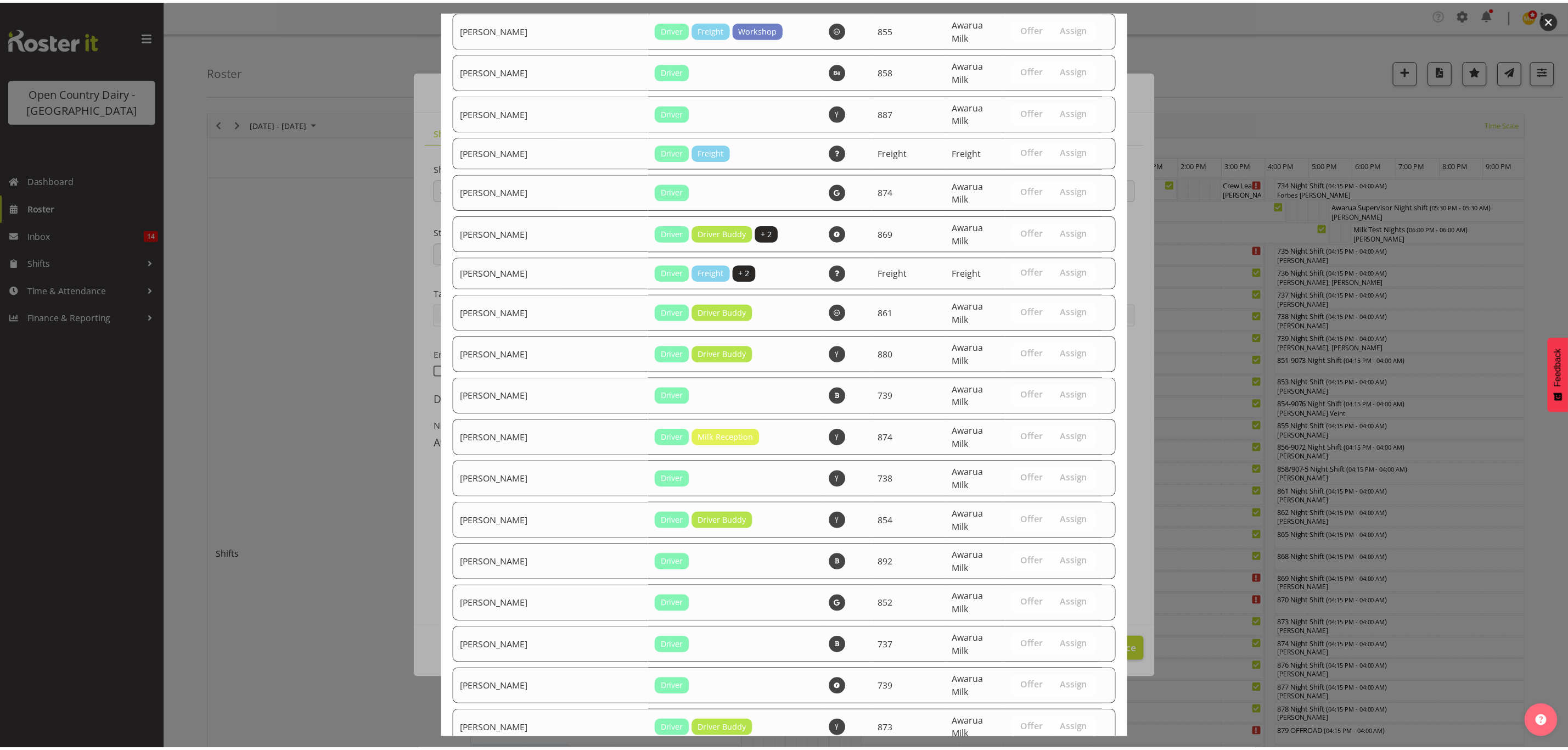
scroll to position [3788, 0]
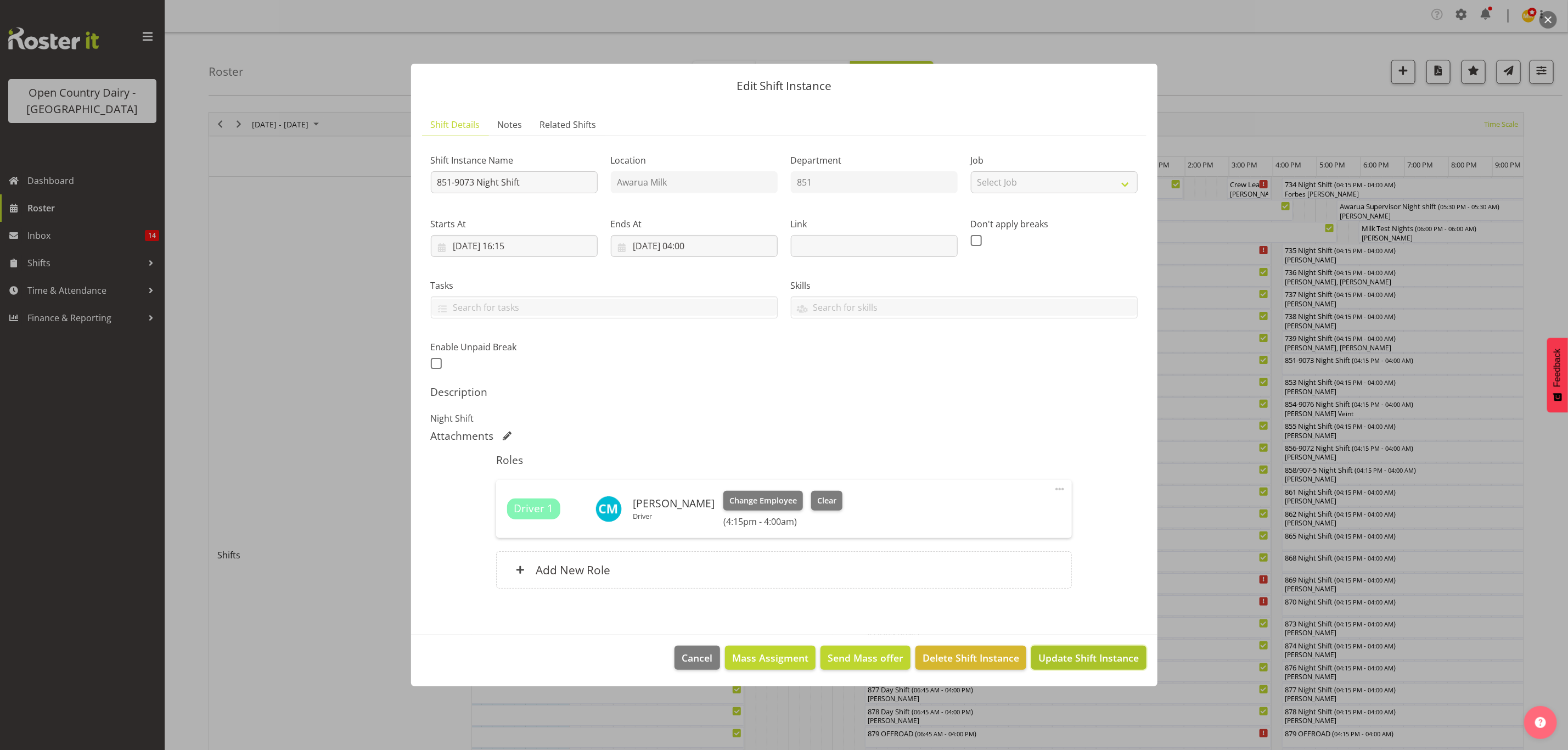
click at [1095, 658] on span "Update Shift Instance" at bounding box center [1089, 658] width 100 height 14
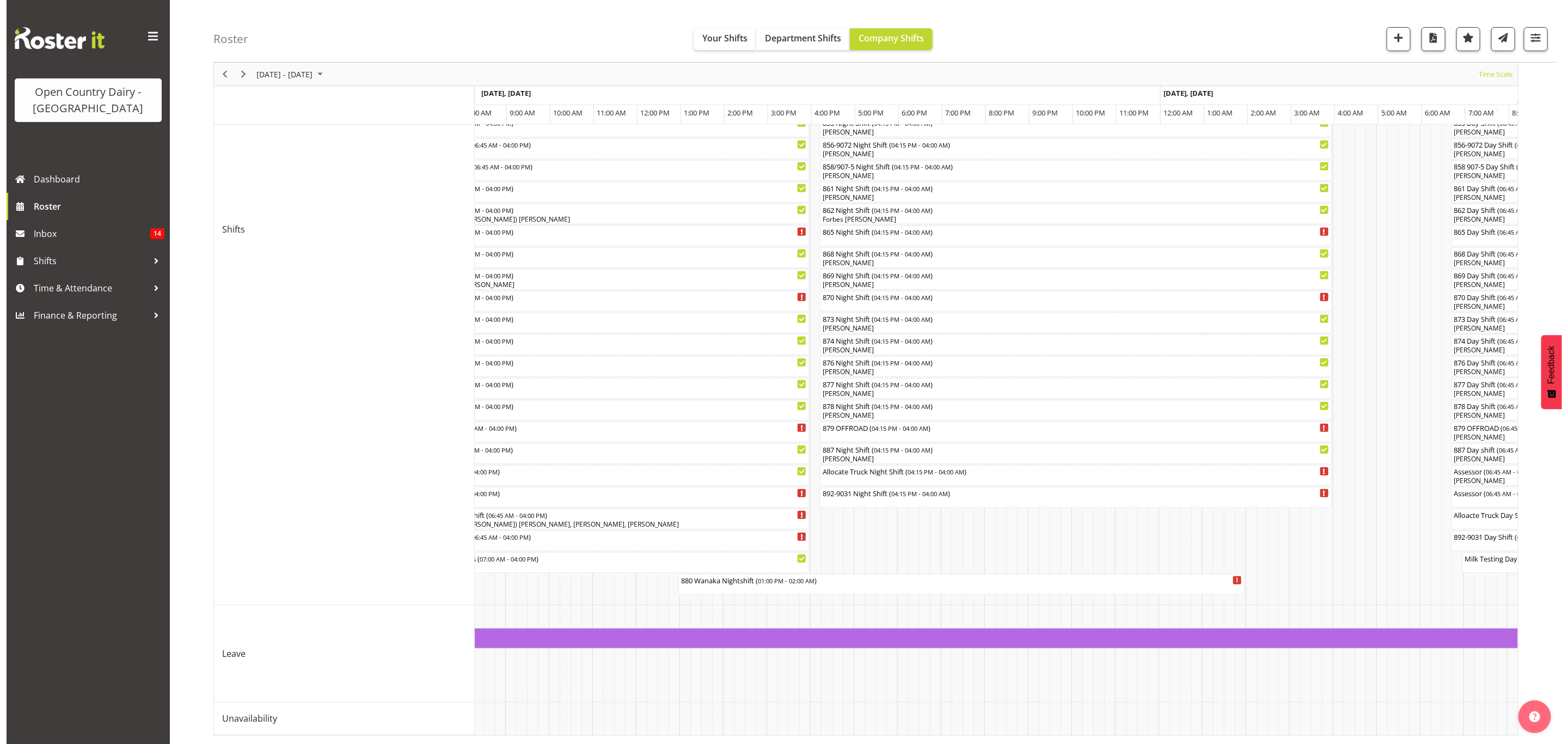
scroll to position [252, 0]
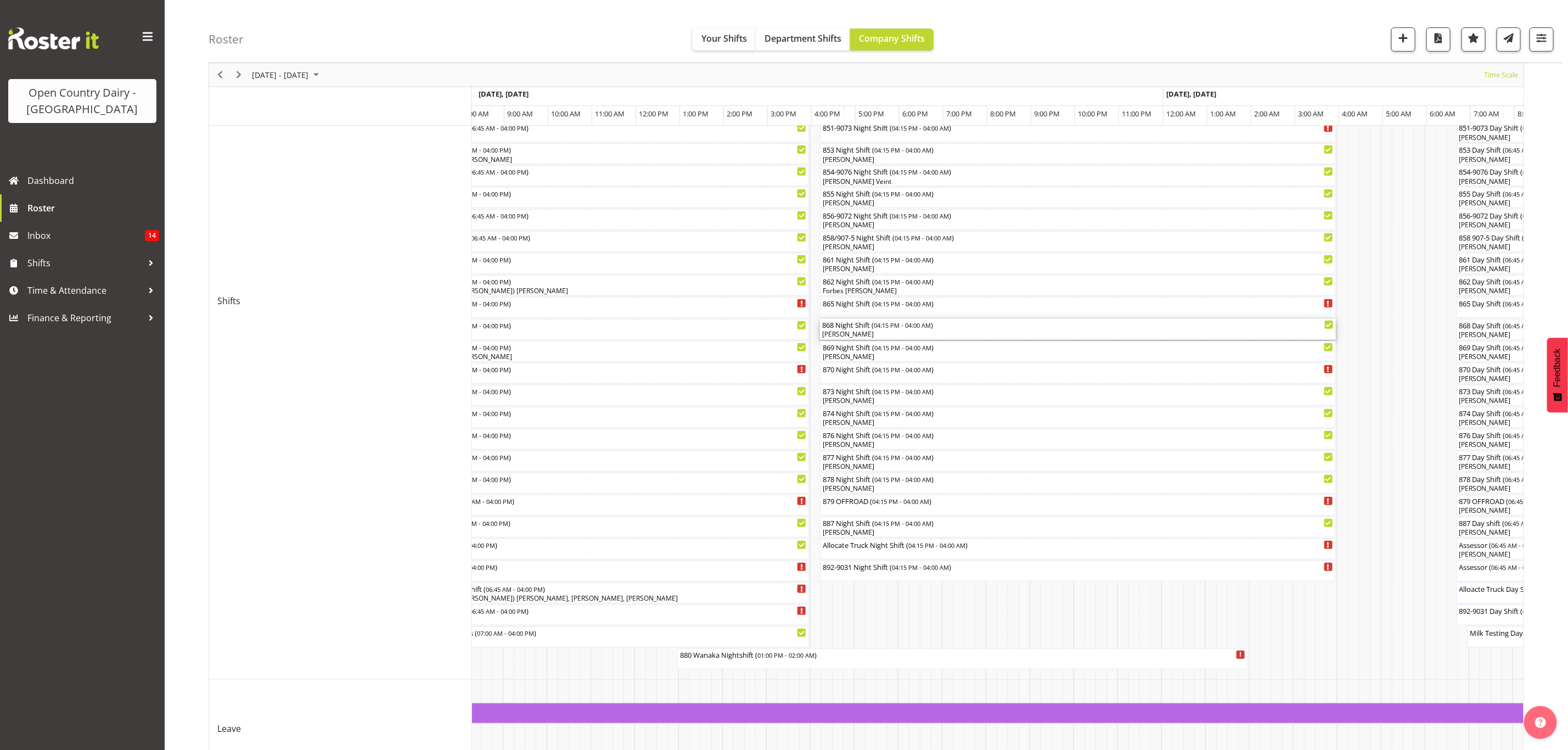
click at [863, 326] on div "868 Night Shift ( 04:15 PM - 04:00 AM )" at bounding box center [1078, 324] width 512 height 11
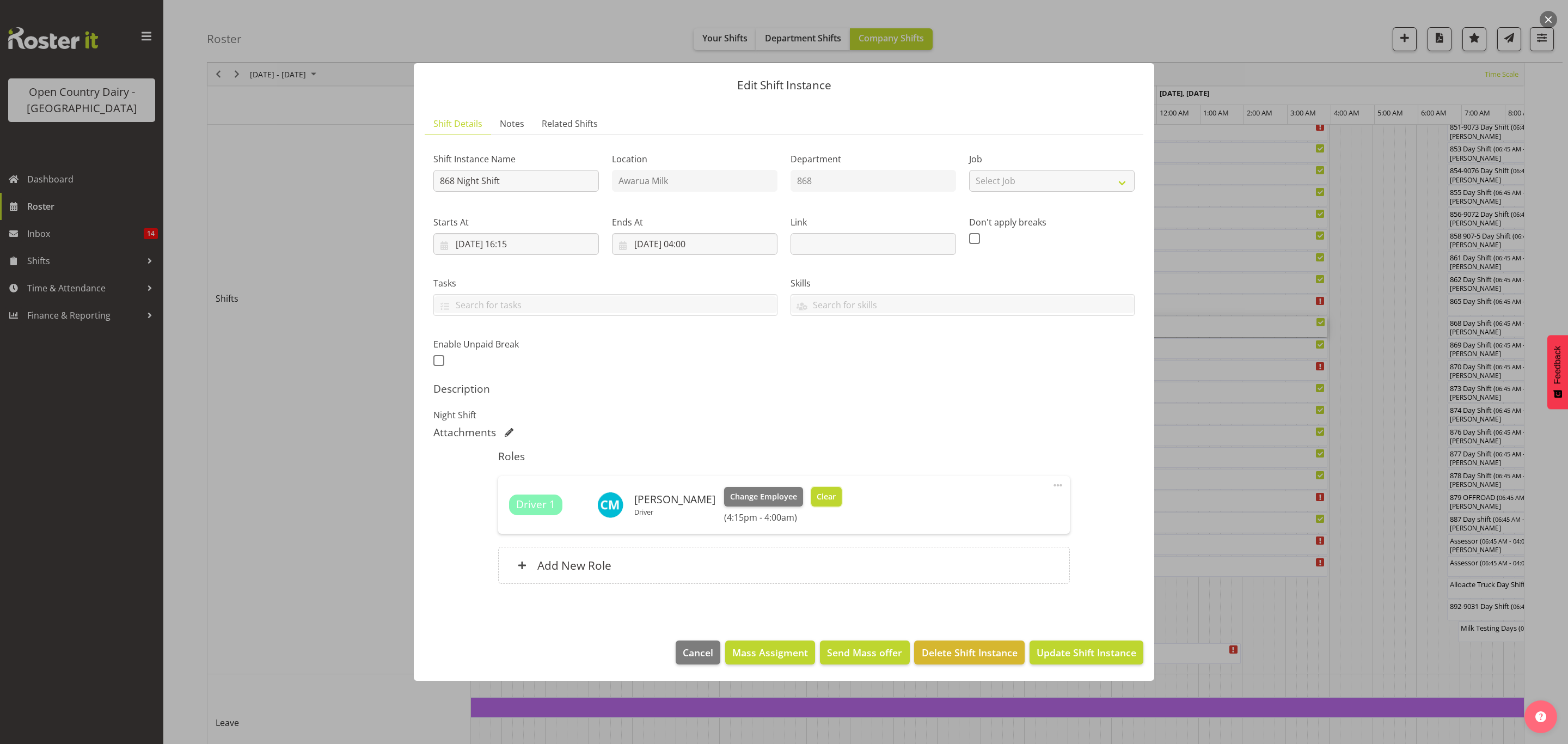
click at [836, 491] on span "Clear" at bounding box center [826, 497] width 19 height 12
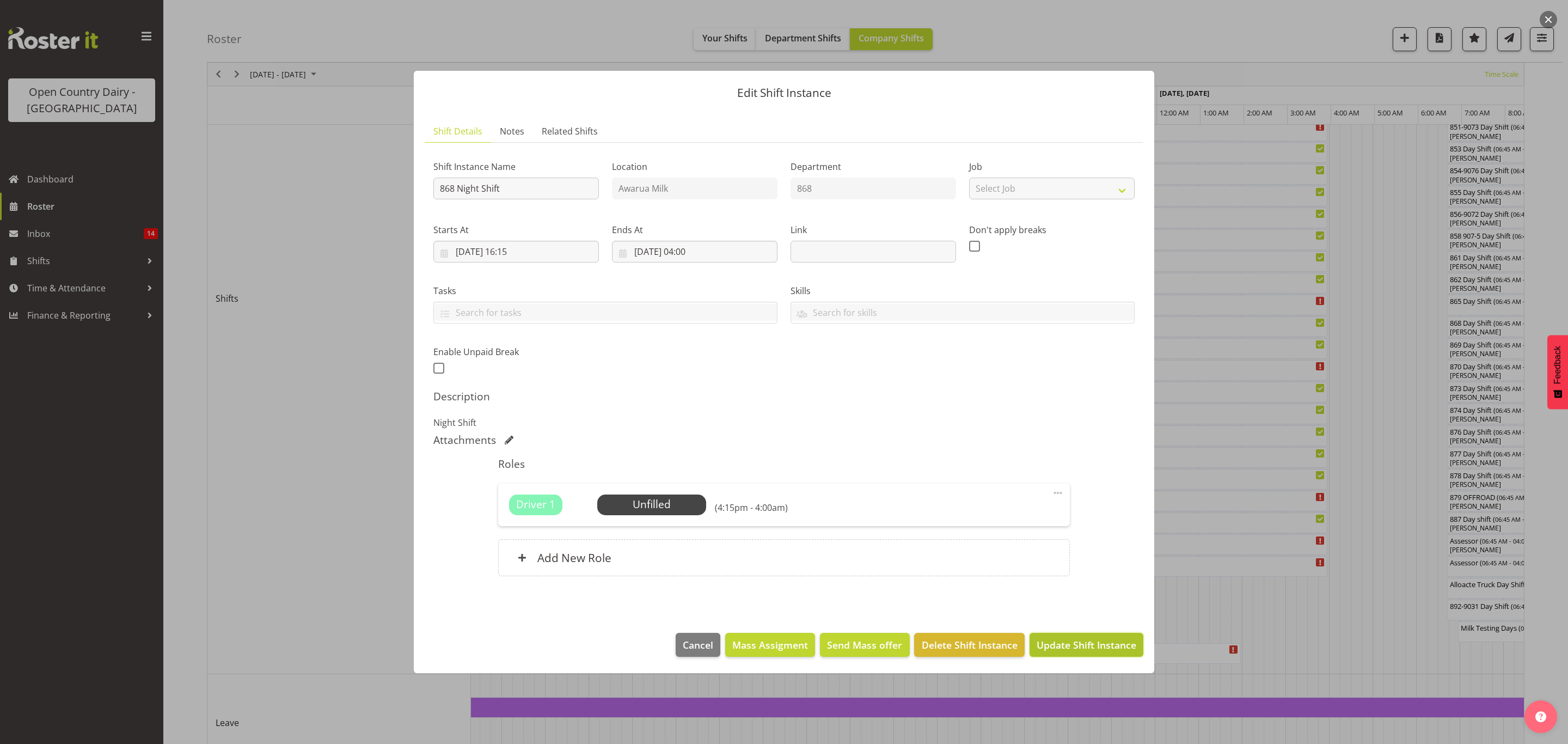
click at [1042, 654] on button "Update Shift Instance" at bounding box center [1087, 645] width 114 height 24
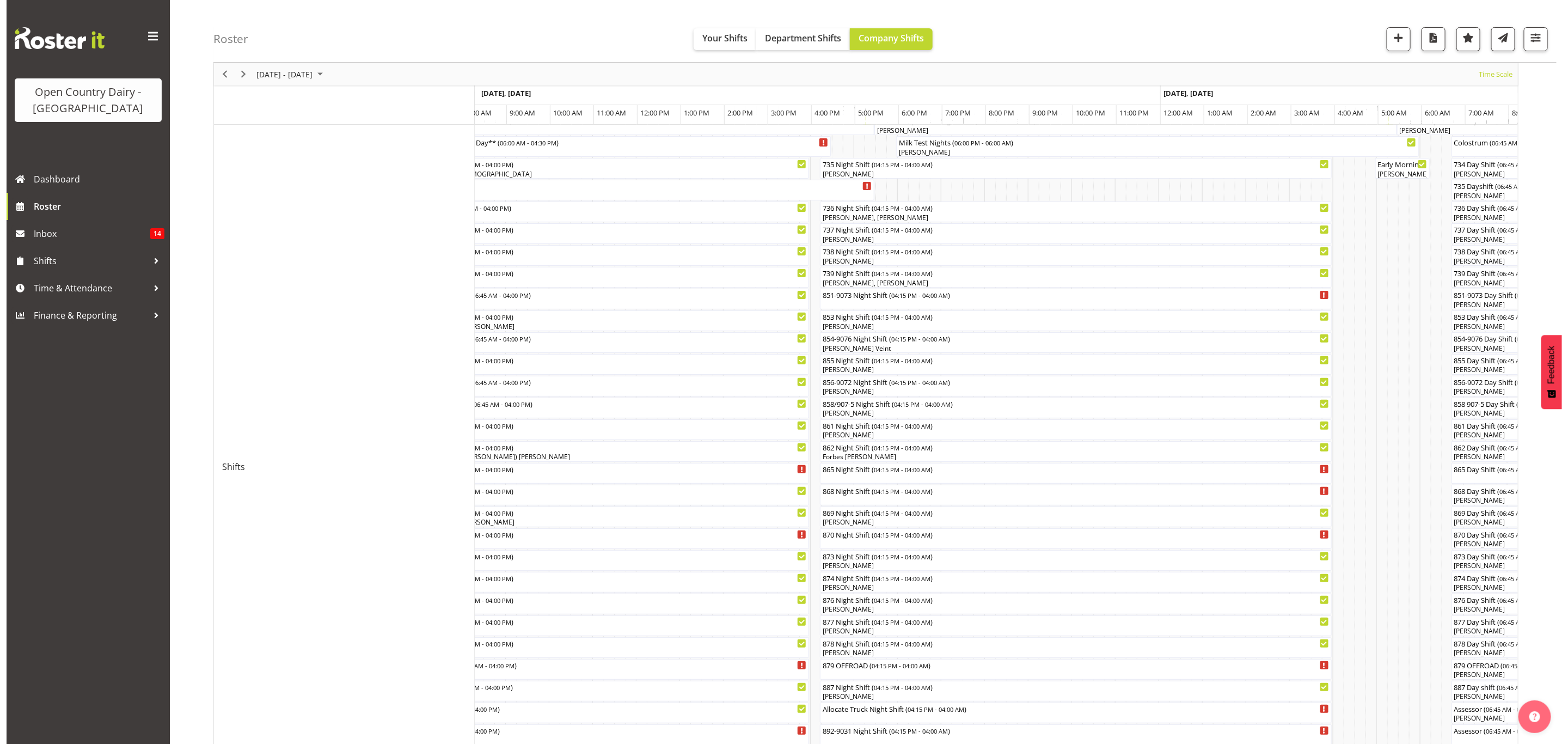
scroll to position [82, 0]
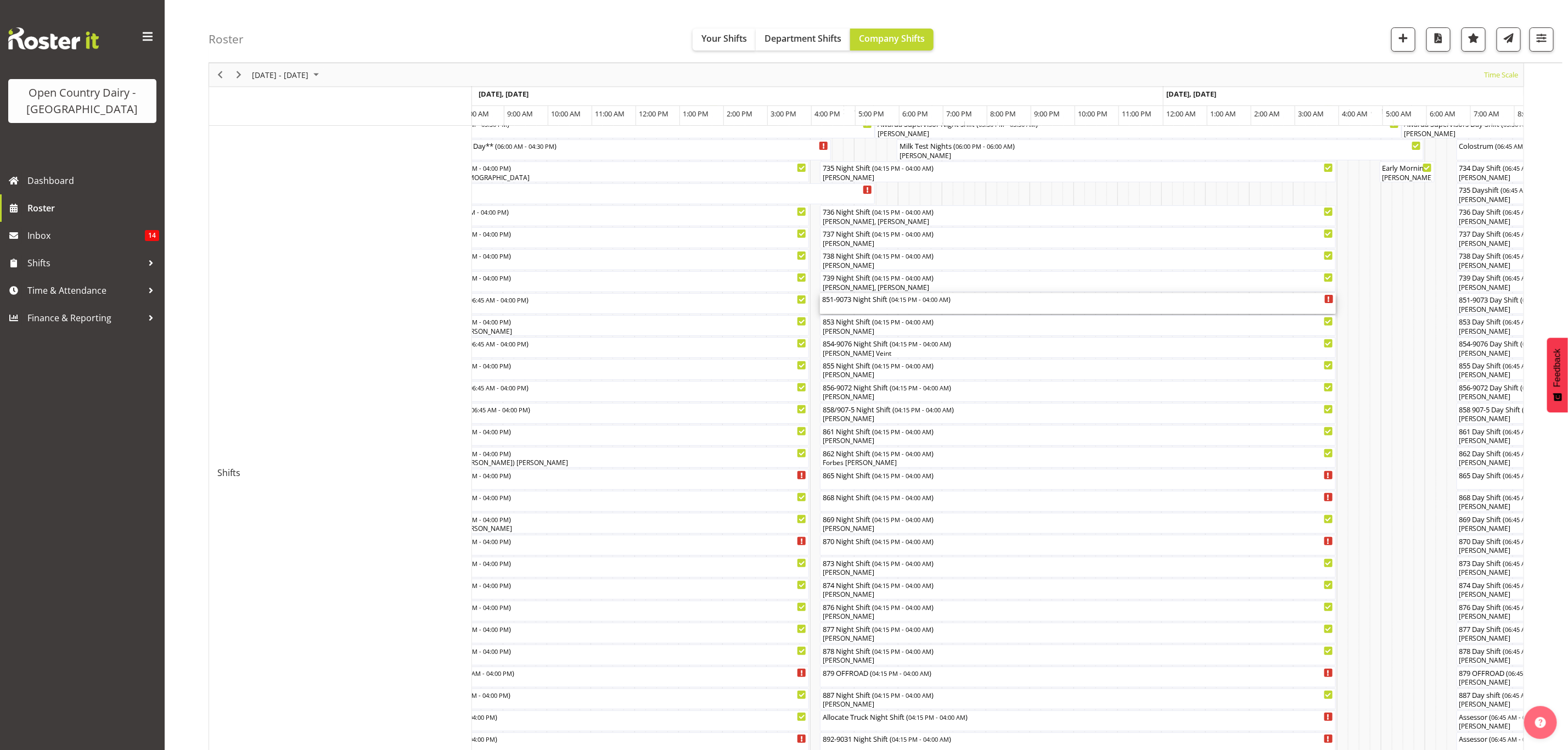
click at [901, 303] on span "04:15 PM - 04:00 AM" at bounding box center [919, 299] width 57 height 9
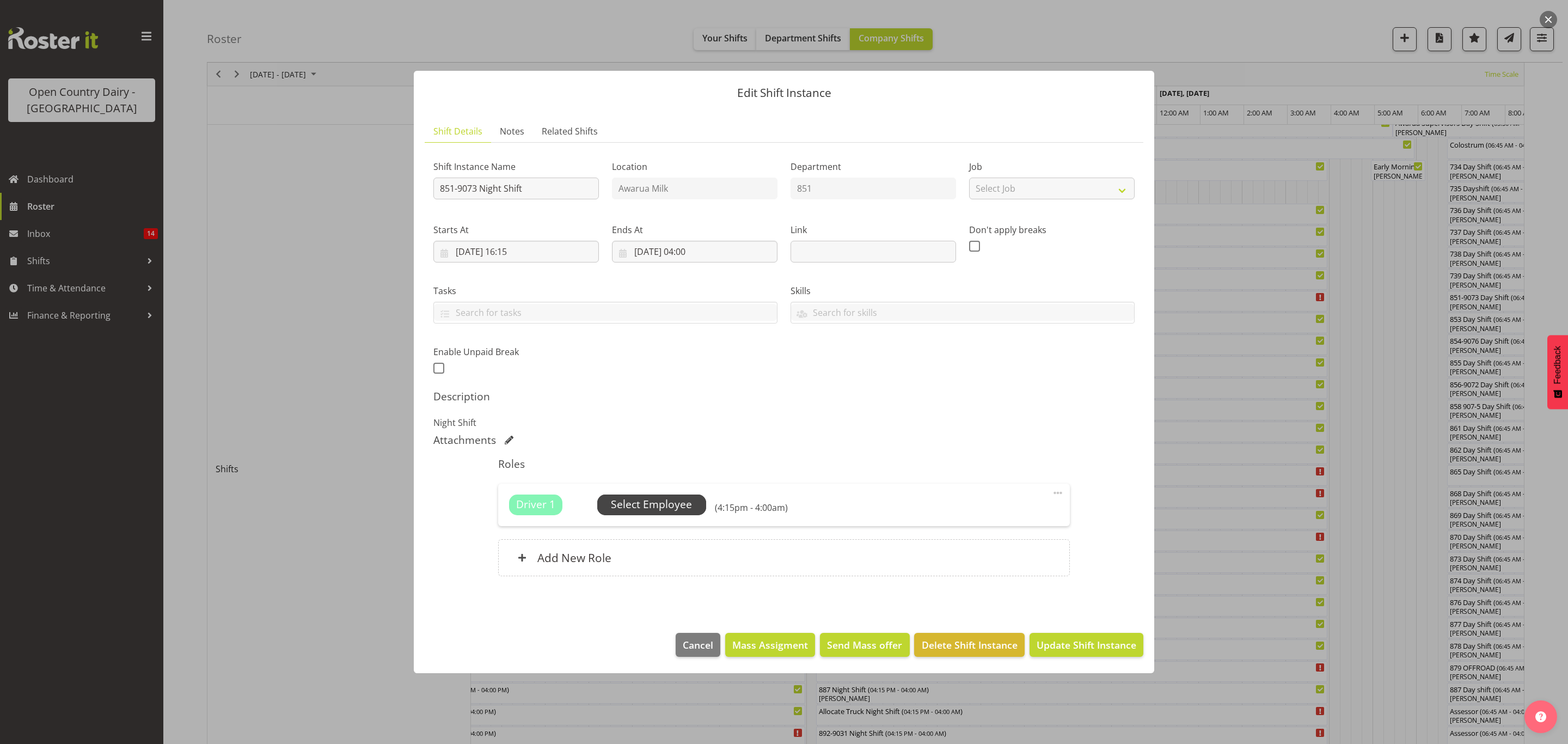
click at [687, 500] on span "Select Employee" at bounding box center [651, 505] width 81 height 16
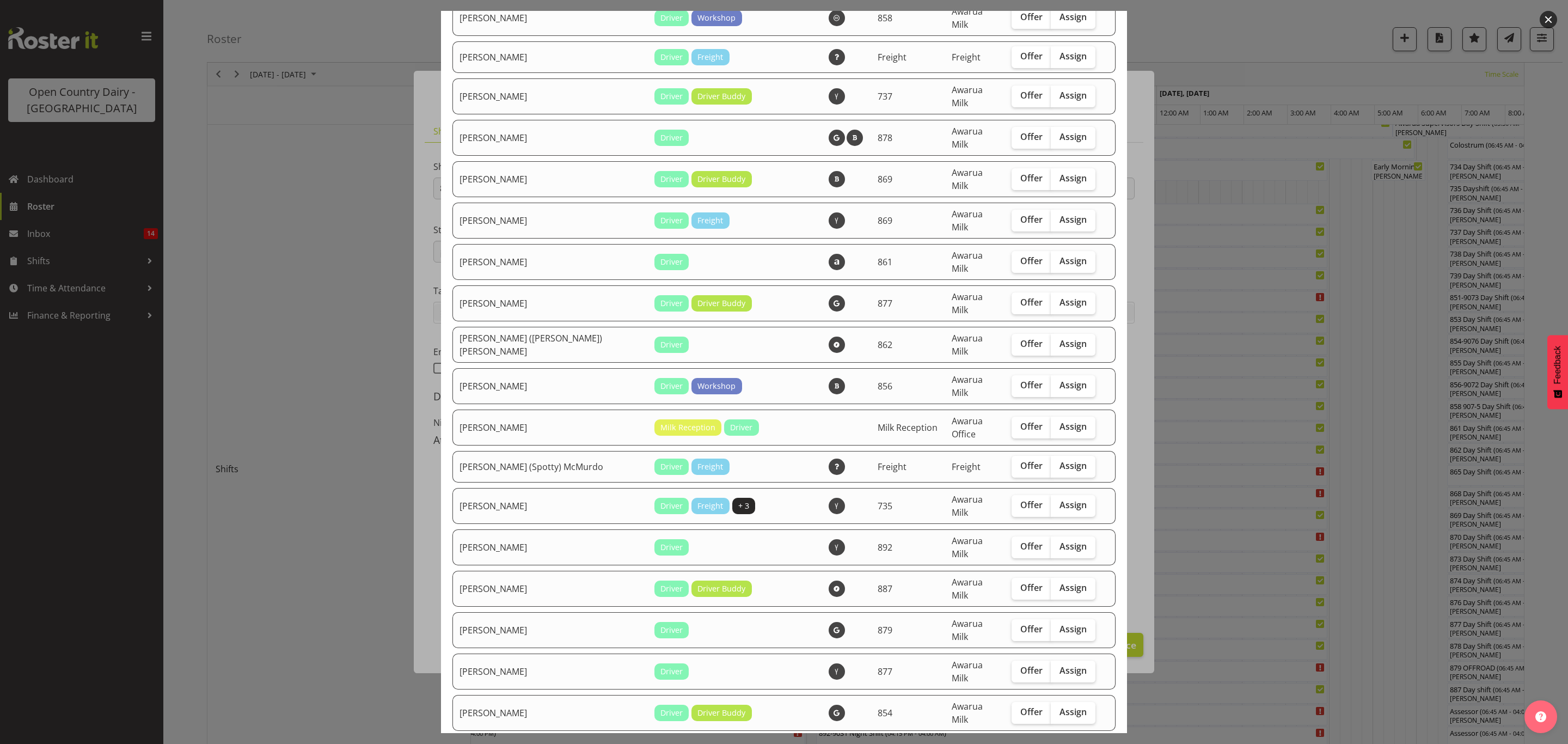
scroll to position [735, 0]
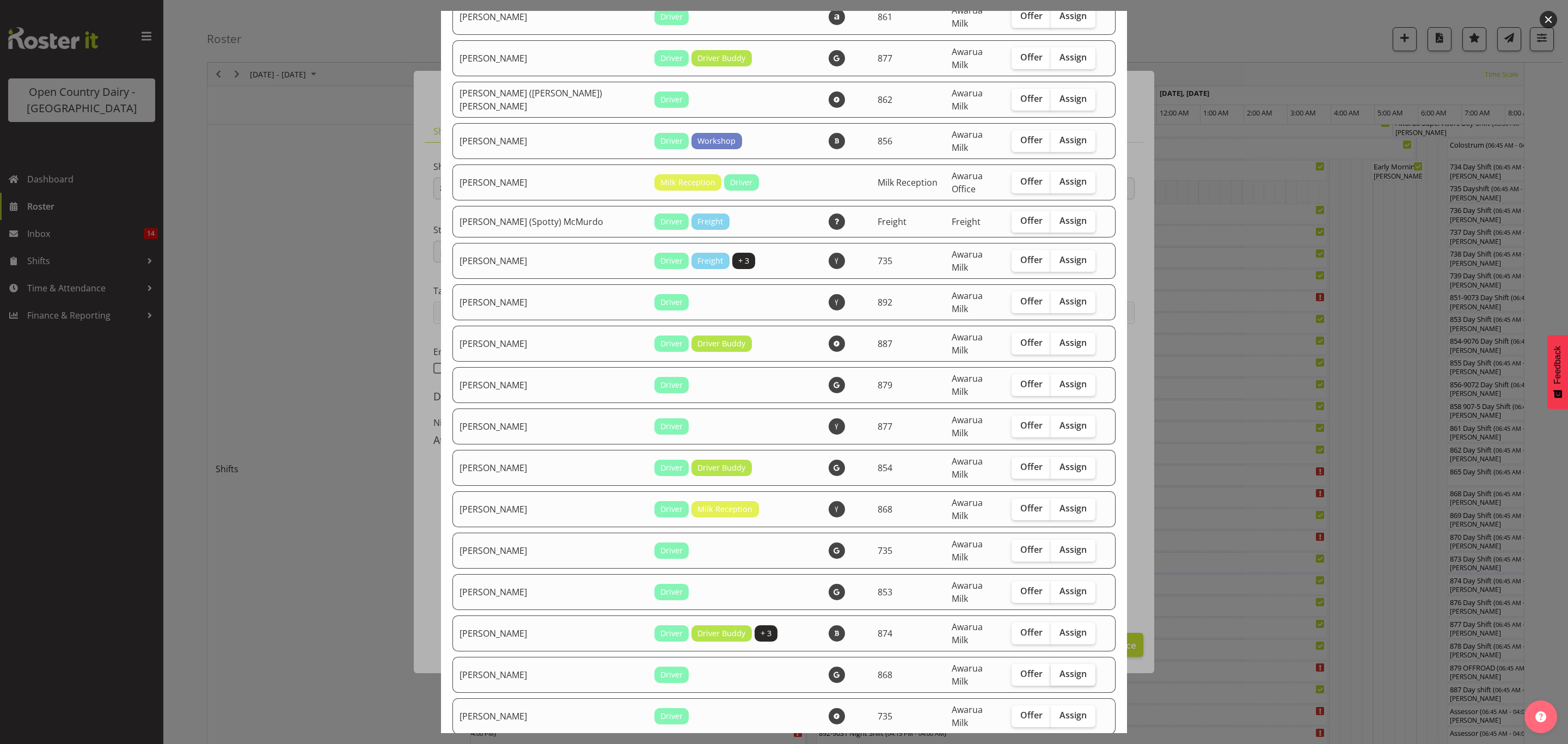
click at [1069, 664] on label "Assign" at bounding box center [1073, 675] width 45 height 22
click at [1058, 670] on input "Assign" at bounding box center [1054, 674] width 7 height 7
checkbox input "true"
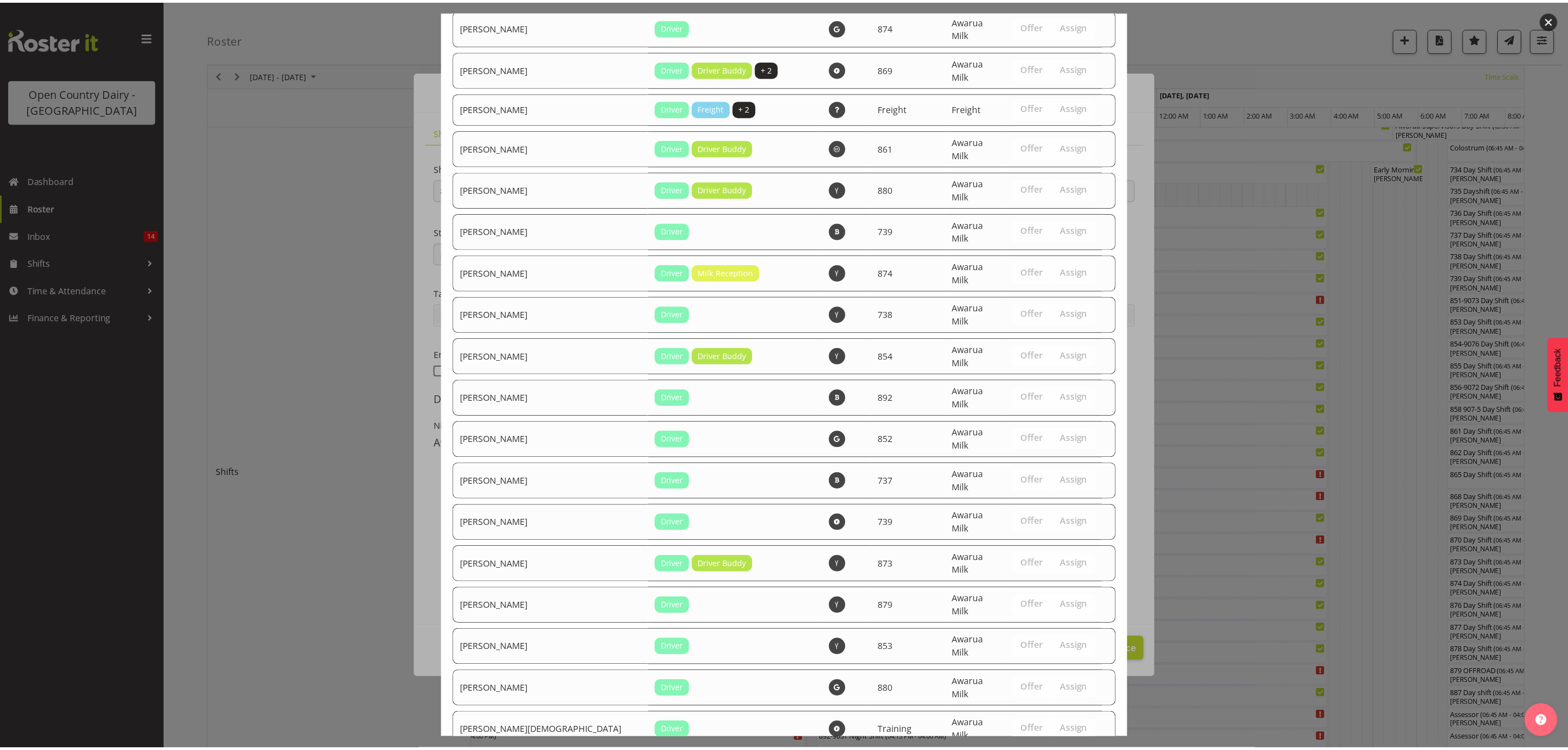
scroll to position [3788, 0]
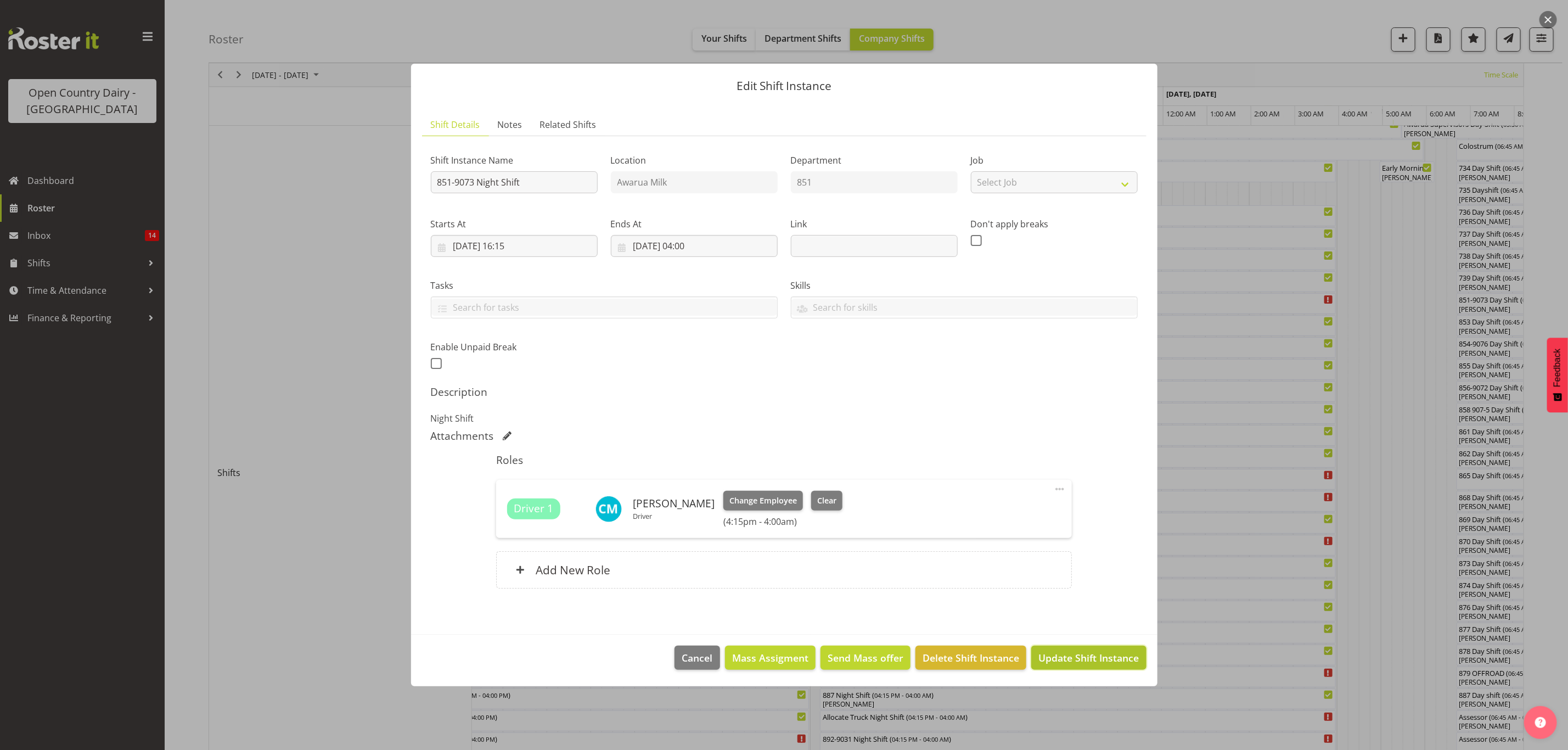
click at [1107, 656] on span "Update Shift Instance" at bounding box center [1089, 658] width 100 height 14
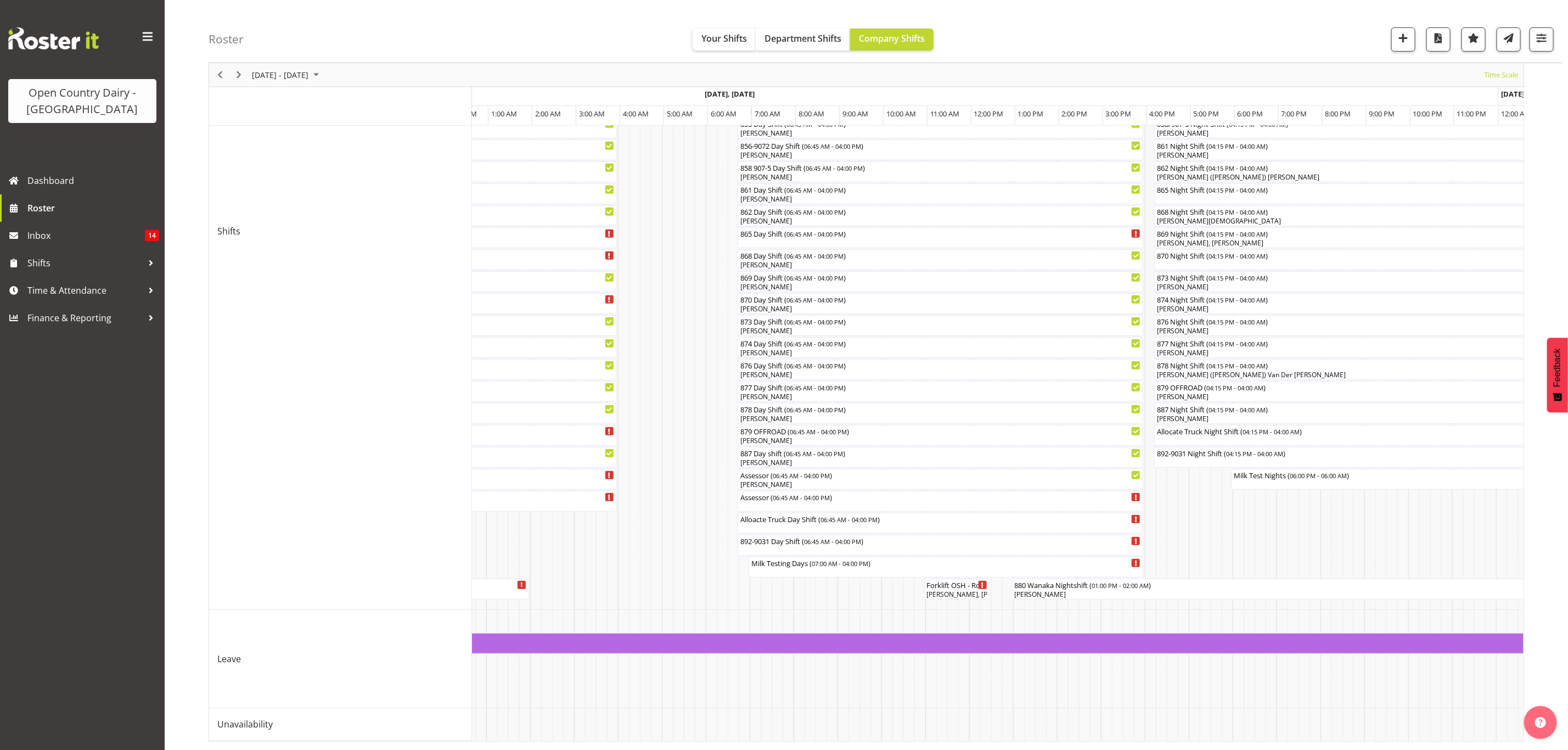
scroll to position [0, 0]
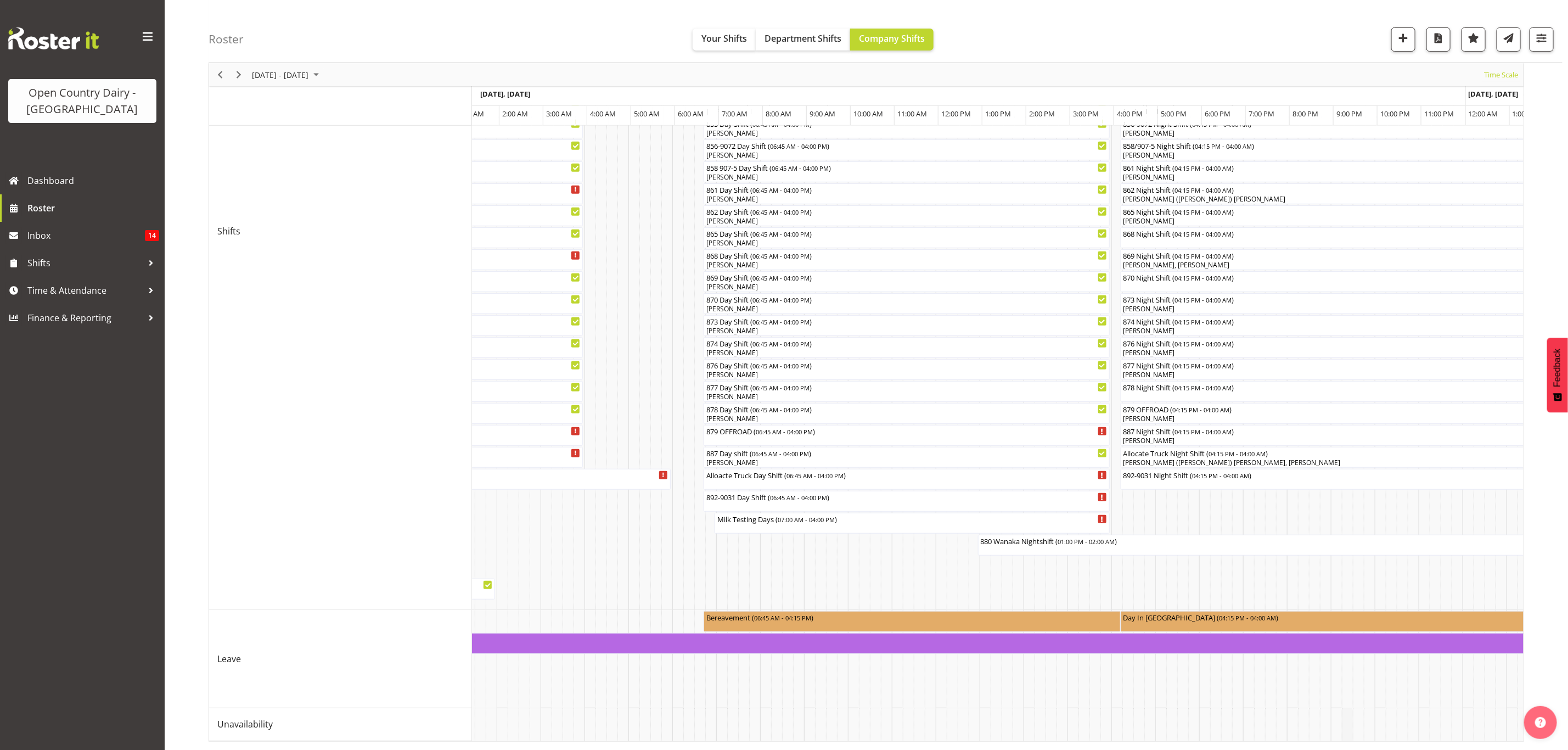
drag, startPoint x: 1265, startPoint y: 747, endPoint x: 1346, endPoint y: 727, distance: 83.4
click at [1346, 727] on div "September 01 - 07, 2025 Today Timeline Day Timeline Week Timeline Fortnight Tim…" at bounding box center [888, 264] width 1360 height 971
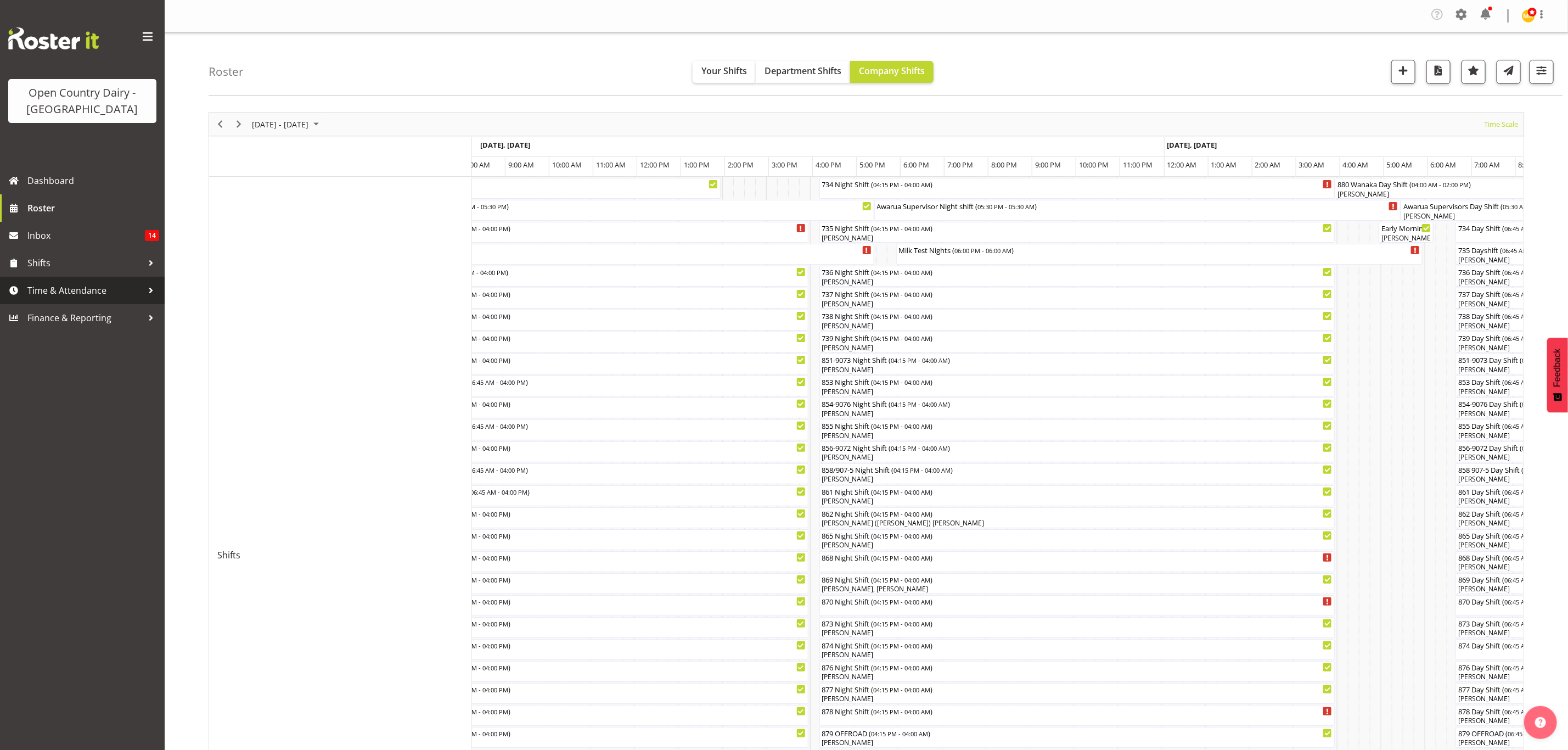
click at [89, 297] on span "Time & Attendance" at bounding box center [85, 291] width 115 height 16
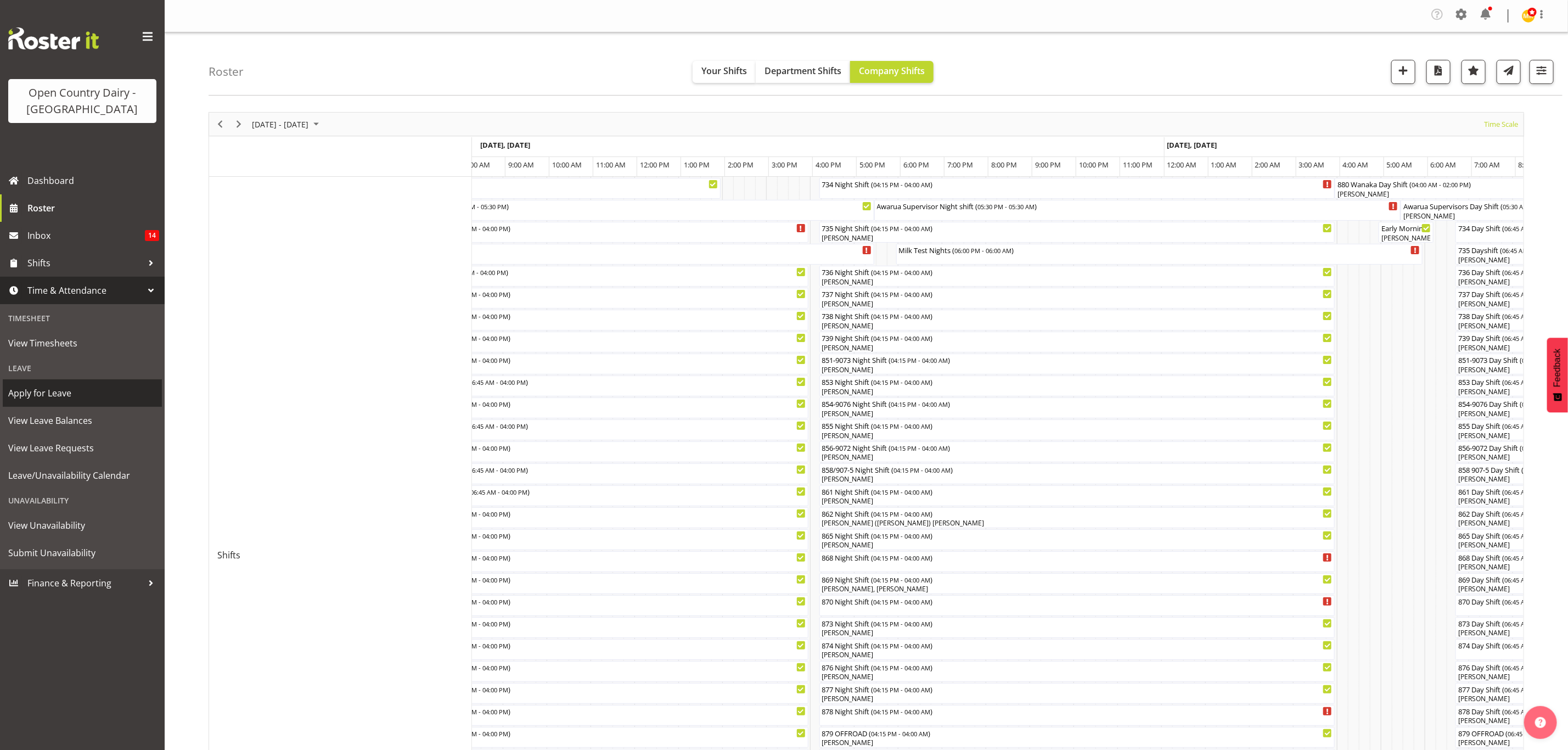
click at [82, 395] on span "Apply for Leave" at bounding box center [82, 393] width 148 height 16
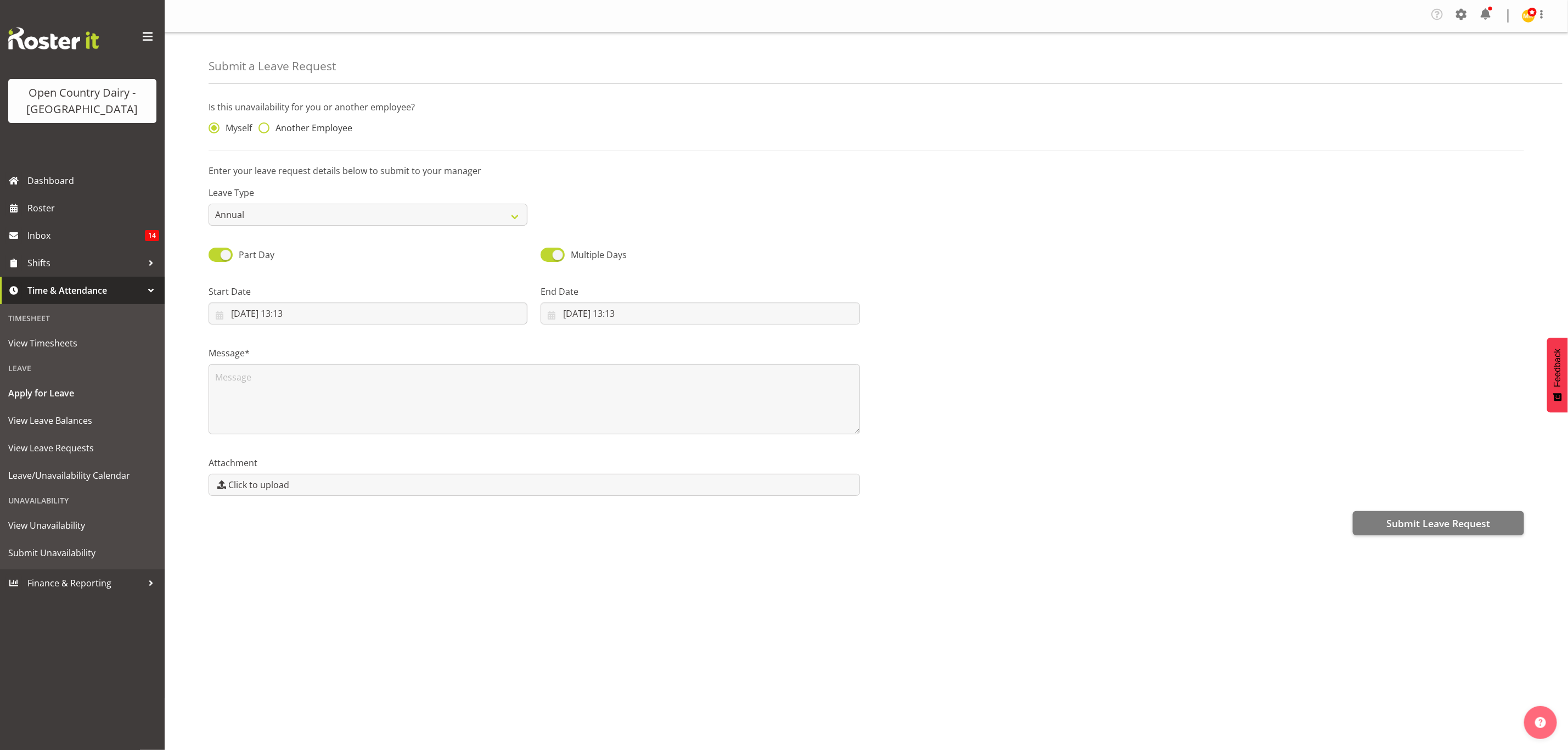
click at [276, 132] on span "Another Employee" at bounding box center [311, 128] width 83 height 11
click at [266, 132] on input "Another Employee" at bounding box center [262, 128] width 7 height 7
radio input "true"
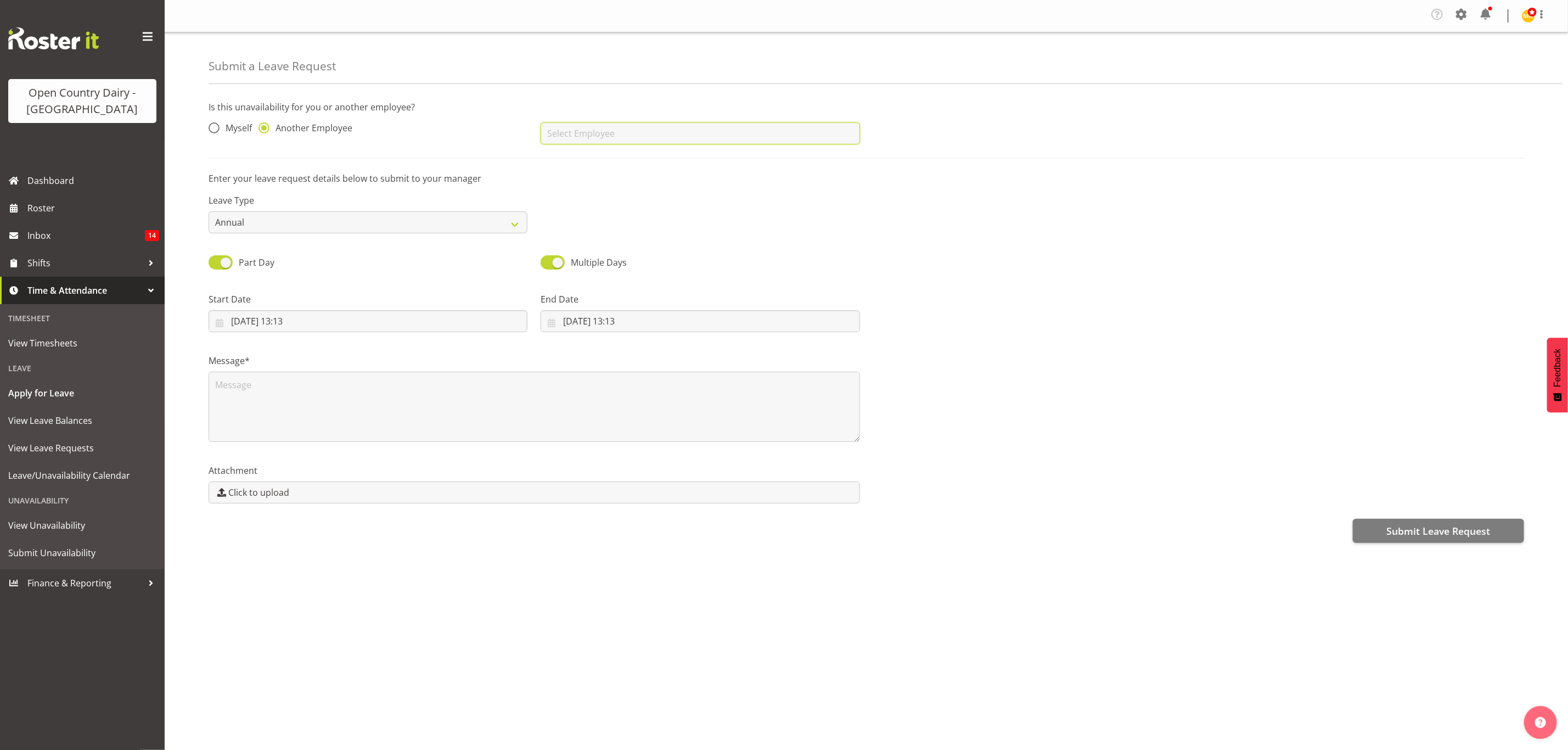
click at [562, 131] on input "text" at bounding box center [700, 134] width 319 height 22
click at [598, 214] on link "[PERSON_NAME]" at bounding box center [700, 220] width 319 height 20
type input "[PERSON_NAME]"
click at [500, 223] on select "Annual Sick Leave Without Pay Bereavement Domestic Violence Parental Jury Servi…" at bounding box center [367, 222] width 319 height 22
select select "Sick"
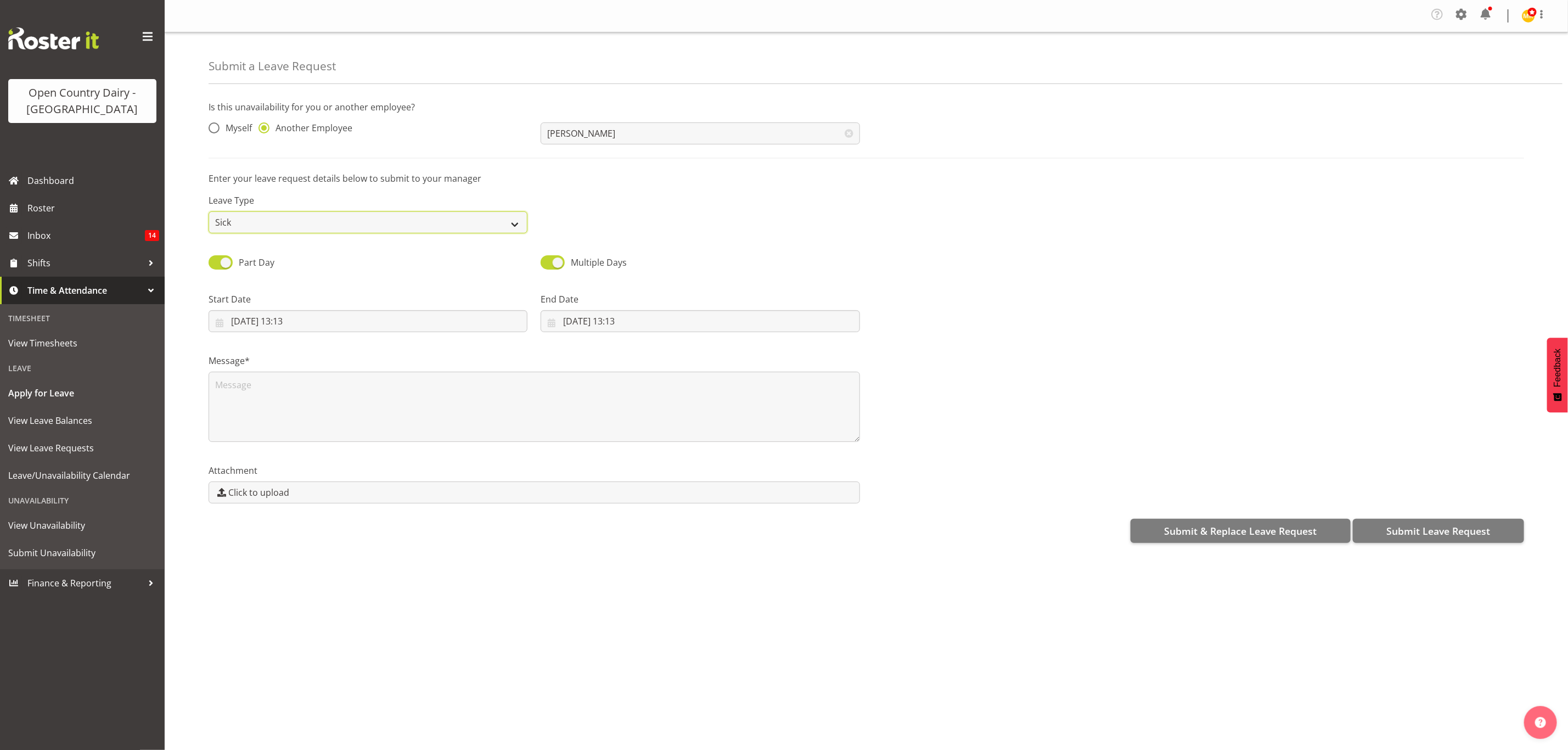
click at [208, 212] on select "Annual Sick Leave Without Pay Bereavement Domestic Violence Parental Jury Servi…" at bounding box center [367, 222] width 319 height 22
click at [255, 323] on input "[DATE] 13:13" at bounding box center [367, 321] width 319 height 22
click at [313, 409] on link "3" at bounding box center [309, 411] width 22 height 22
type input "[DATE] 13:13"
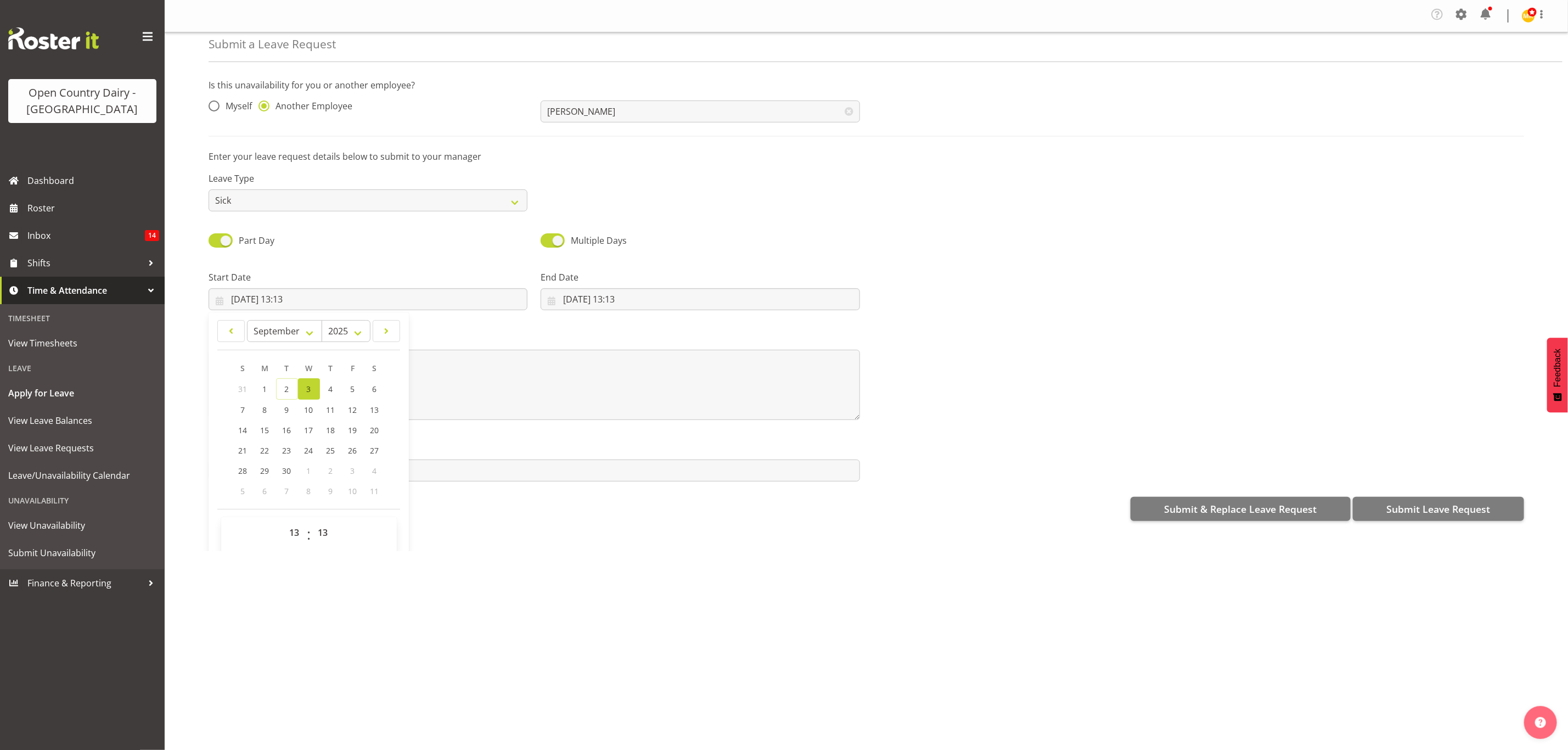
scroll to position [33, 0]
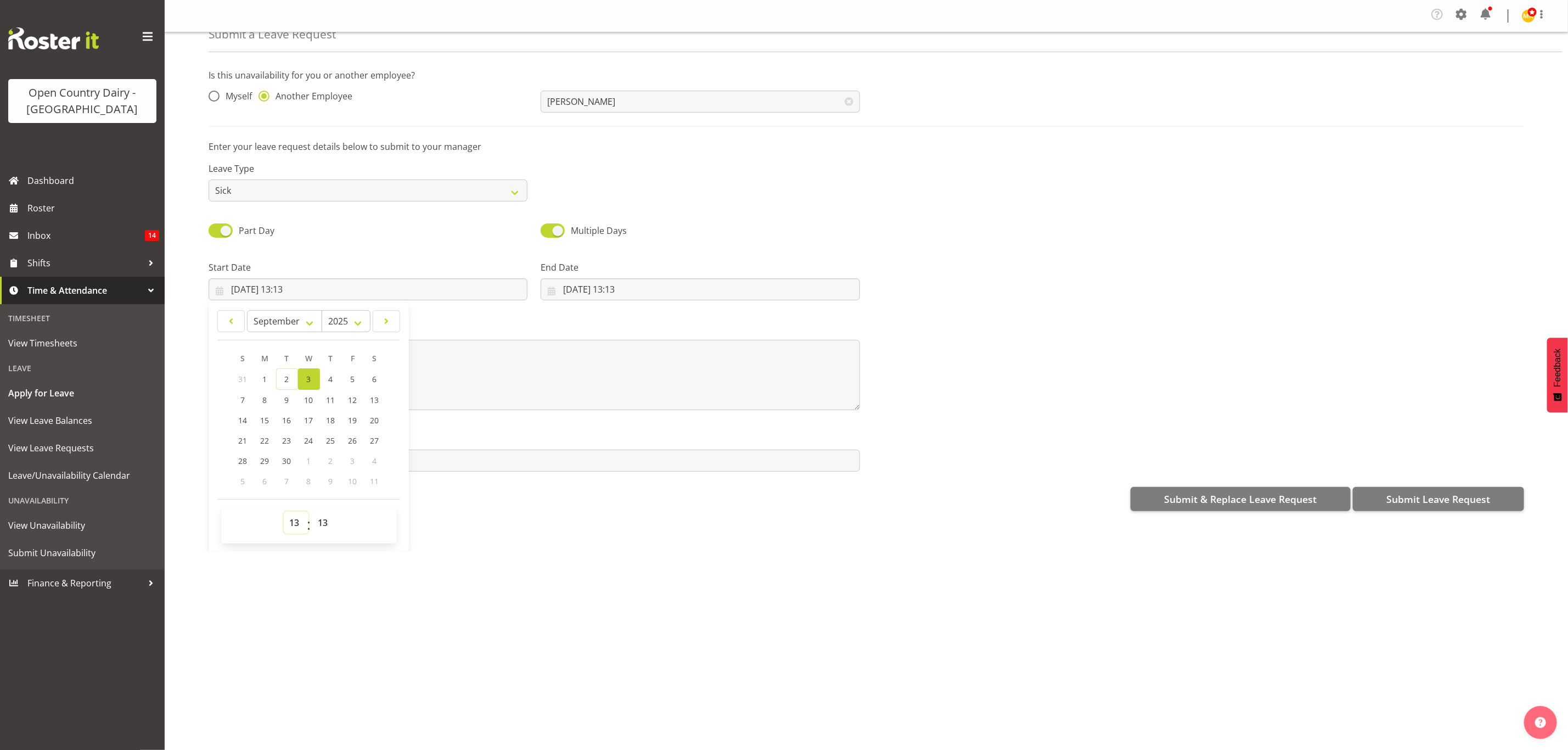
click at [297, 523] on select "00 01 02 03 04 05 06 07 08 09 10 11 12 13 14 15 16 17 18 19 20 21 22 23" at bounding box center [296, 523] width 25 height 22
click at [297, 516] on select "00 01 02 03 04 05 06 07 08 09 10 11 12 13 14 15 16 17 18 19 20 21 22 23" at bounding box center [296, 523] width 25 height 22
select select "6"
click at [284, 512] on select "00 01 02 03 04 05 06 07 08 09 10 11 12 13 14 15 16 17 18 19 20 21 22 23" at bounding box center [296, 523] width 25 height 22
type input "[DATE] 06:13"
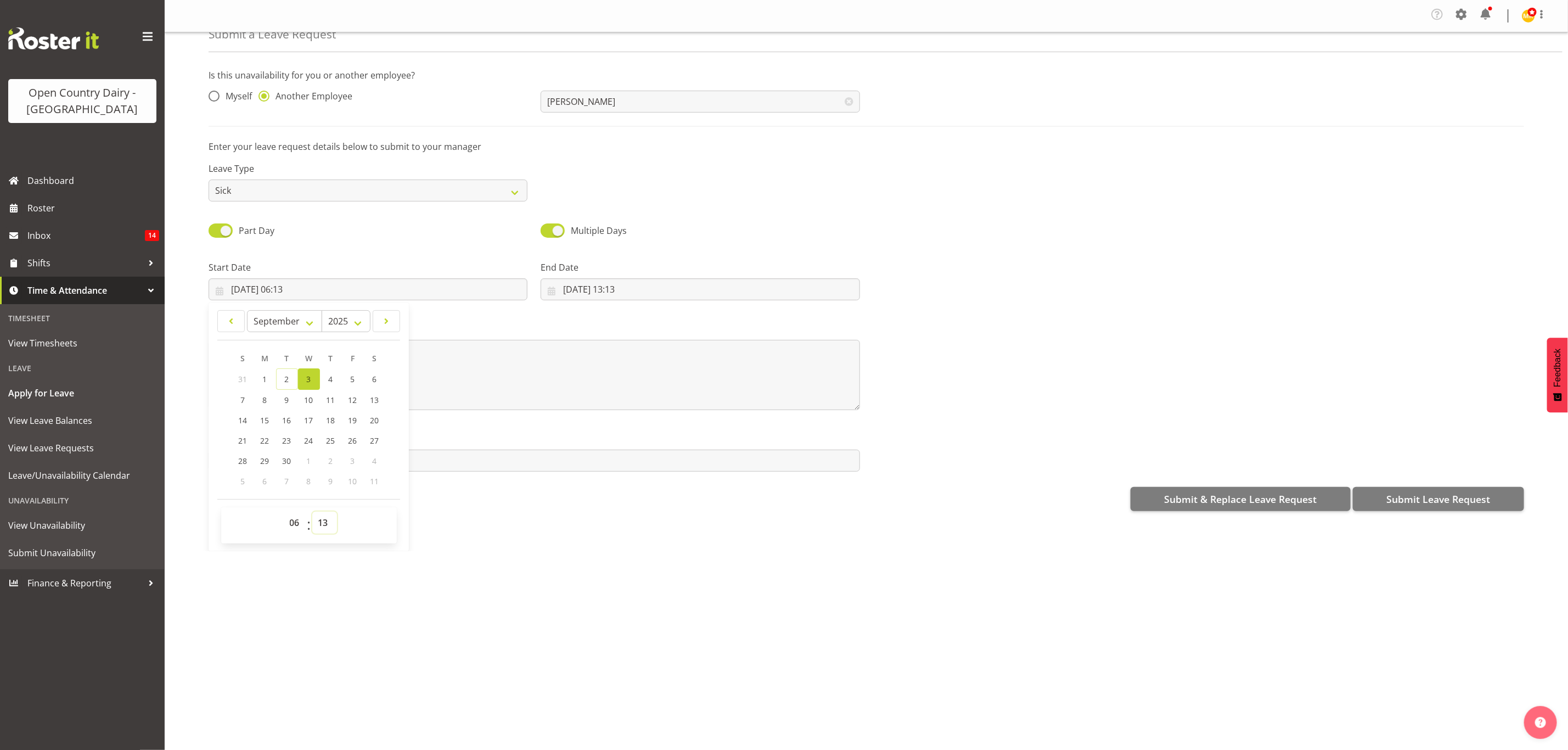
click at [324, 519] on select "00 01 02 03 04 05 06 07 08 09 10 11 12 13 14 15 16 17 18 19 20 21 22 23 24 25 2…" at bounding box center [324, 523] width 25 height 22
select select "45"
click at [313, 512] on select "00 01 02 03 04 05 06 07 08 09 10 11 12 13 14 15 16 17 18 19 20 21 22 23 24 25 2…" at bounding box center [324, 523] width 25 height 22
type input "[DATE] 06:45"
click at [606, 295] on input "[DATE] 13:13" at bounding box center [700, 289] width 319 height 22
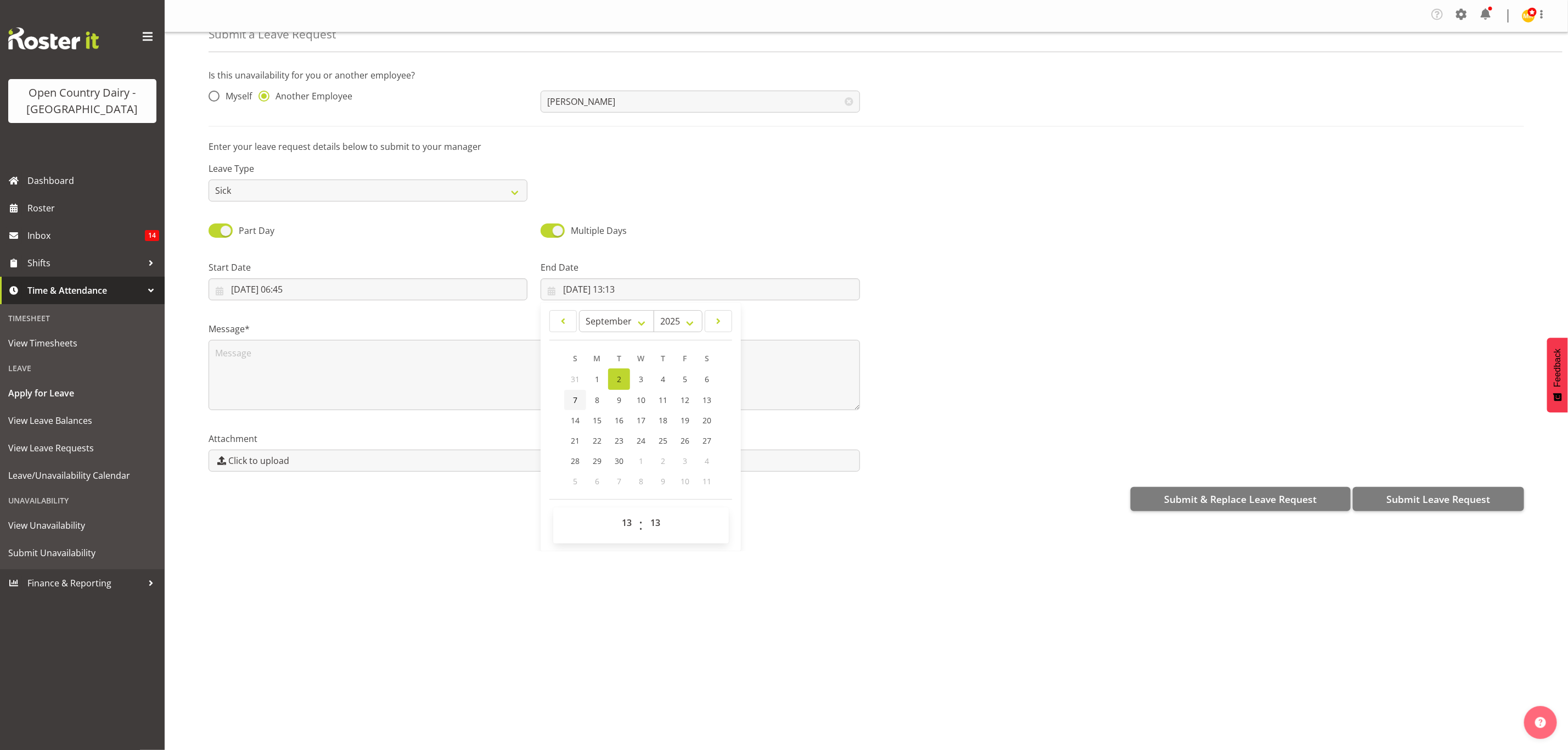
click at [578, 396] on link "7" at bounding box center [575, 400] width 22 height 20
type input "[DATE] 00:00"
select select "0"
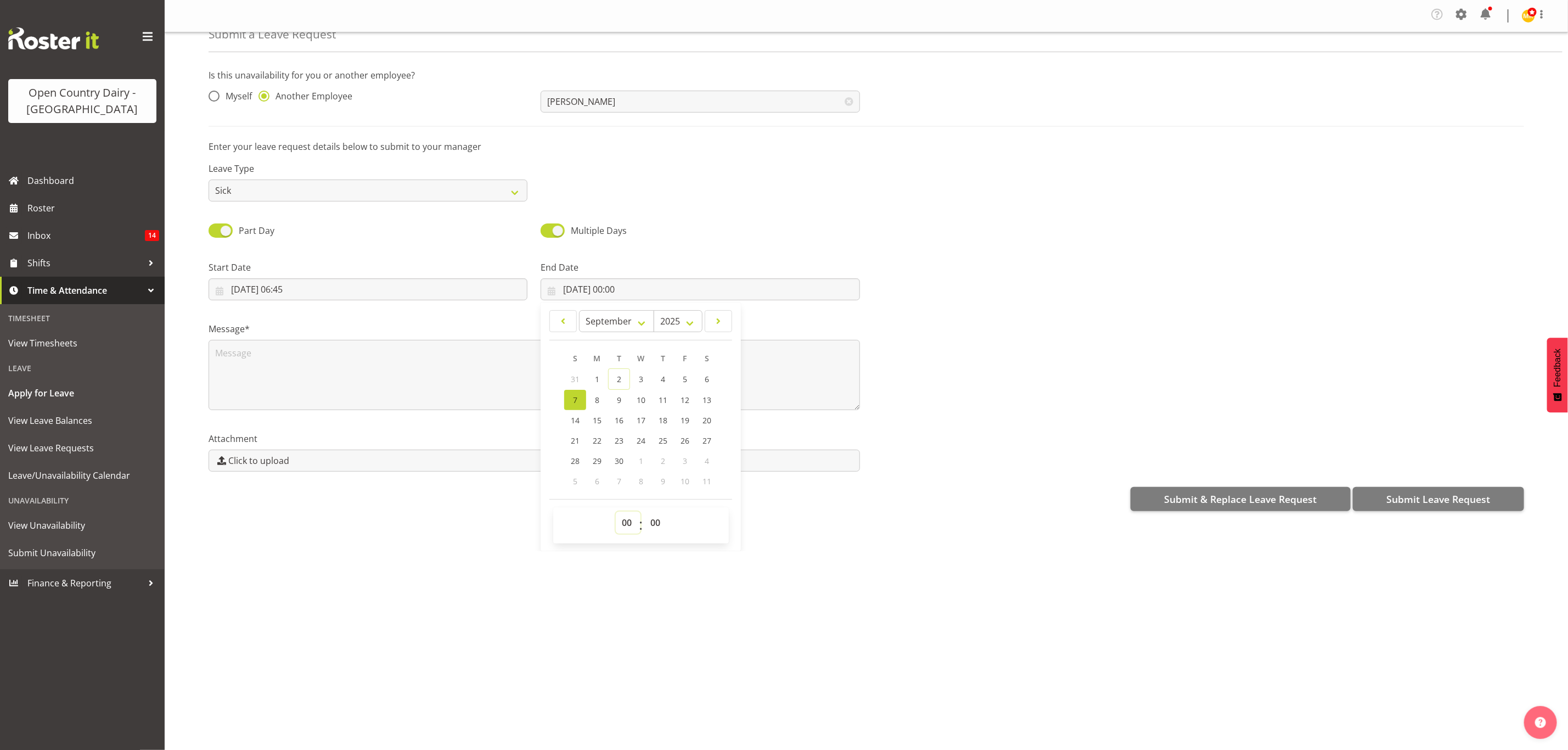
click at [625, 533] on select "00 01 02 03 04 05 06 07 08 09 10 11 12 13 14 15 16 17 18 19 20 21 22 23" at bounding box center [628, 523] width 25 height 22
select select "4"
click at [616, 512] on select "00 01 02 03 04 05 06 07 08 09 10 11 12 13 14 15 16 17 18 19 20 21 22 23" at bounding box center [628, 523] width 25 height 22
type input "[DATE] 04:00"
click at [960, 292] on div at bounding box center [1199, 276] width 665 height 61
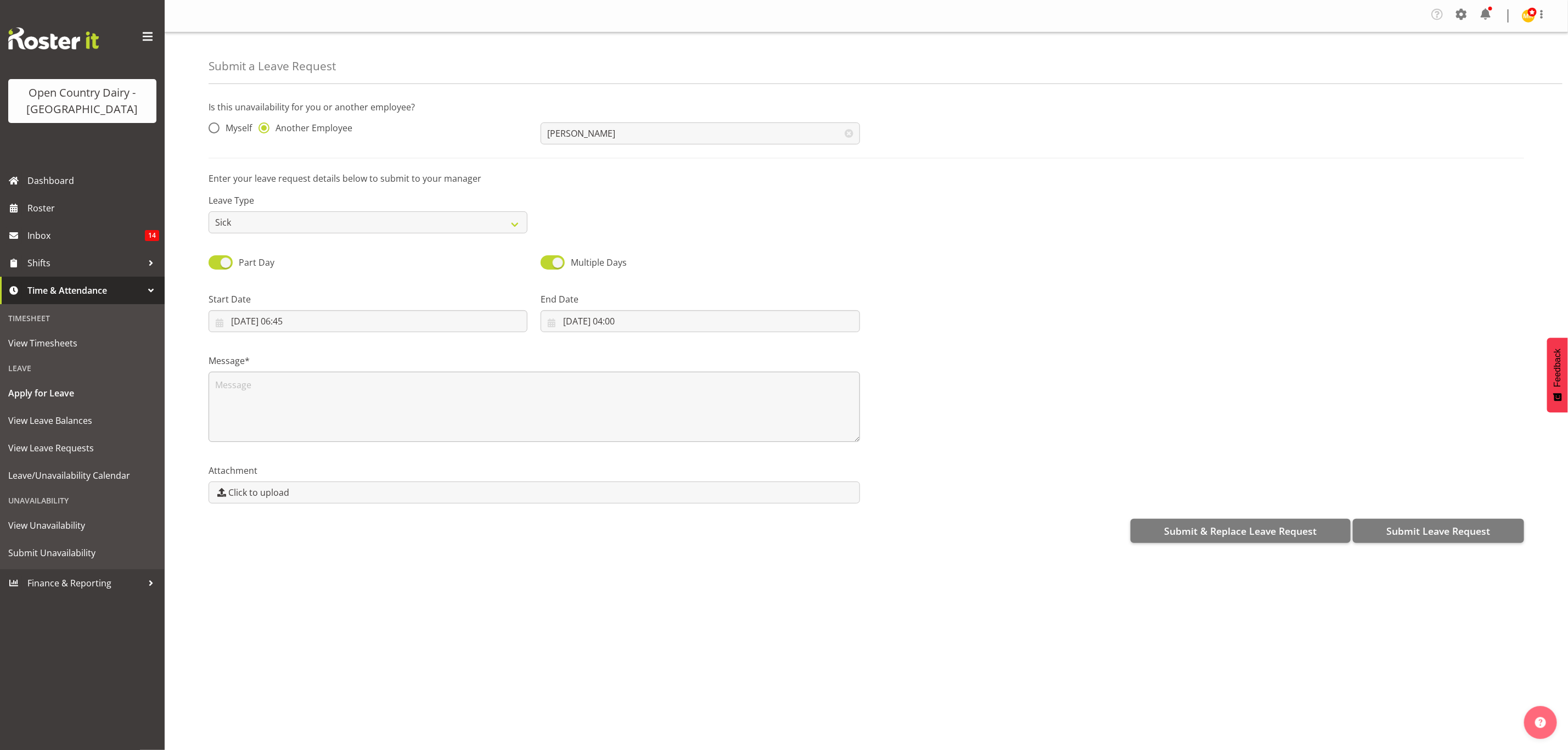
scroll to position [0, 0]
click at [731, 377] on textarea at bounding box center [534, 407] width 651 height 70
type textarea "[PERSON_NAME] s has called in sick and said will send dr note to [PERSON_NAME]"
drag, startPoint x: 1472, startPoint y: 523, endPoint x: 1488, endPoint y: 518, distance: 16.8
click at [1472, 525] on button "Submit Leave Request" at bounding box center [1439, 531] width 171 height 24
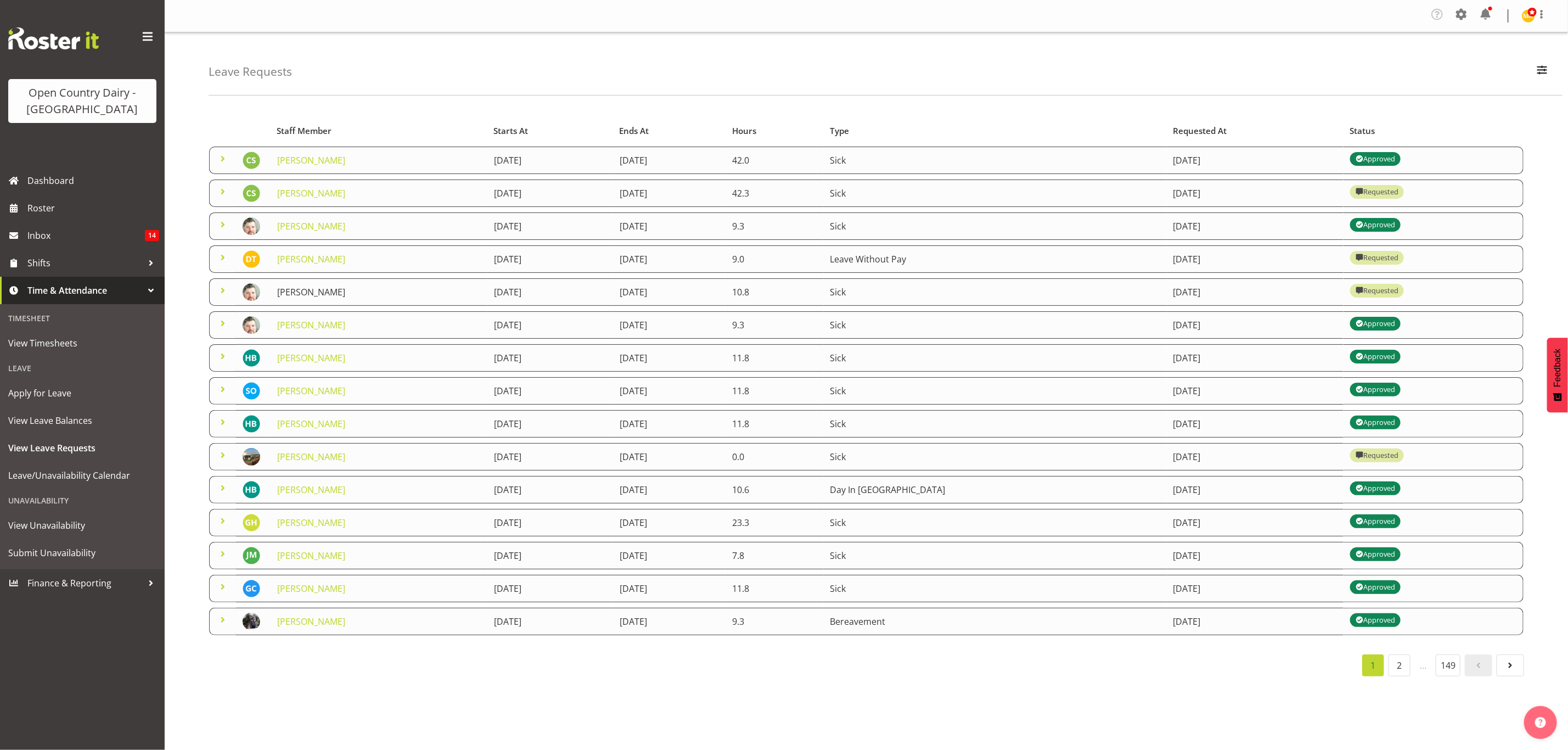
click at [291, 297] on link "[PERSON_NAME]" at bounding box center [311, 292] width 68 height 12
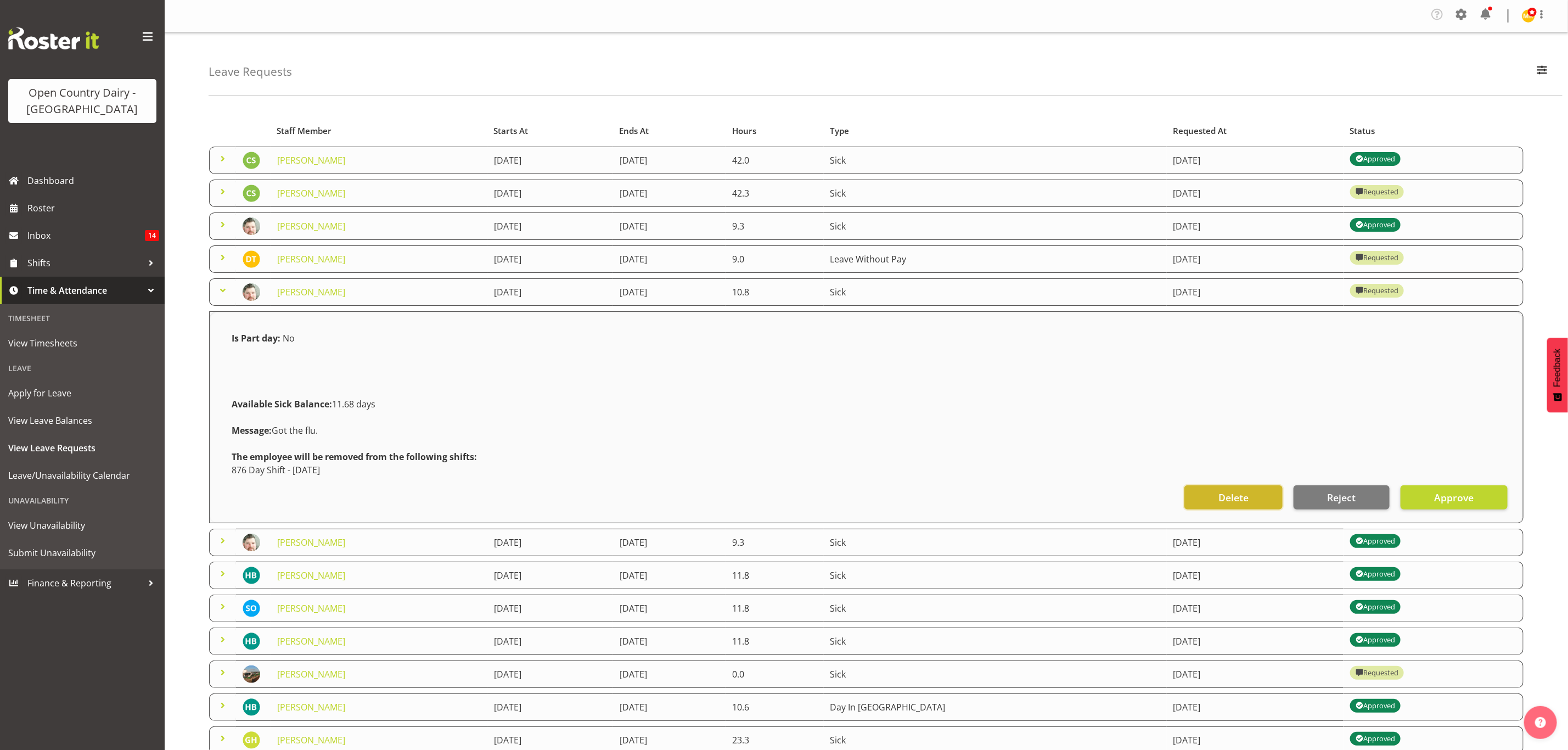
click at [1252, 490] on button "Delete" at bounding box center [1233, 498] width 98 height 24
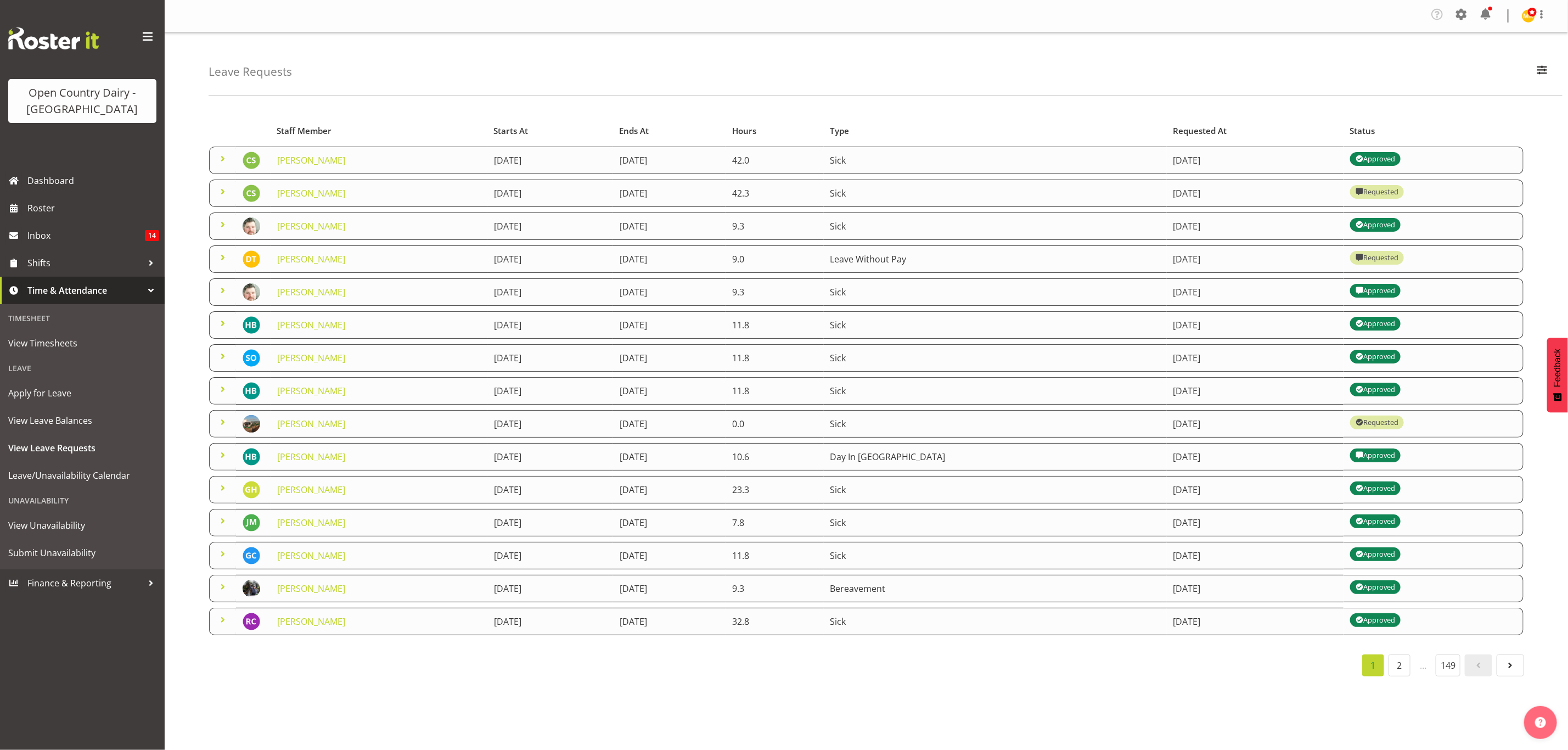
click at [613, 192] on td "[DATE]" at bounding box center [550, 193] width 125 height 28
click at [345, 191] on link "[PERSON_NAME]" at bounding box center [311, 194] width 68 height 12
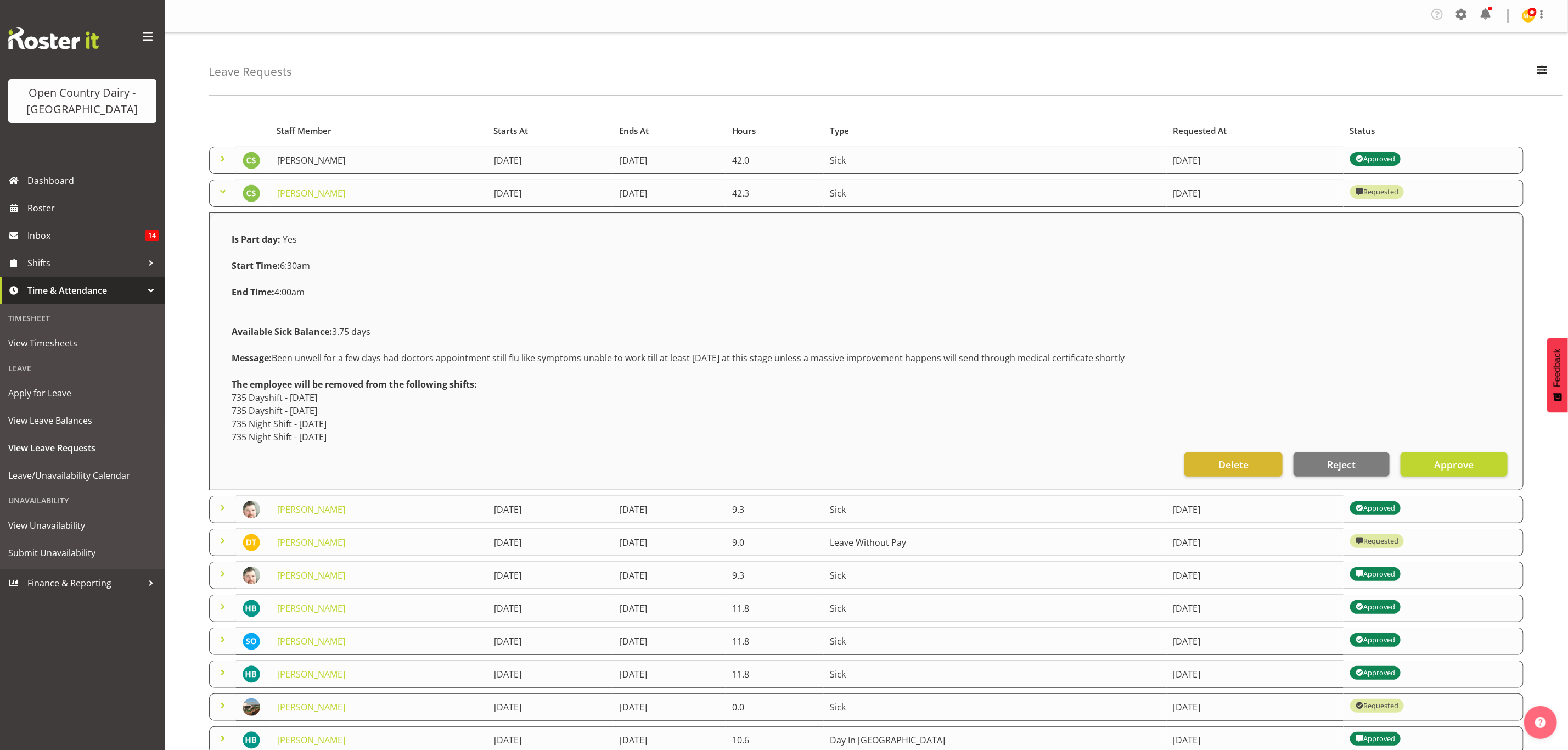
click at [345, 158] on link "[PERSON_NAME]" at bounding box center [311, 161] width 68 height 12
click at [345, 194] on link "[PERSON_NAME]" at bounding box center [311, 194] width 68 height 12
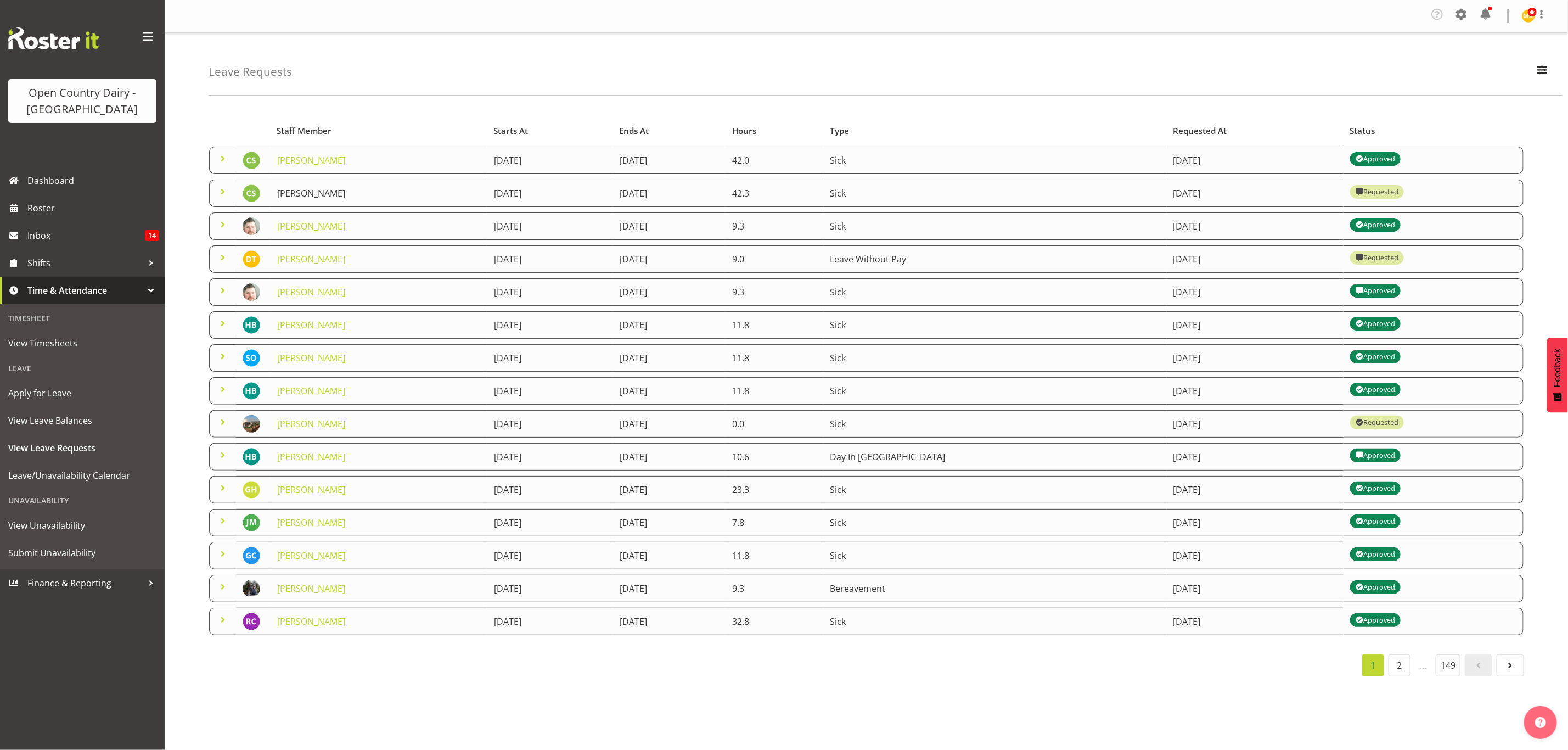
click at [345, 190] on link "[PERSON_NAME]" at bounding box center [311, 194] width 68 height 12
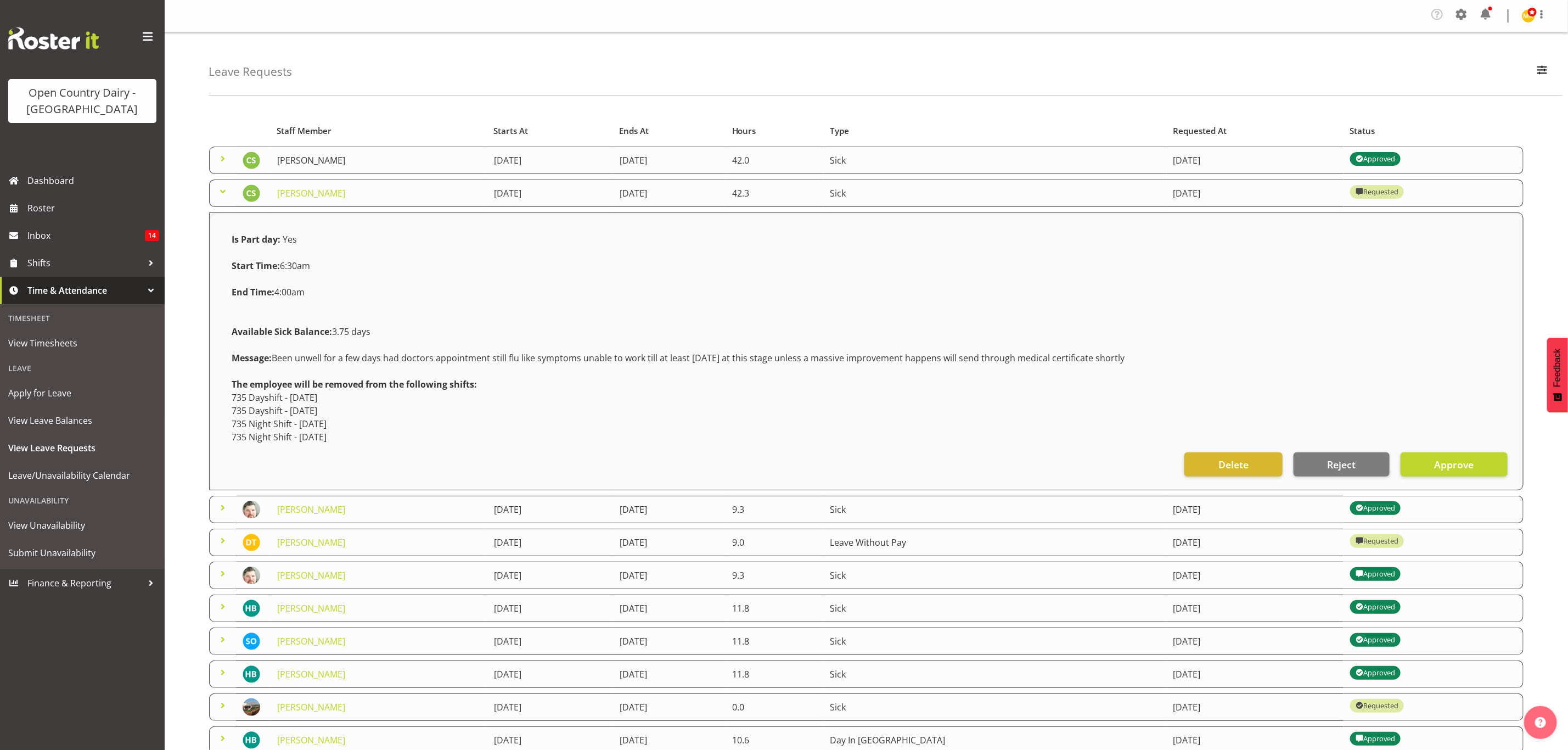
click at [345, 155] on link "[PERSON_NAME]" at bounding box center [311, 161] width 68 height 12
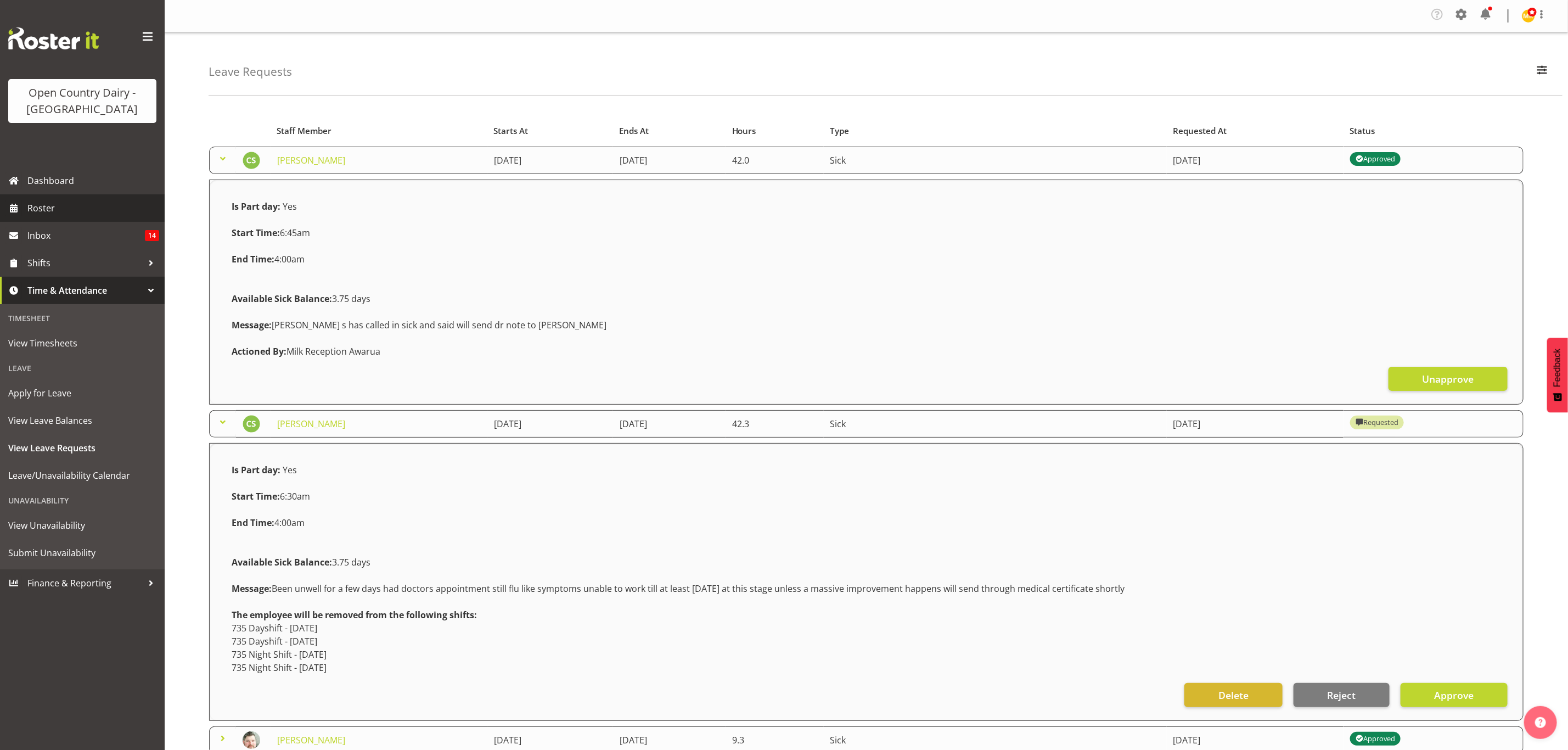
click at [56, 200] on span "Roster" at bounding box center [93, 208] width 131 height 16
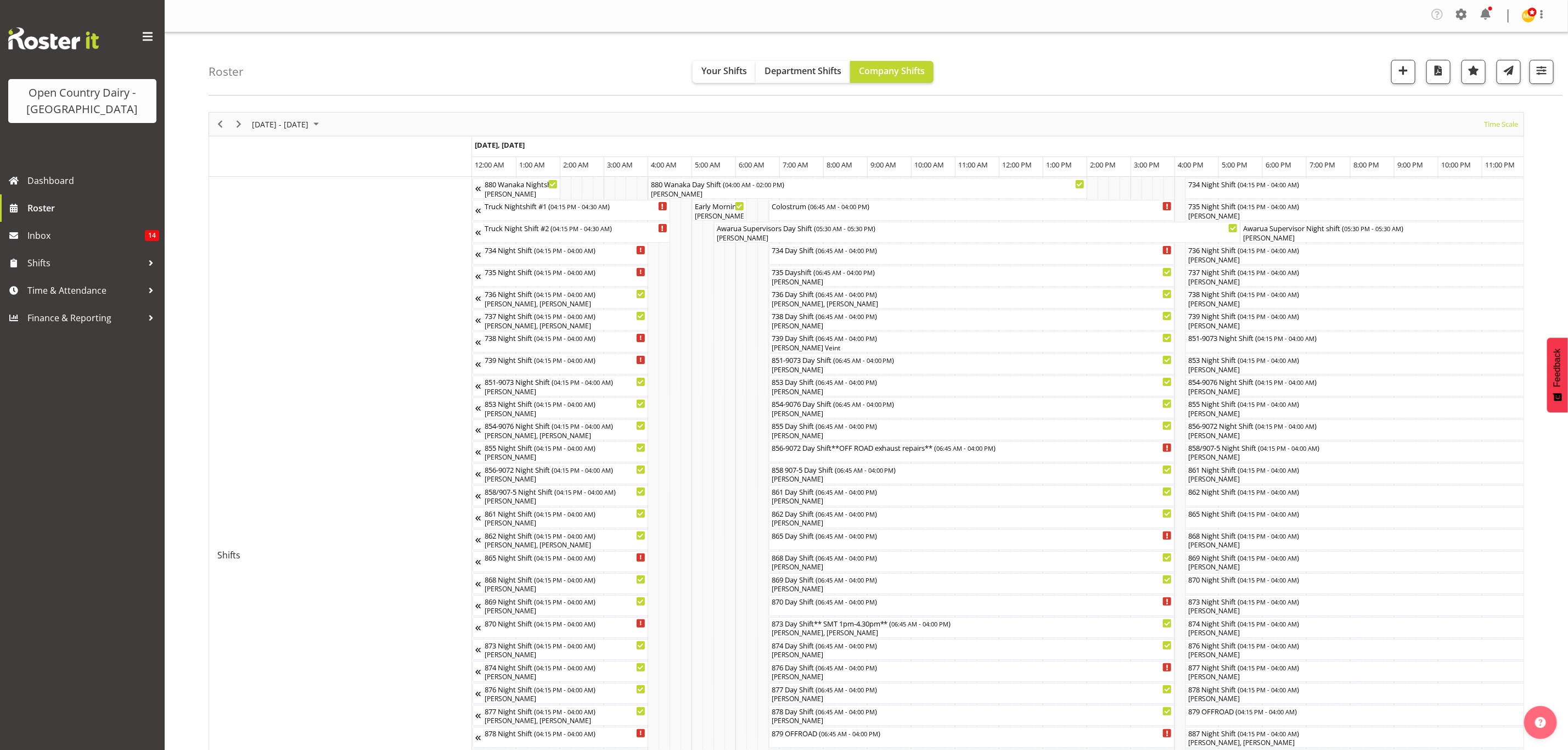
scroll to position [0, 1054]
